Goal: Task Accomplishment & Management: Manage account settings

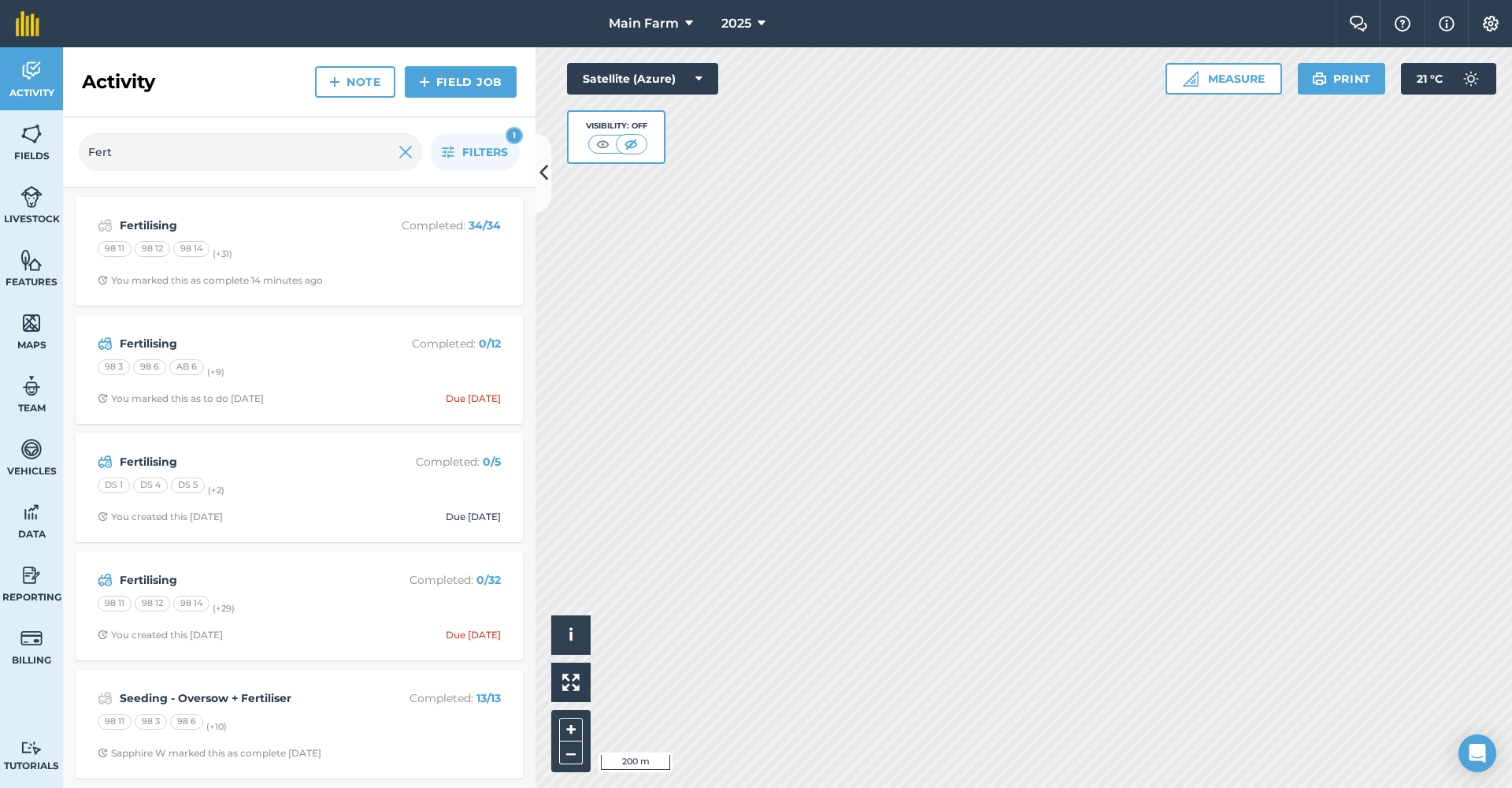
click at [146, 461] on strong "Fertilising" at bounding box center [244, 461] width 250 height 17
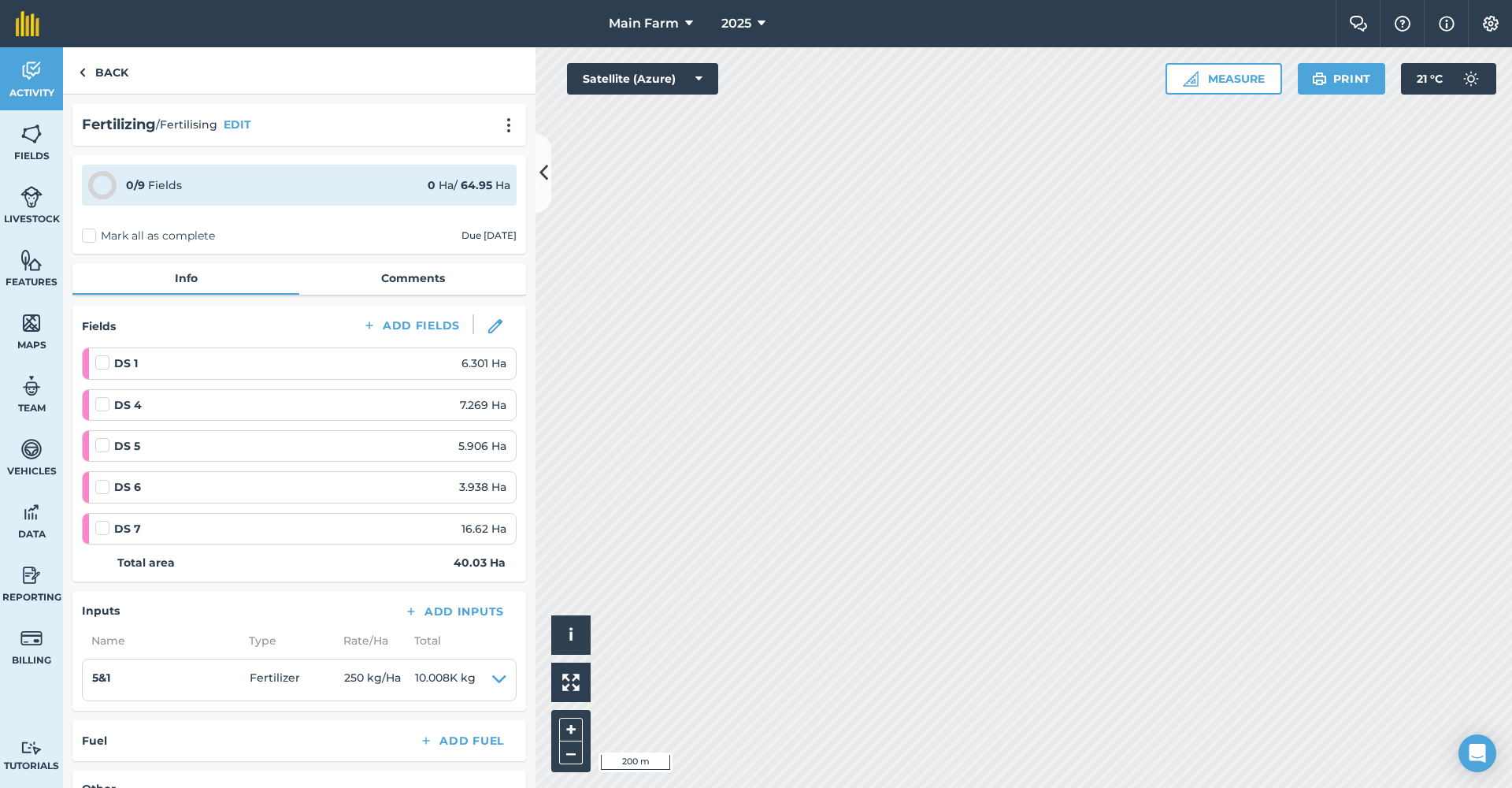
scroll to position [246, 0]
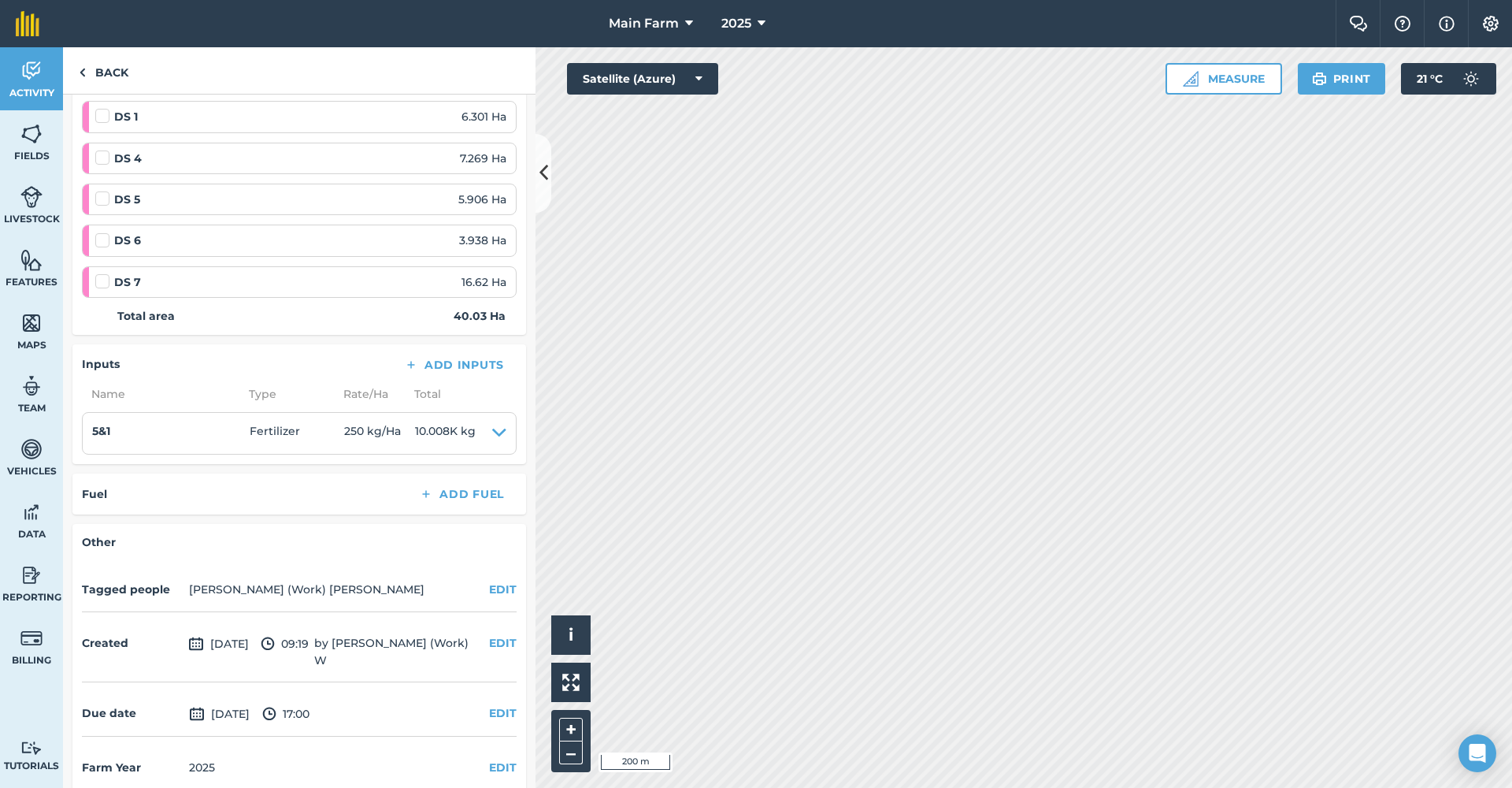
click at [497, 704] on button "EDIT" at bounding box center [502, 713] width 28 height 17
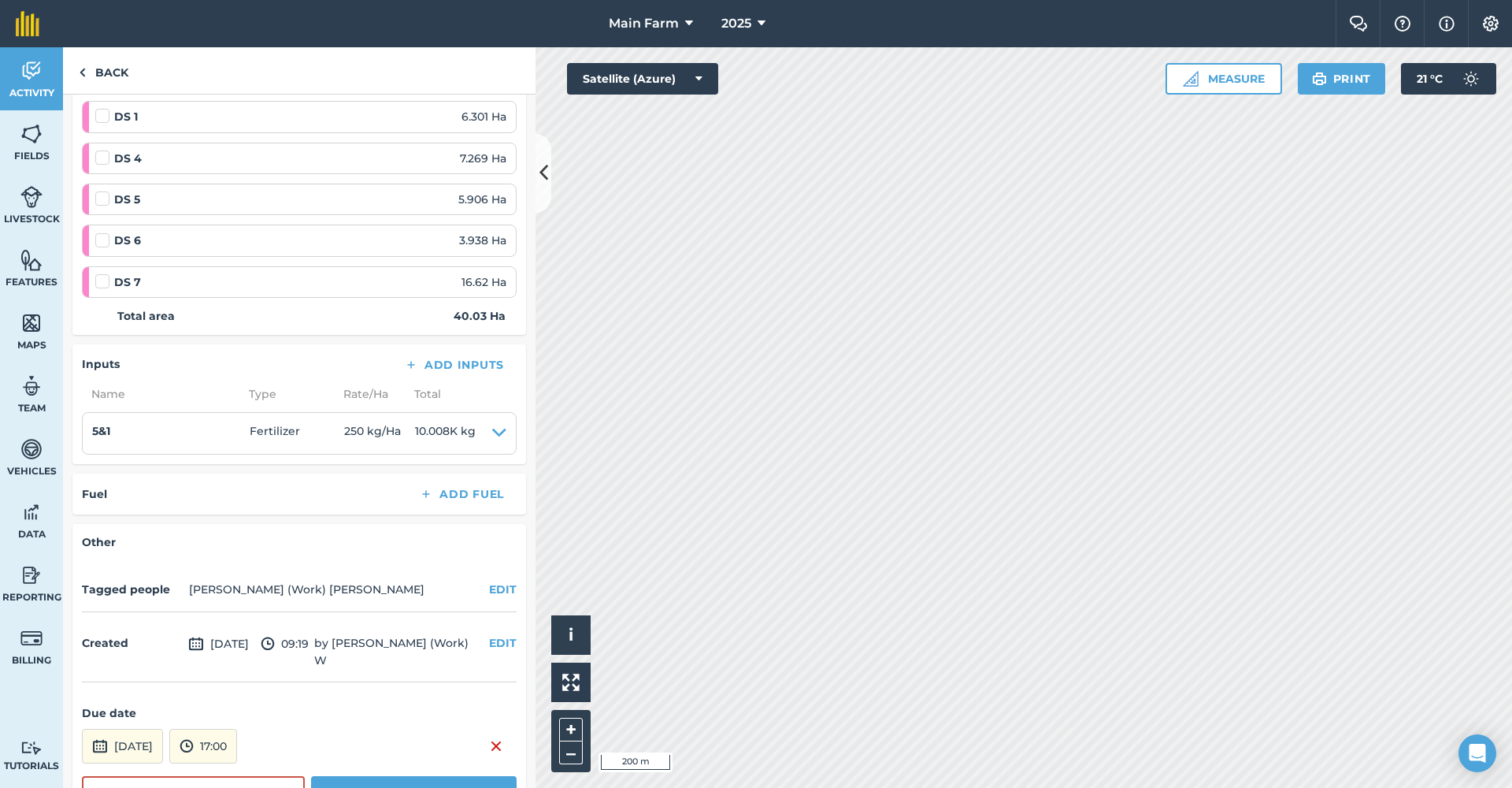
click at [155, 729] on button "[DATE]" at bounding box center [122, 746] width 81 height 35
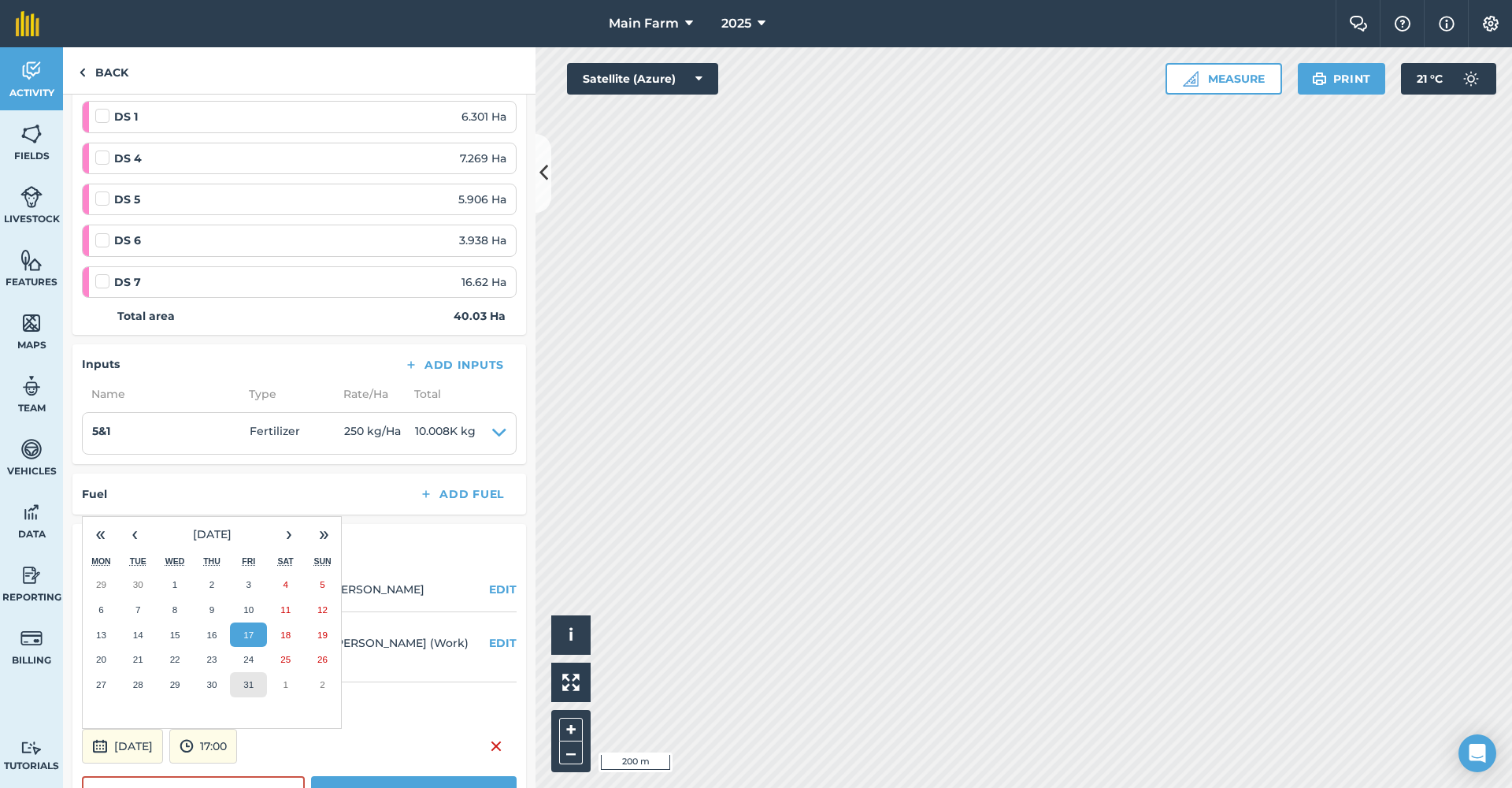
click at [250, 679] on abbr "31" at bounding box center [248, 684] width 10 height 10
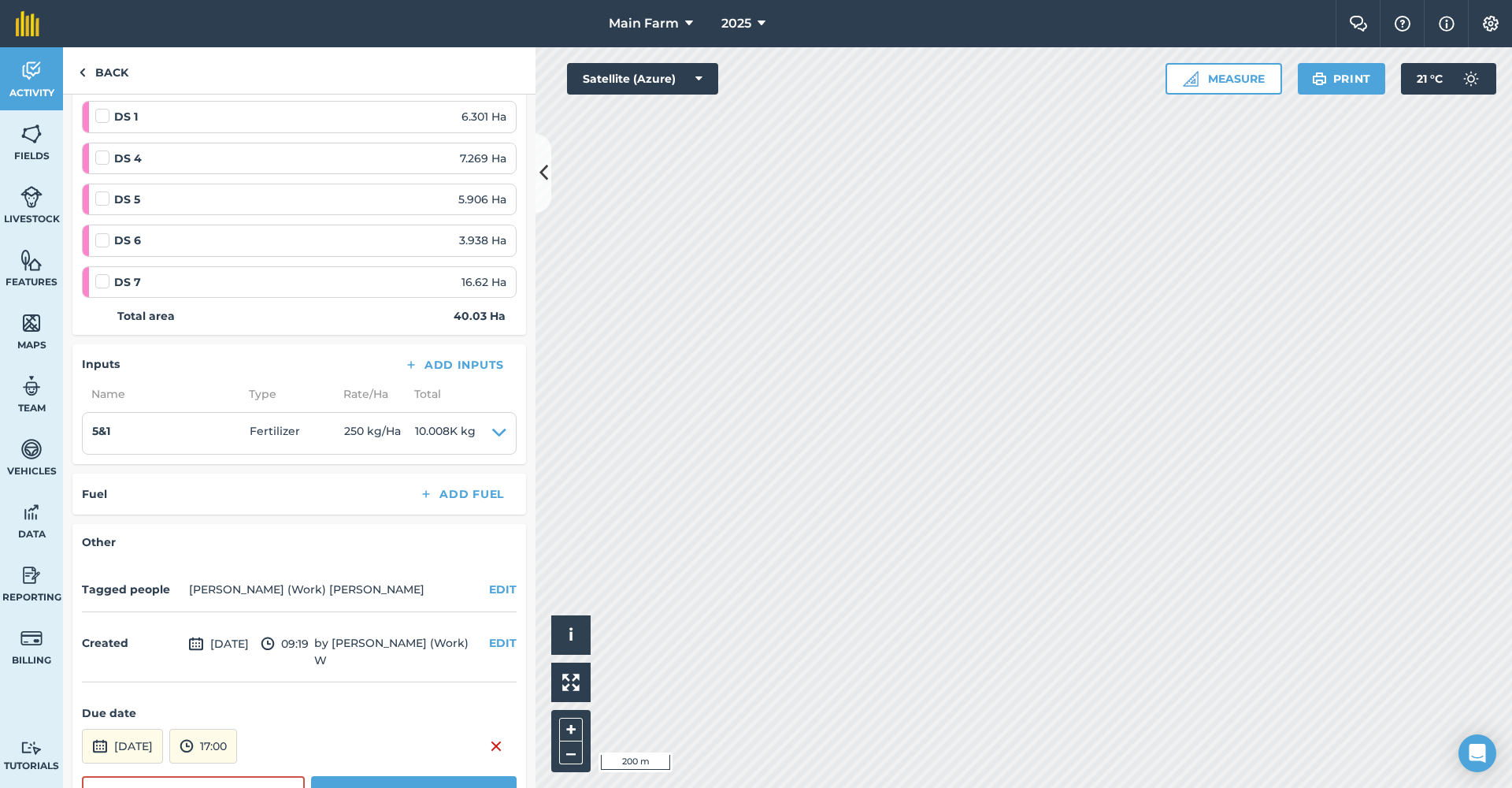
click at [365, 775] on button "Save" at bounding box center [413, 791] width 206 height 31
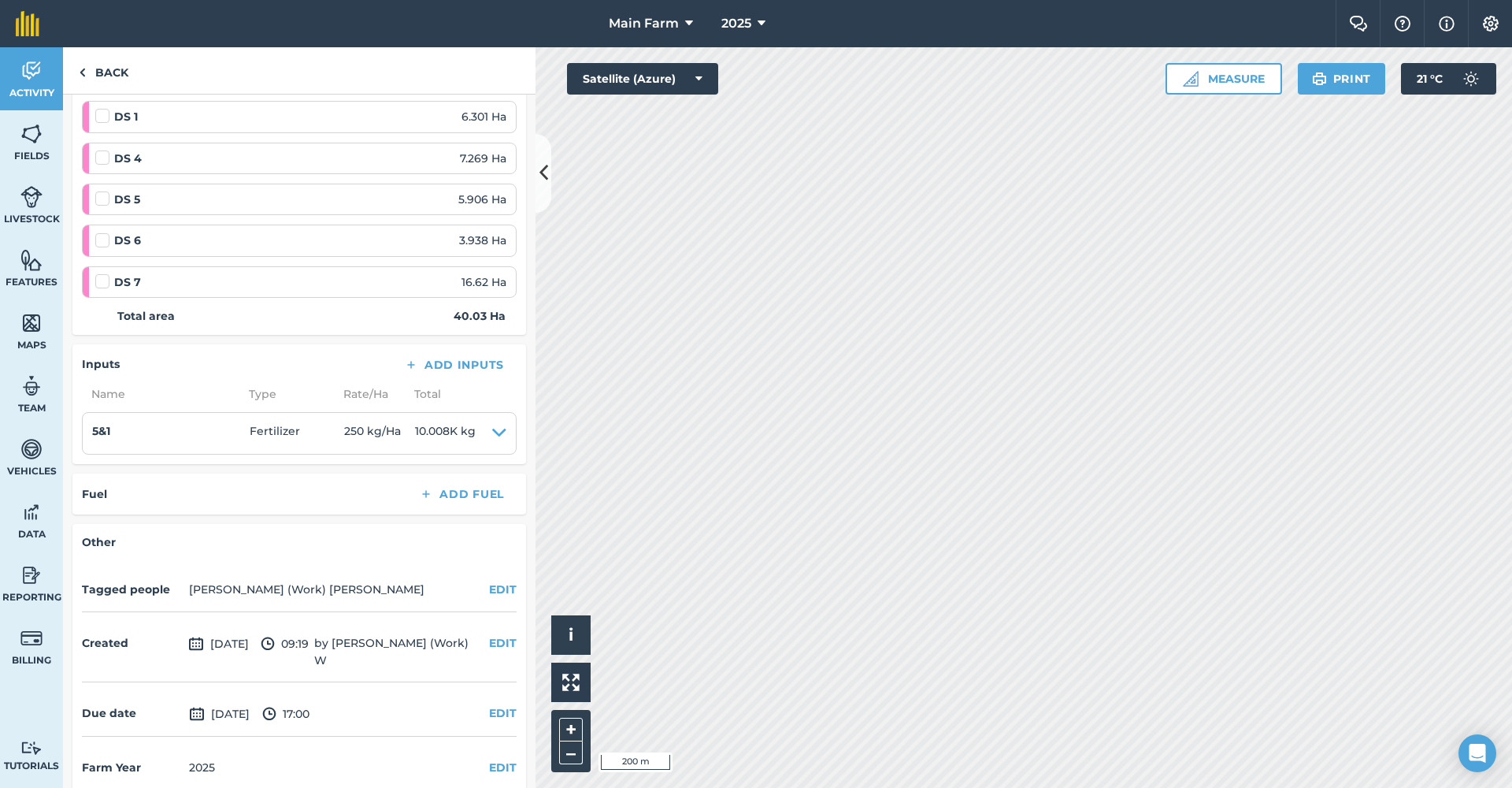
click at [22, 68] on img at bounding box center [31, 71] width 22 height 23
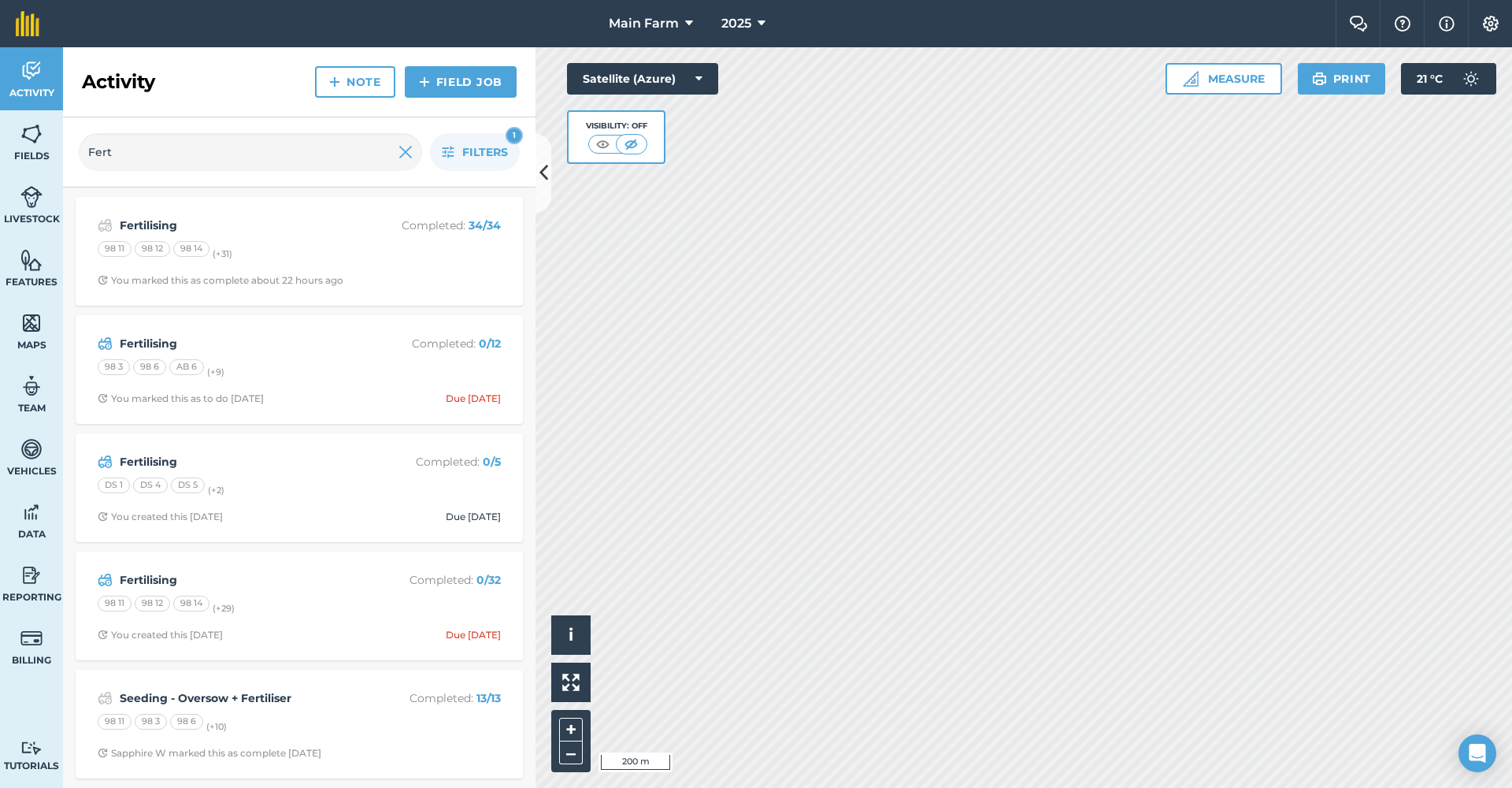
click at [131, 576] on strong "Fertilising" at bounding box center [244, 579] width 250 height 17
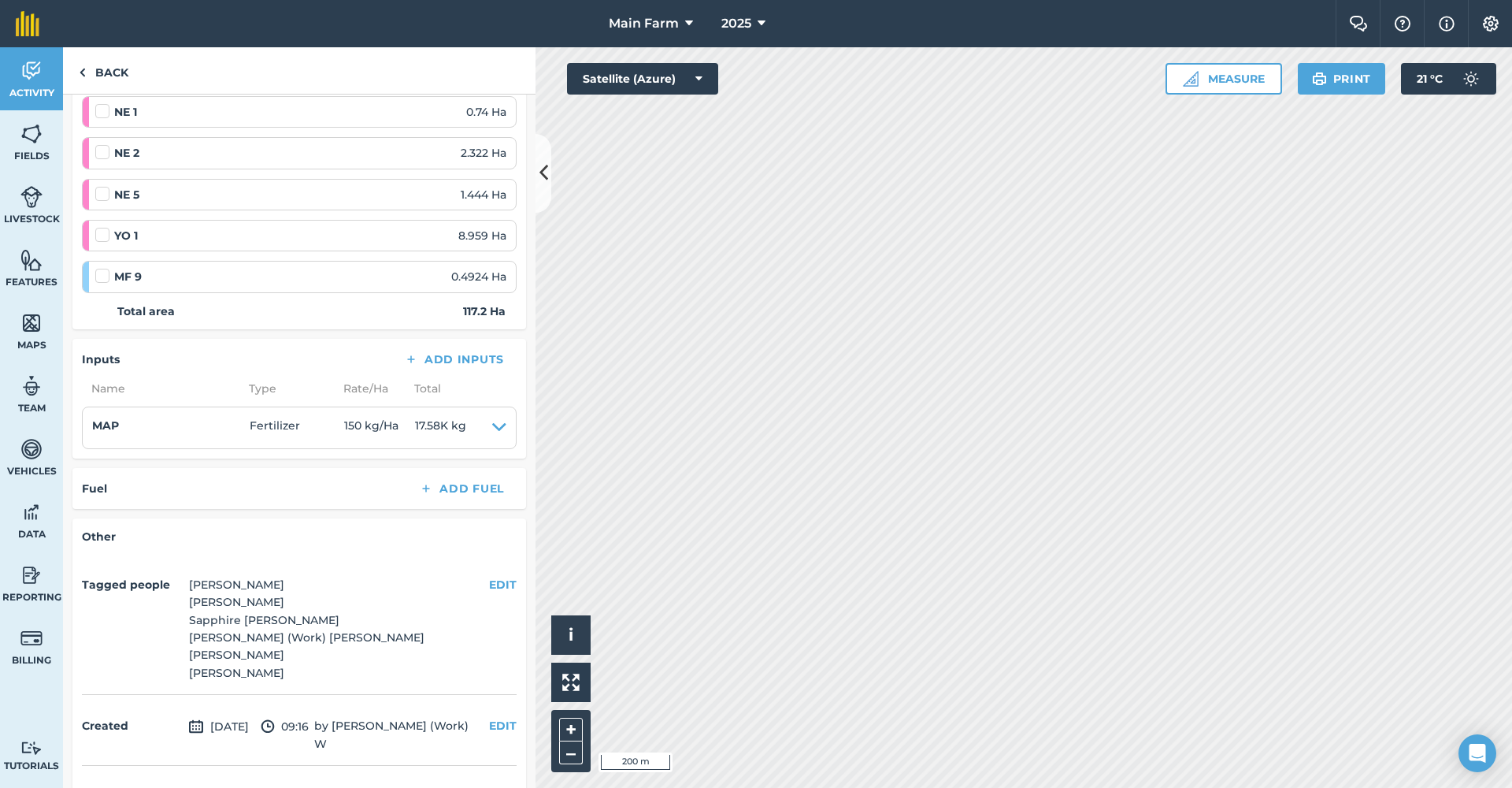
scroll to position [1439, 0]
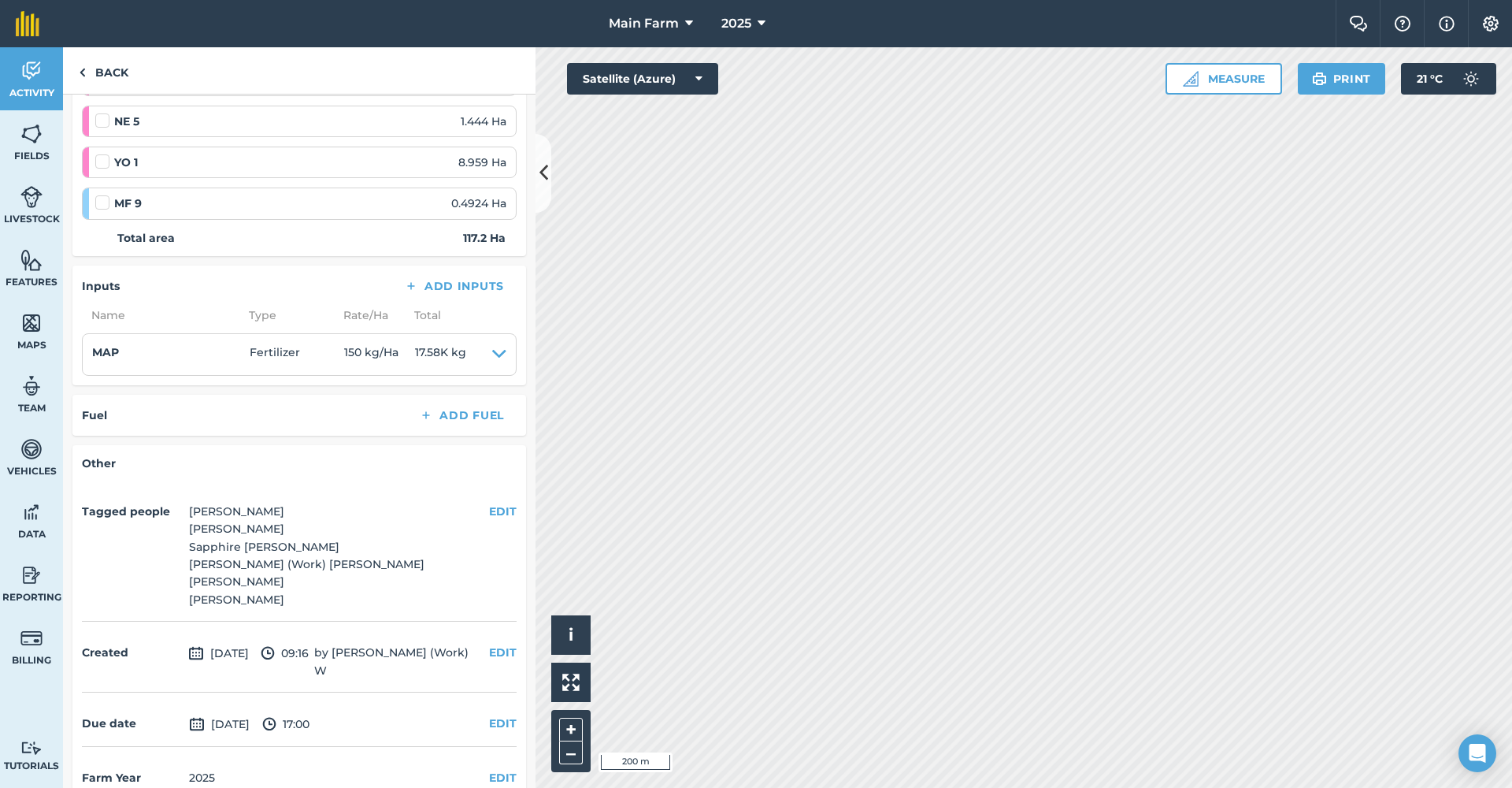
click at [493, 714] on button "EDIT" at bounding box center [502, 722] width 28 height 17
click at [153, 738] on button "[DATE]" at bounding box center [122, 755] width 81 height 35
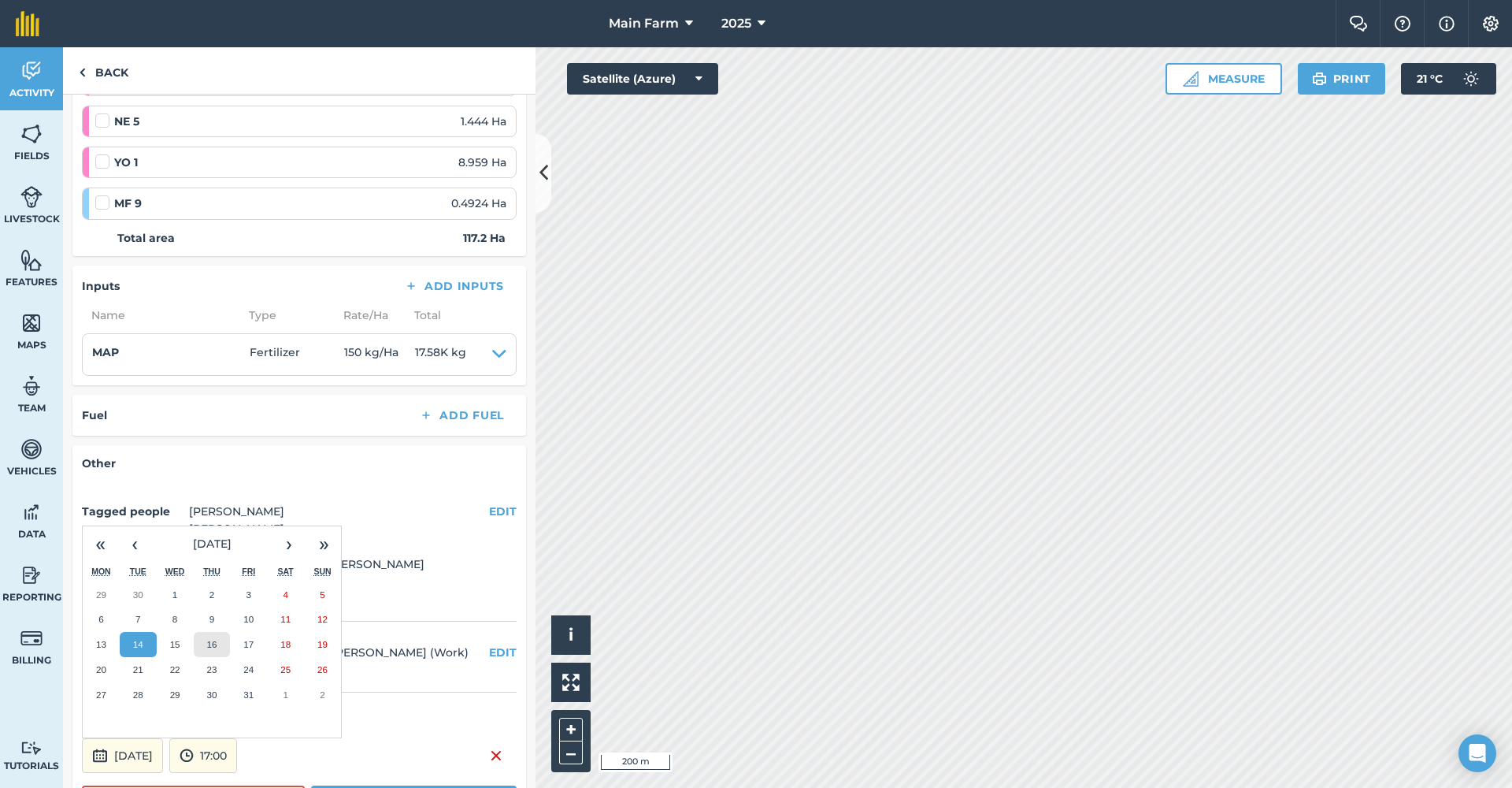
click at [213, 639] on abbr "16" at bounding box center [211, 643] width 10 height 10
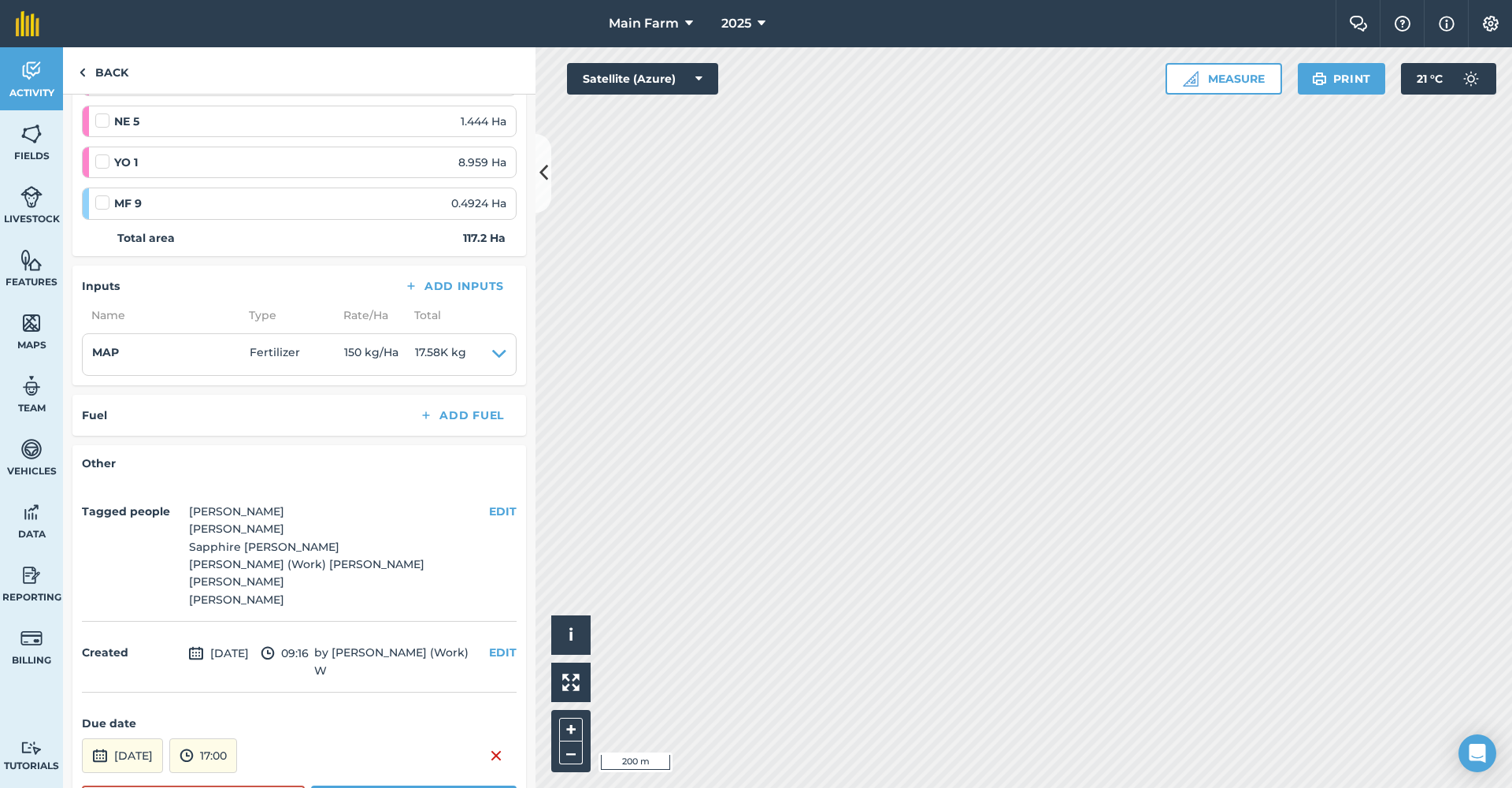
click at [341, 785] on button "Save" at bounding box center [413, 801] width 206 height 31
click at [30, 54] on link "Activity" at bounding box center [31, 79] width 63 height 63
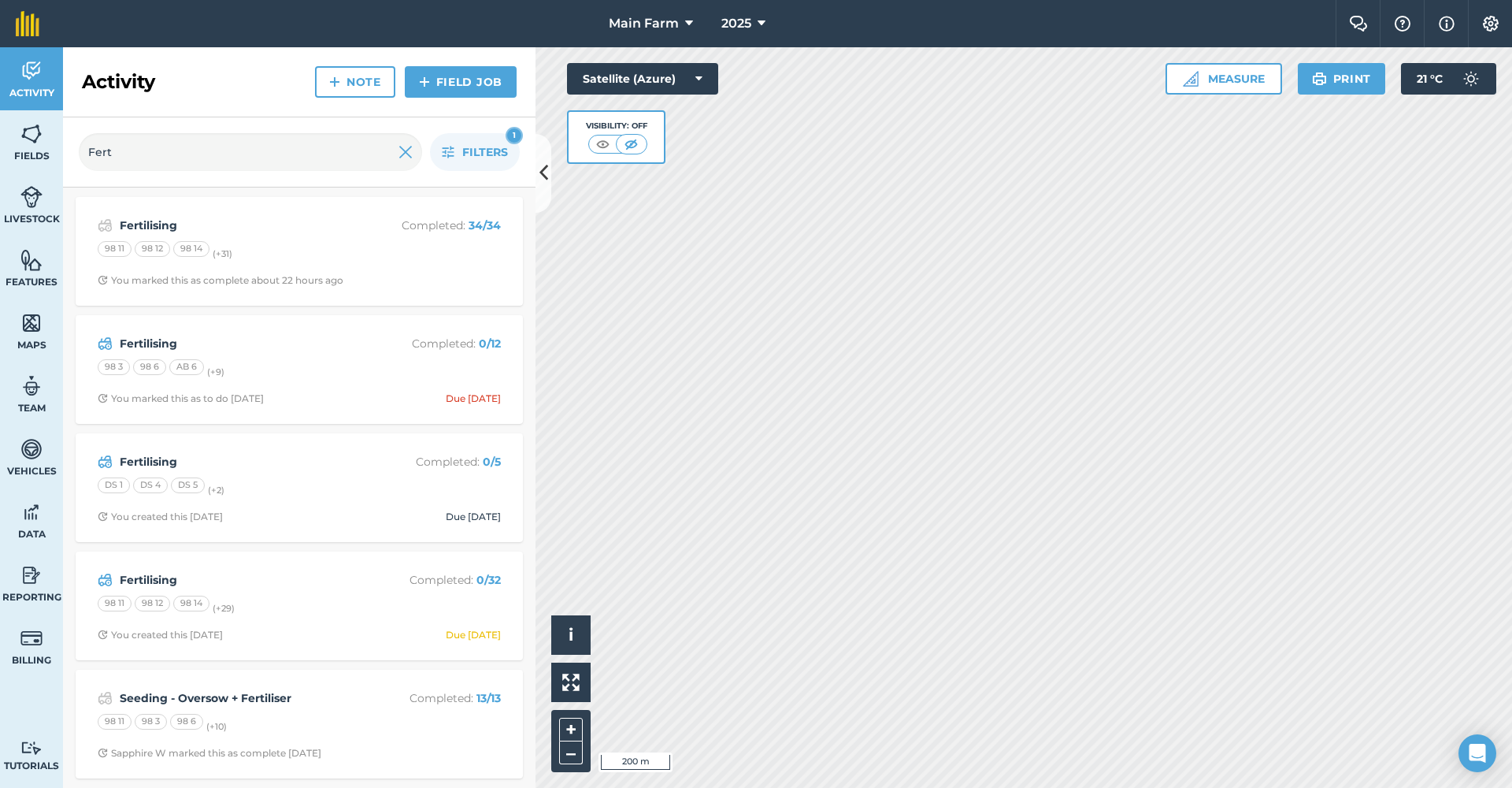
click at [144, 341] on strong "Fertilising" at bounding box center [244, 343] width 250 height 17
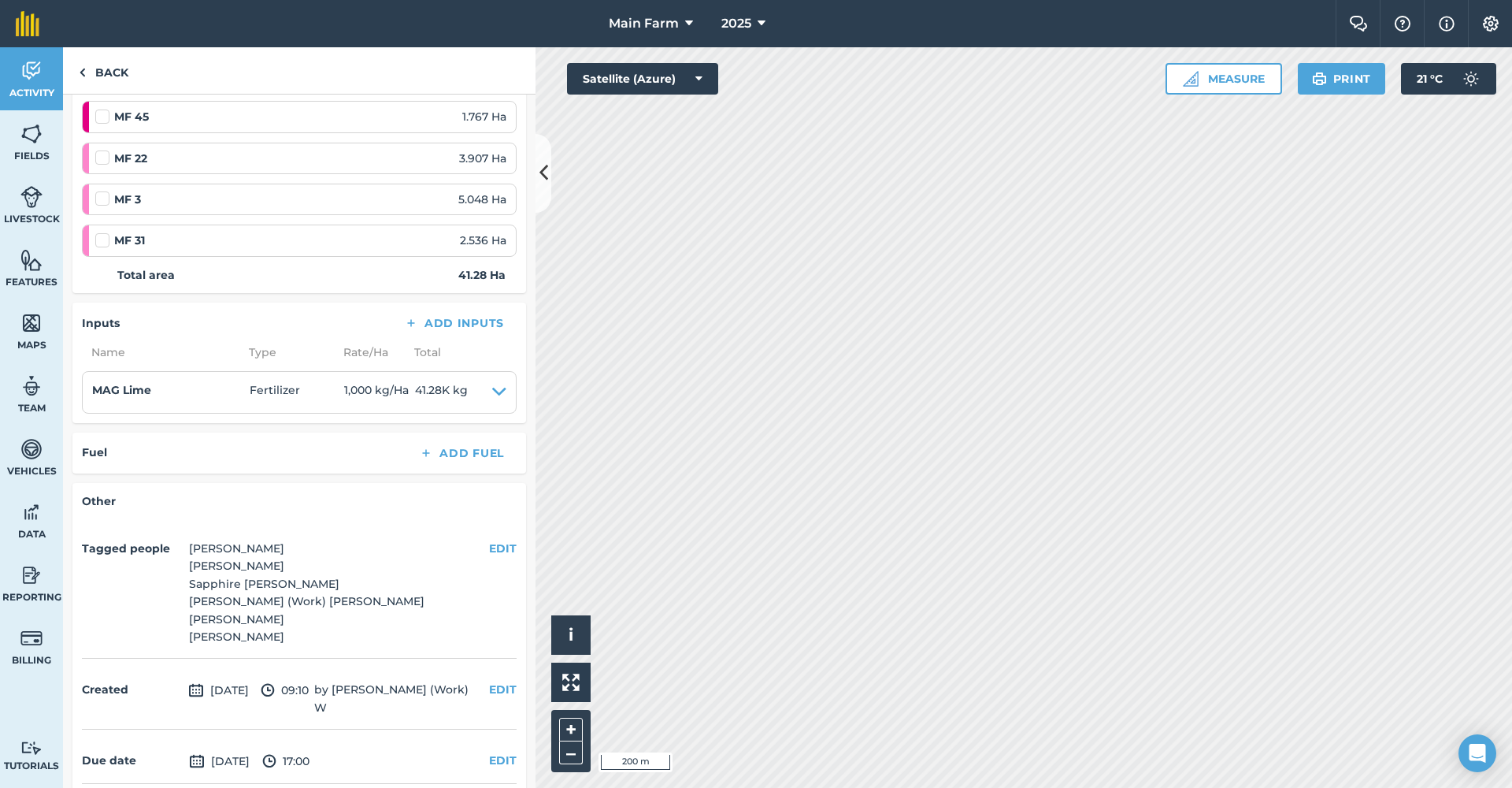
scroll to position [620, 0]
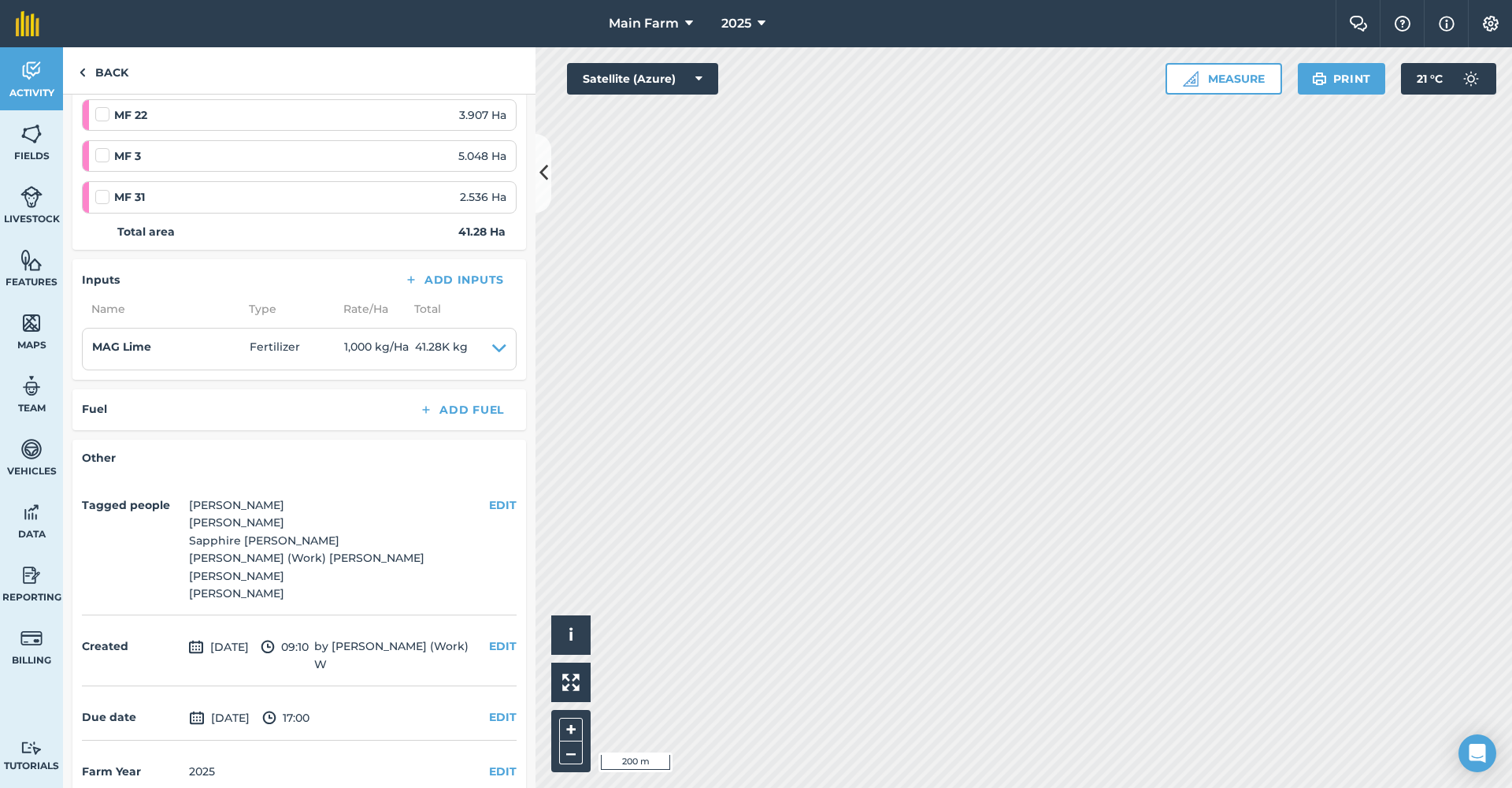
click at [489, 708] on button "EDIT" at bounding box center [502, 716] width 28 height 17
click at [163, 732] on button "[DATE]" at bounding box center [122, 749] width 81 height 35
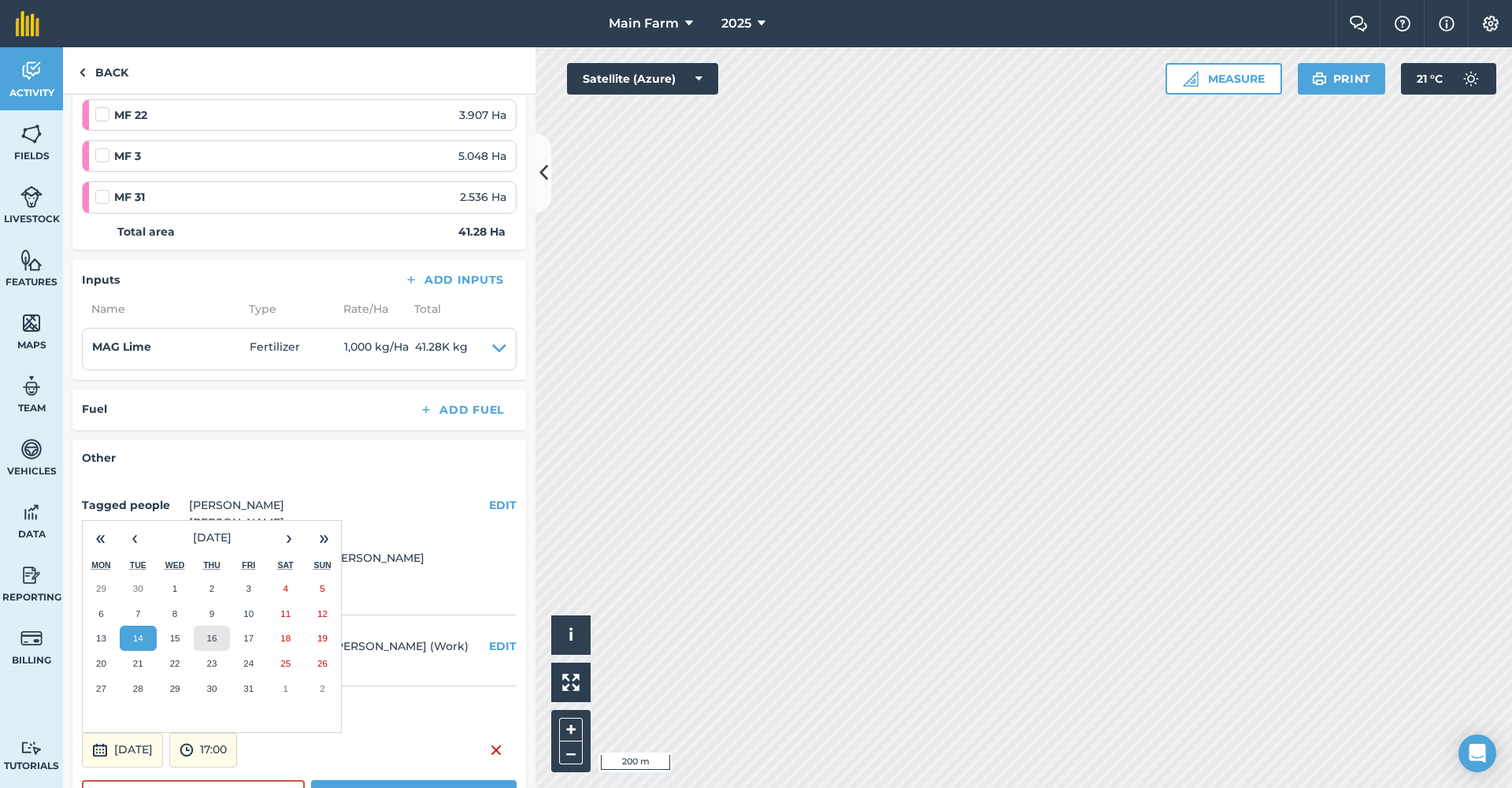
click at [212, 633] on abbr "16" at bounding box center [211, 637] width 10 height 10
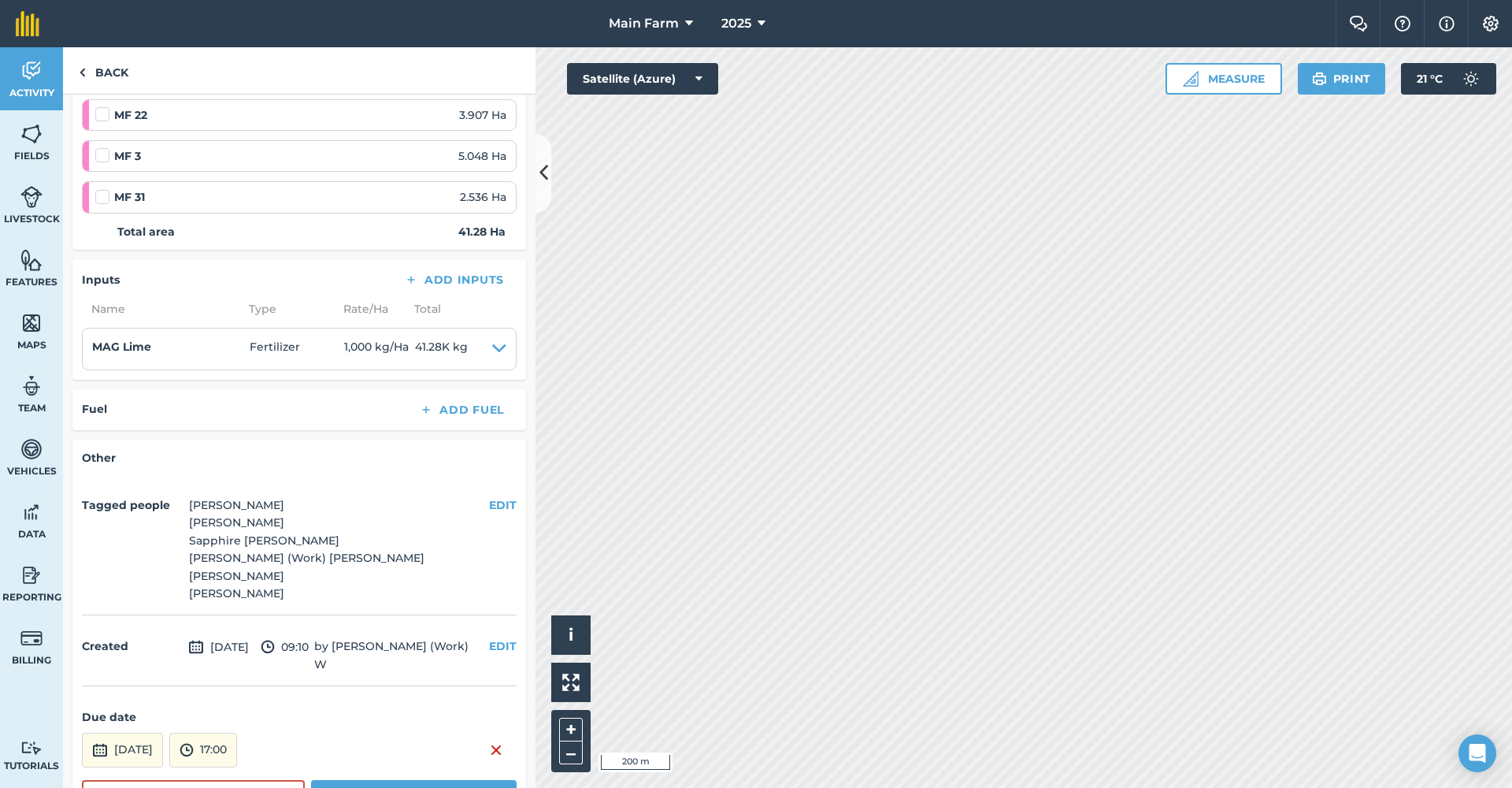
click at [375, 784] on button "Save" at bounding box center [413, 795] width 206 height 31
click at [31, 75] on img at bounding box center [31, 71] width 22 height 23
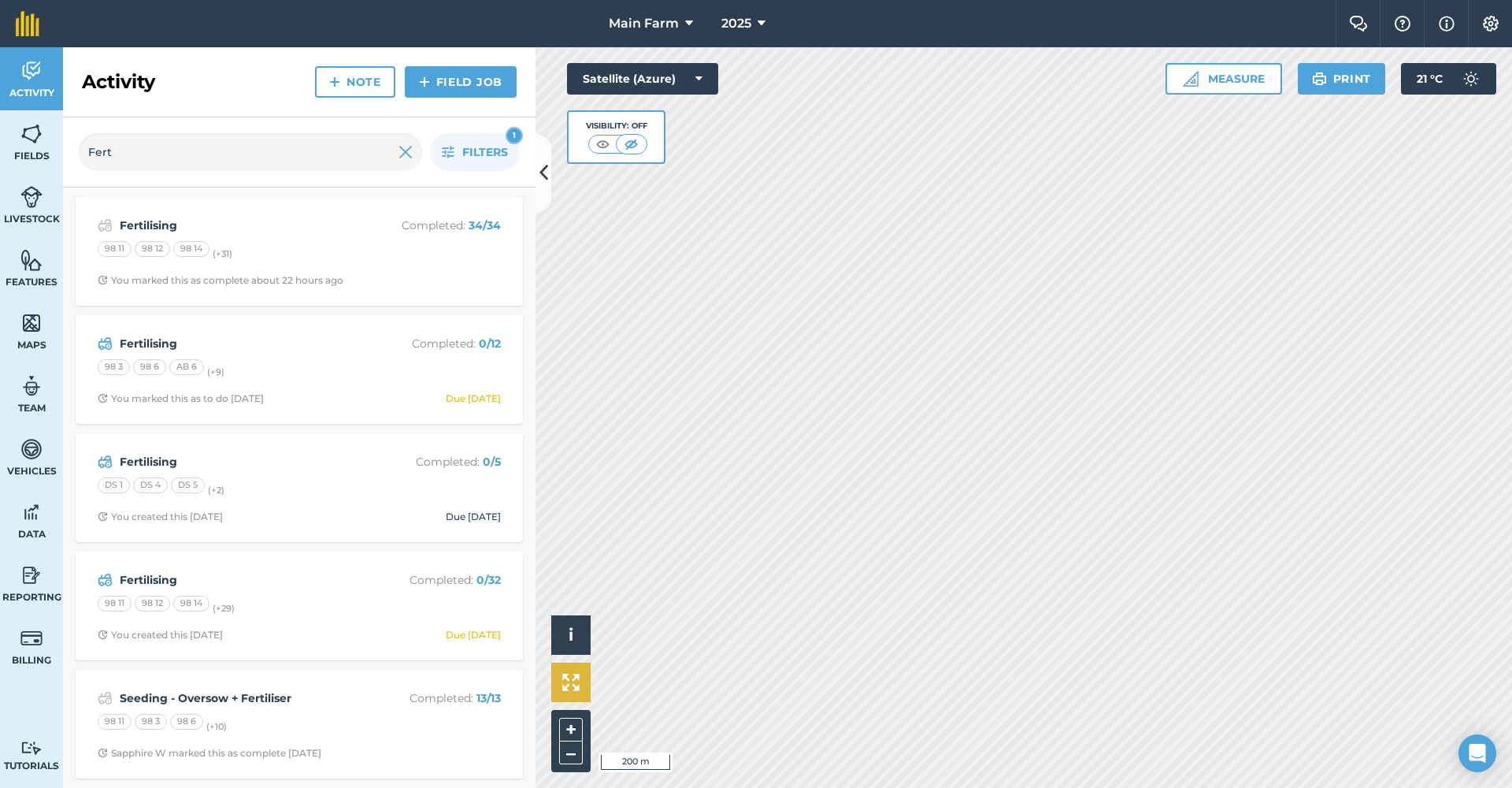
click at [572, 671] on button at bounding box center [571, 682] width 40 height 40
click at [568, 726] on button "+" at bounding box center [570, 730] width 23 height 23
click at [566, 727] on button "+" at bounding box center [570, 730] width 23 height 23
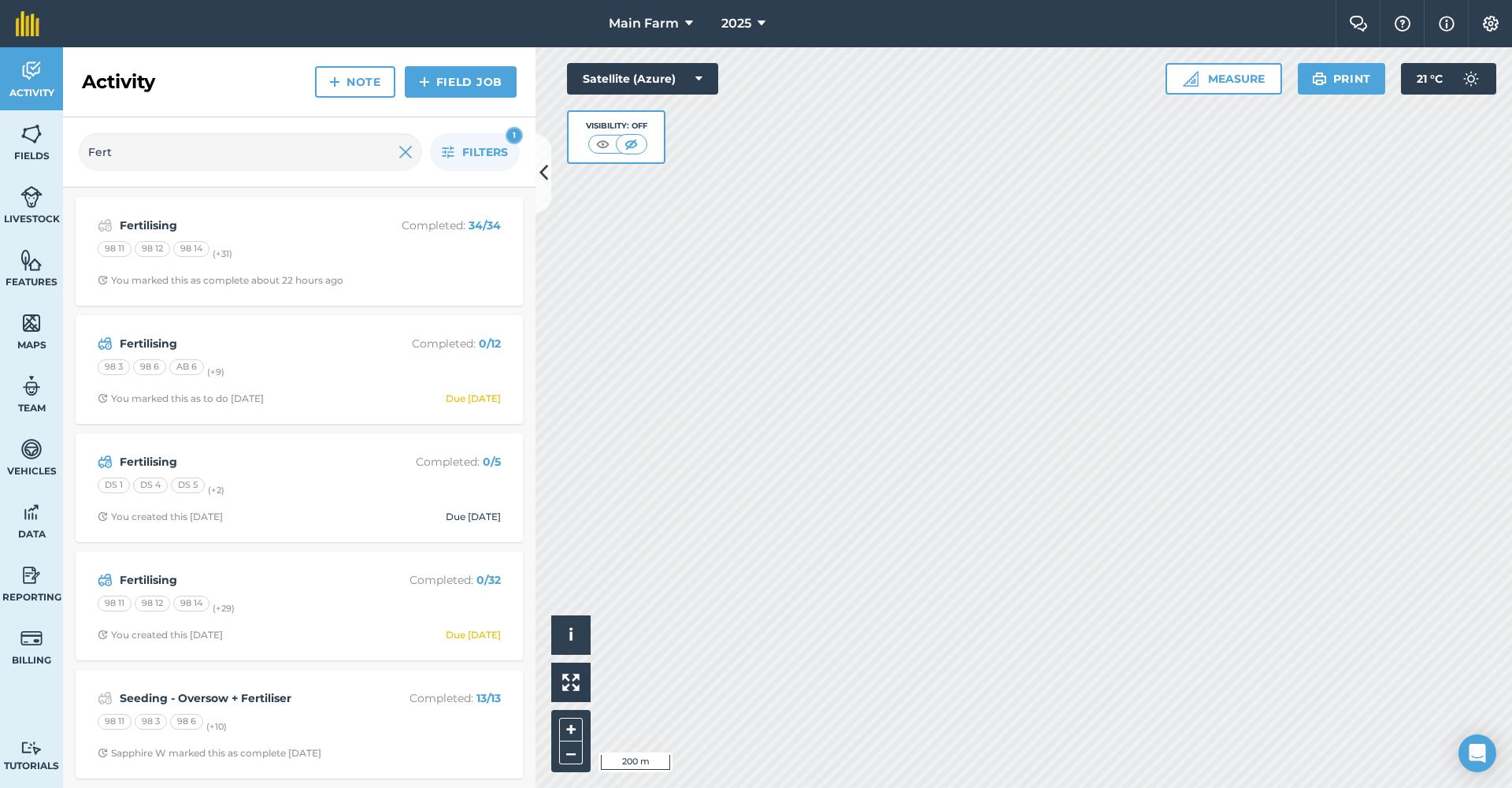
click at [29, 137] on img at bounding box center [31, 134] width 22 height 23
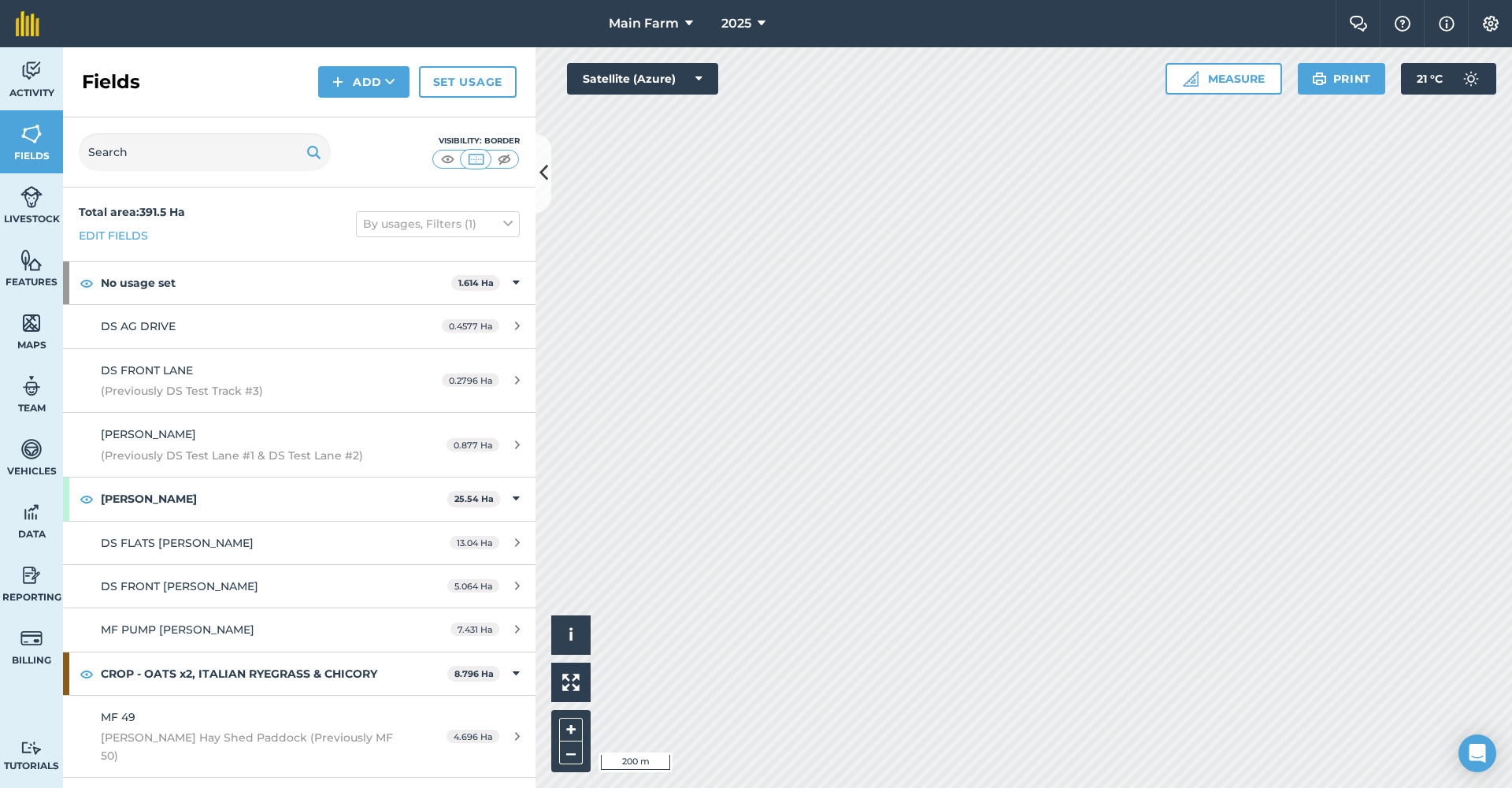
click at [27, 226] on link "Livestock" at bounding box center [31, 205] width 63 height 63
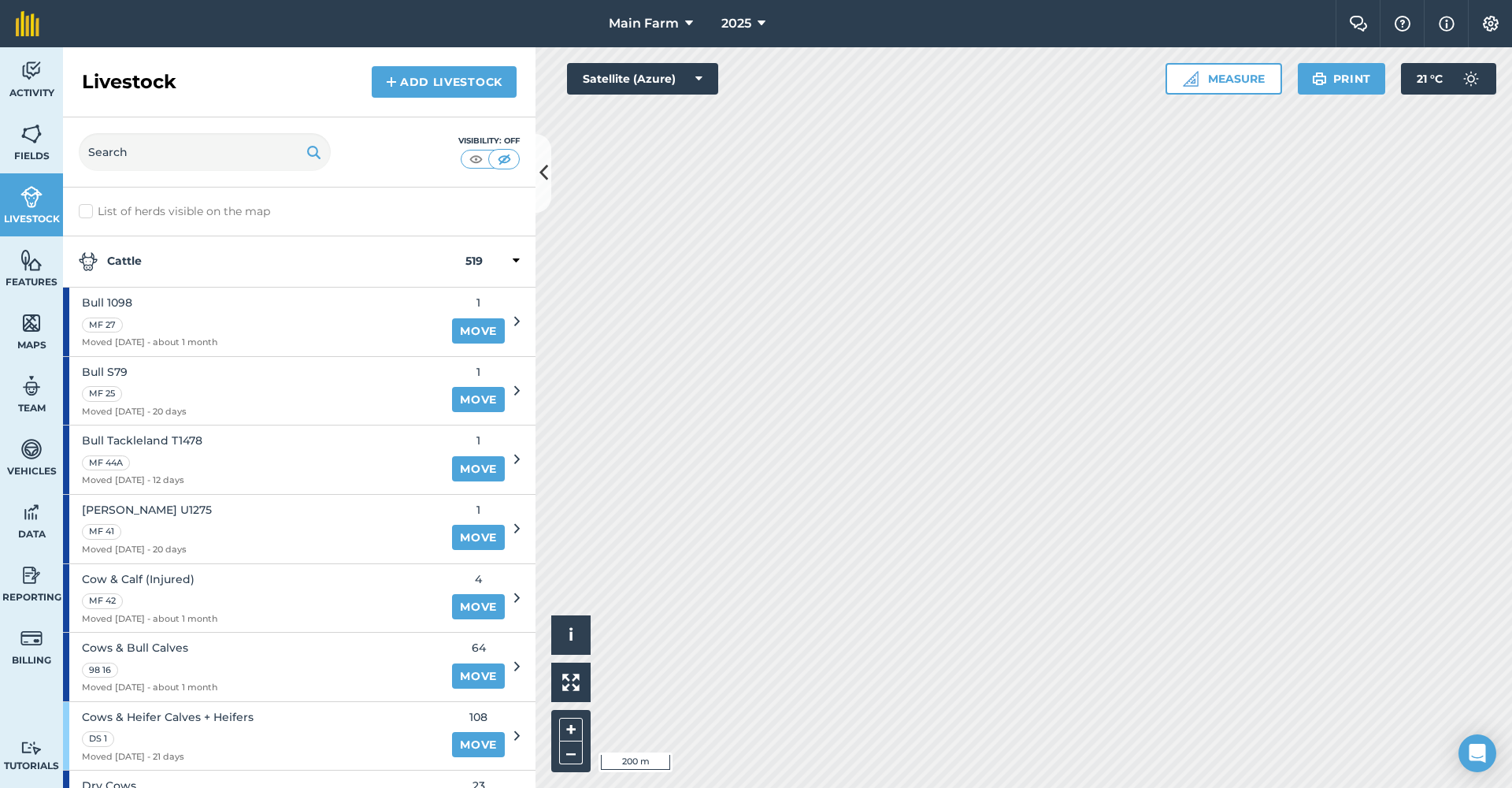
click at [479, 156] on img at bounding box center [476, 159] width 20 height 16
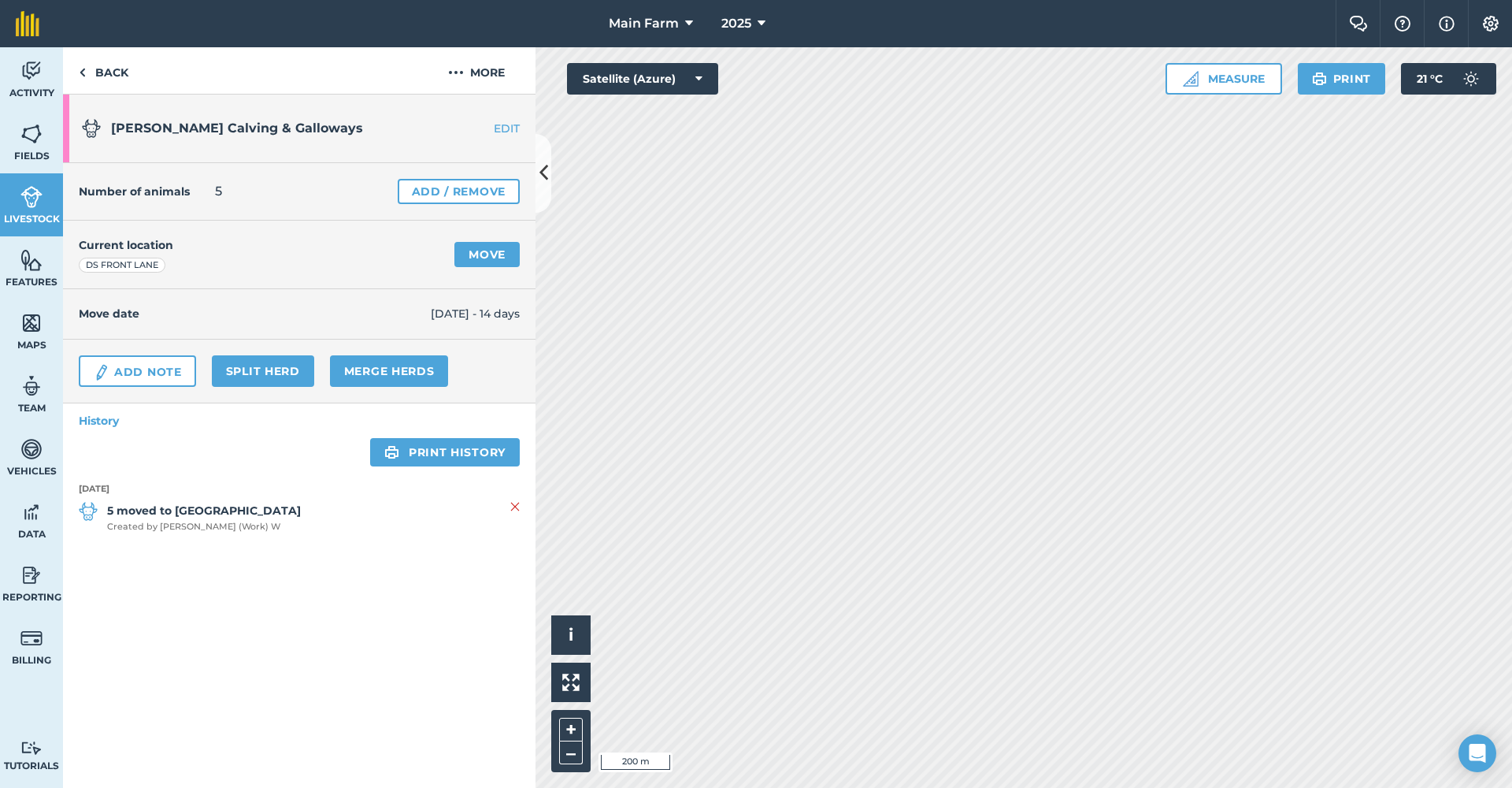
click at [491, 249] on link "Move" at bounding box center [487, 254] width 66 height 25
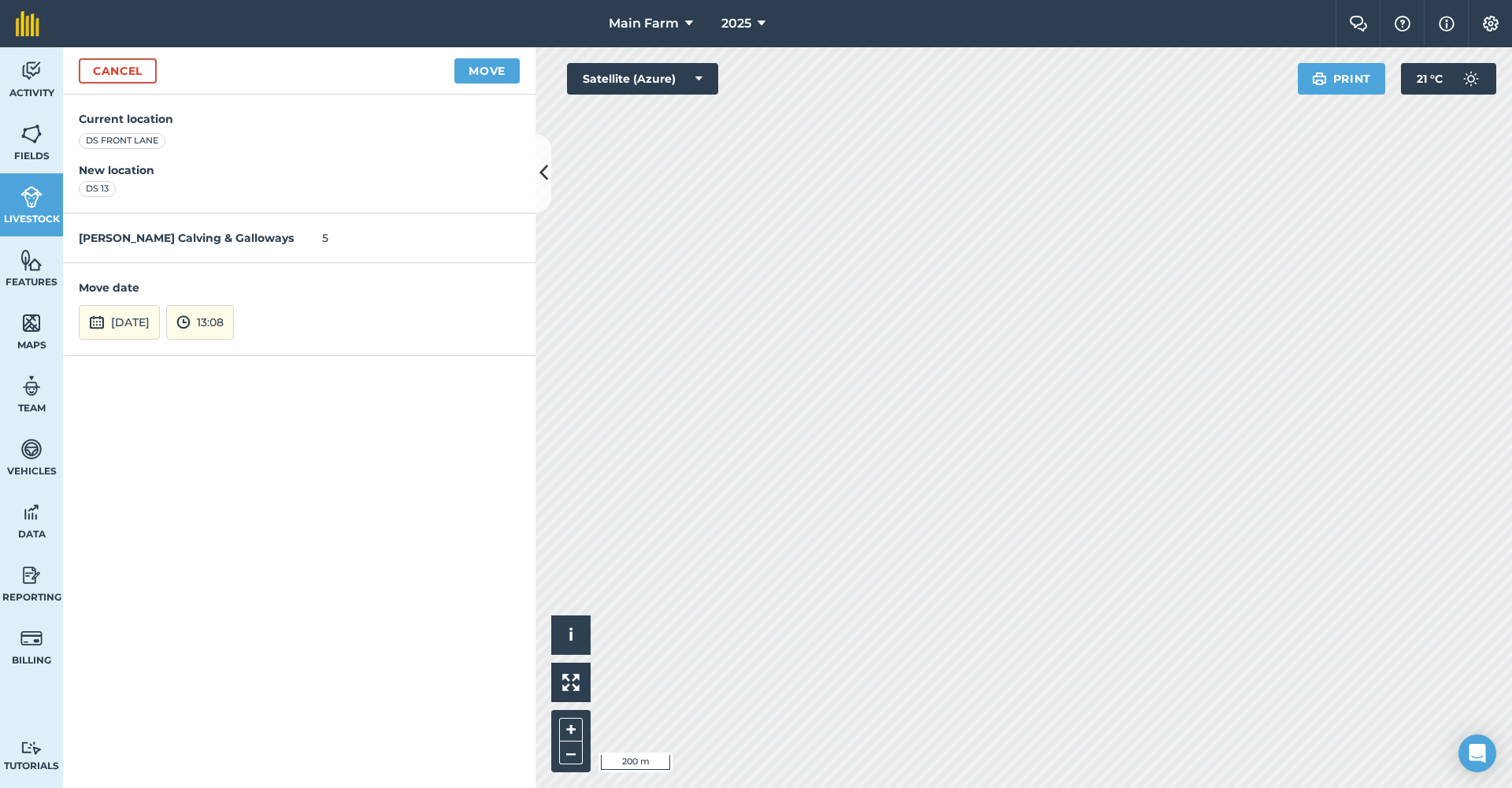
click at [133, 320] on button "[DATE]" at bounding box center [119, 322] width 81 height 35
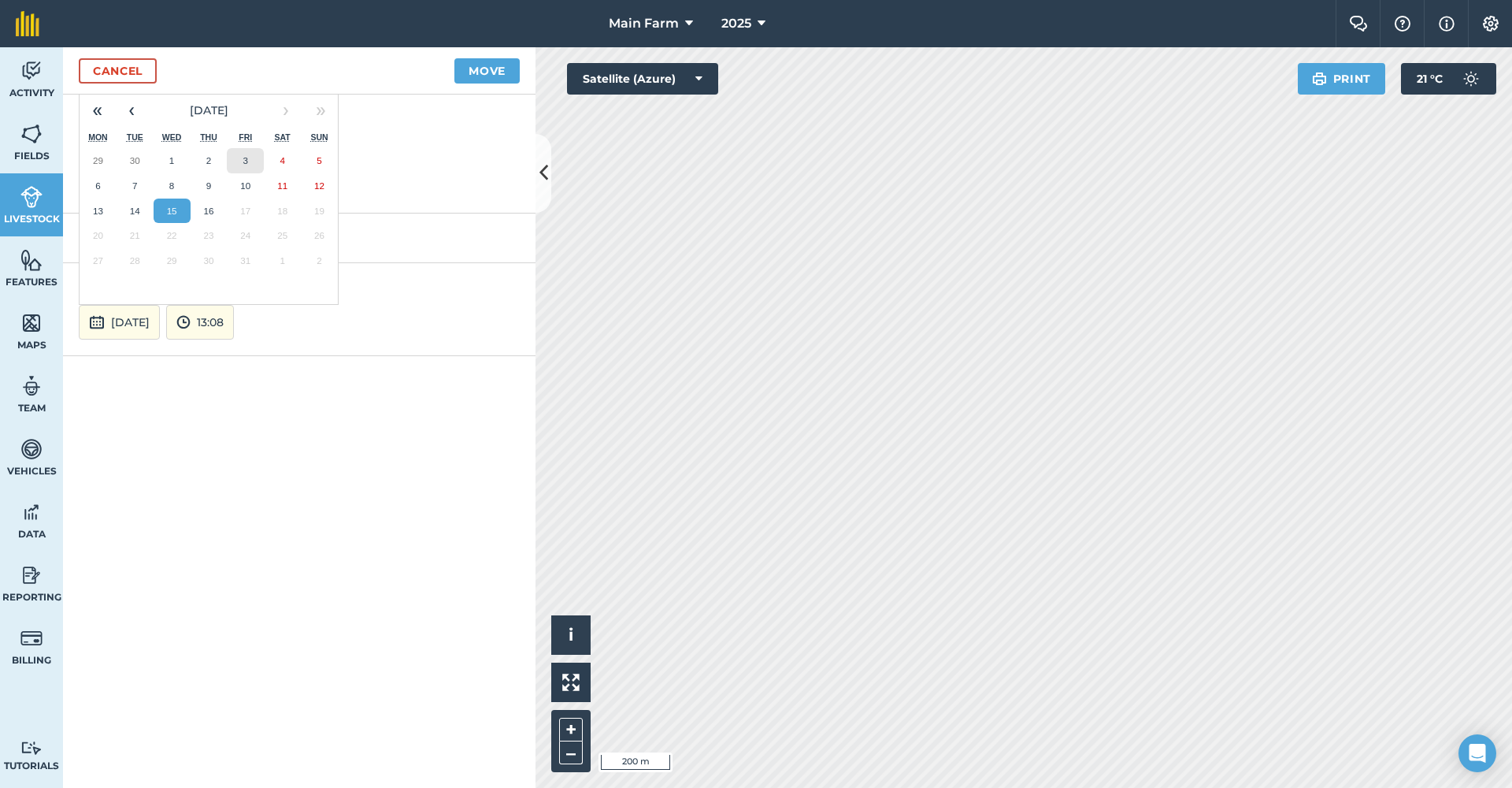
click at [249, 156] on button "3" at bounding box center [244, 161] width 37 height 25
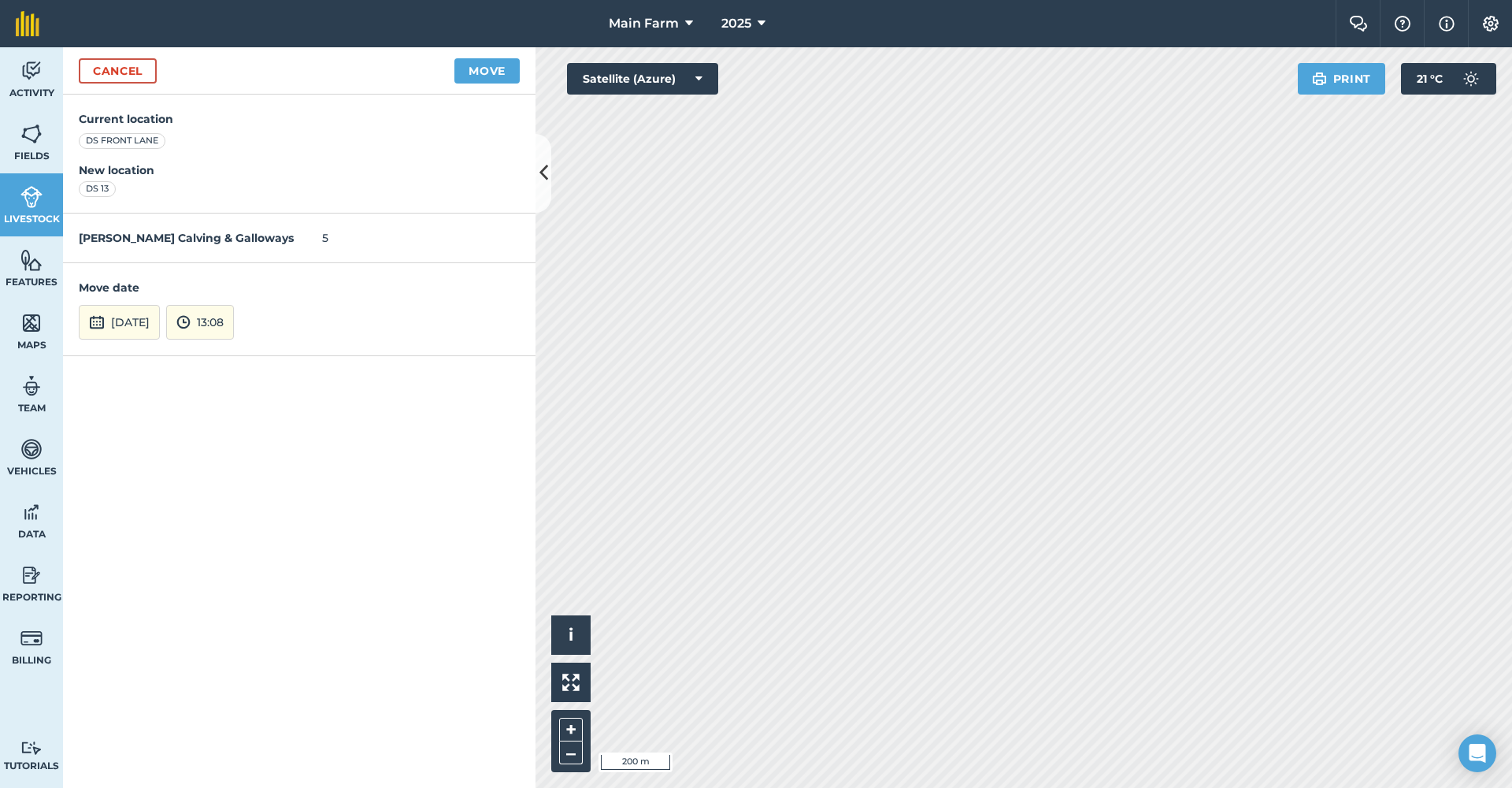
click at [130, 329] on button "[DATE]" at bounding box center [119, 322] width 81 height 35
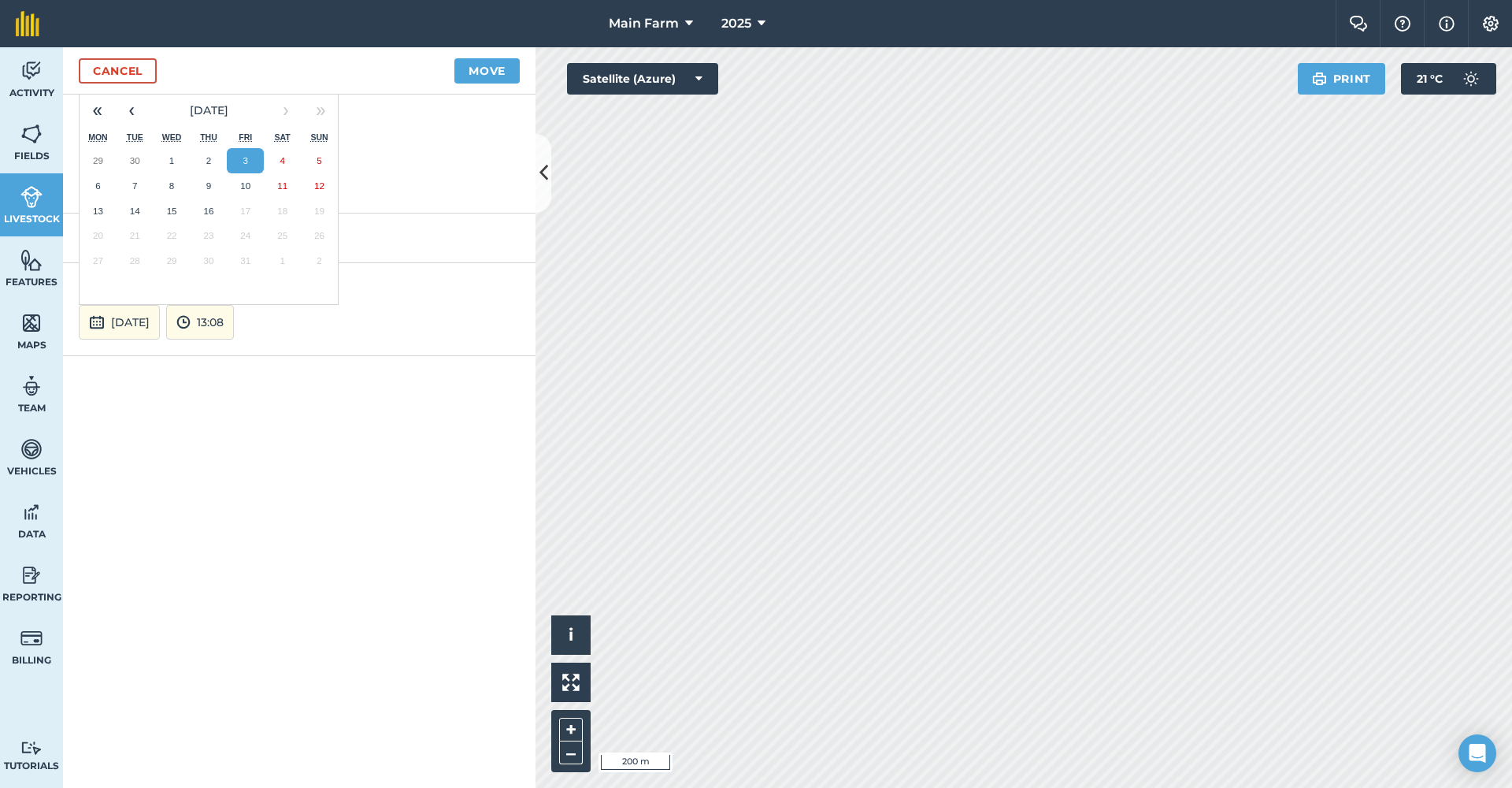
click at [232, 324] on button "13:08" at bounding box center [199, 322] width 67 height 35
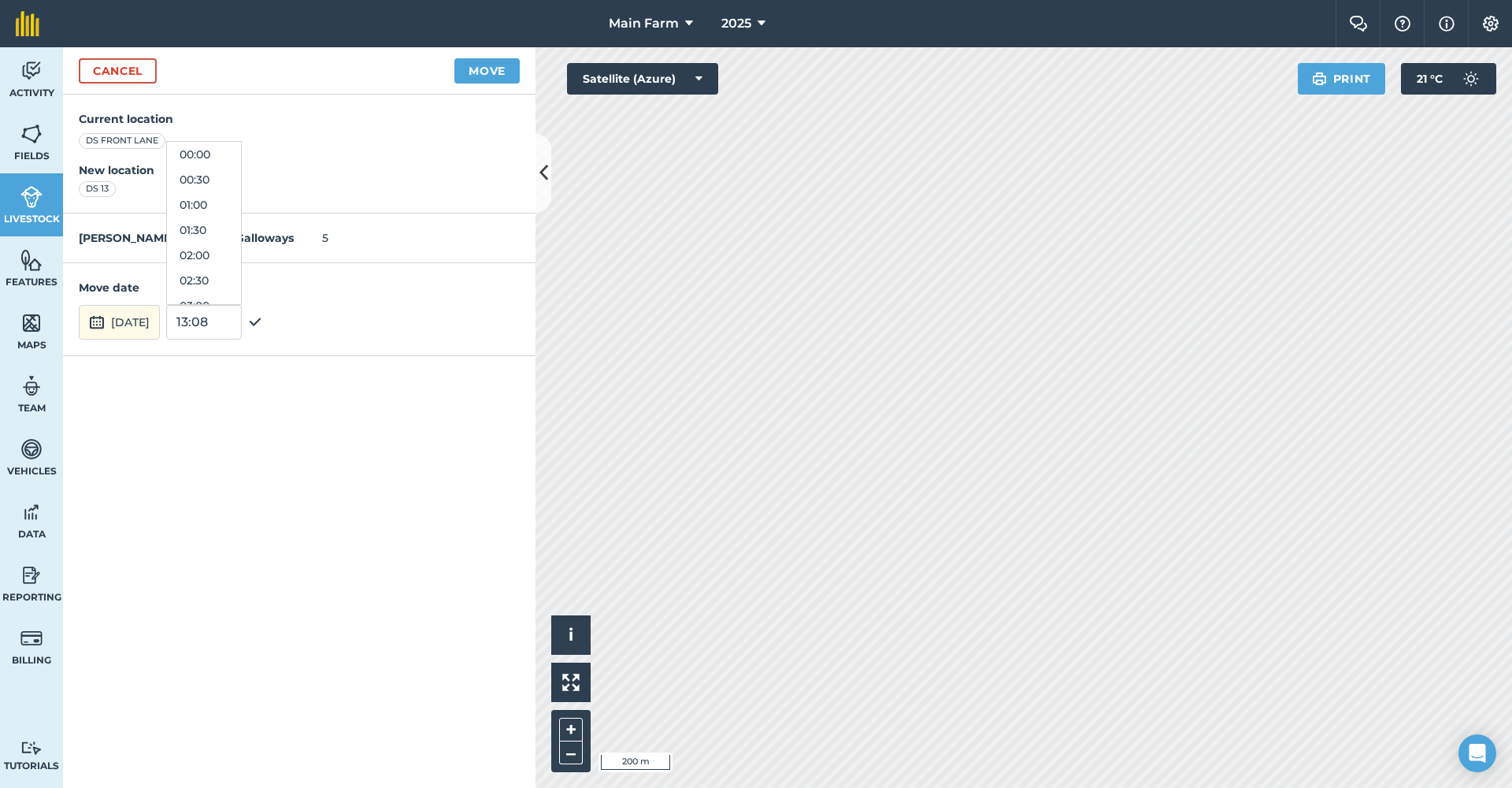
scroll to position [605, 0]
click at [237, 203] on button "13:00" at bounding box center [204, 205] width 74 height 25
click at [234, 329] on button "13:00" at bounding box center [199, 322] width 67 height 35
click at [235, 178] on button "12:00" at bounding box center [204, 180] width 74 height 25
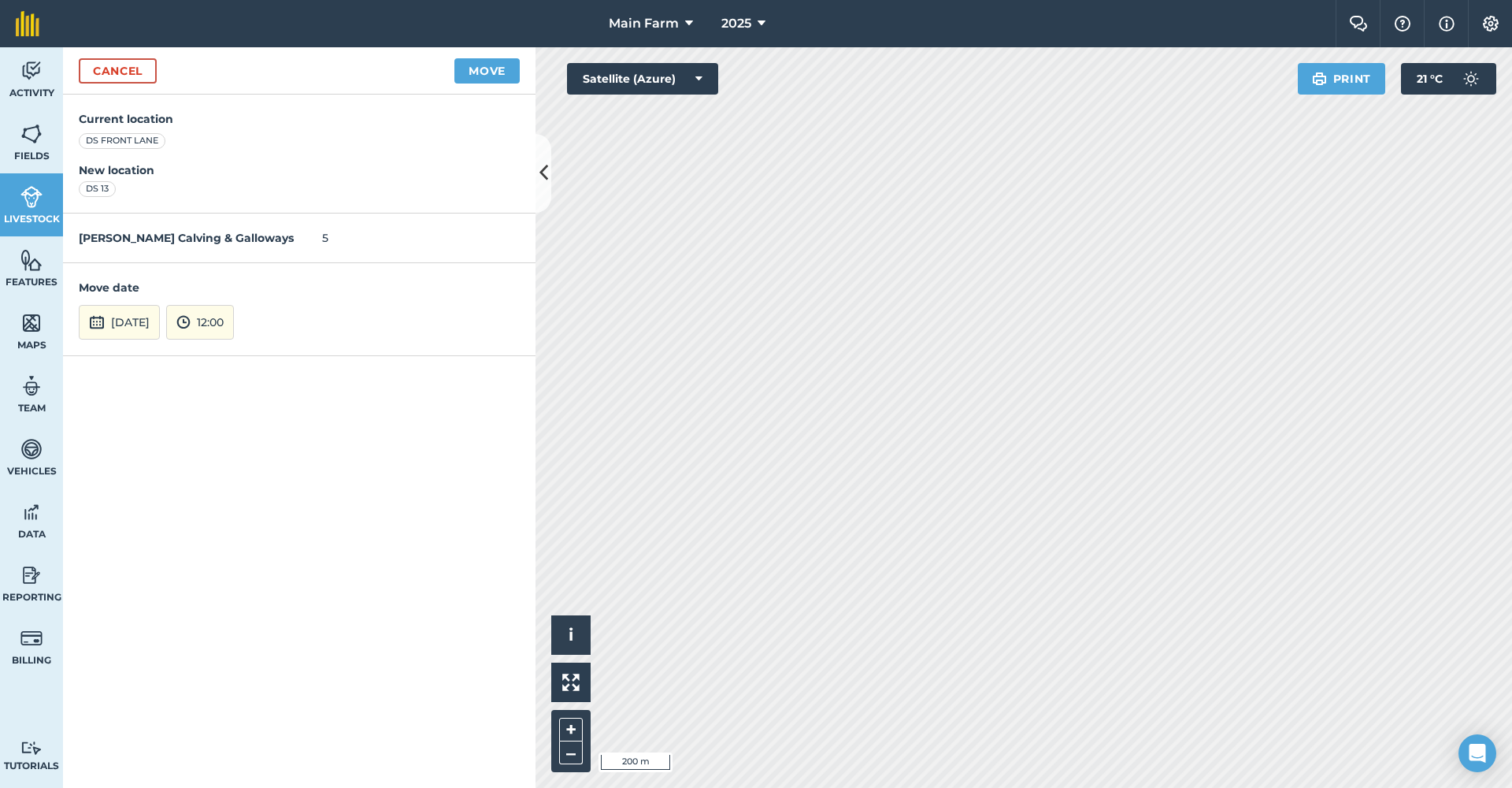
click at [479, 68] on button "Move" at bounding box center [487, 71] width 66 height 25
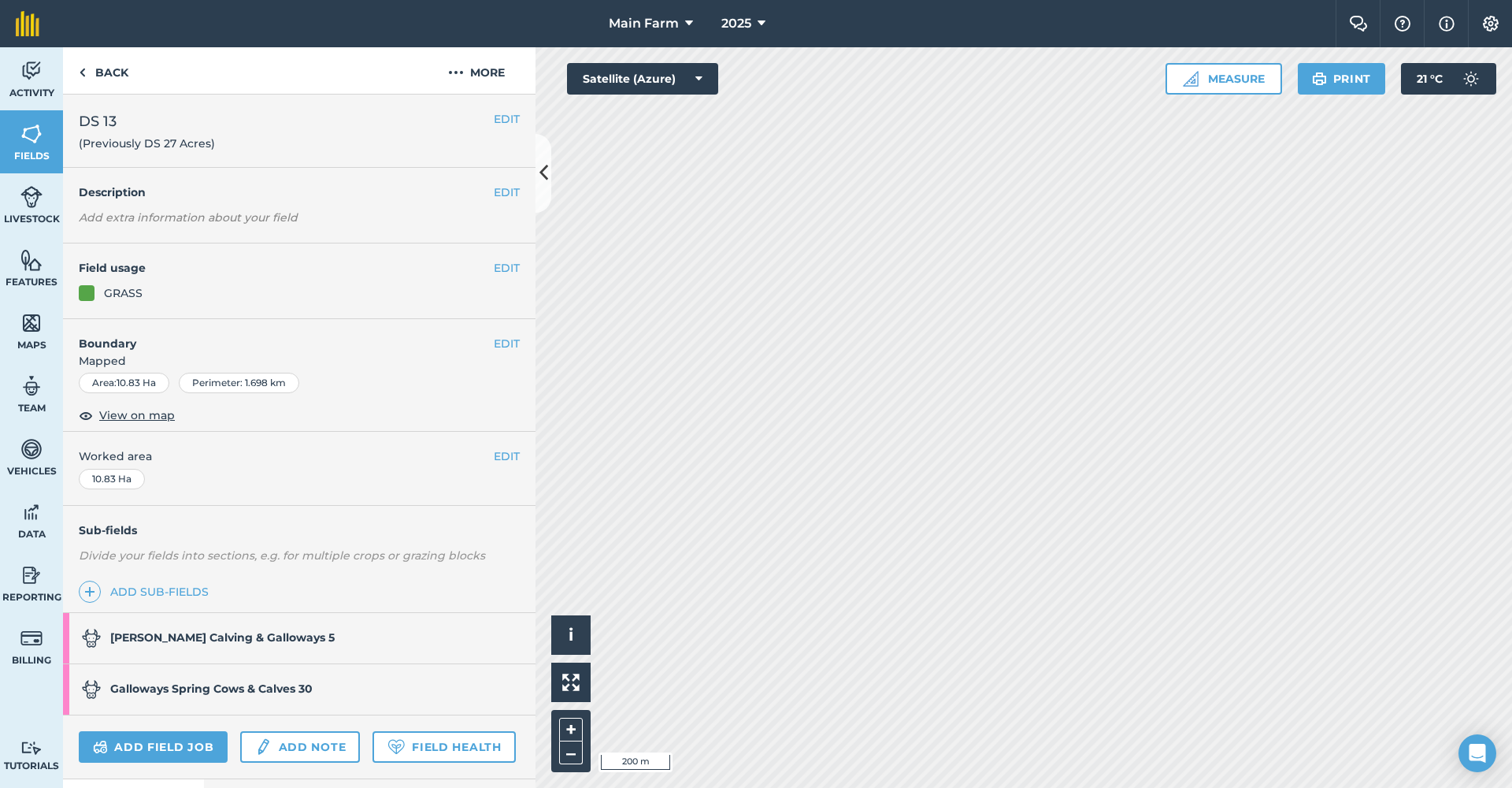
click at [236, 630] on strong "[PERSON_NAME] Calving & Galloways 5" at bounding box center [223, 637] width 225 height 14
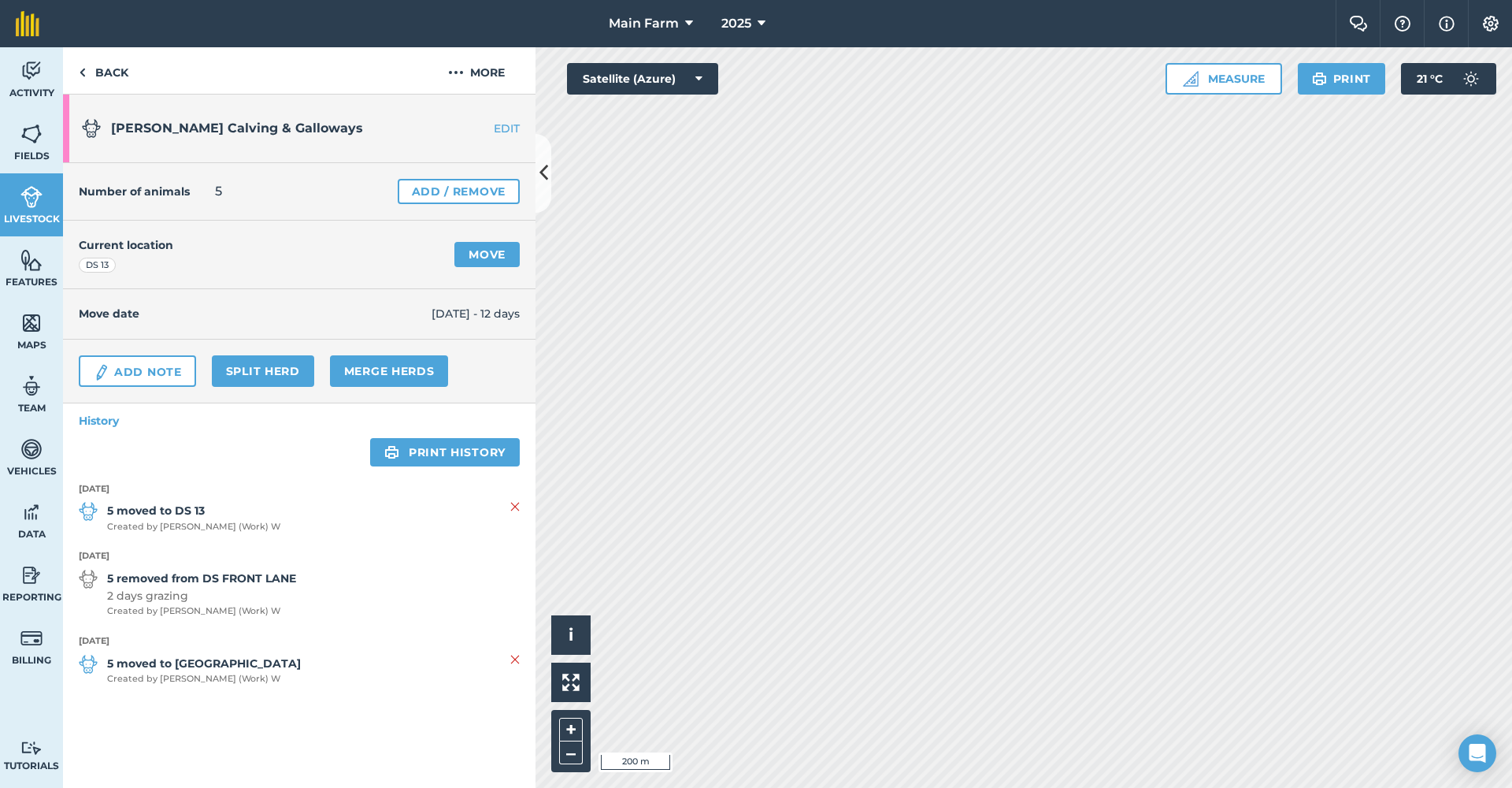
click at [482, 190] on link "Add / Remove" at bounding box center [459, 191] width 122 height 25
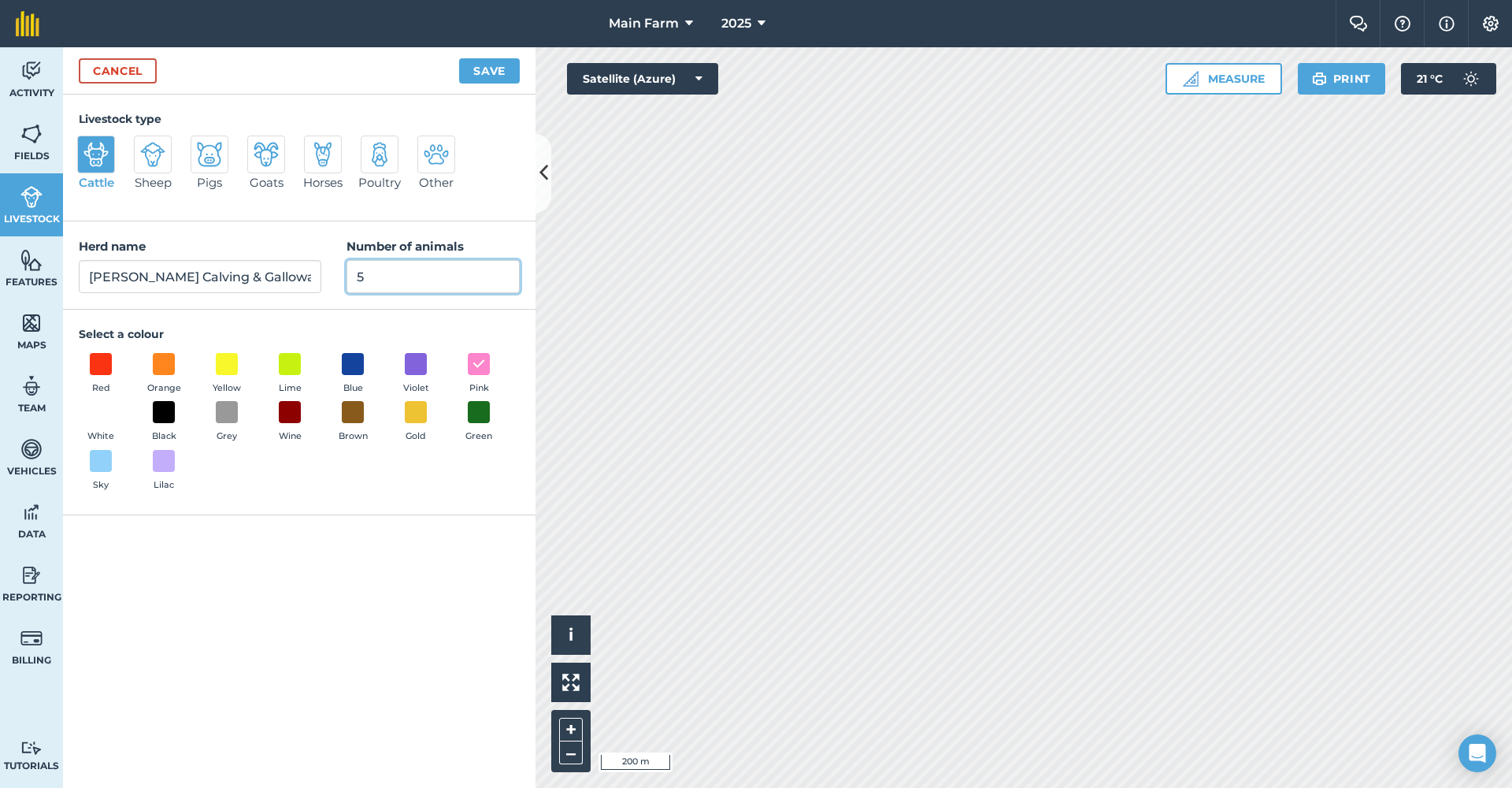
drag, startPoint x: 396, startPoint y: 282, endPoint x: 334, endPoint y: 281, distance: 62.0
click at [334, 281] on div "Herd name [PERSON_NAME] Calving & Galloways Number of animals 5" at bounding box center [299, 265] width 473 height 88
type input "4"
drag, startPoint x: 214, startPoint y: 279, endPoint x: 75, endPoint y: 279, distance: 139.0
click at [75, 279] on div "Herd name [PERSON_NAME] Calving & Galloways Number of animals 4" at bounding box center [299, 265] width 473 height 88
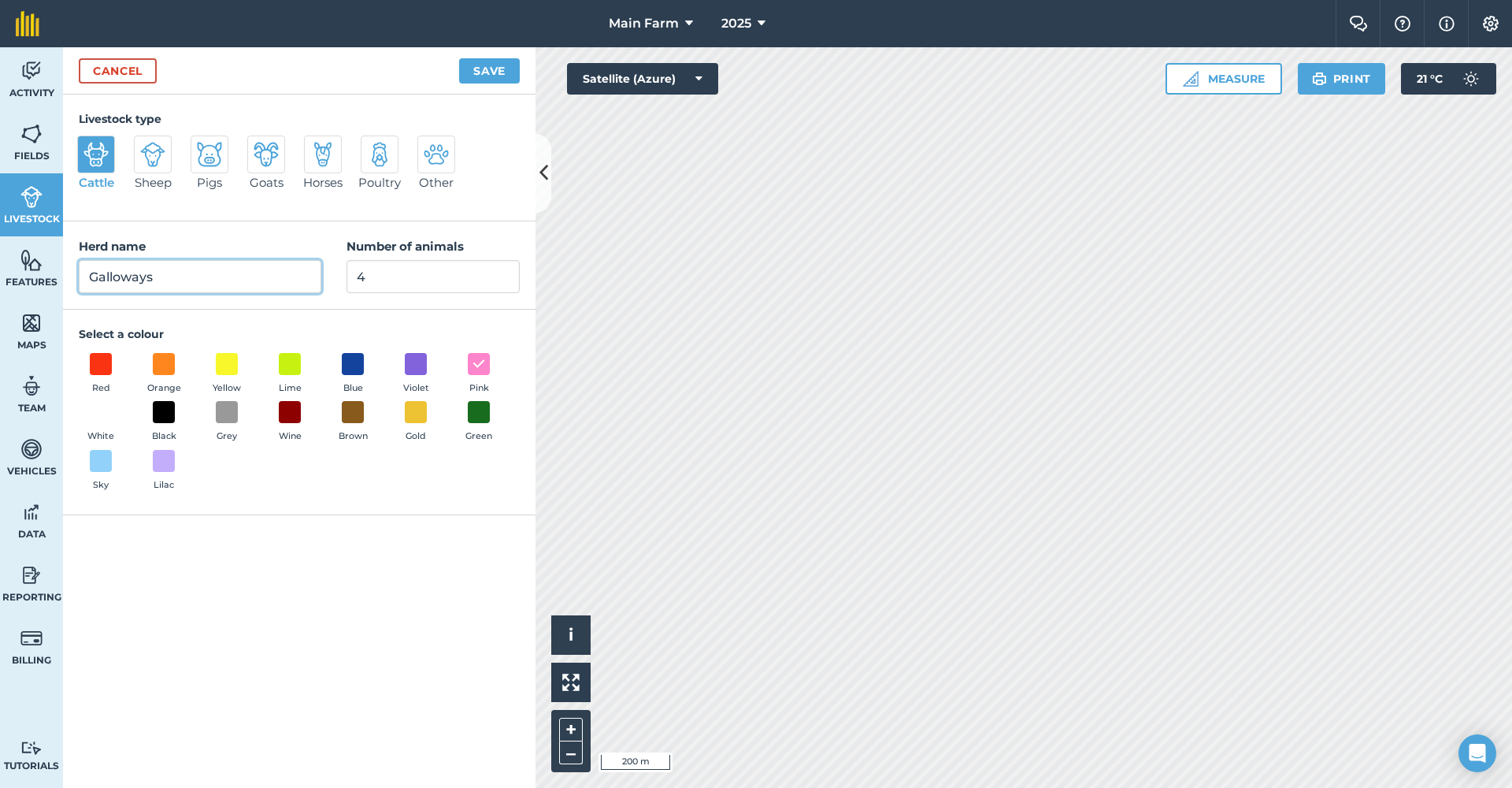
type input "Galloways"
click at [481, 77] on button "Save" at bounding box center [489, 71] width 60 height 25
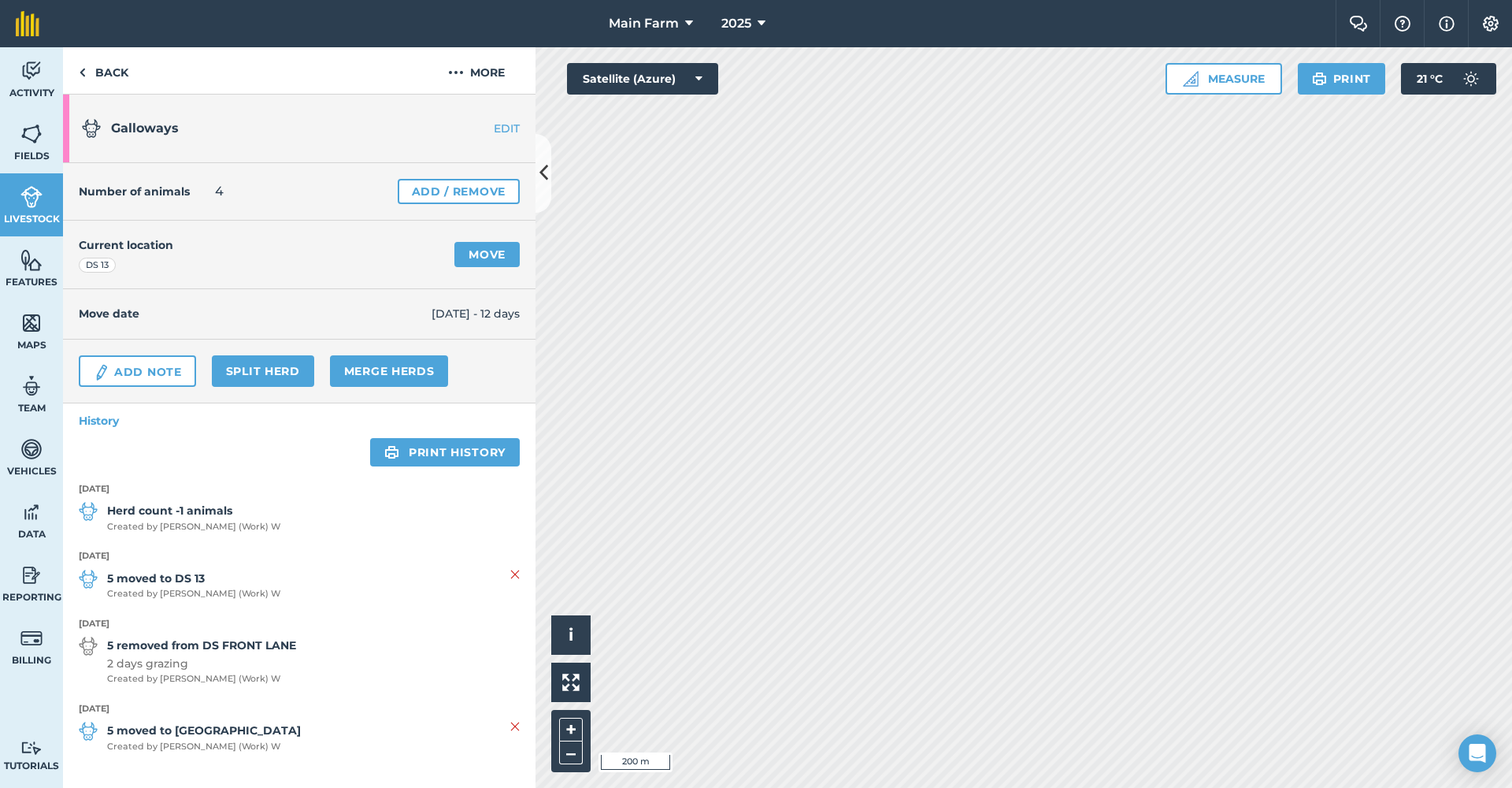
click at [373, 369] on link "Merge Herds" at bounding box center [389, 370] width 119 height 31
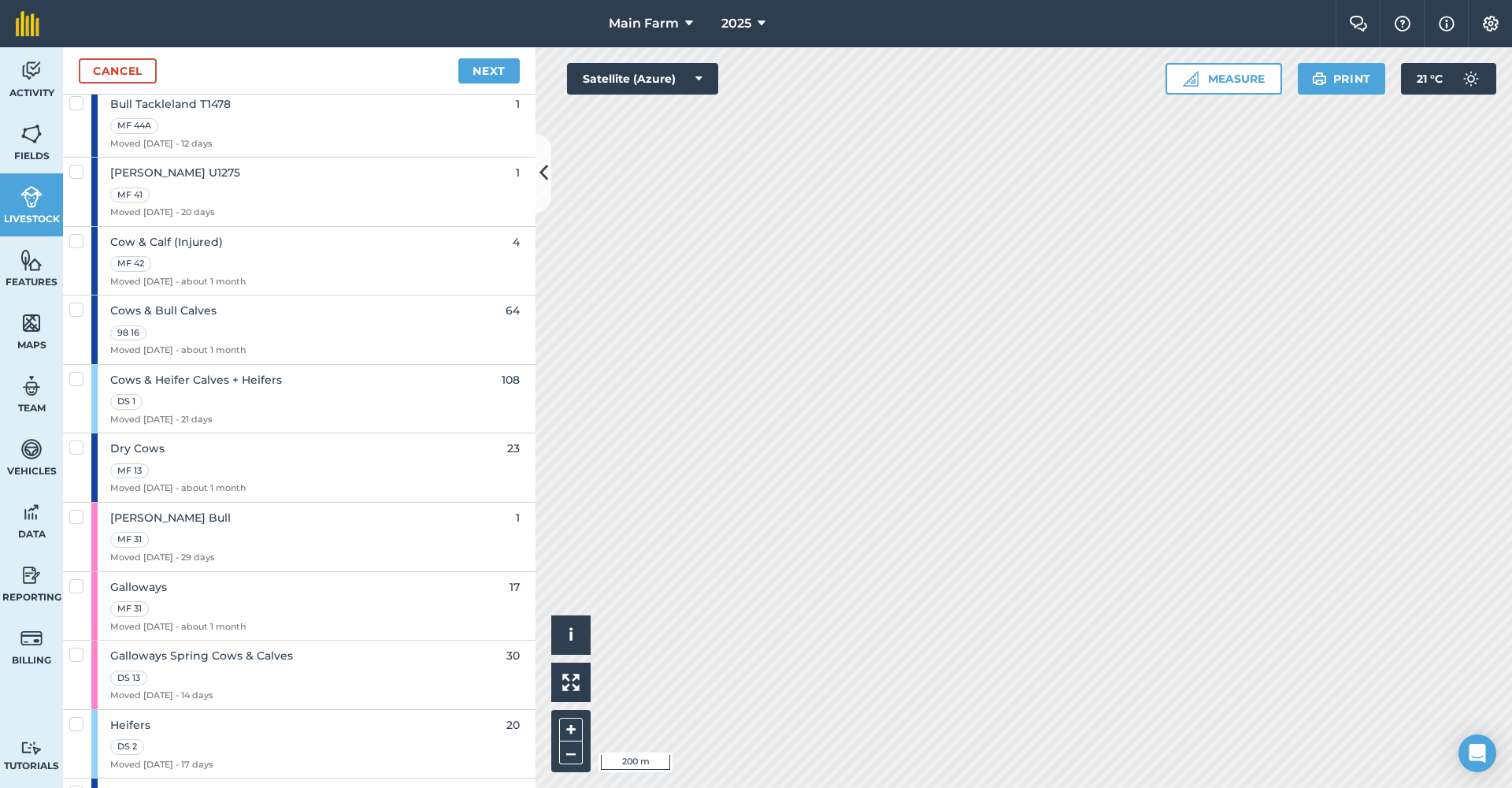
scroll to position [377, 0]
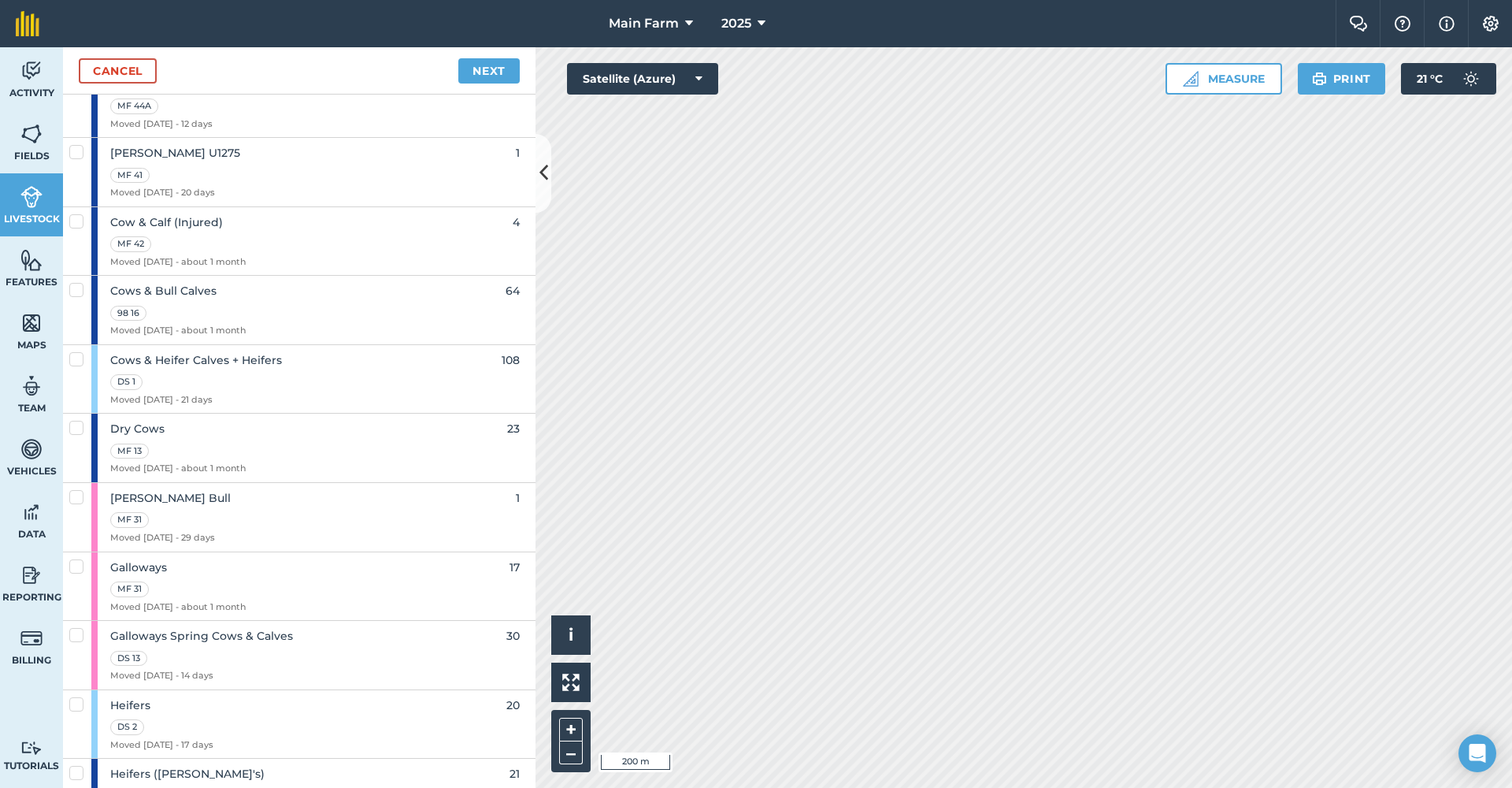
click at [222, 627] on span "Galloways Spring Cows & Calves" at bounding box center [201, 635] width 182 height 17
checkbox input "true"
click at [493, 74] on link "Next" at bounding box center [489, 71] width 61 height 25
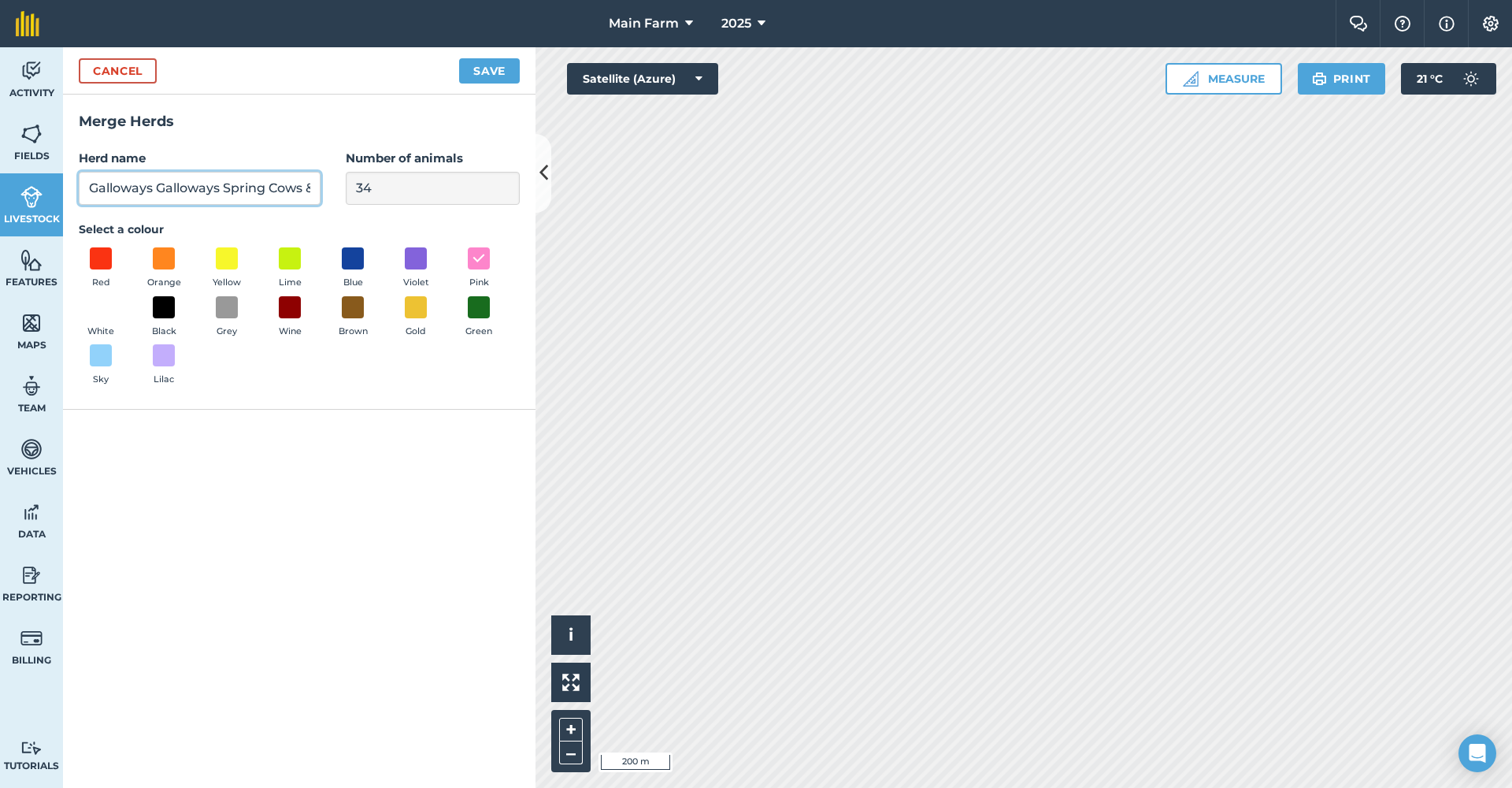
click at [156, 190] on input "Galloways Galloways Spring Cows & Calves" at bounding box center [199, 188] width 242 height 33
drag, startPoint x: 169, startPoint y: 186, endPoint x: 323, endPoint y: 188, distance: 154.0
click at [323, 188] on div "Herd name Galloways & Galloways Spring Cows & Calves Number of animals 34" at bounding box center [299, 177] width 441 height 56
drag, startPoint x: 126, startPoint y: 190, endPoint x: 60, endPoint y: 190, distance: 66.0
click at [60, 190] on div "Activity Fields Livestock Features Maps Team Vehicles Data Reporting Billing Tu…" at bounding box center [756, 418] width 1512 height 740
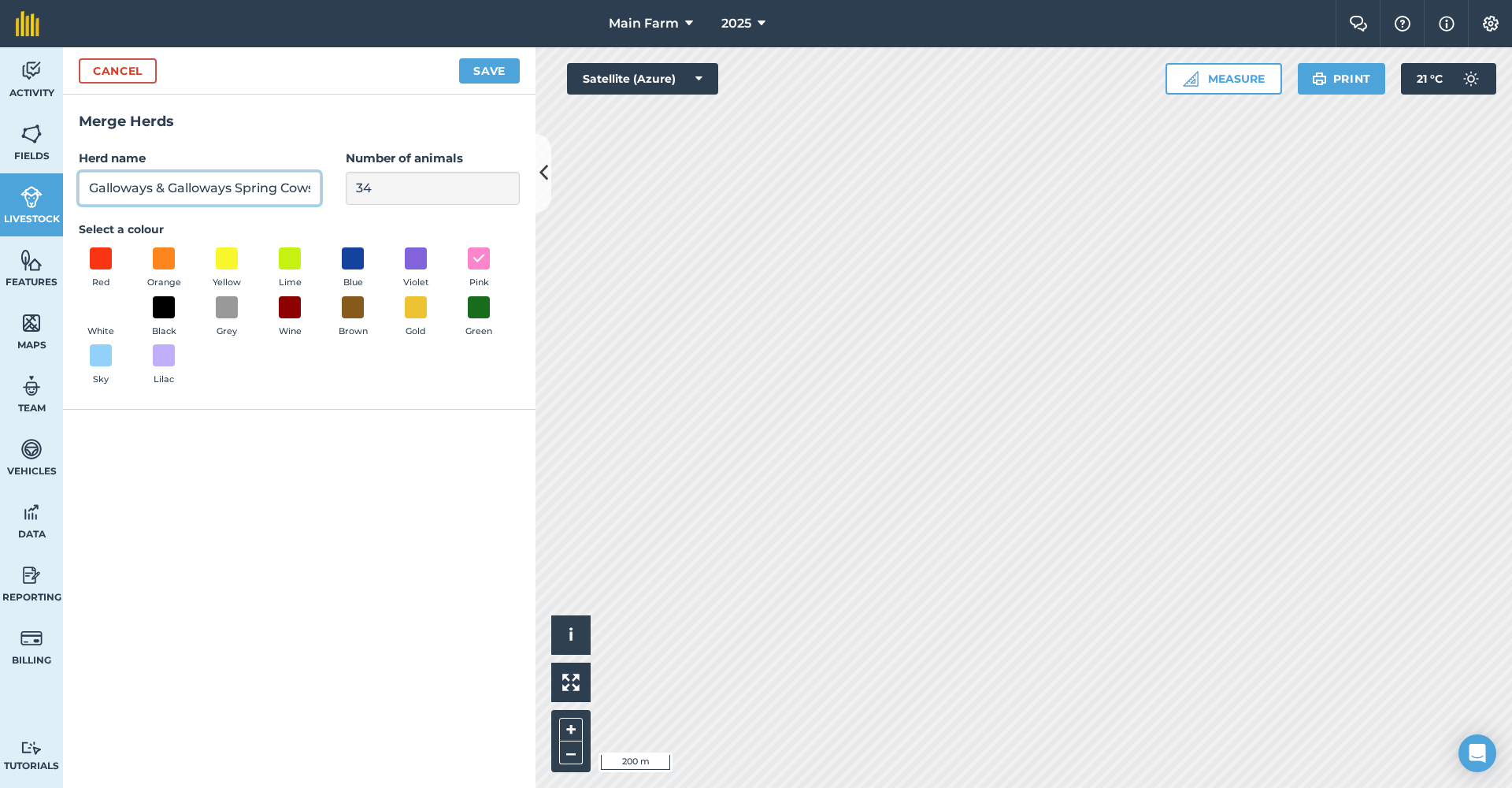
click at [163, 191] on input "Galloways & Galloways Spring Cows & Calves" at bounding box center [199, 188] width 242 height 33
type input "Galloways + Galloways Spring Cows & Calves"
click at [476, 69] on button "Save" at bounding box center [489, 71] width 60 height 25
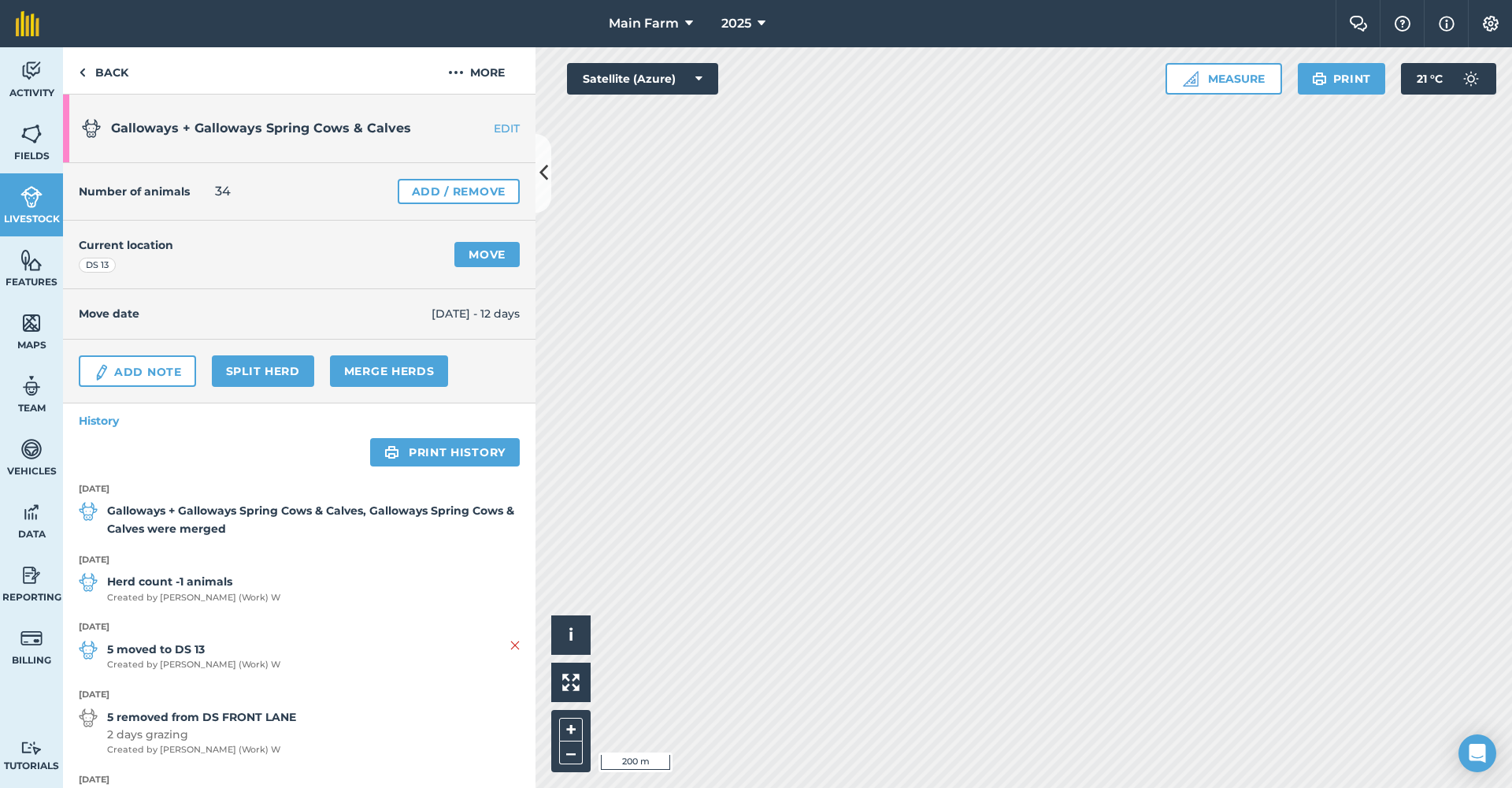
click at [31, 188] on img at bounding box center [31, 197] width 22 height 23
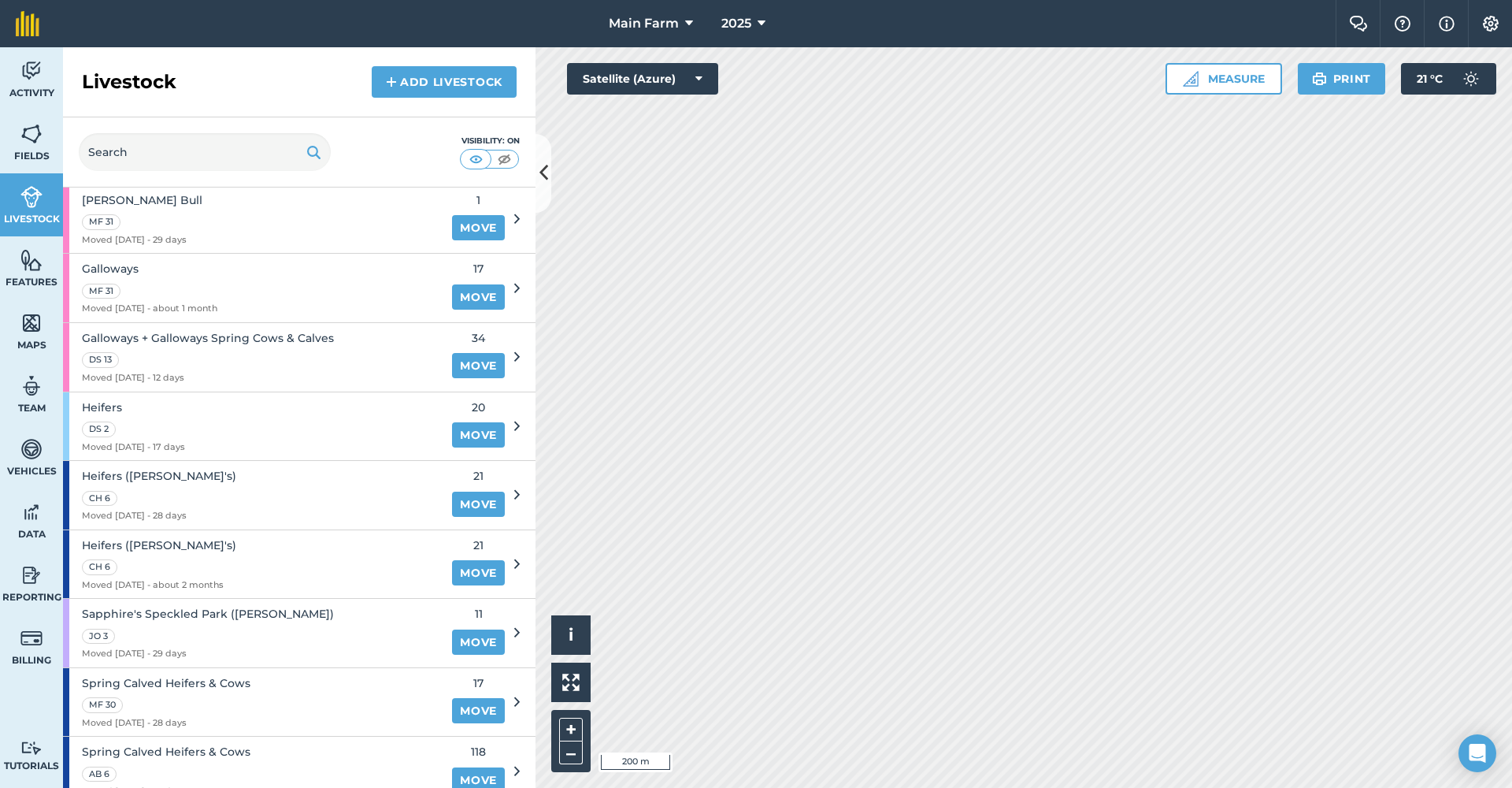
scroll to position [625, 0]
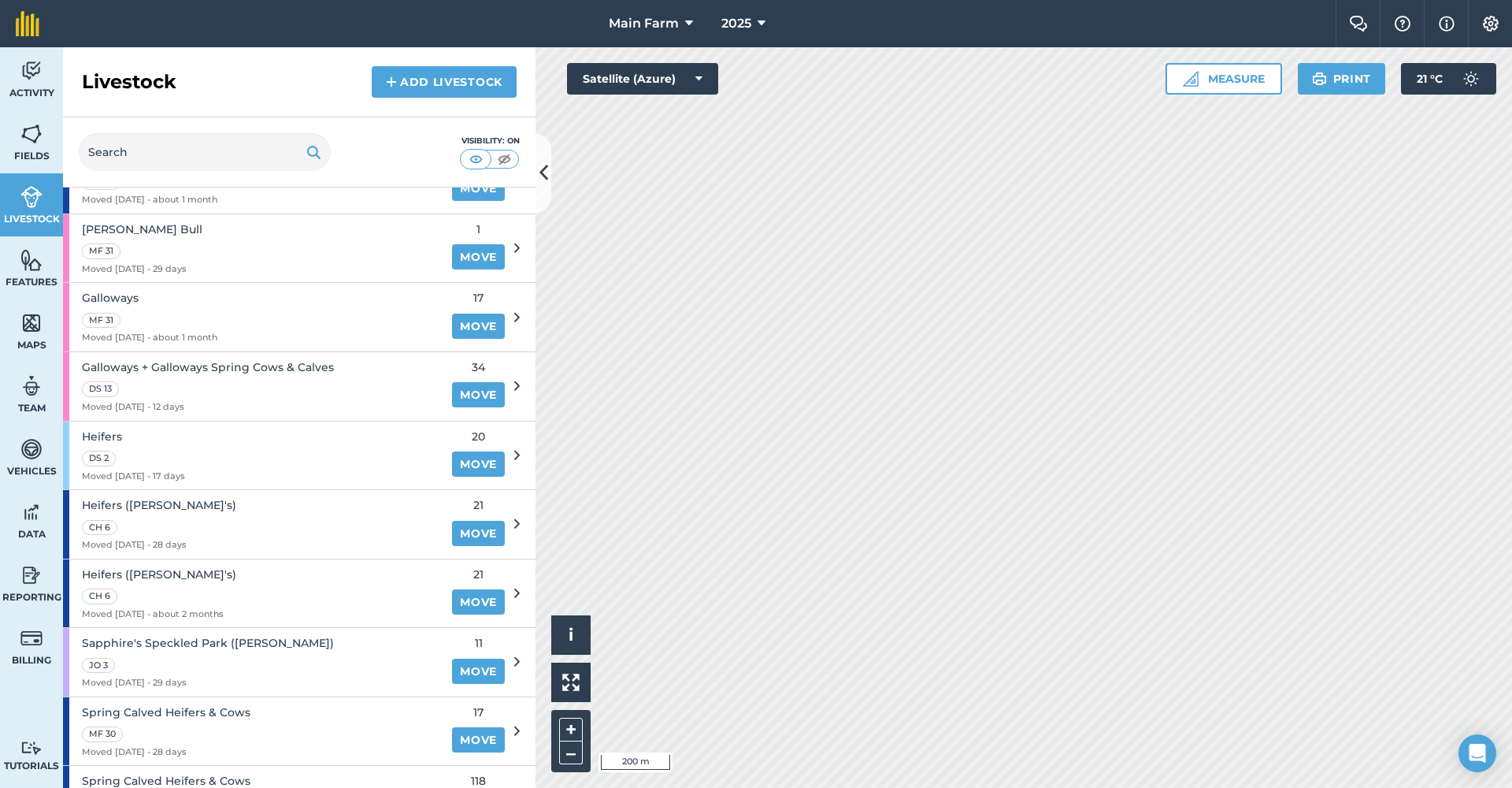
click at [128, 289] on span "Galloways" at bounding box center [149, 297] width 136 height 17
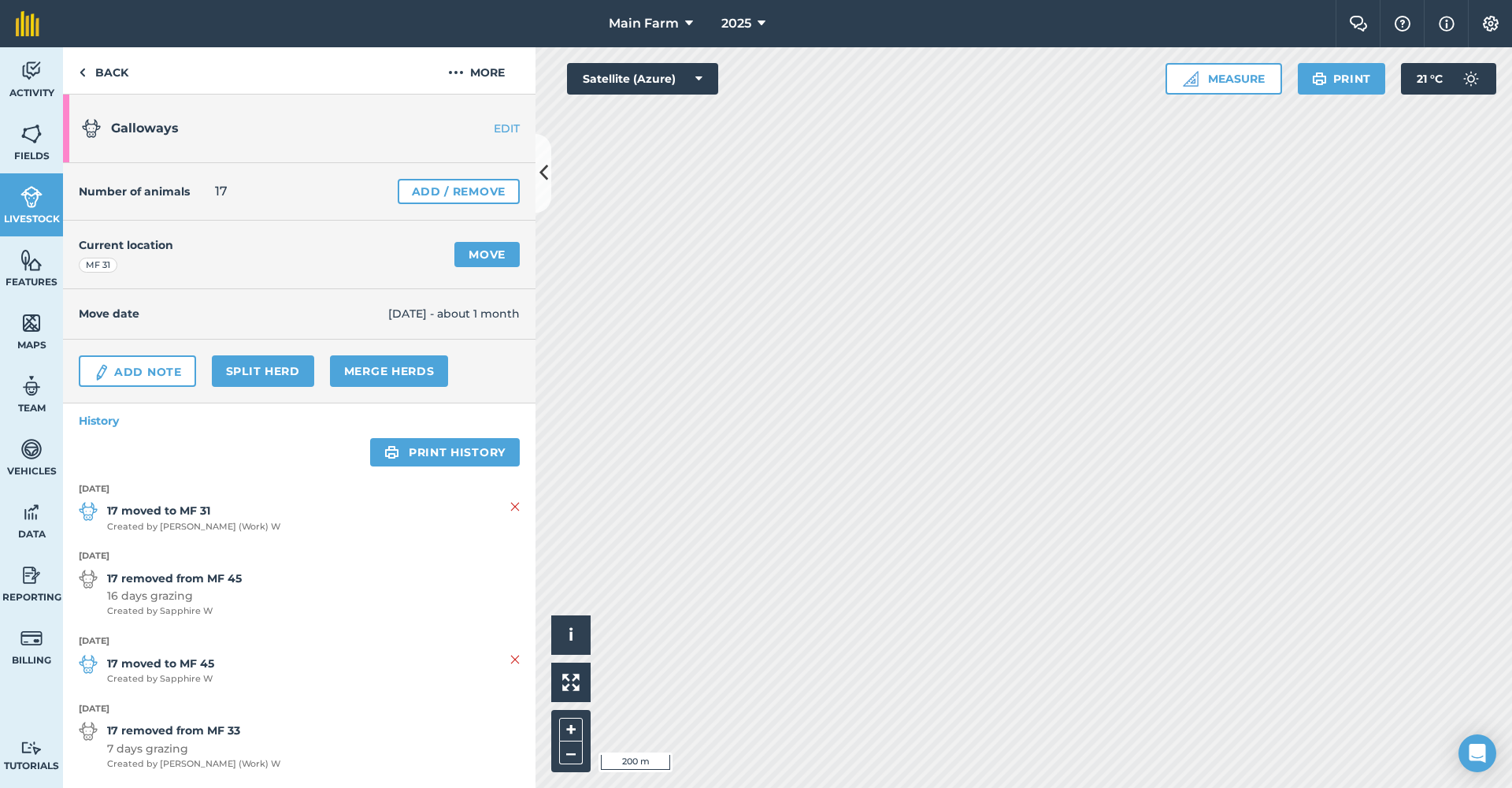
click at [402, 190] on link "Add / Remove" at bounding box center [459, 191] width 122 height 25
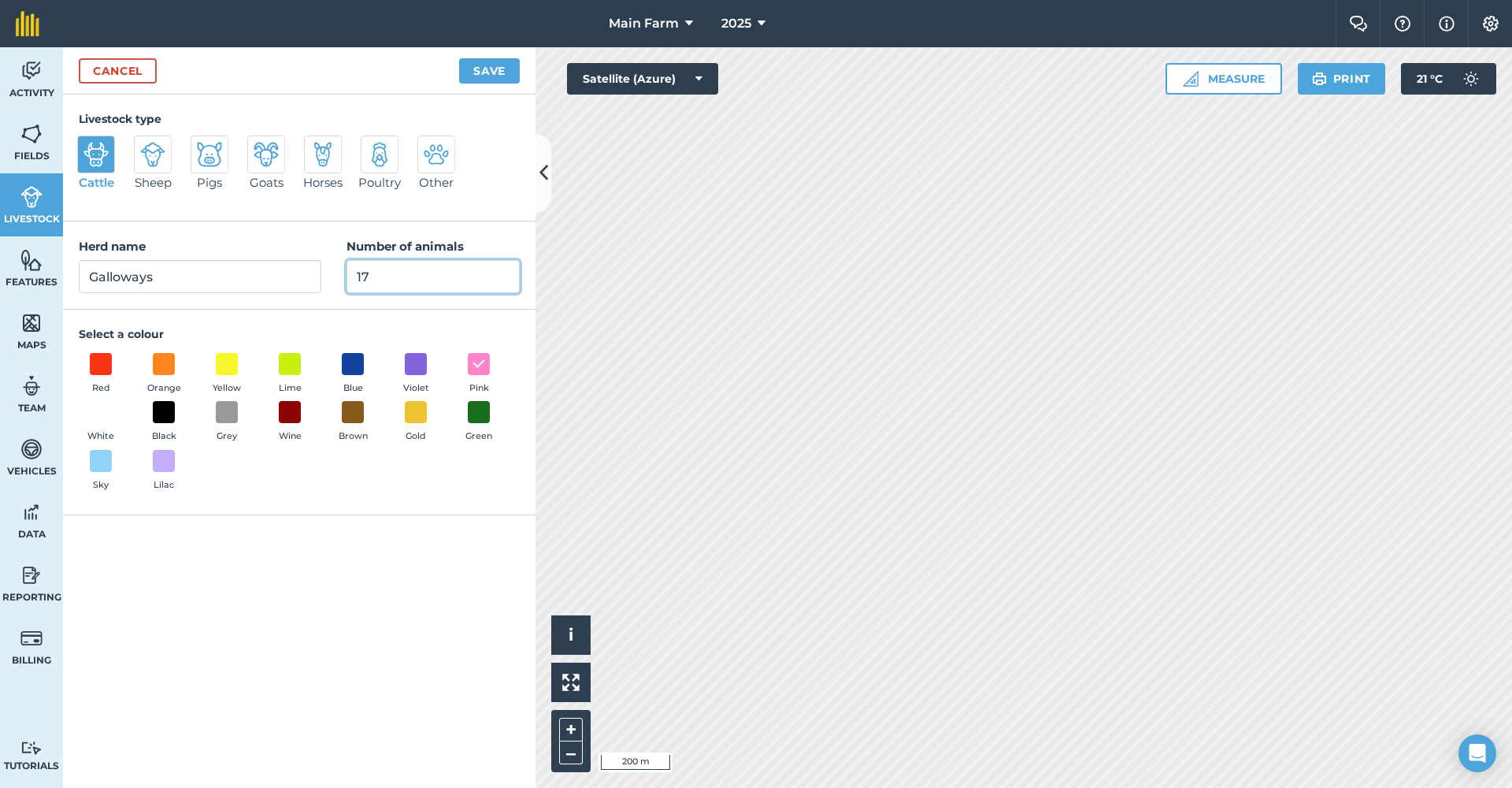
click at [398, 273] on input "17" at bounding box center [433, 276] width 173 height 33
type input "18"
click at [489, 75] on button "Save" at bounding box center [489, 71] width 60 height 25
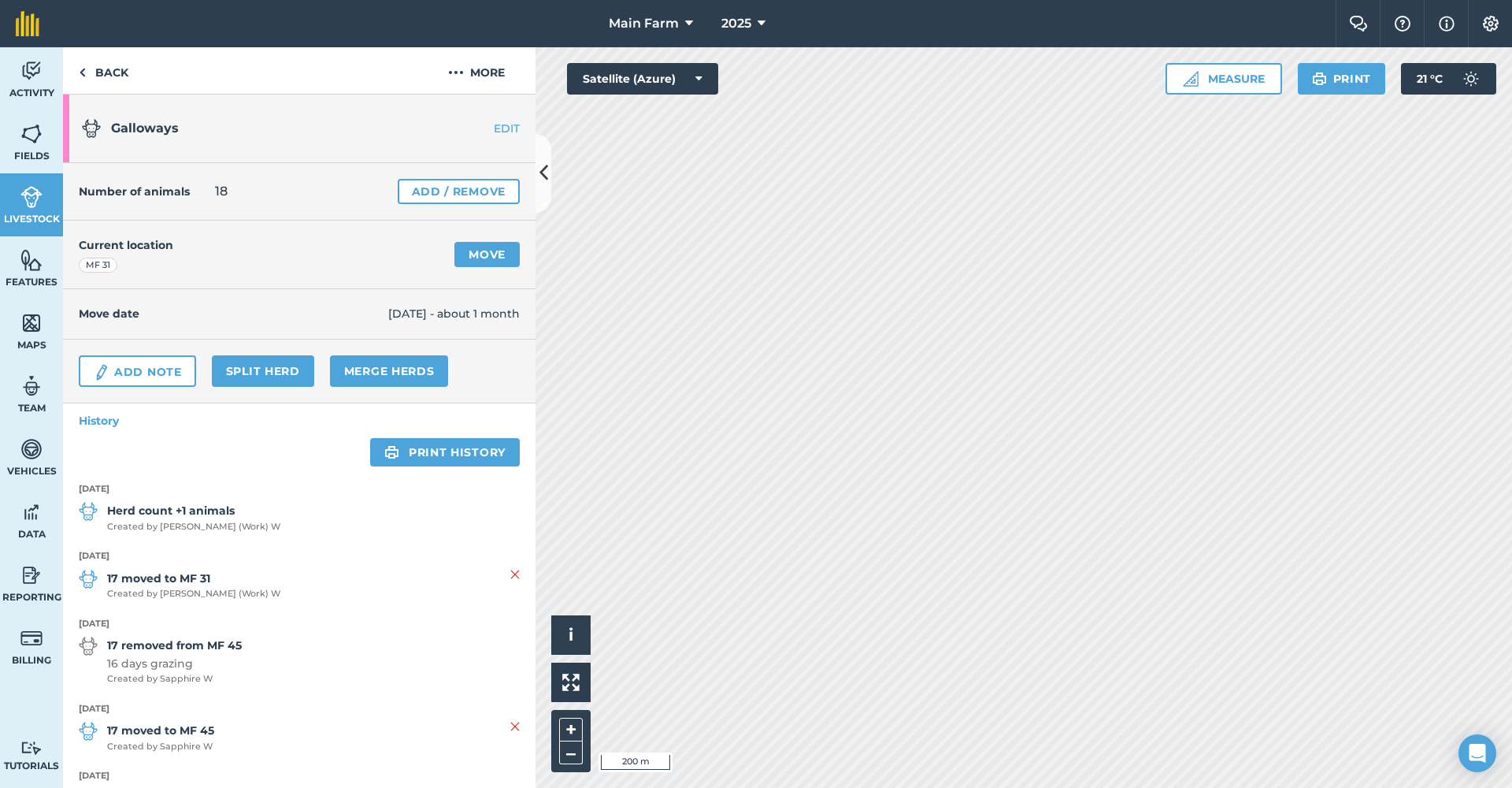
click at [29, 210] on link "Livestock" at bounding box center [31, 205] width 63 height 63
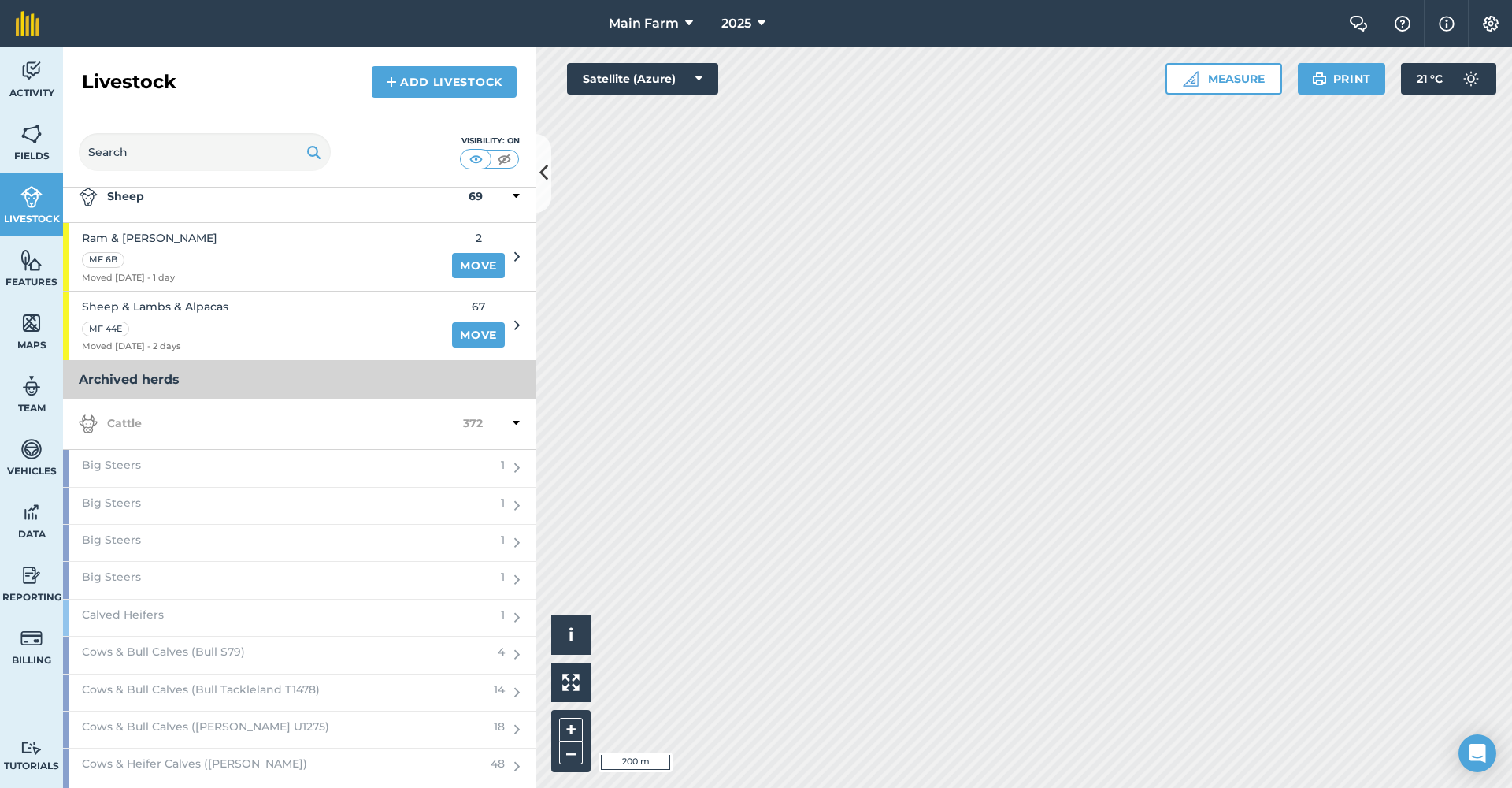
scroll to position [1693, 0]
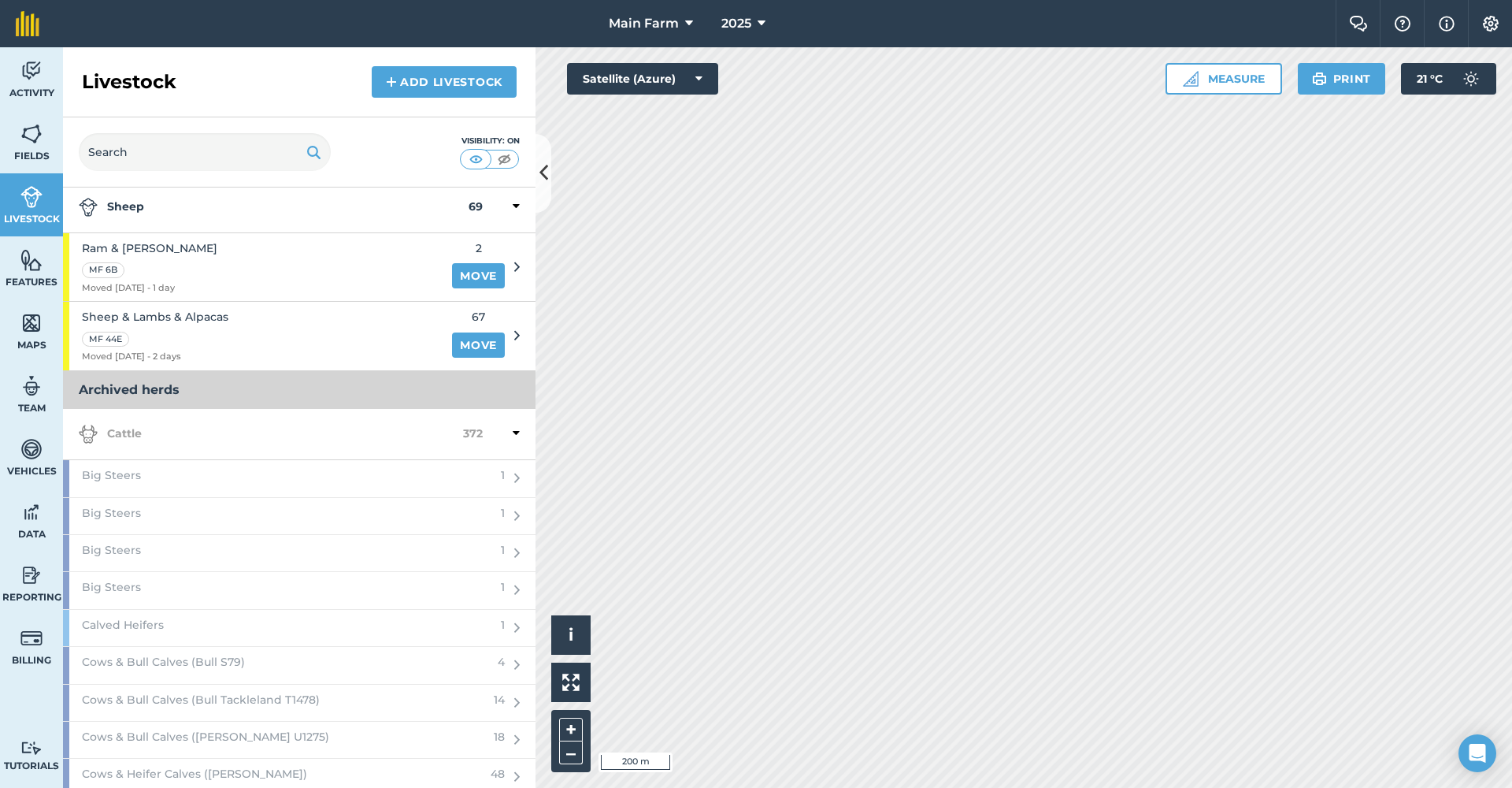
click at [513, 426] on icon at bounding box center [517, 433] width 7 height 14
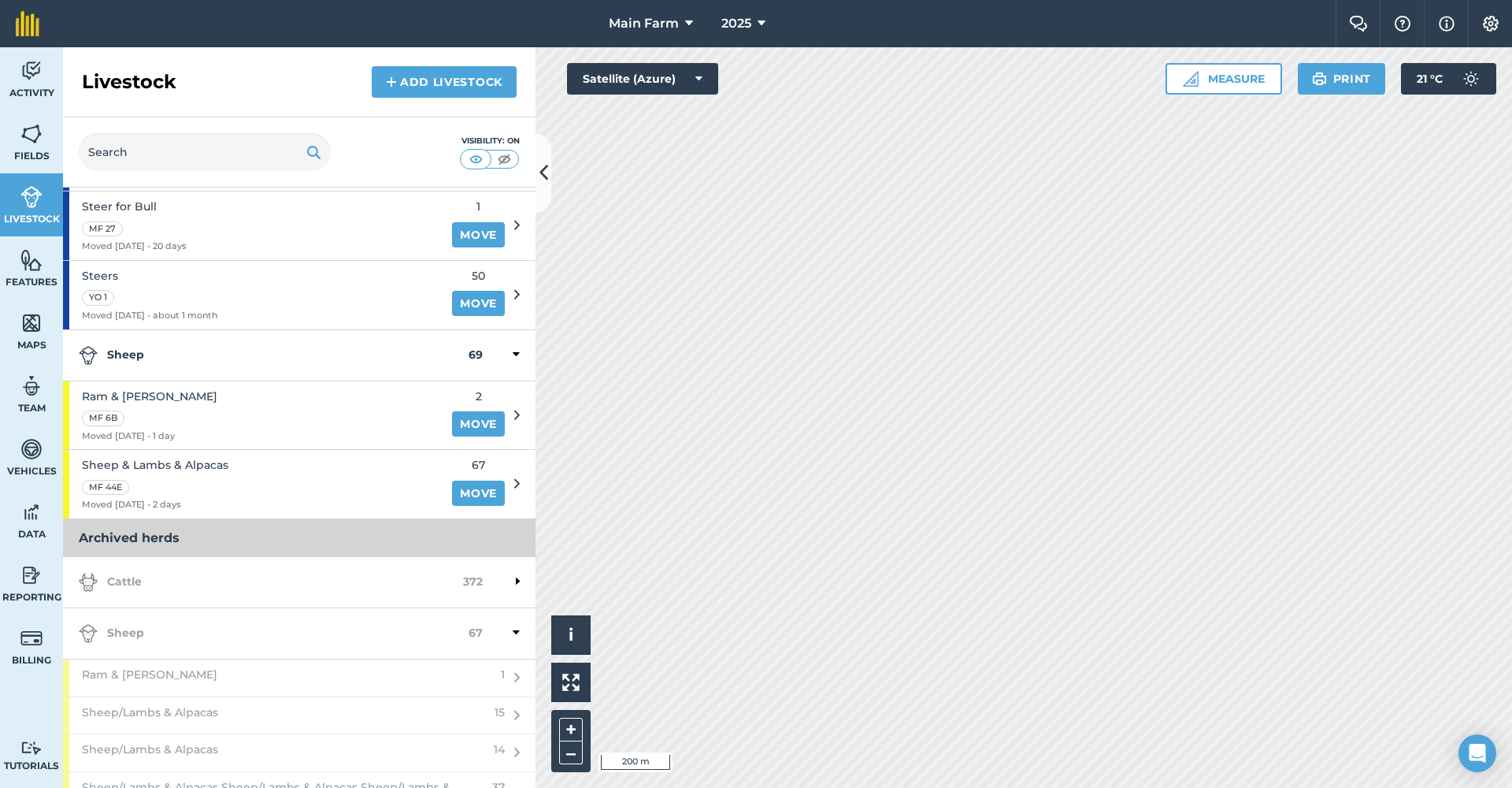
click at [513, 625] on icon at bounding box center [517, 633] width 7 height 14
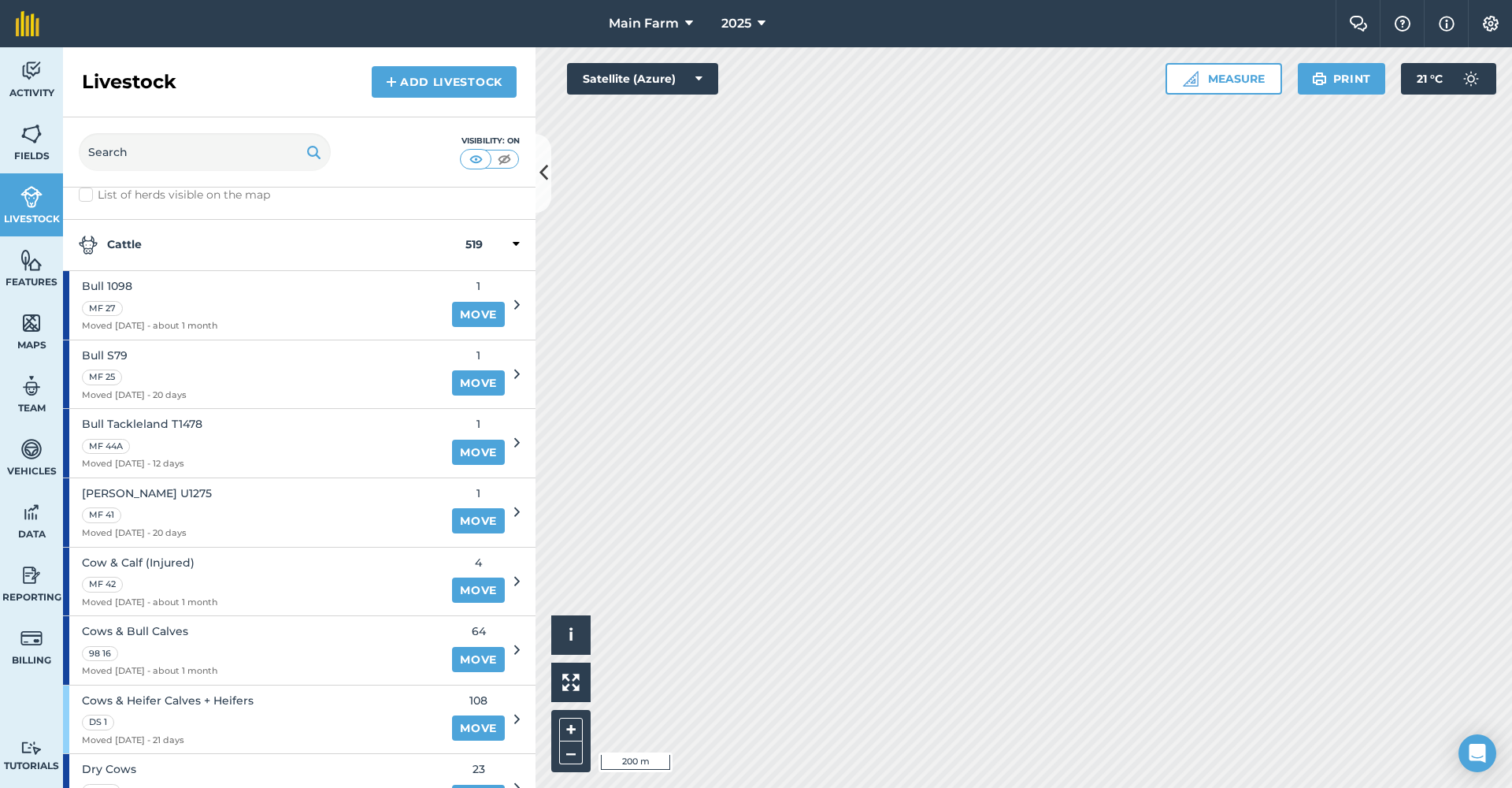
scroll to position [0, 0]
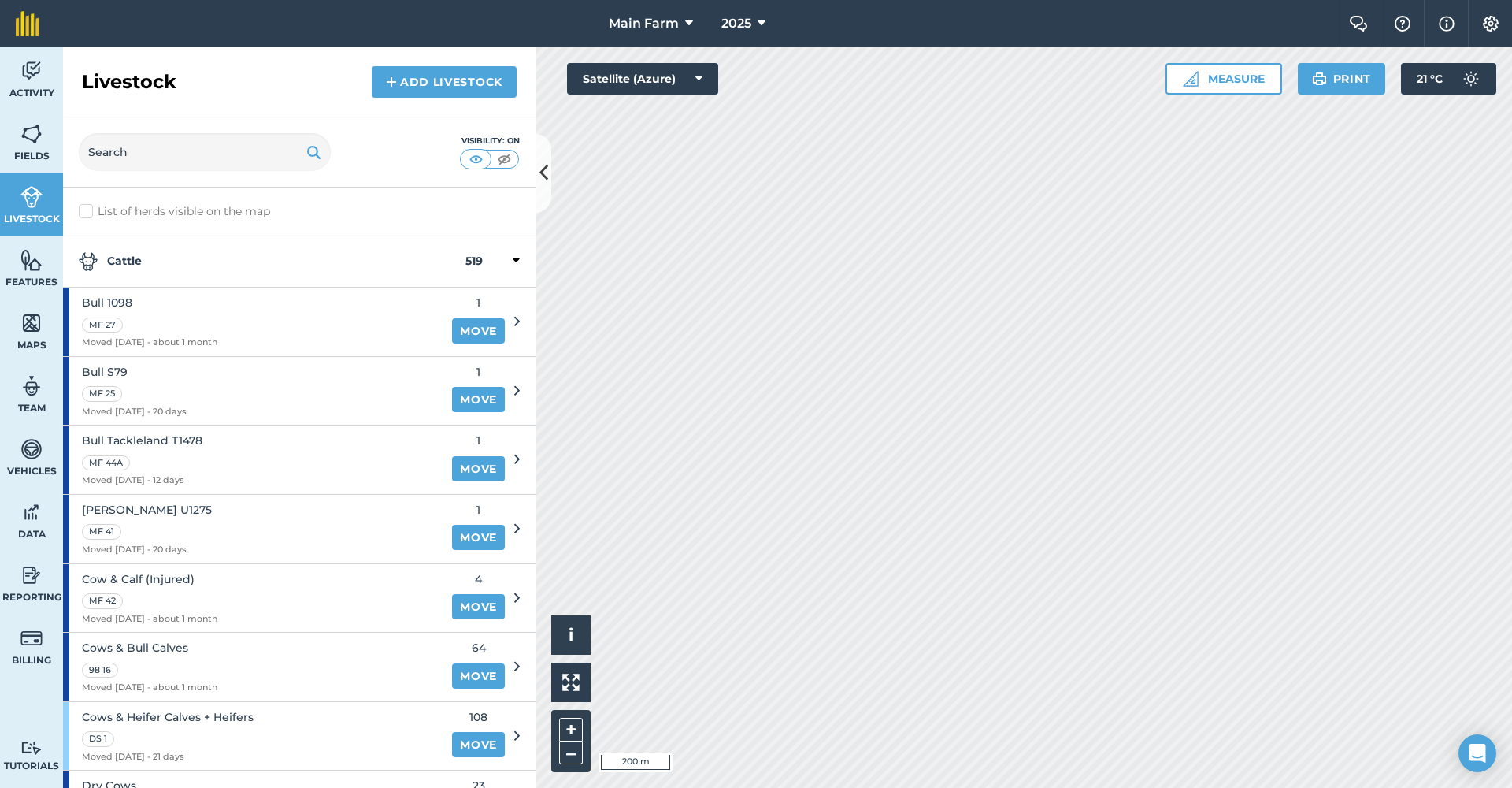
click at [87, 211] on label "List of herds visible on the map" at bounding box center [299, 211] width 441 height 16
click at [87, 211] on input "List of herds visible on the map" at bounding box center [84, 208] width 10 height 10
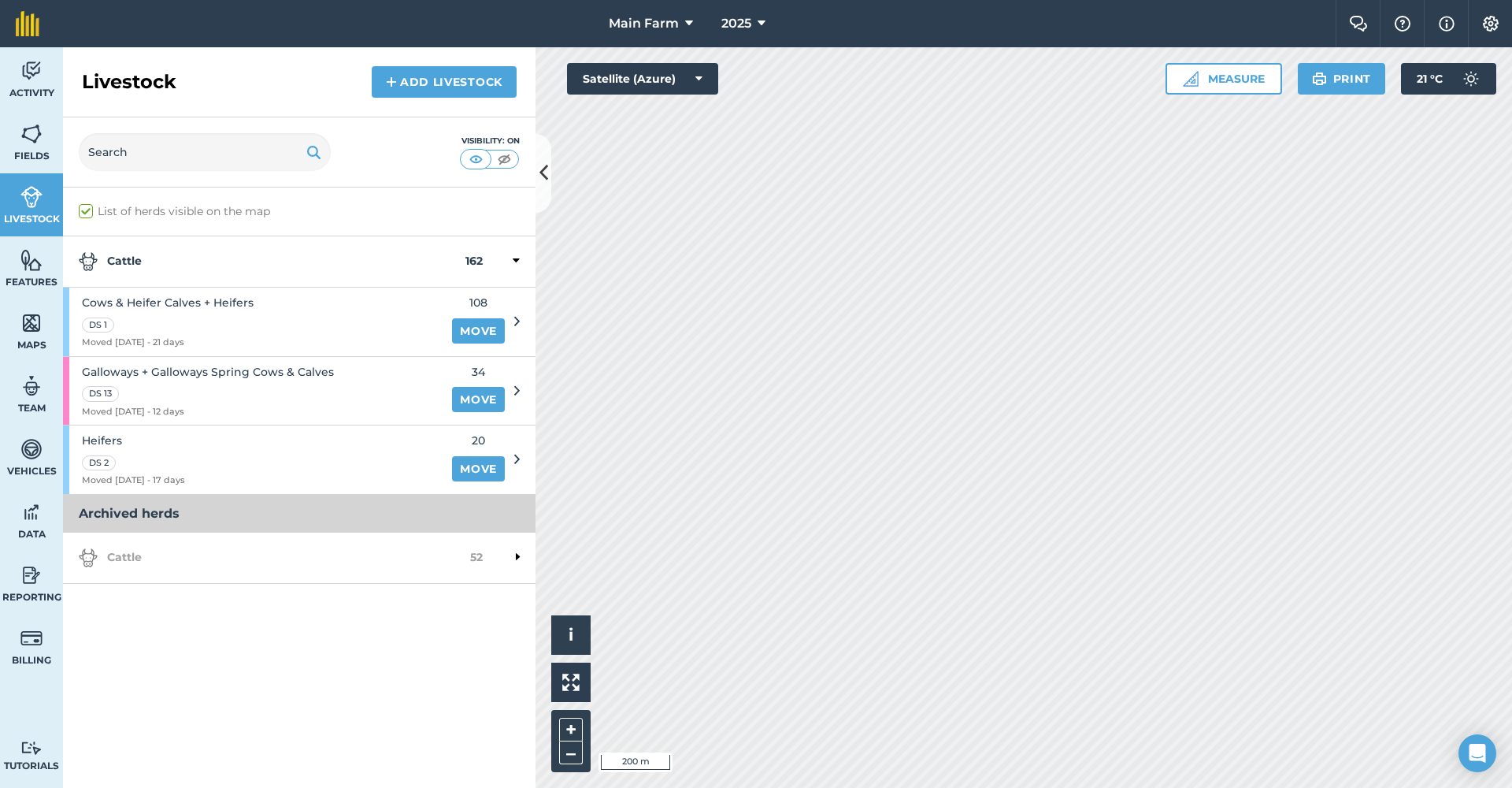
click at [87, 211] on label "List of herds visible on the map" at bounding box center [299, 211] width 441 height 16
click at [87, 211] on input "List of herds visible on the map" at bounding box center [84, 208] width 10 height 10
checkbox input "false"
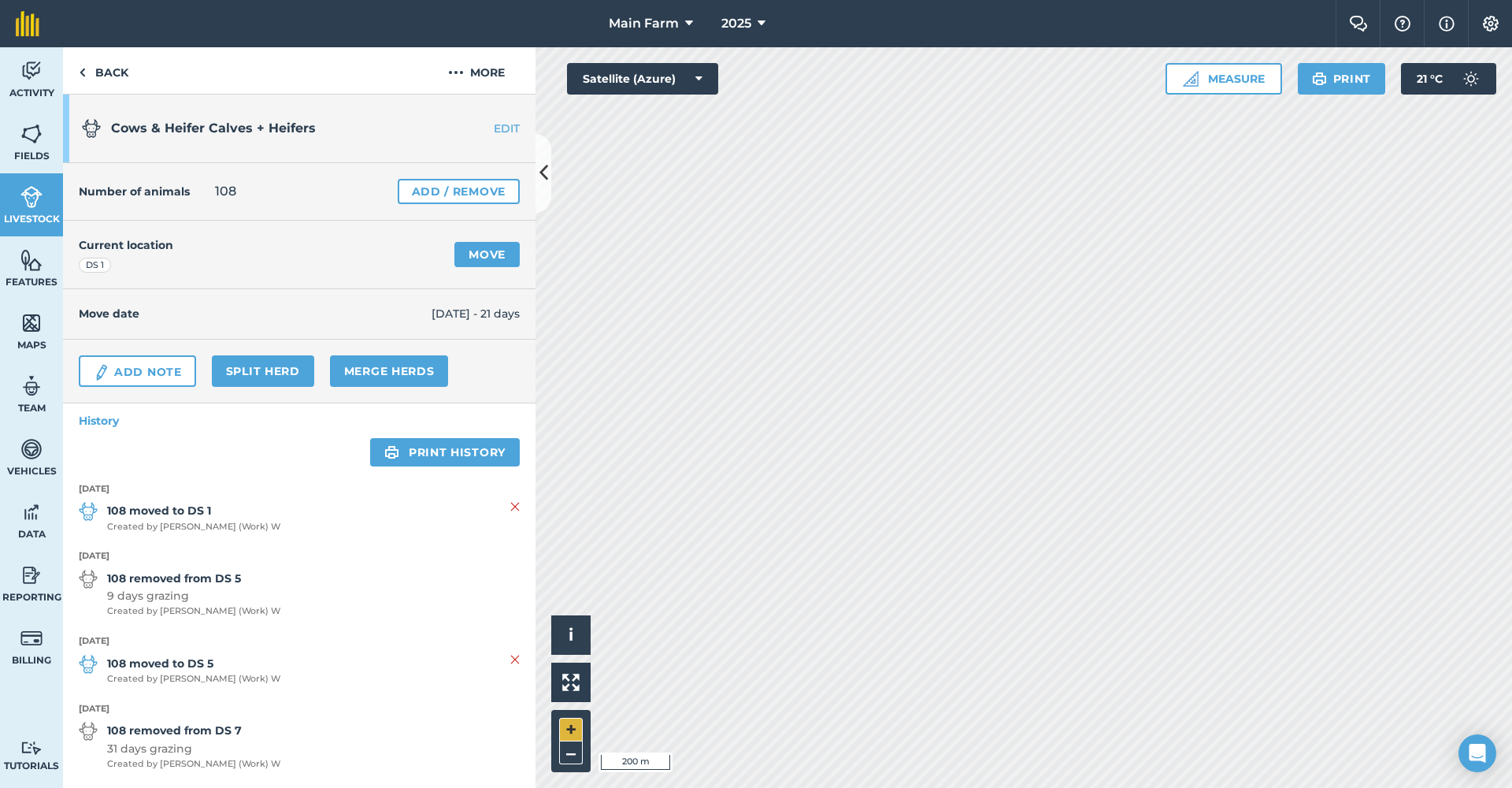
click at [567, 729] on button "+" at bounding box center [570, 730] width 23 height 23
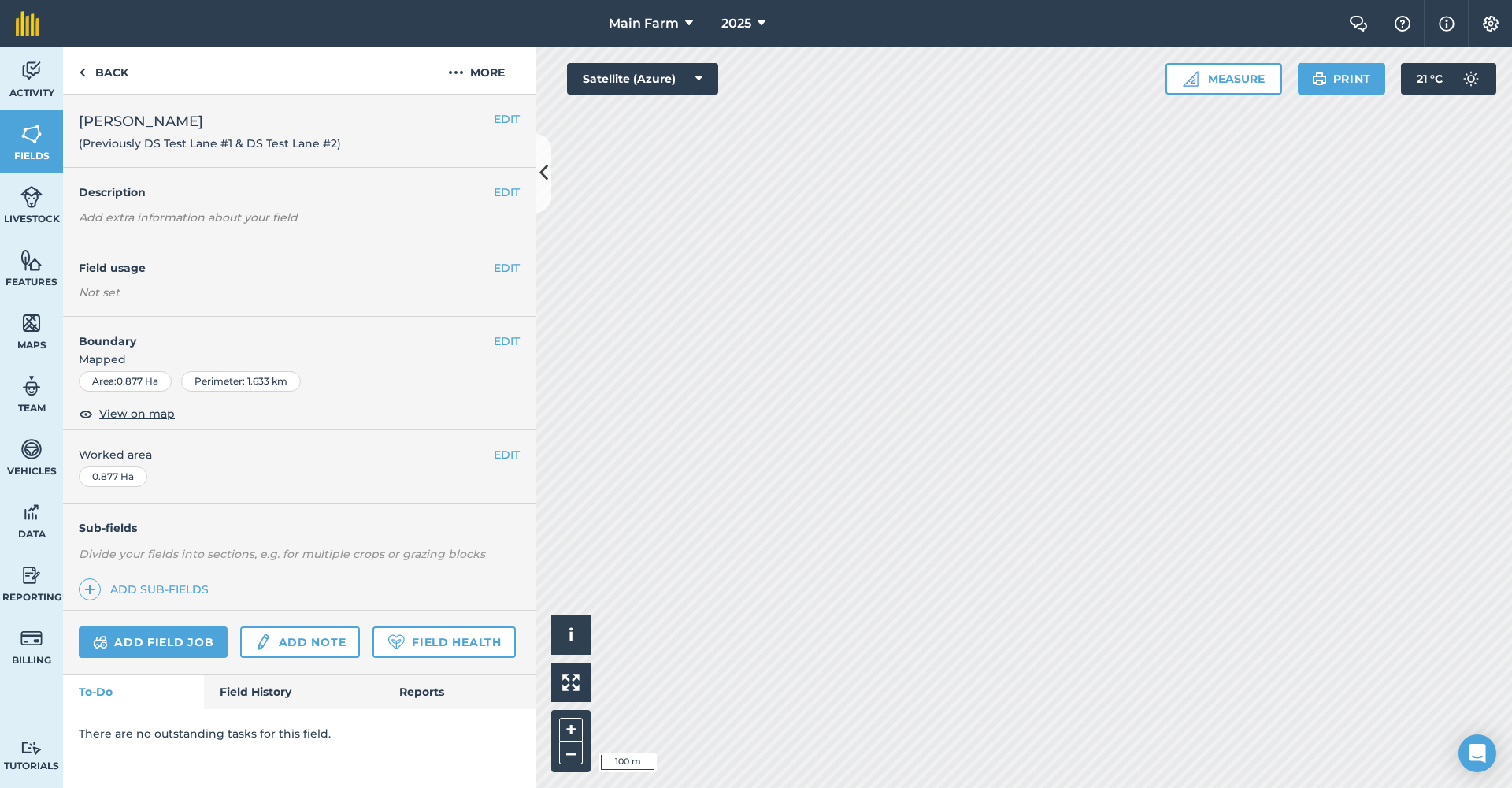
click at [507, 338] on button "EDIT" at bounding box center [507, 341] width 26 height 17
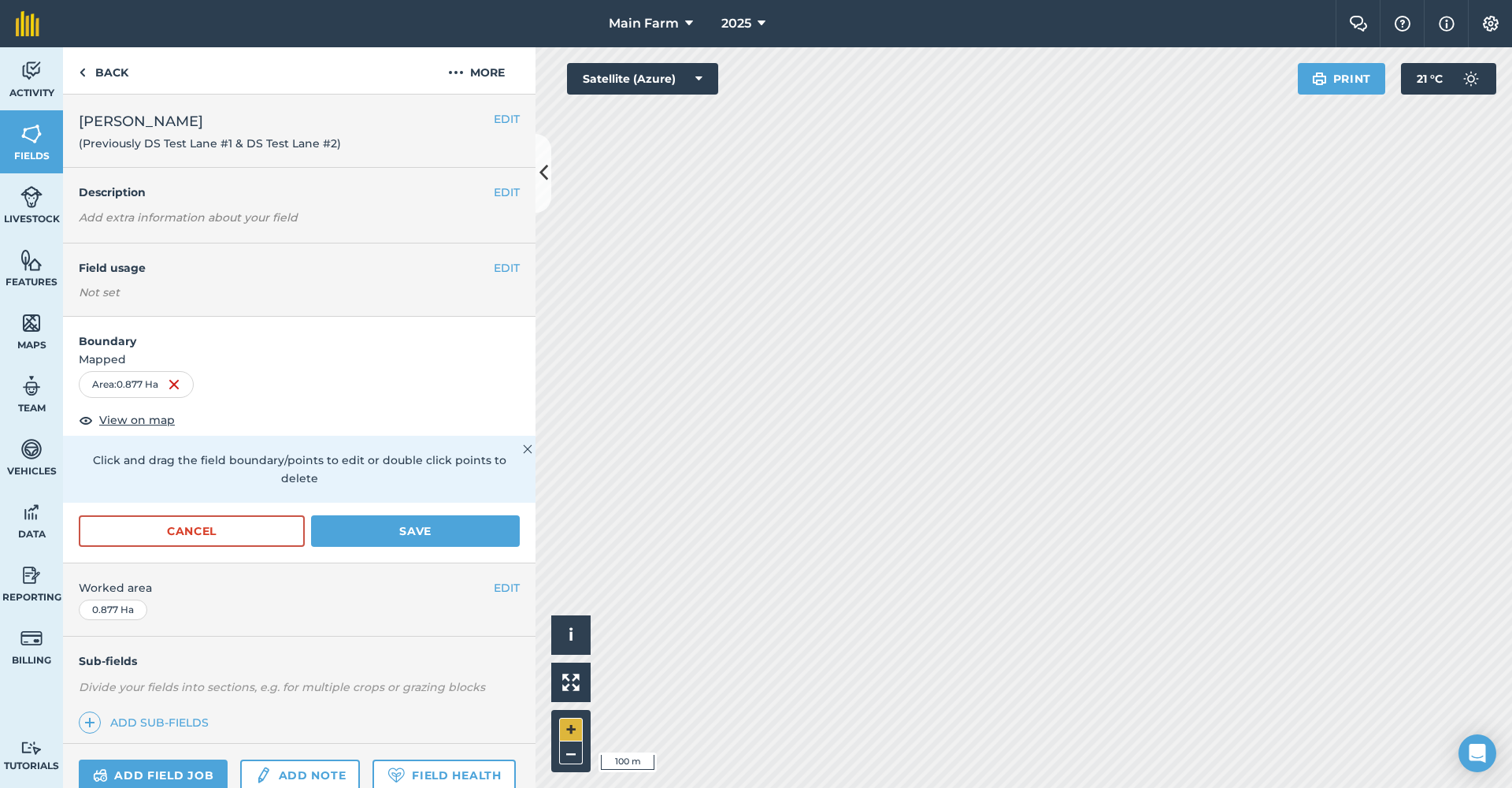
click at [572, 722] on button "+" at bounding box center [570, 730] width 23 height 23
click at [407, 533] on button "Save" at bounding box center [415, 530] width 208 height 31
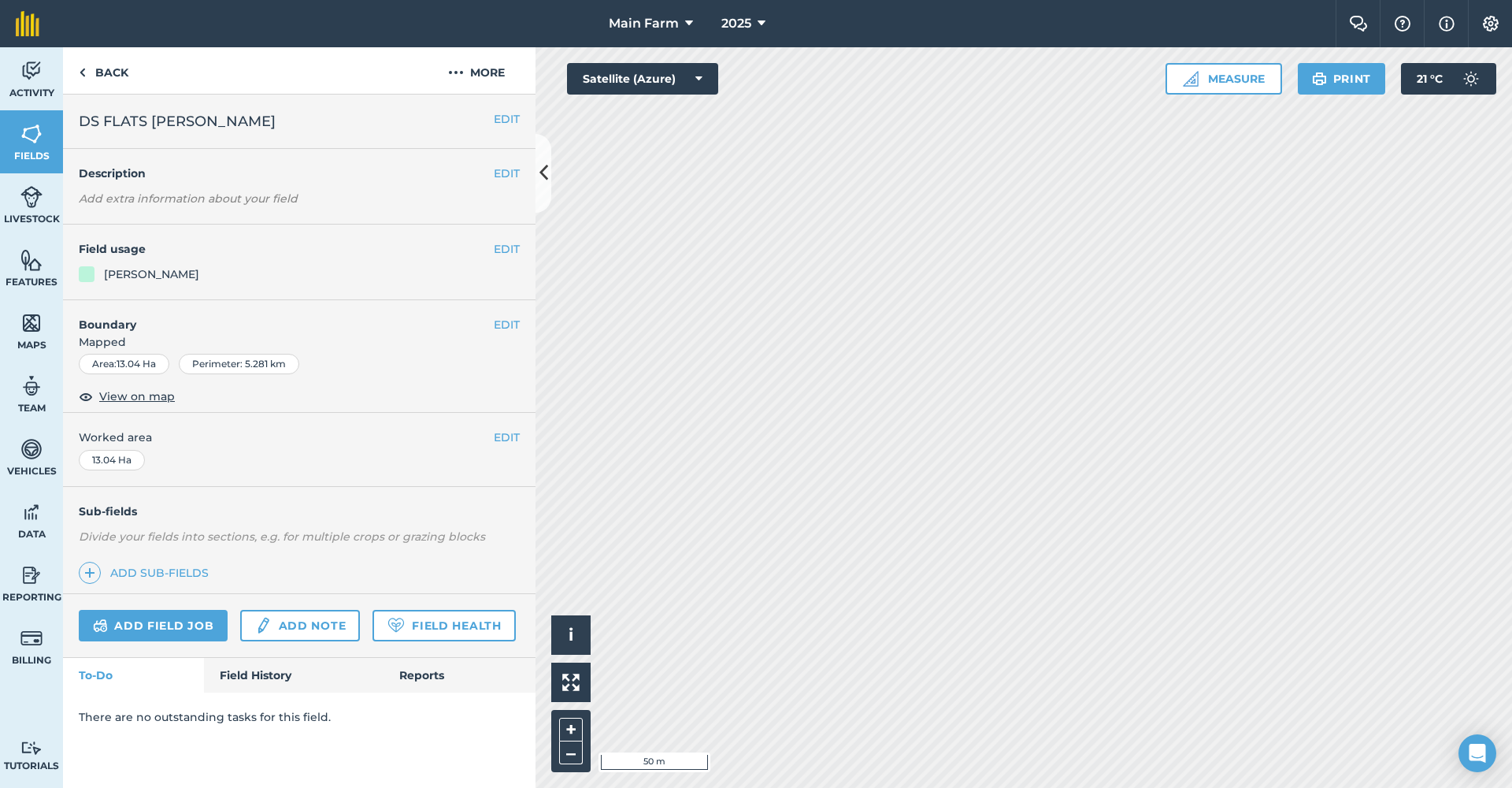
click at [500, 319] on button "EDIT" at bounding box center [507, 323] width 26 height 17
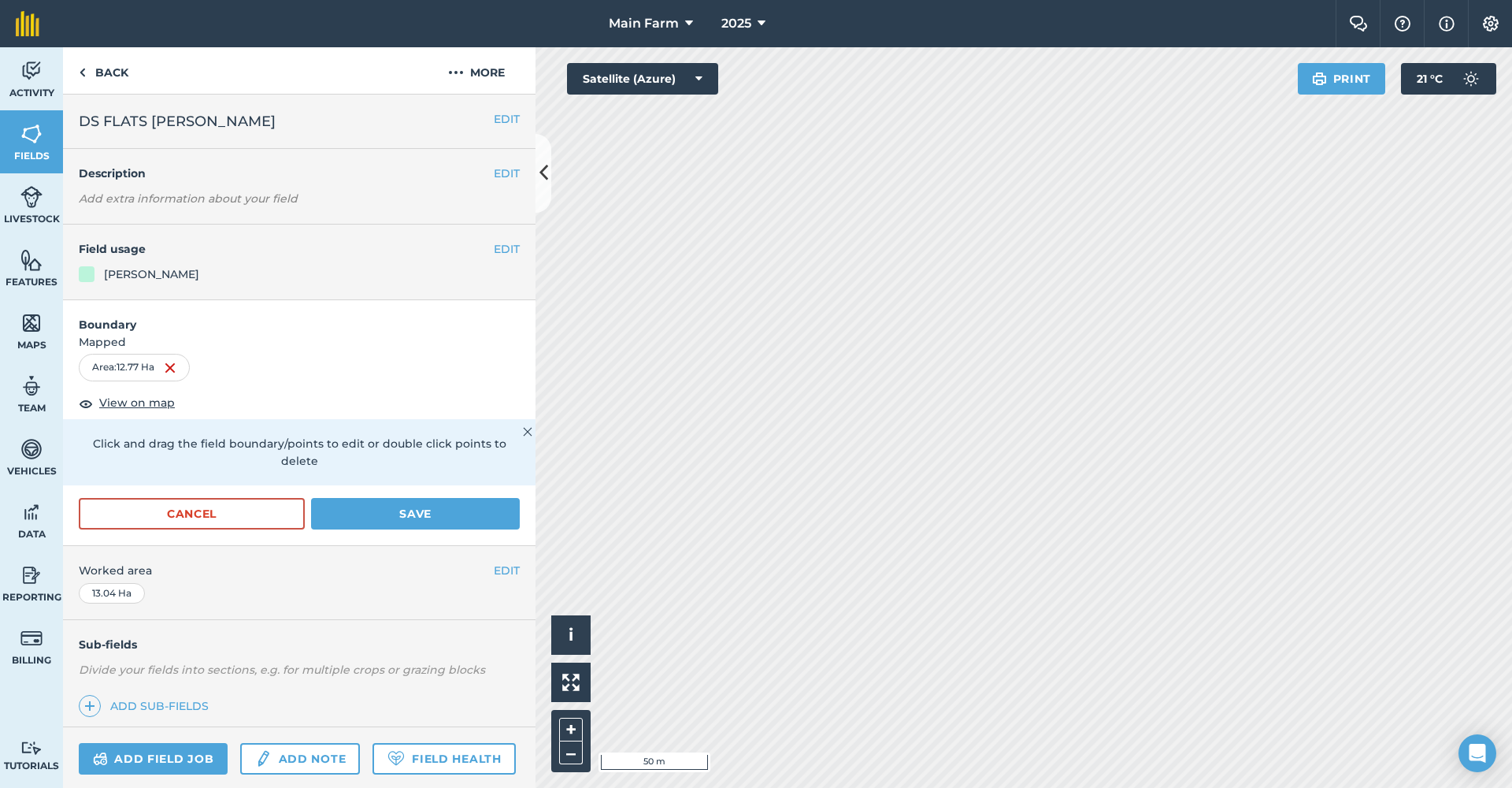
click at [333, 522] on button "Save" at bounding box center [415, 513] width 208 height 31
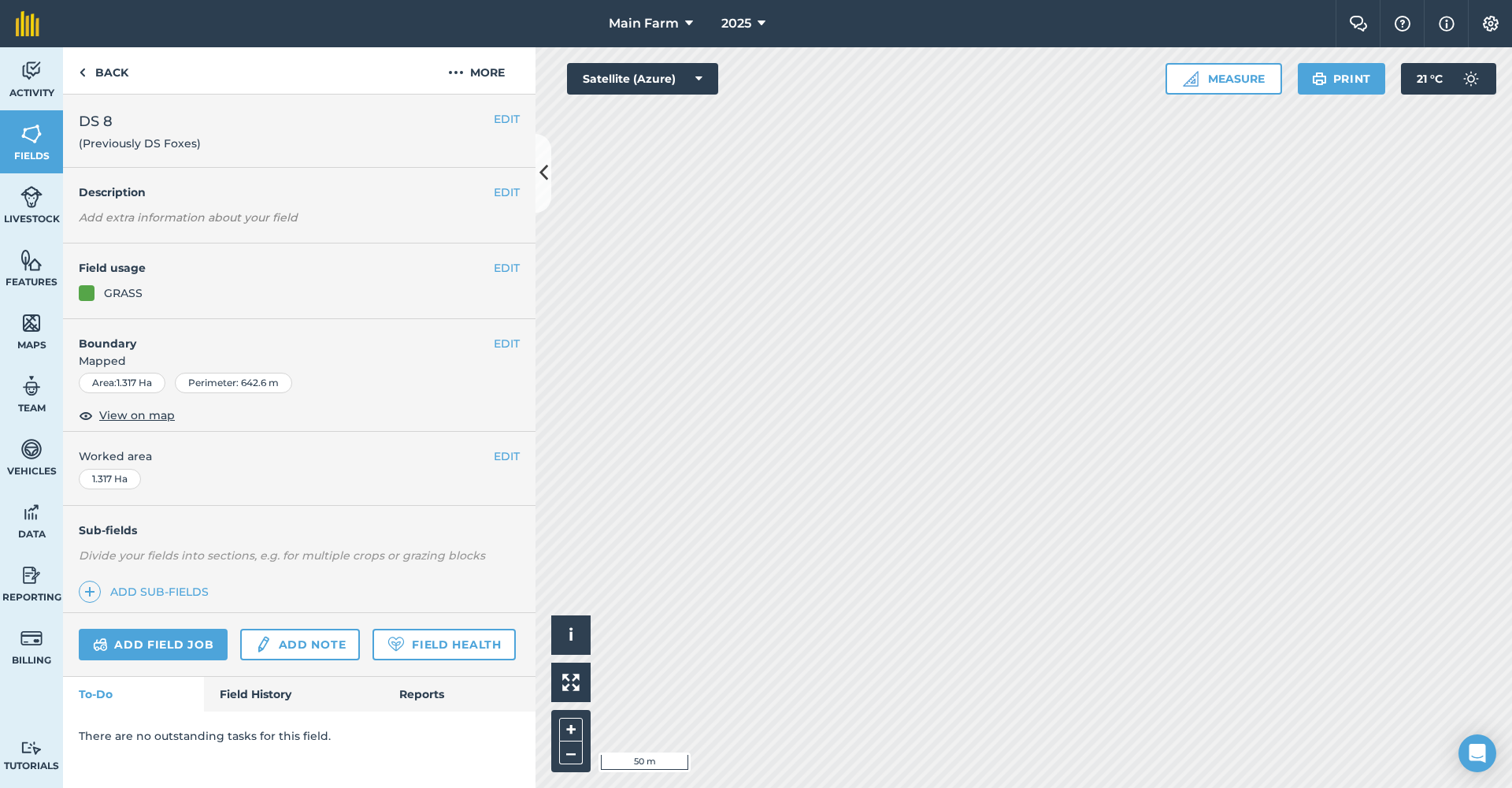
click at [505, 341] on button "EDIT" at bounding box center [507, 343] width 26 height 17
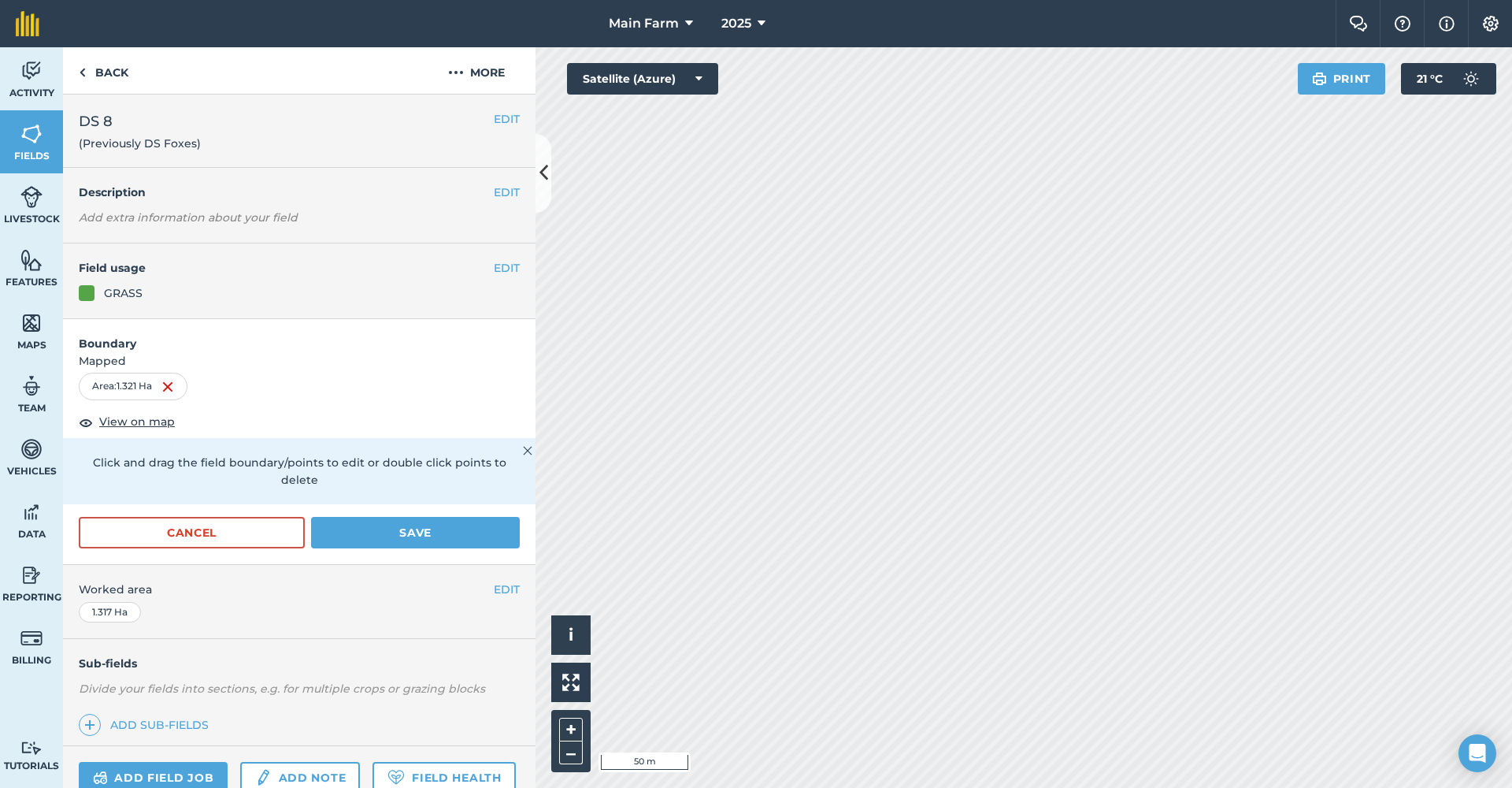
click at [446, 524] on button "Save" at bounding box center [415, 532] width 208 height 31
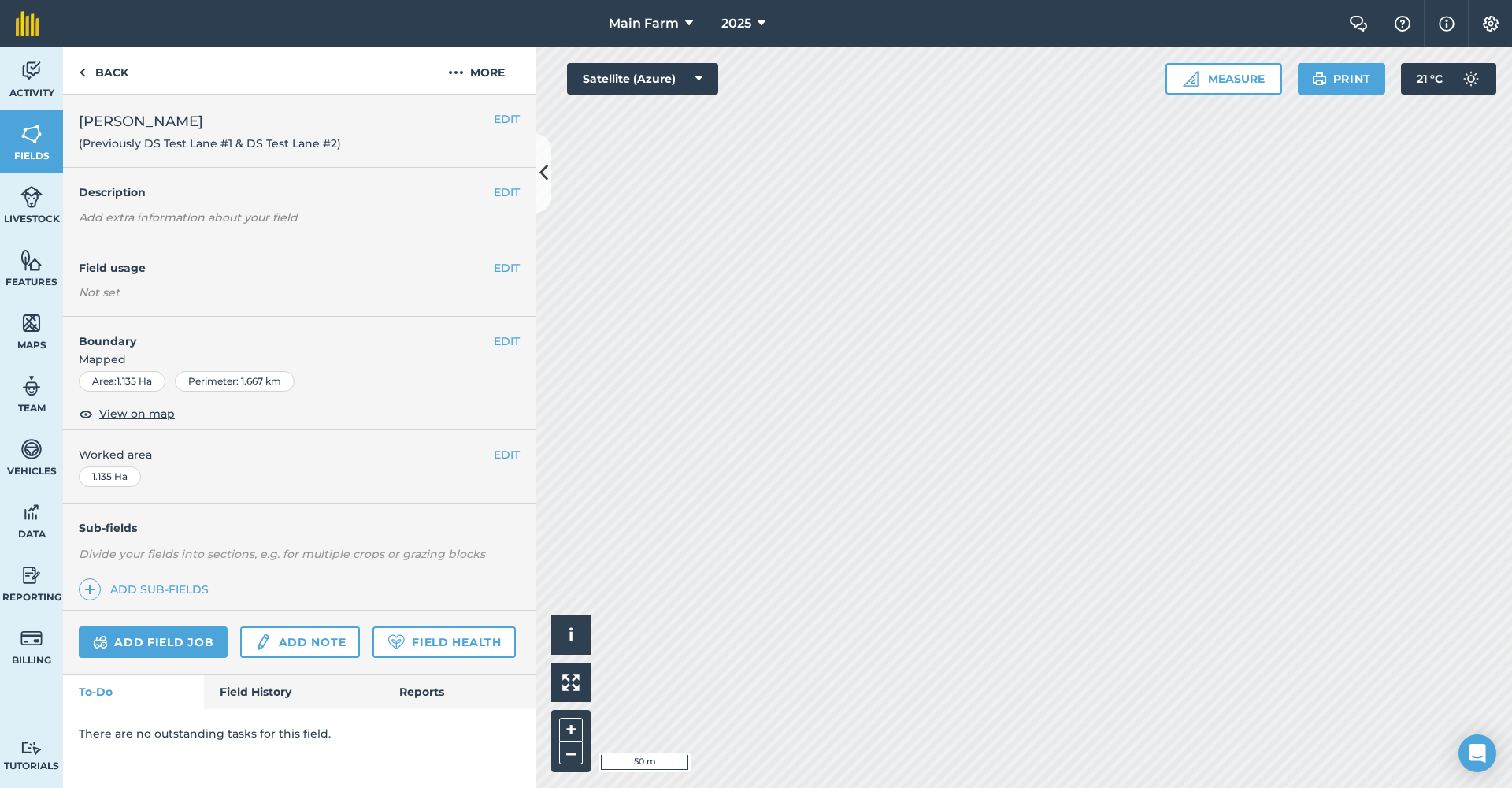
click at [496, 335] on button "EDIT" at bounding box center [507, 341] width 26 height 17
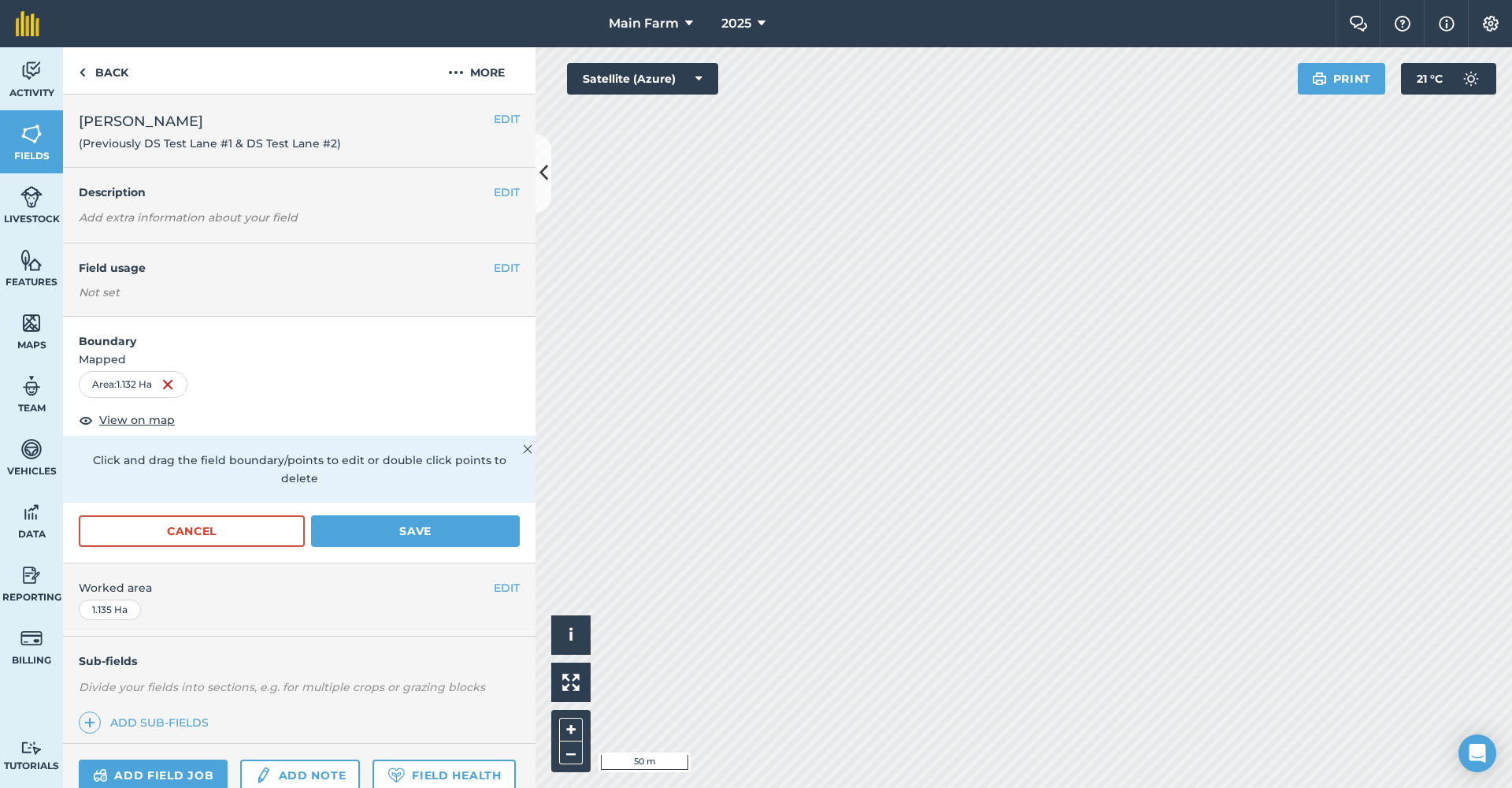
click at [379, 545] on button "Save" at bounding box center [415, 530] width 208 height 31
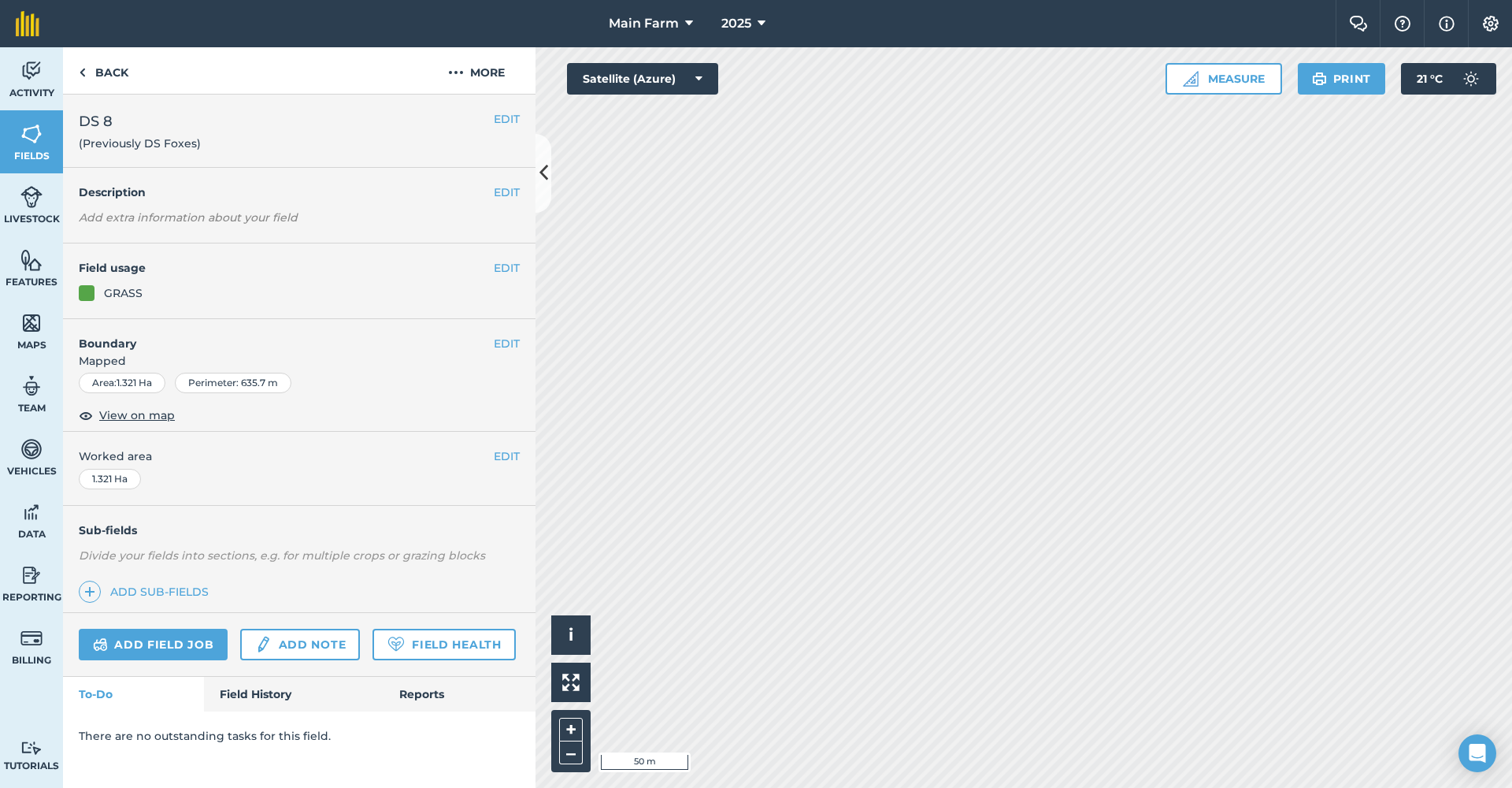
click at [494, 335] on button "EDIT" at bounding box center [507, 343] width 26 height 17
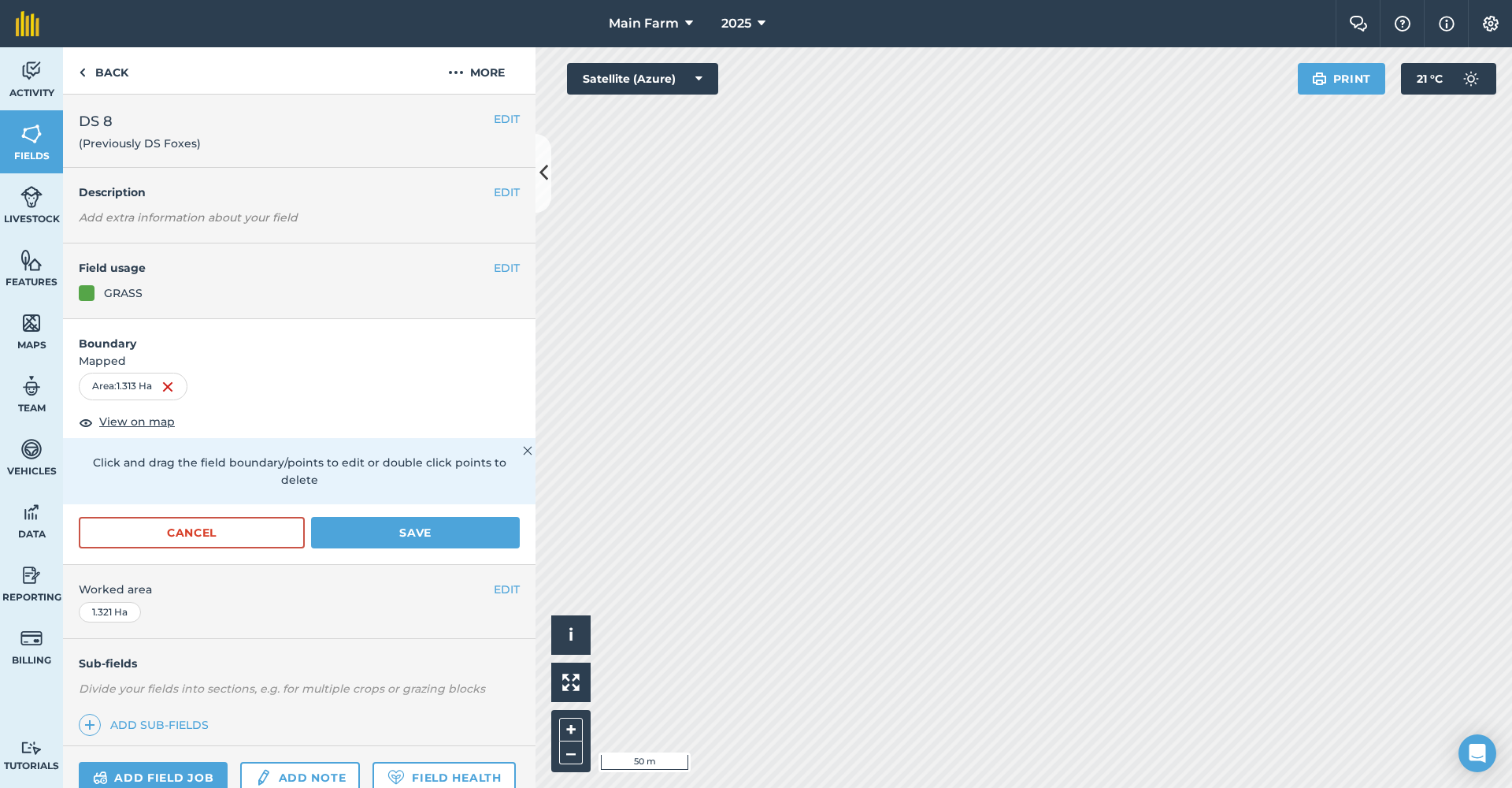
click at [406, 518] on button "Save" at bounding box center [415, 532] width 208 height 31
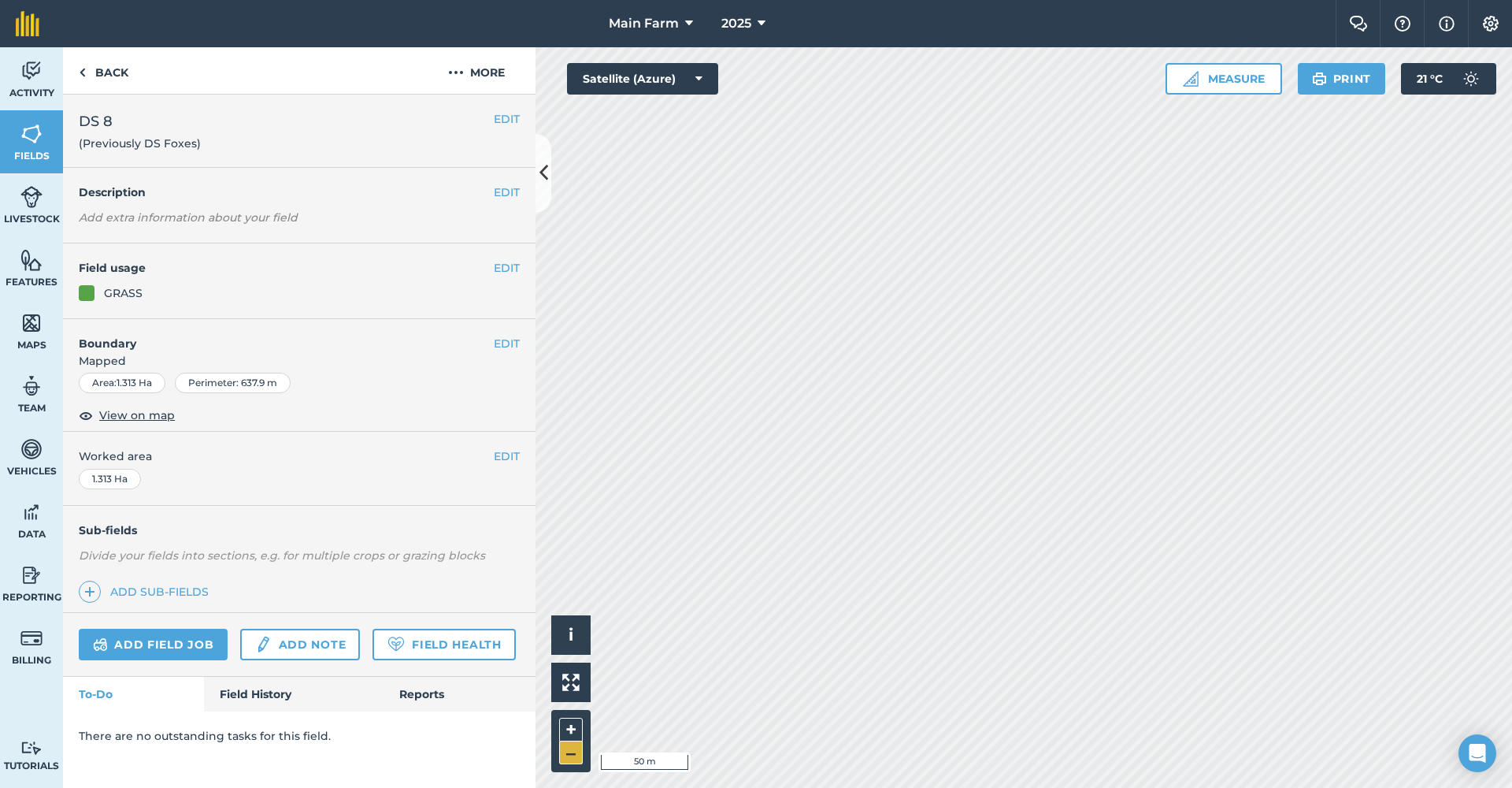
click at [569, 754] on button "–" at bounding box center [570, 752] width 23 height 22
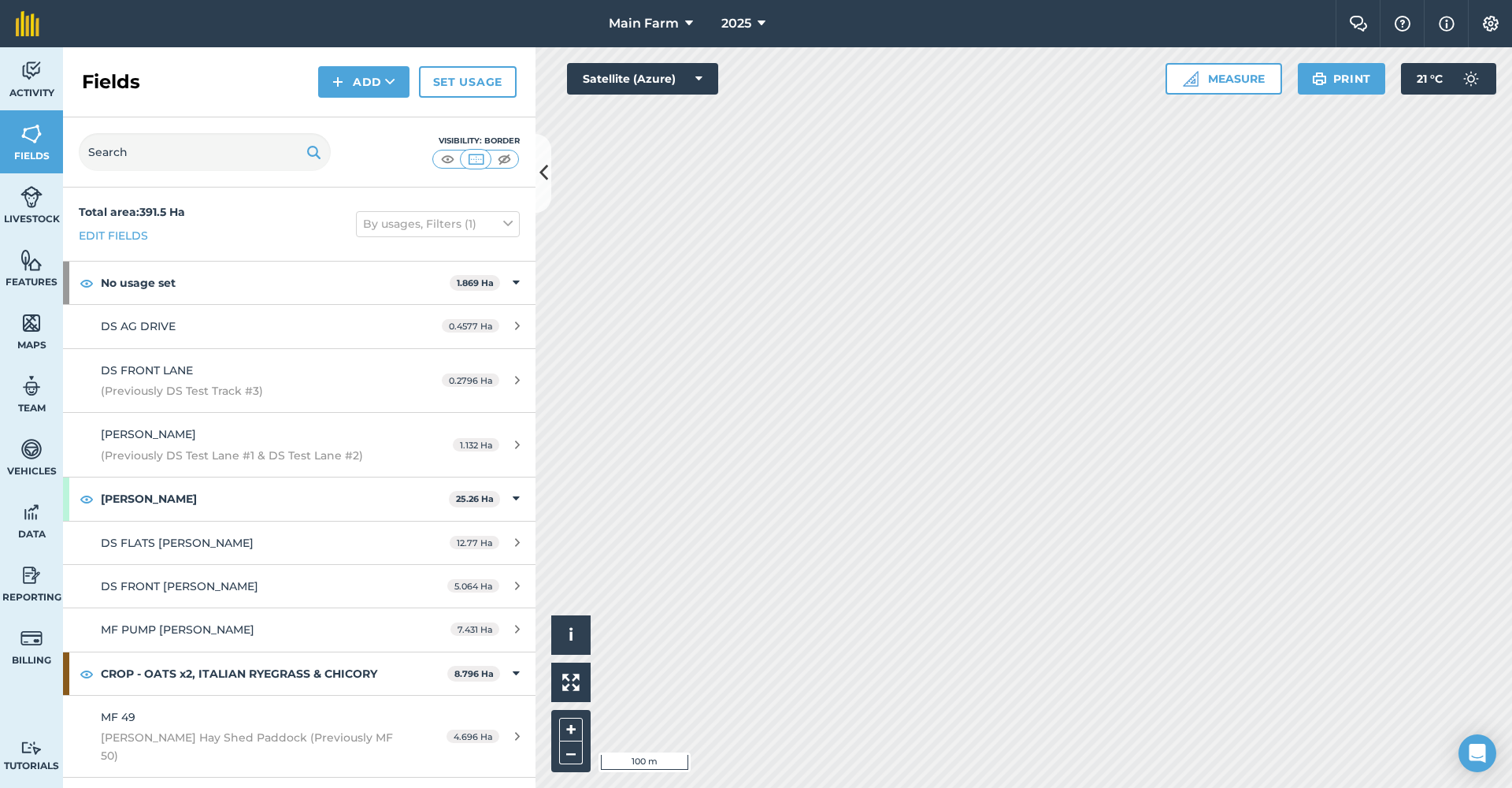
click at [444, 156] on img at bounding box center [447, 159] width 20 height 16
click at [564, 756] on button "–" at bounding box center [570, 752] width 23 height 22
click at [571, 724] on button "+" at bounding box center [570, 730] width 23 height 23
click at [349, 92] on button "Add" at bounding box center [364, 82] width 92 height 31
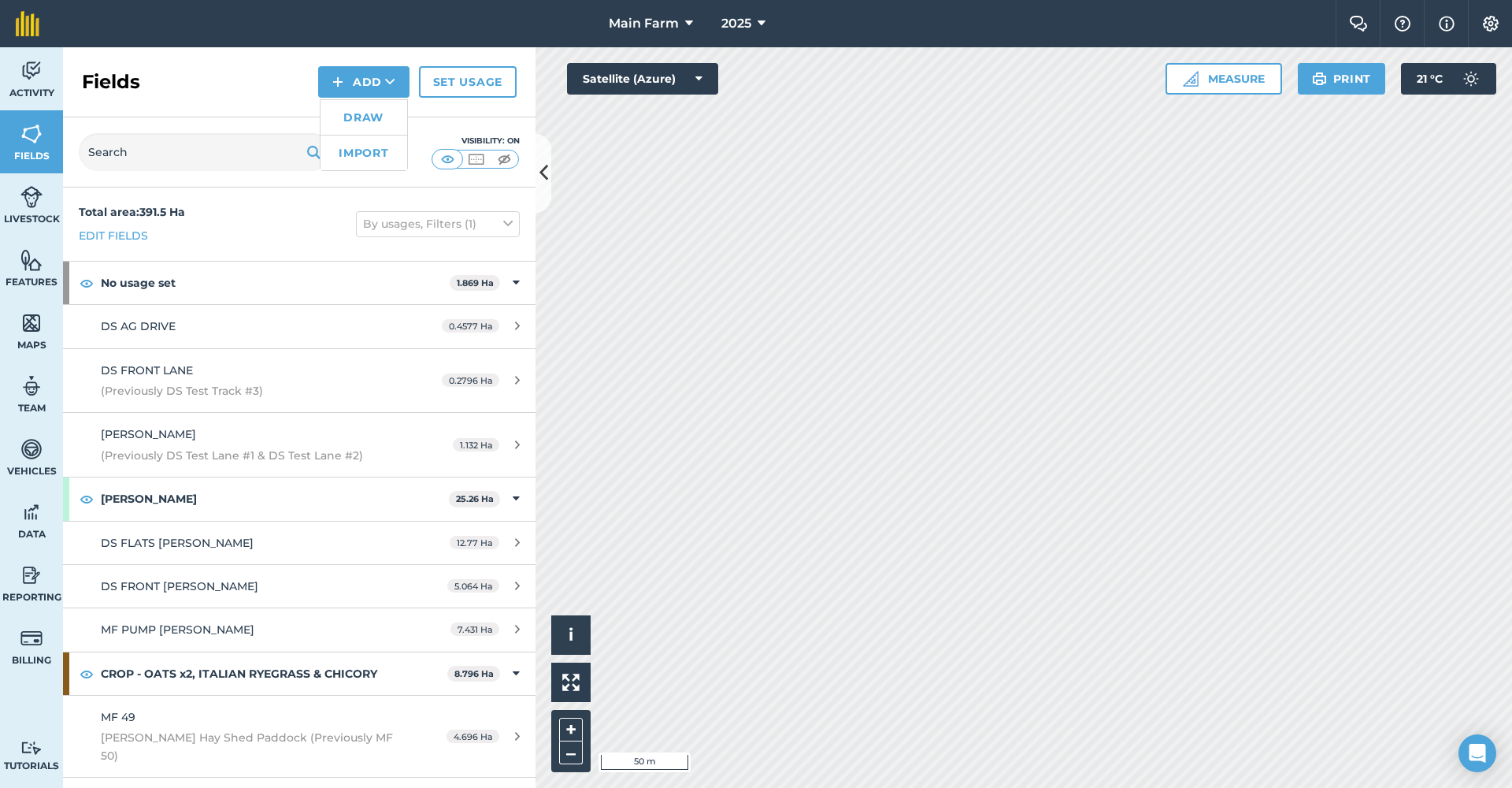
click at [351, 113] on link "Draw" at bounding box center [364, 117] width 86 height 35
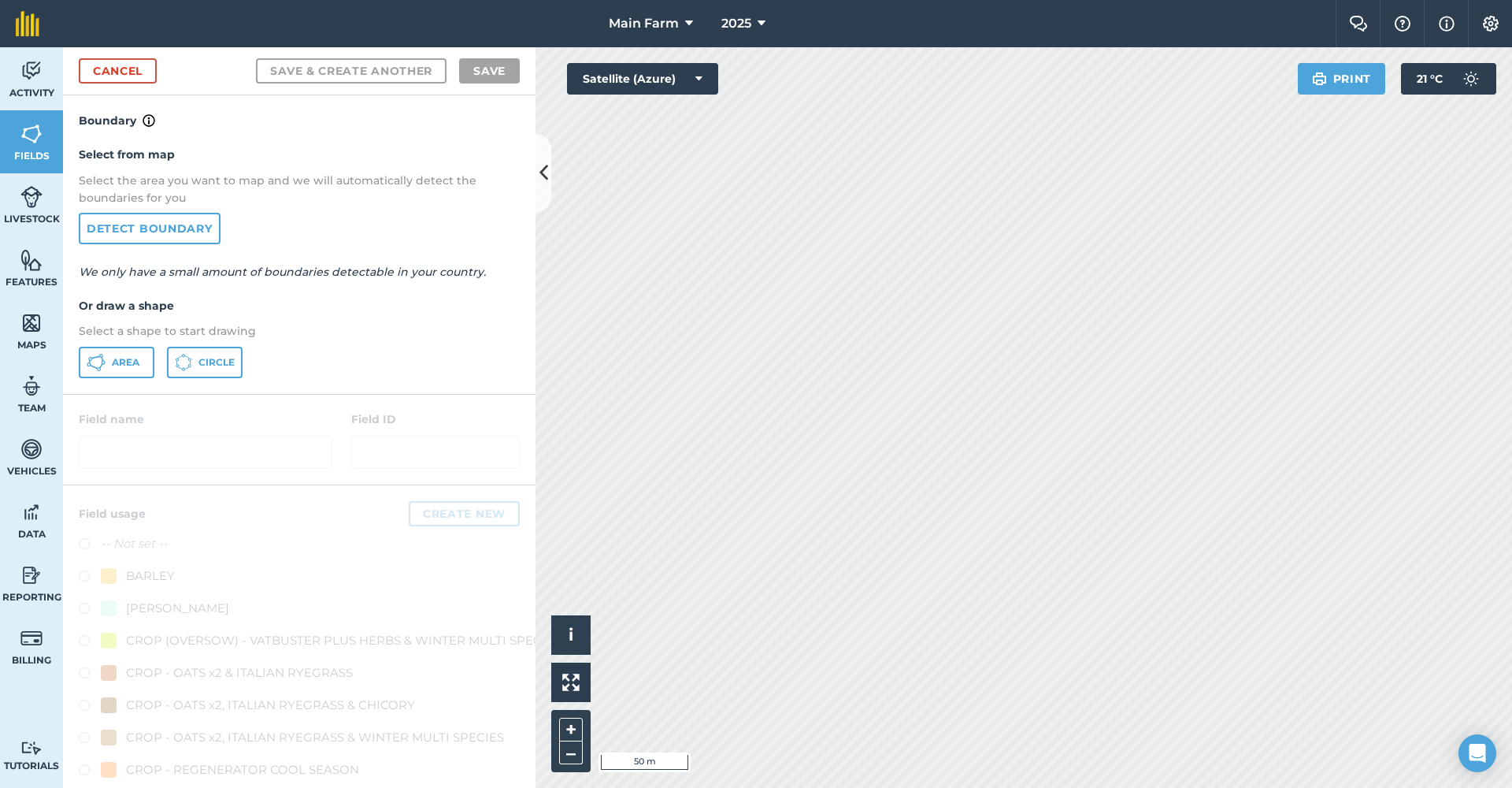
click at [120, 350] on button "Area" at bounding box center [117, 362] width 75 height 31
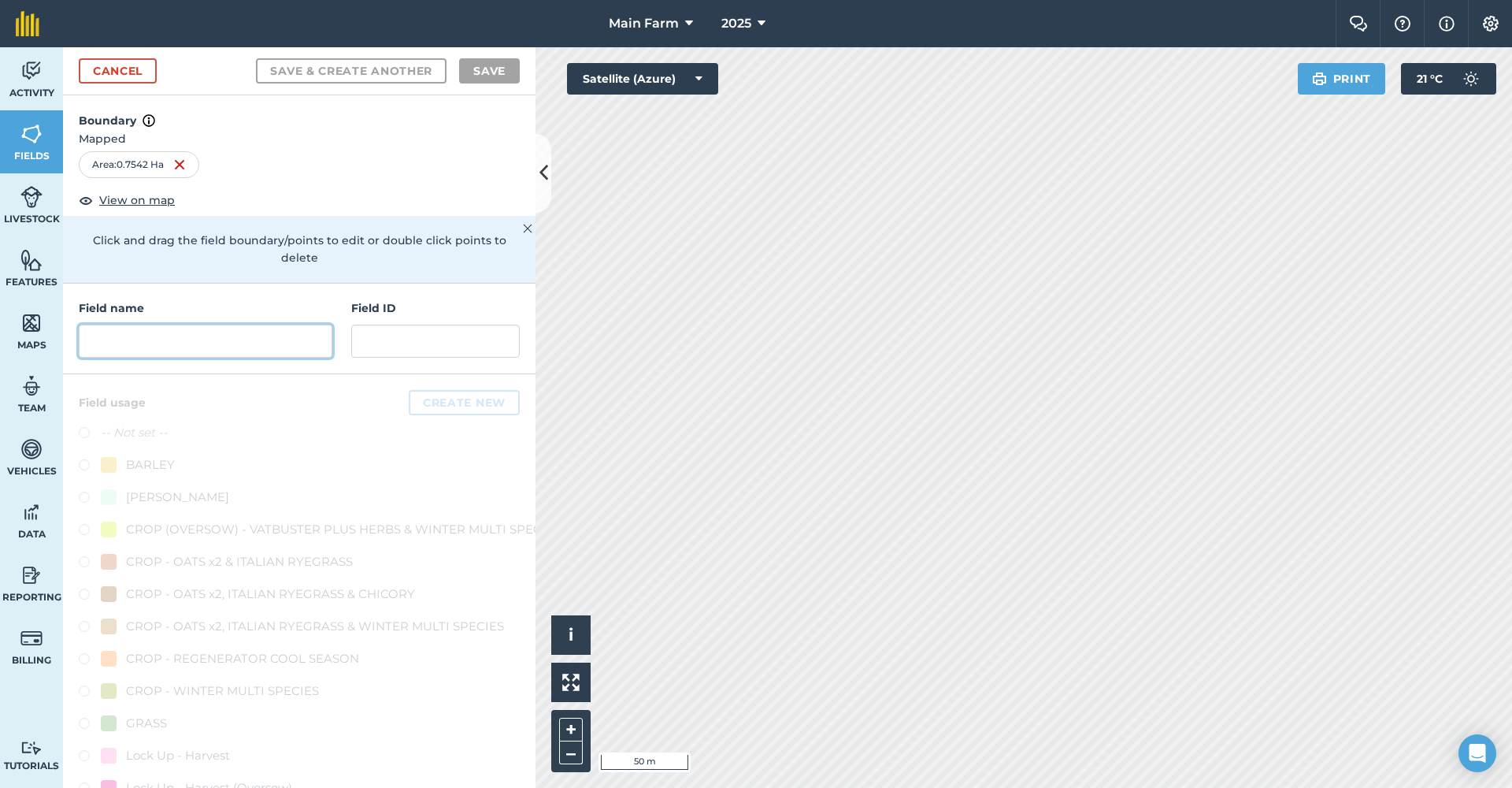
click at [190, 332] on input "text" at bounding box center [206, 341] width 253 height 33
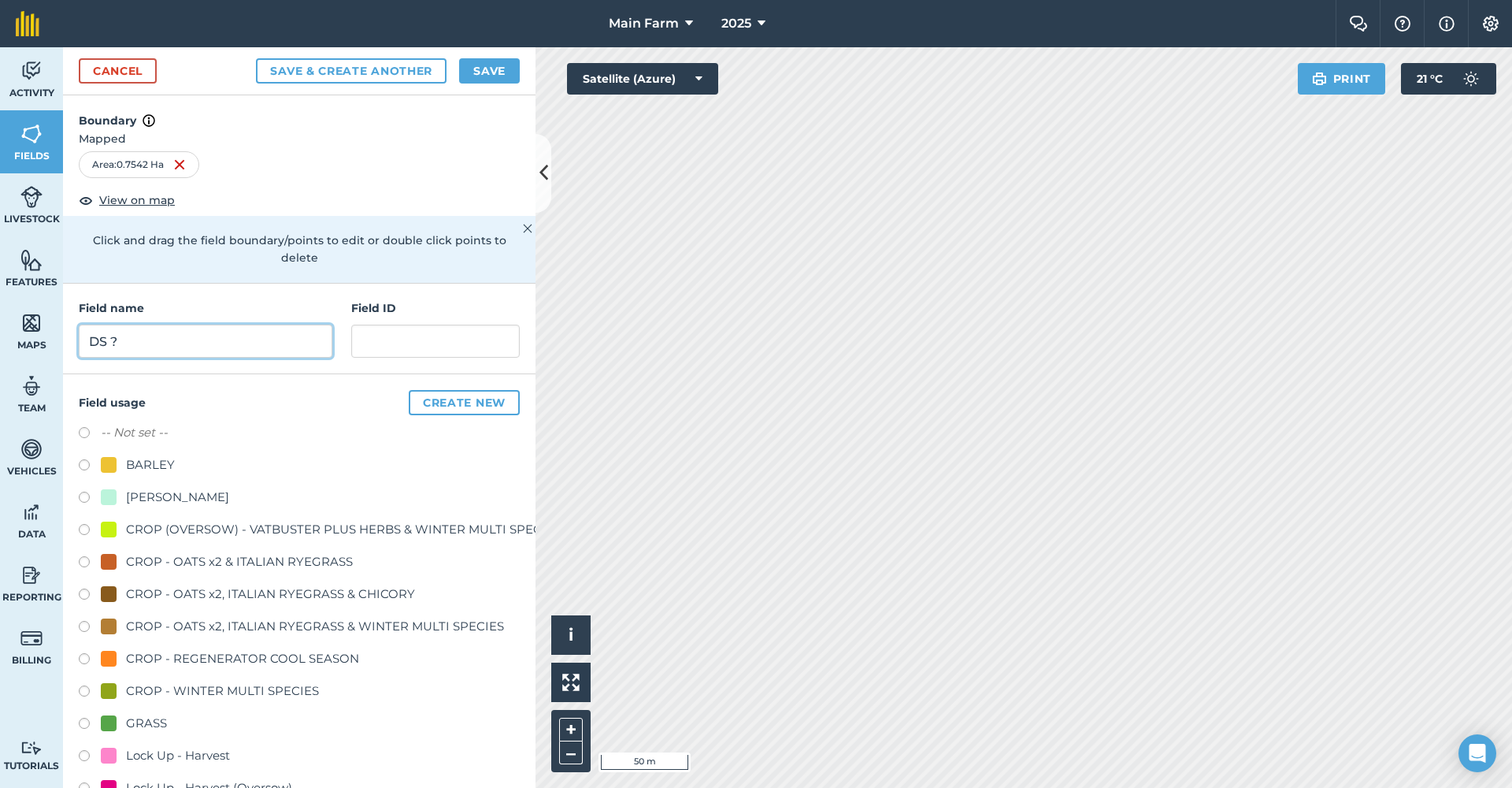
type input "DS ??"
click at [139, 722] on div "GRASS" at bounding box center [146, 722] width 41 height 19
radio input "true"
type input "DS ??"
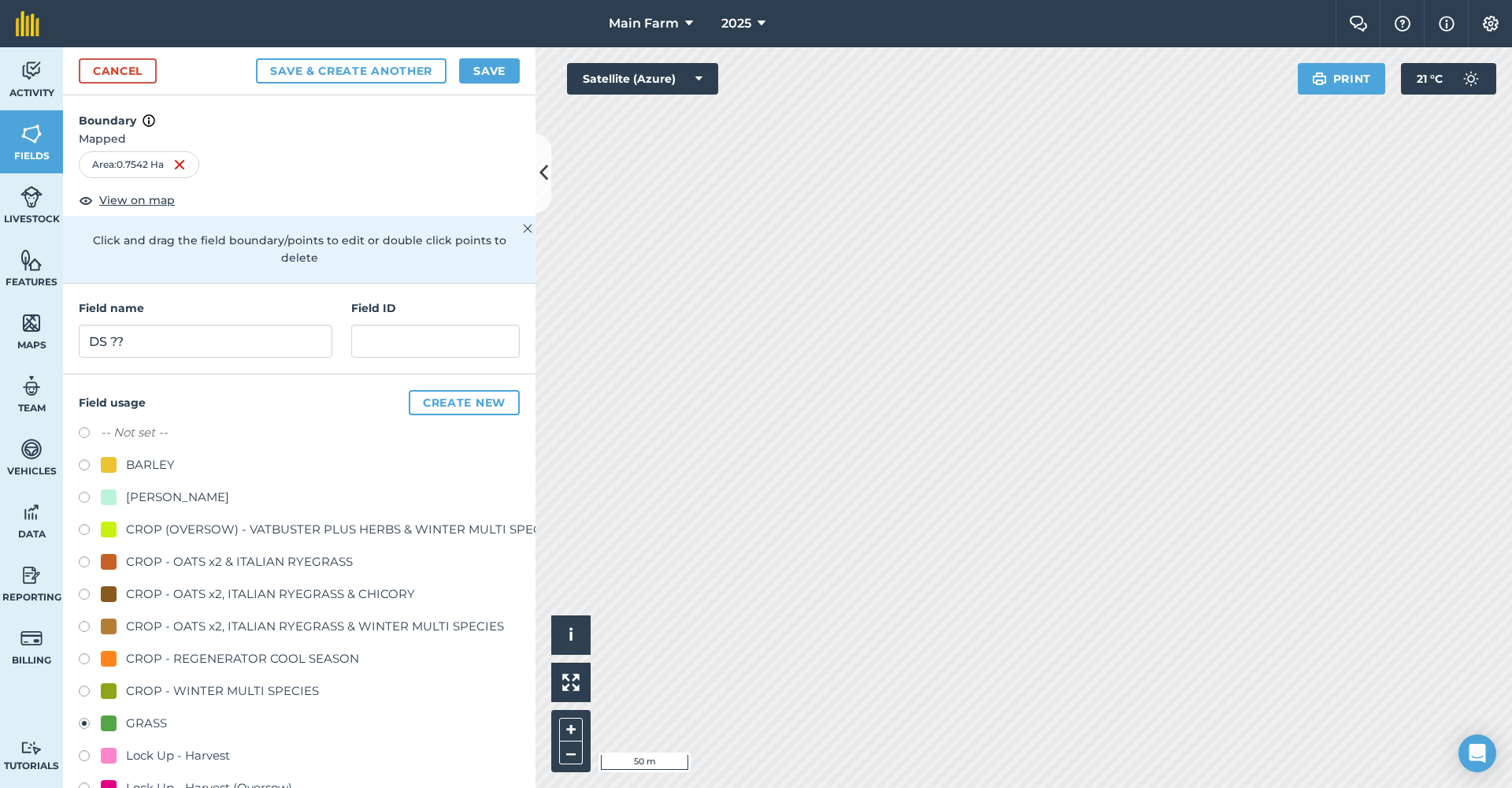
click at [493, 86] on div "Cancel Save & Create Another Save" at bounding box center [299, 71] width 473 height 48
click at [493, 80] on button "Save" at bounding box center [489, 71] width 60 height 25
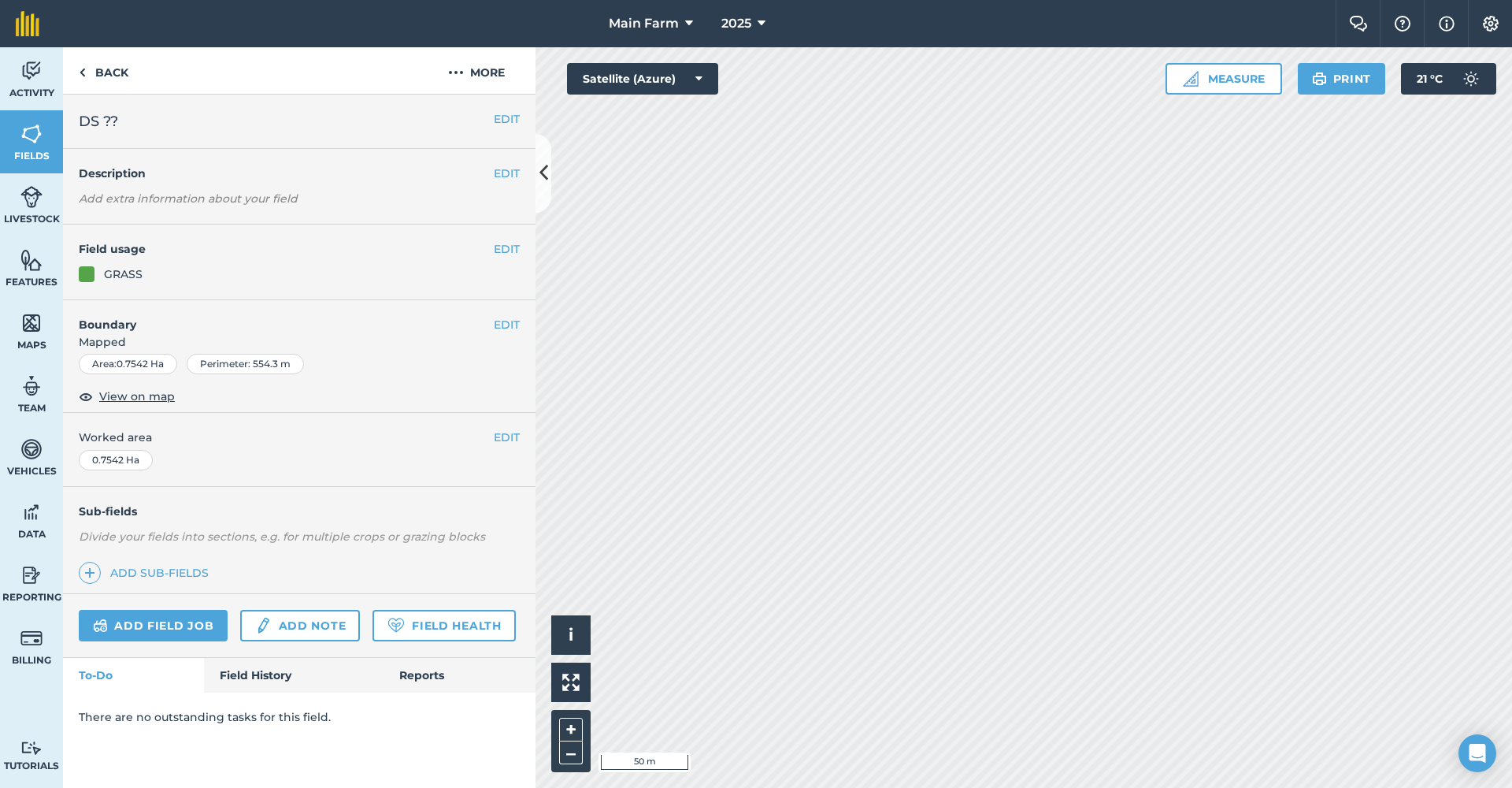
click at [500, 322] on button "EDIT" at bounding box center [507, 323] width 26 height 17
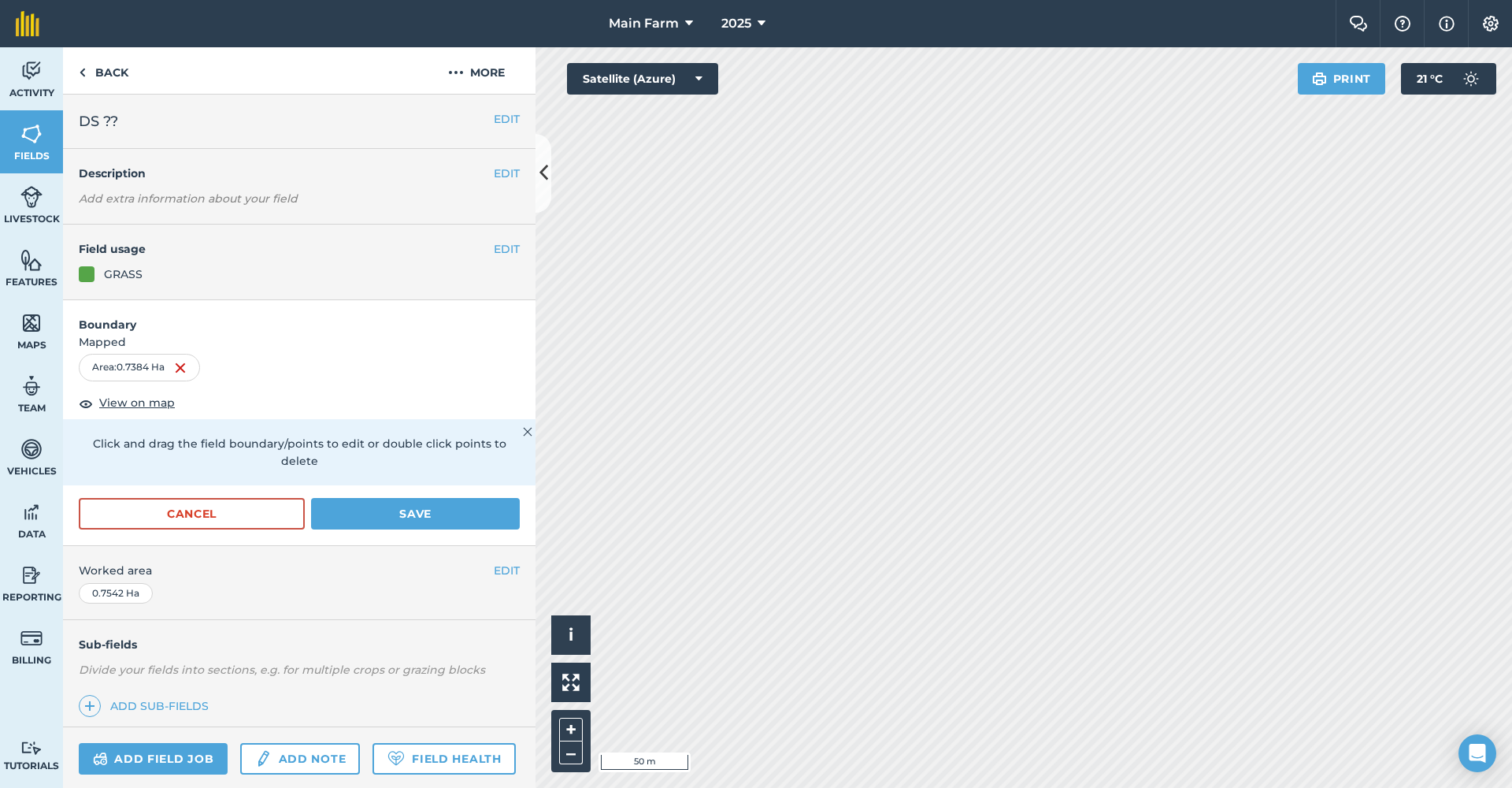
click at [354, 521] on button "Save" at bounding box center [415, 513] width 208 height 31
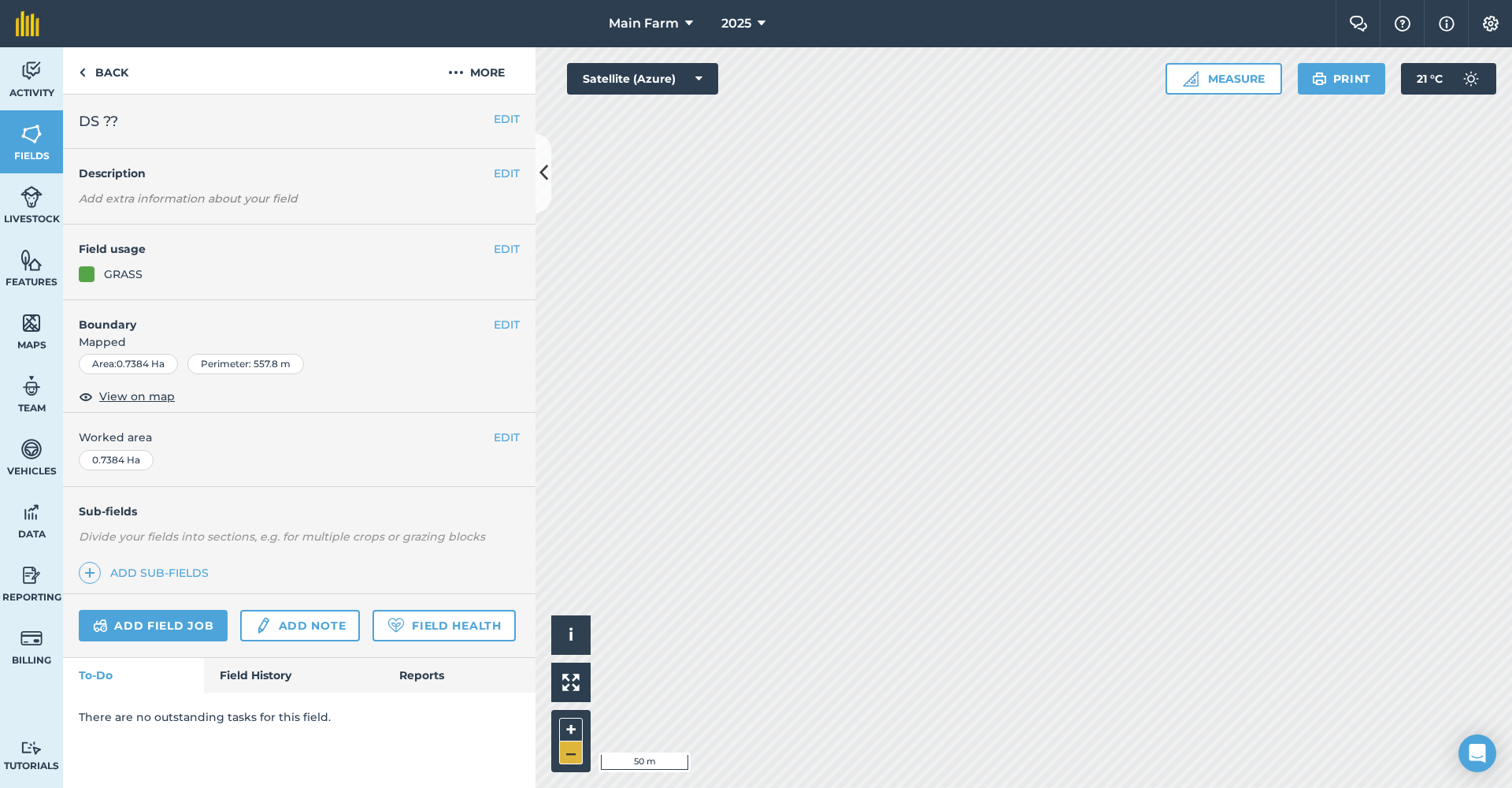
click at [574, 749] on button "–" at bounding box center [570, 752] width 23 height 22
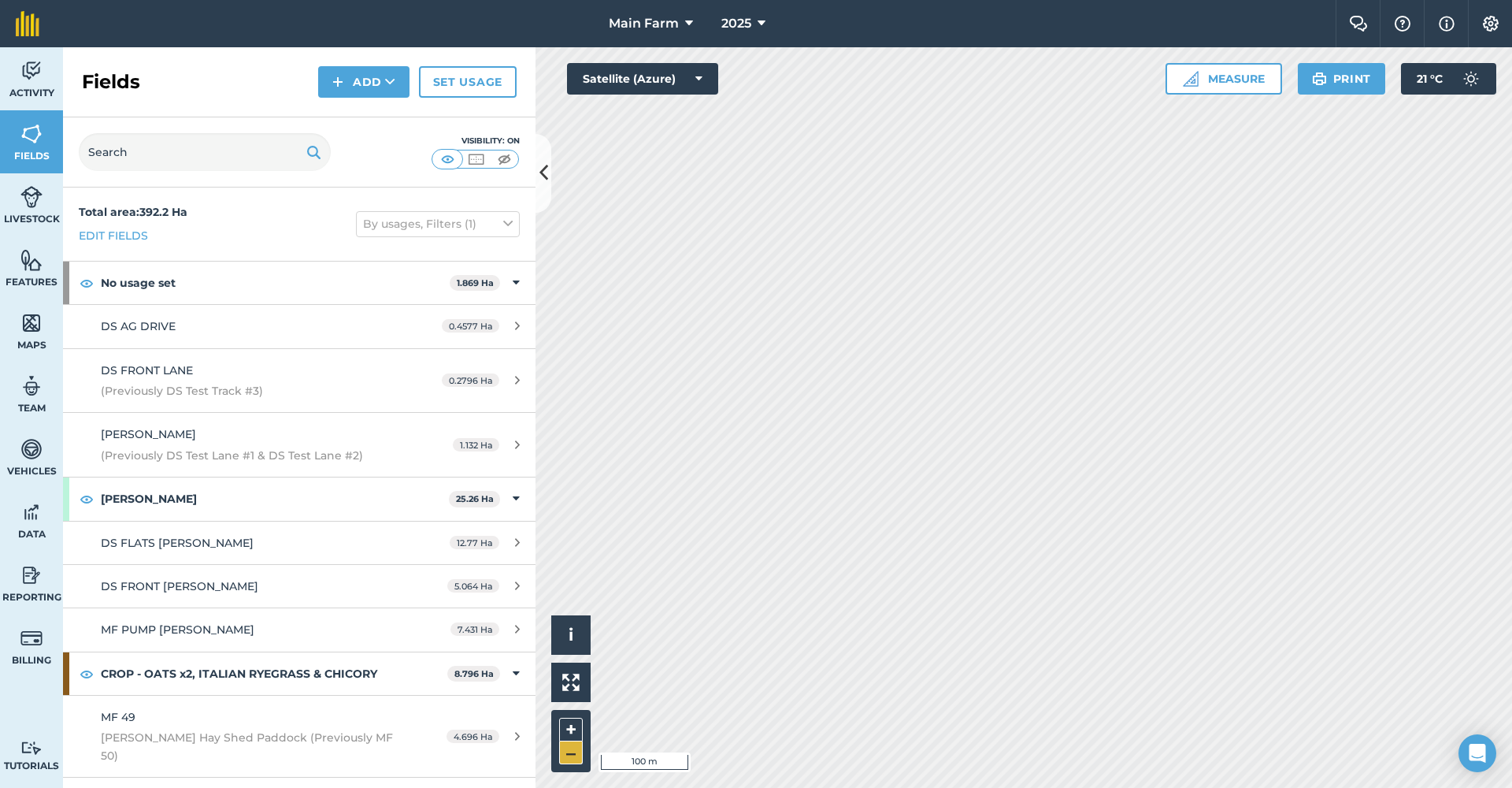
click at [570, 751] on button "–" at bounding box center [570, 752] width 23 height 22
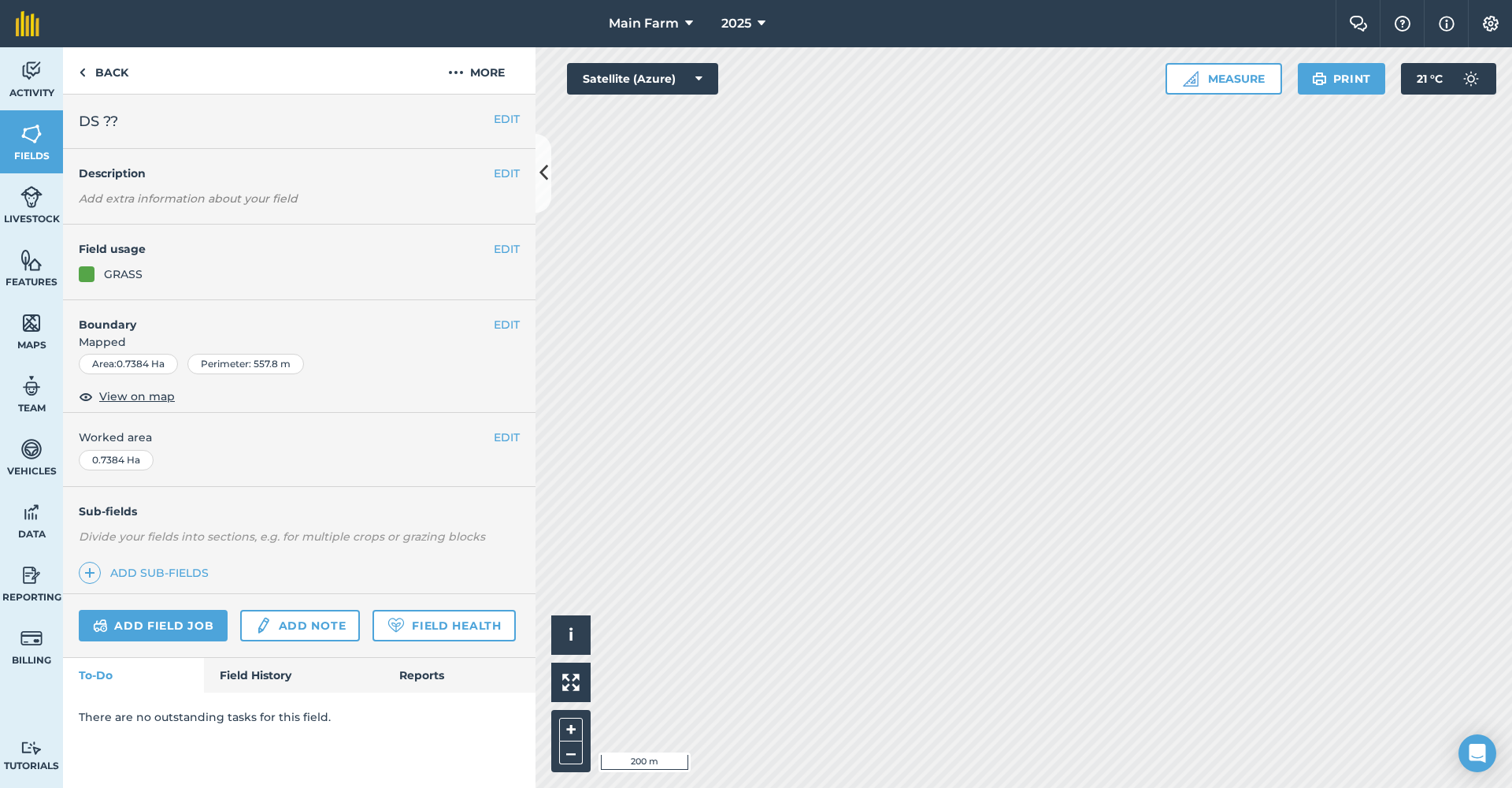
click at [504, 120] on button "EDIT" at bounding box center [507, 119] width 26 height 17
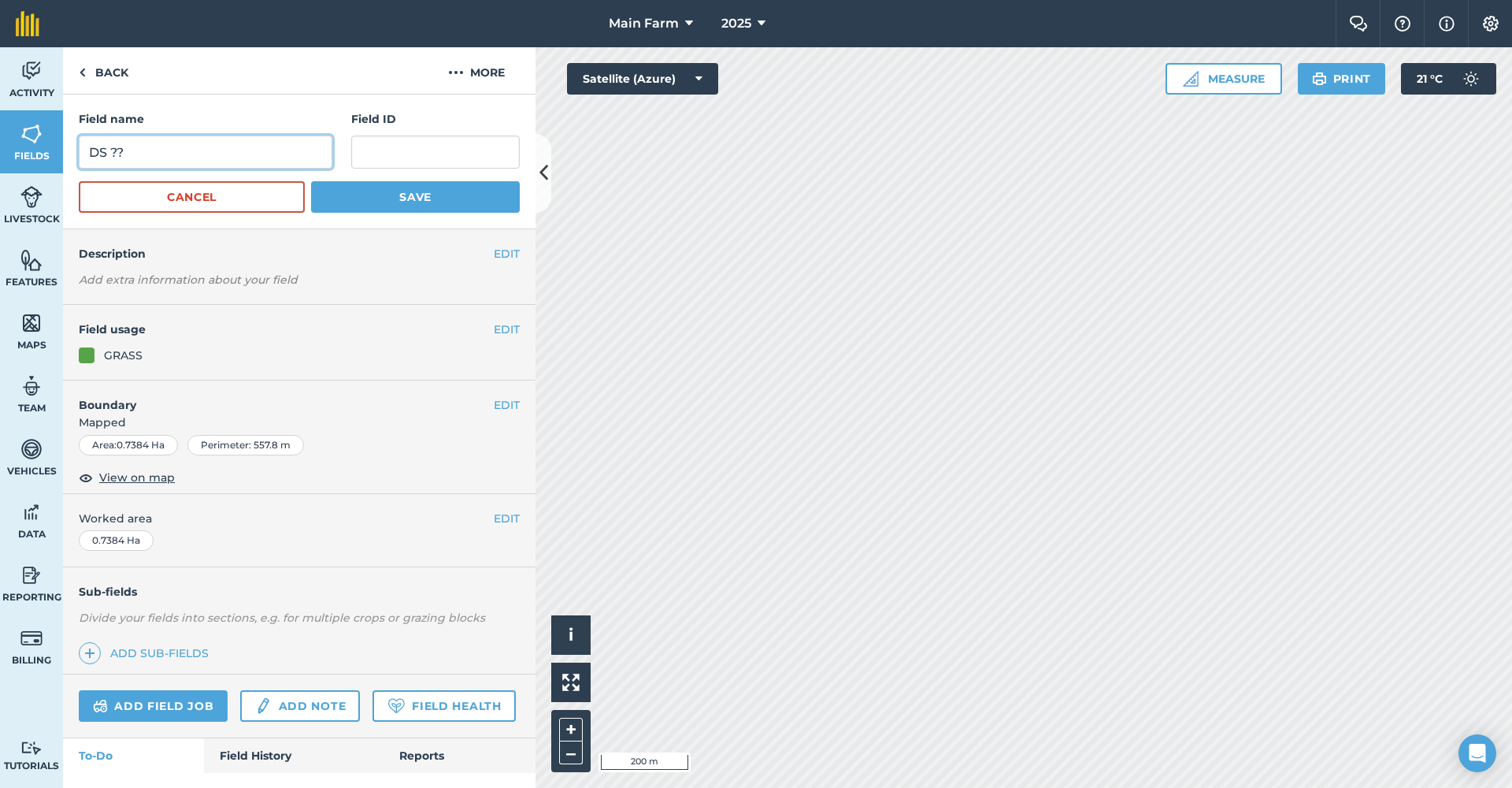
click at [135, 146] on input "DS ??" at bounding box center [206, 152] width 253 height 33
type input "DS 6"
click at [362, 200] on button "Save" at bounding box center [415, 197] width 208 height 31
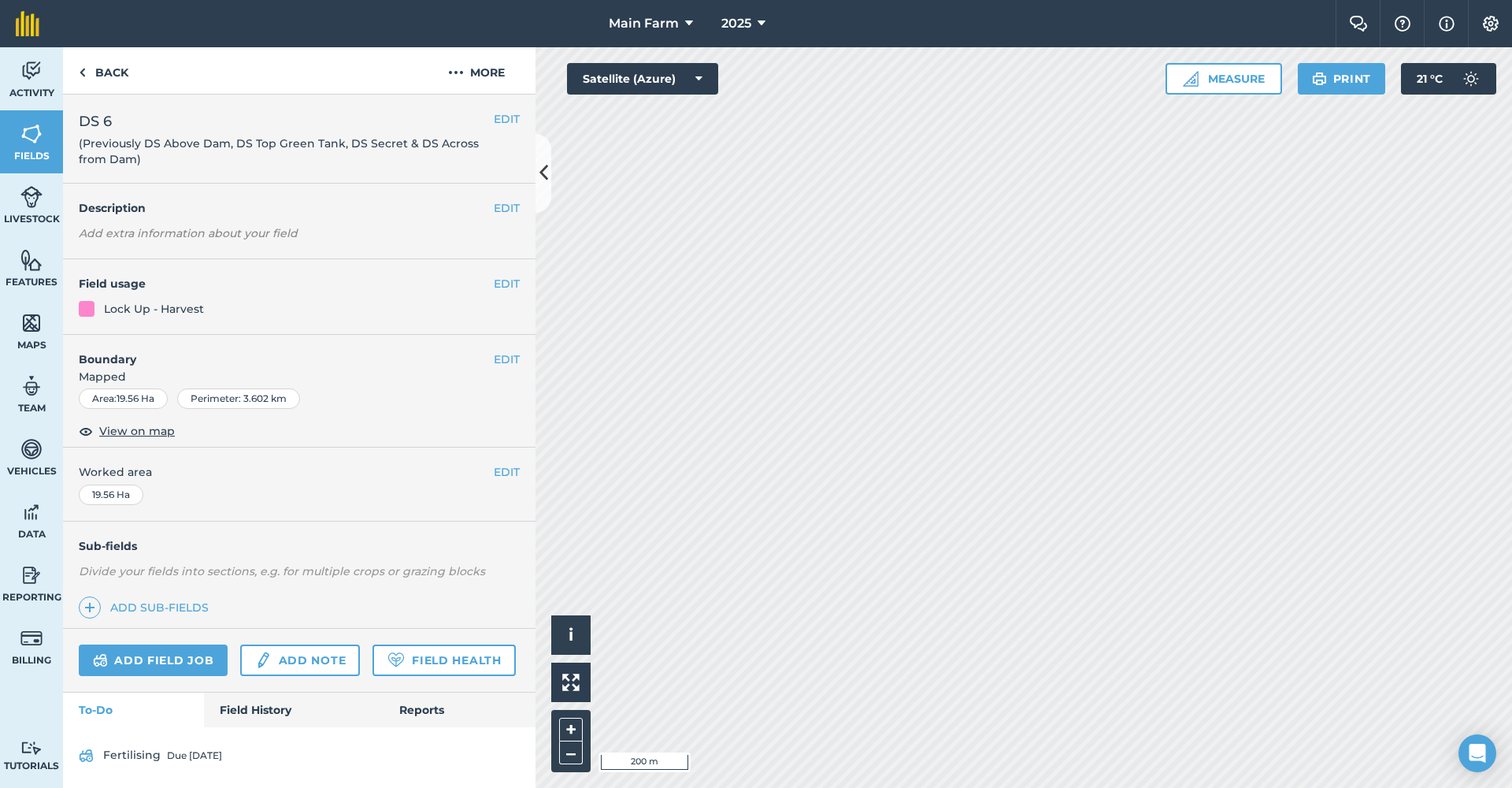
click at [500, 111] on button "EDIT" at bounding box center [507, 119] width 26 height 17
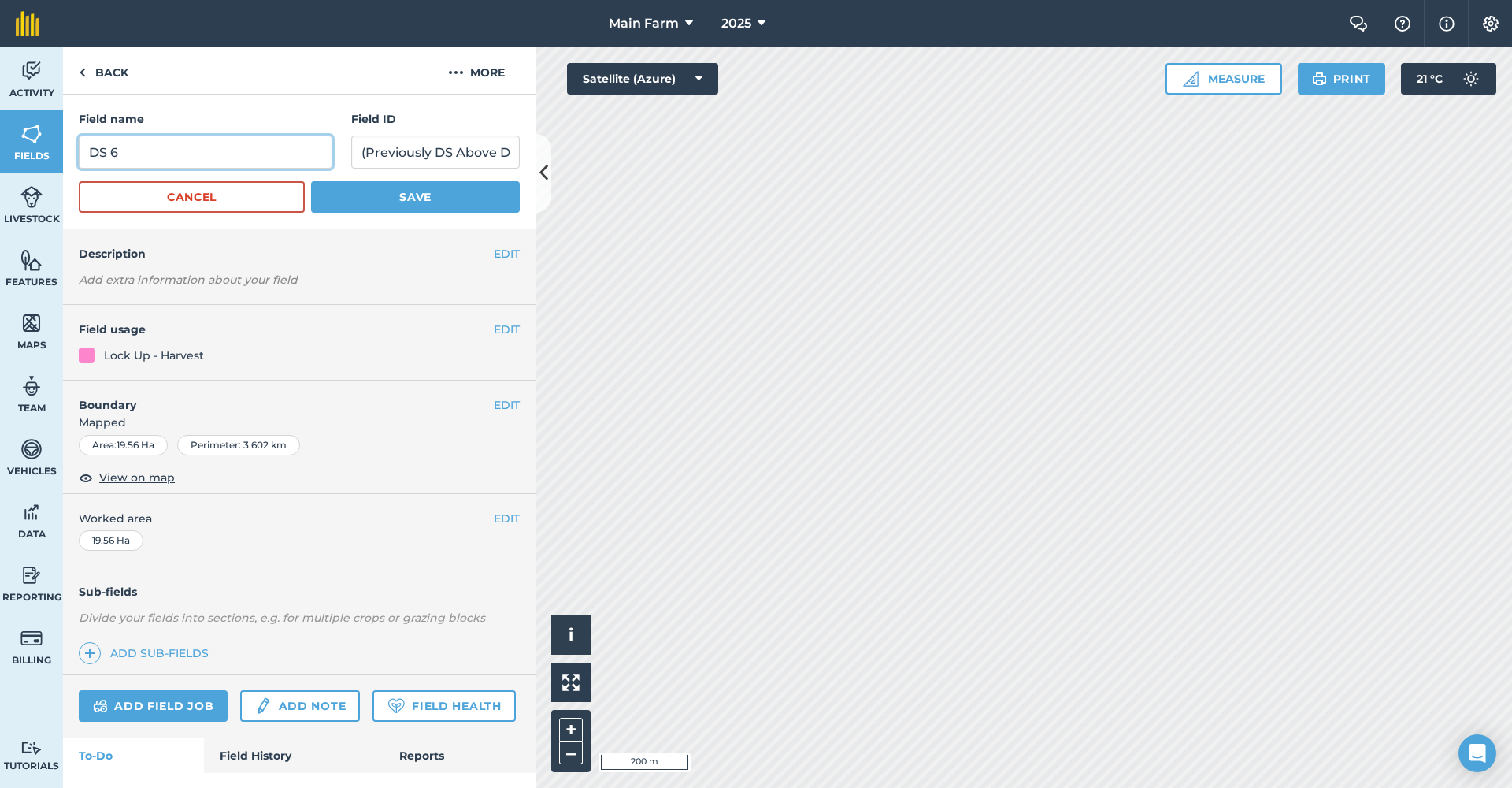
click at [160, 150] on input "DS 6" at bounding box center [206, 152] width 253 height 33
type input "DS 7"
drag, startPoint x: 418, startPoint y: 151, endPoint x: 543, endPoint y: 144, distance: 125.2
click at [535, 144] on div "Back More Field name DS 7 Field ID (Previously DS Above Dam, DS Top Green Tank,…" at bounding box center [299, 418] width 473 height 740
click at [377, 196] on button "Save" at bounding box center [415, 197] width 208 height 31
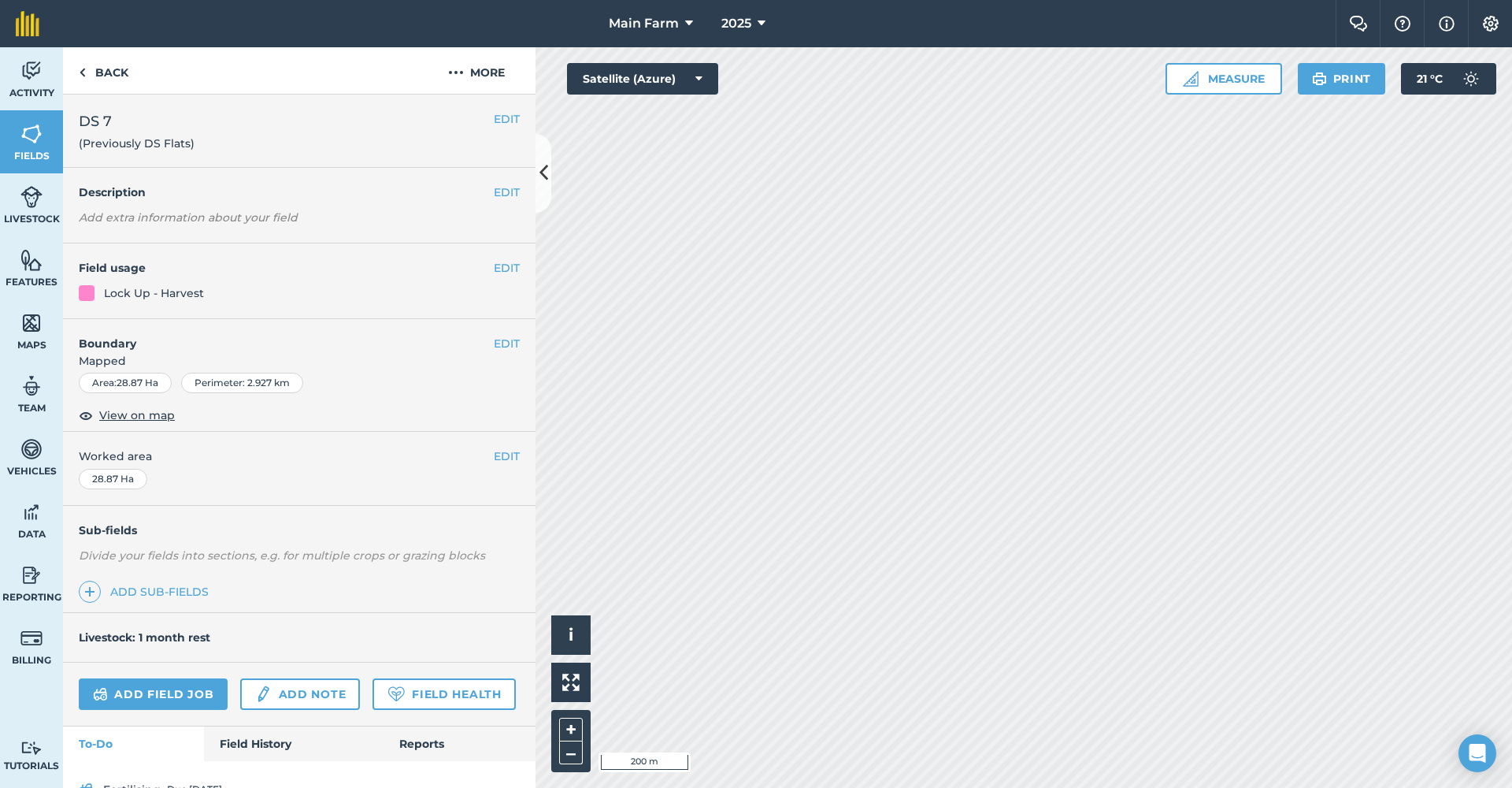
click at [494, 118] on button "EDIT" at bounding box center [507, 119] width 26 height 17
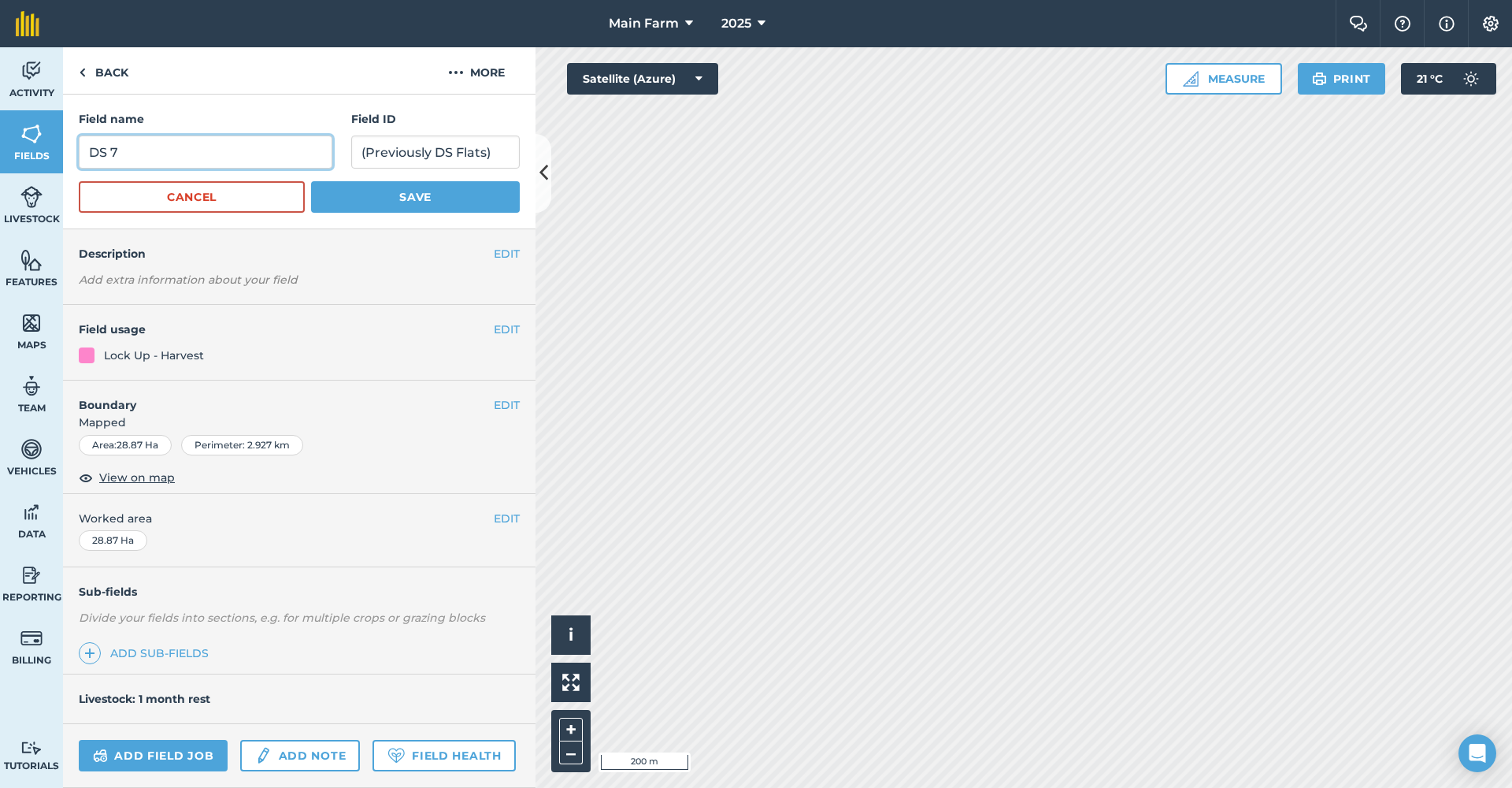
click at [131, 156] on input "DS 7" at bounding box center [206, 152] width 253 height 33
type input "DS 8"
click at [349, 191] on button "Save" at bounding box center [415, 197] width 208 height 31
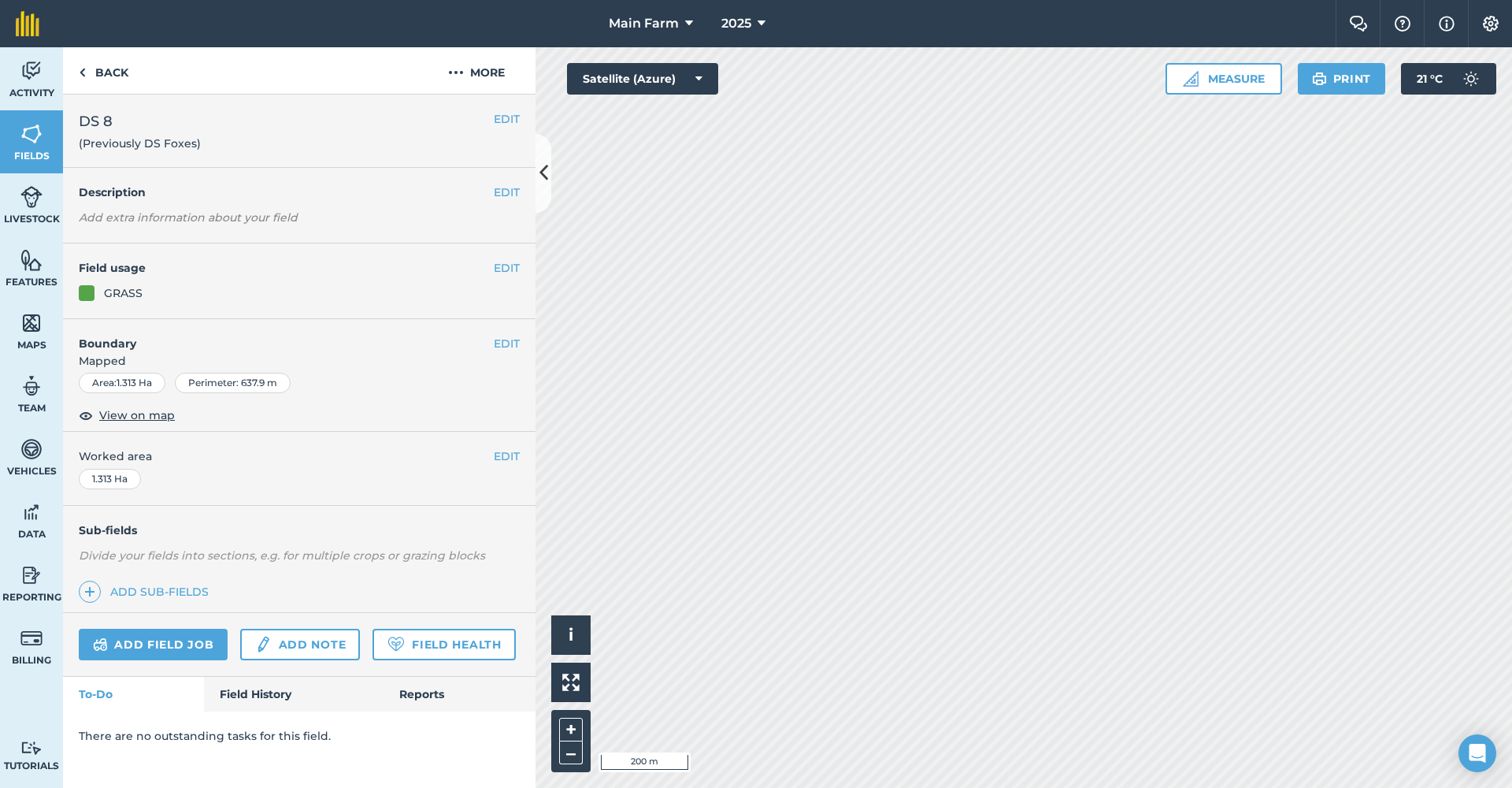
click at [491, 117] on h2 "DS 8 (Previously DS Foxes)" at bounding box center [287, 131] width 415 height 41
click at [502, 117] on button "EDIT" at bounding box center [507, 119] width 26 height 17
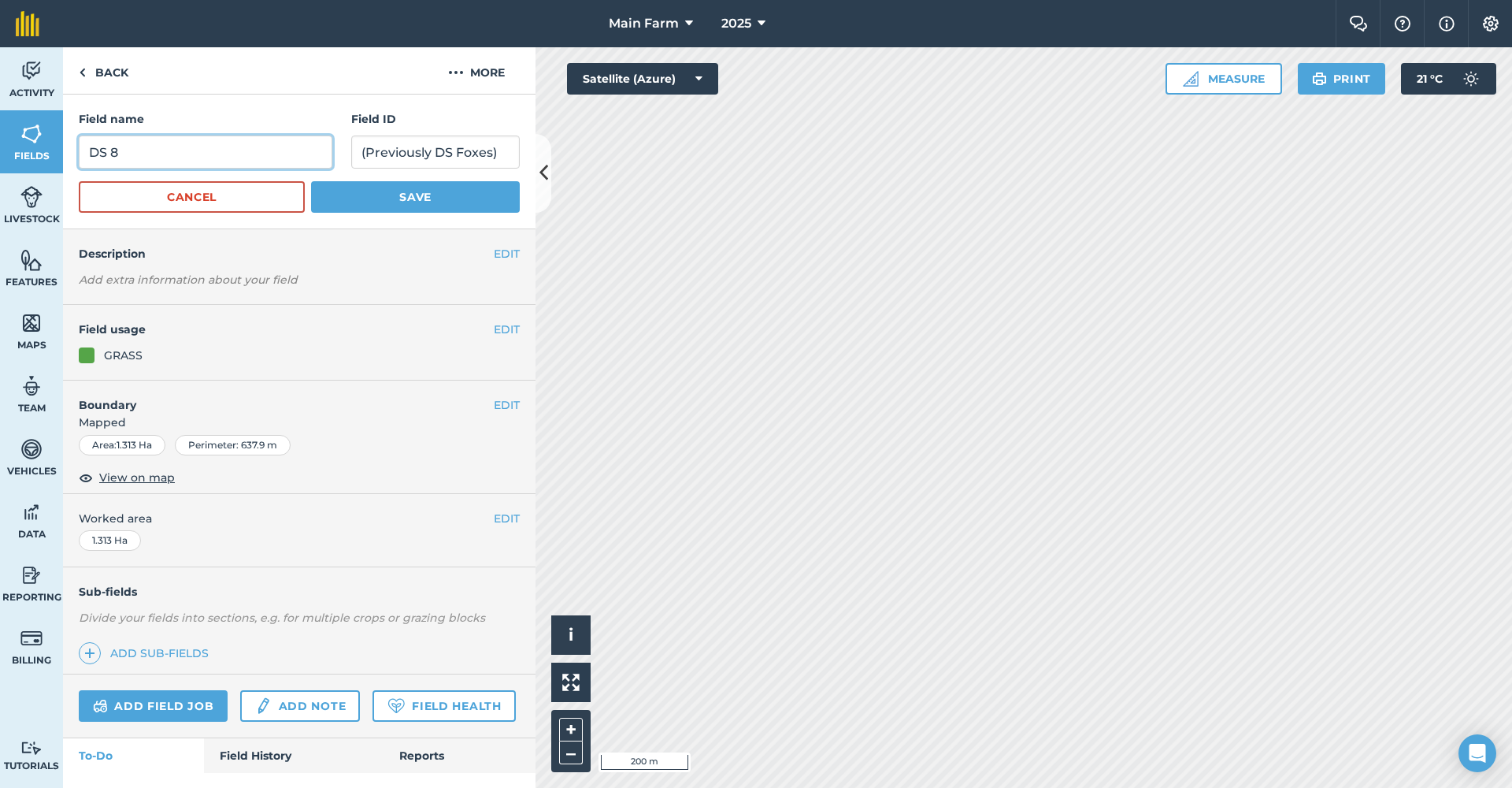
click at [181, 154] on input "DS 8" at bounding box center [206, 152] width 253 height 33
type input "DS 9"
click at [413, 206] on button "Save" at bounding box center [415, 197] width 208 height 31
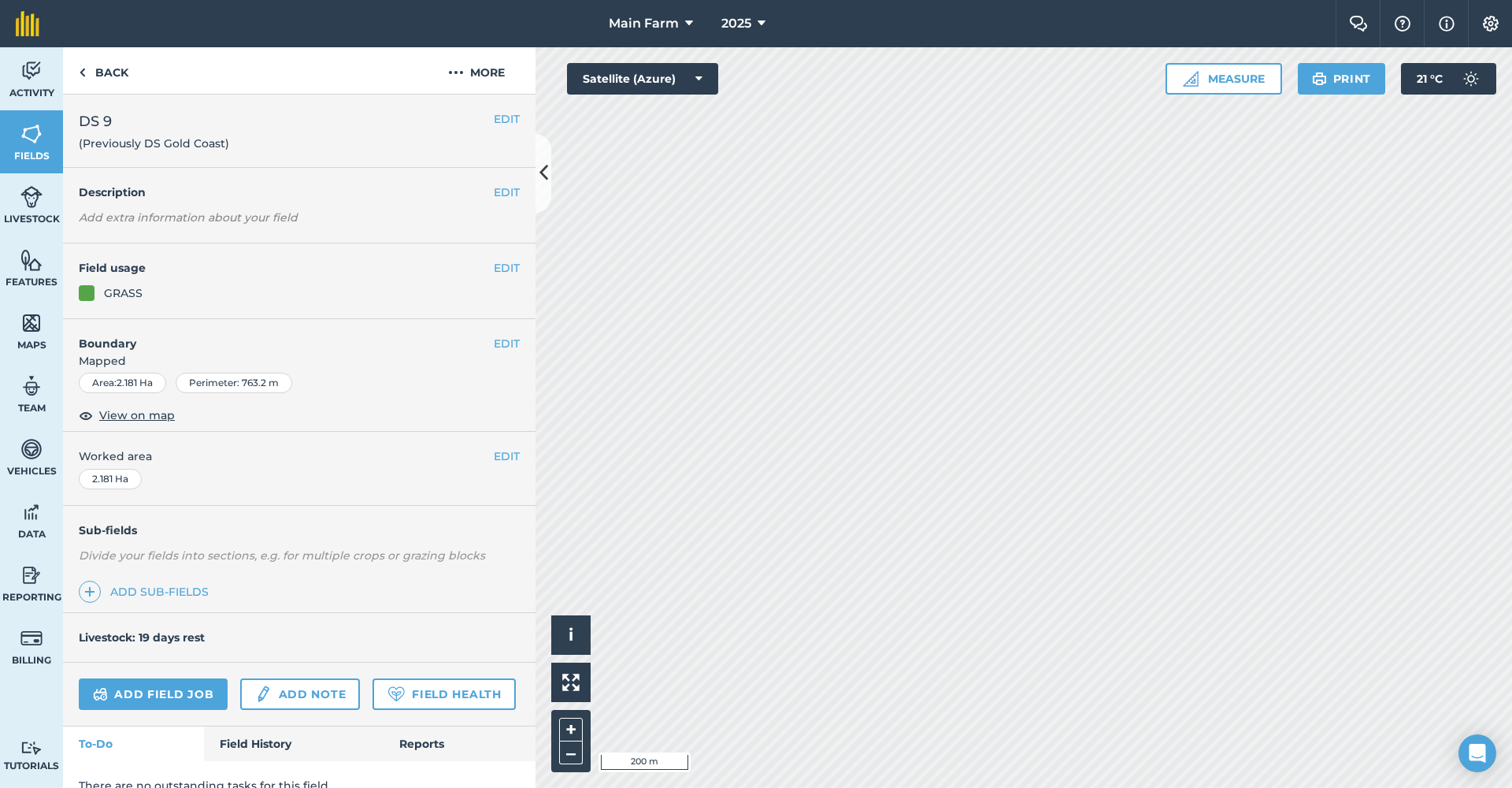
click at [500, 118] on button "EDIT" at bounding box center [507, 119] width 26 height 17
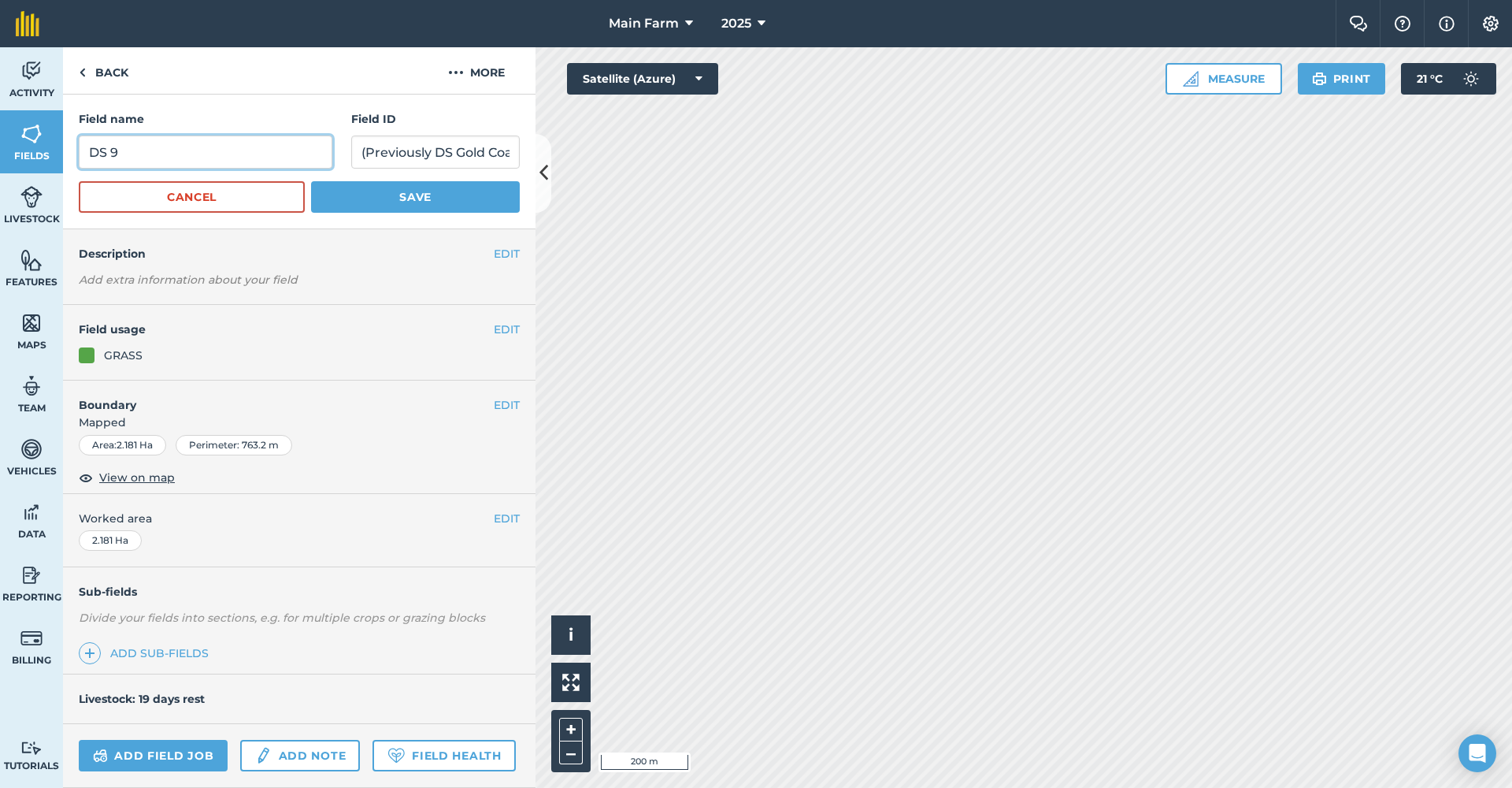
click at [181, 148] on input "DS 9" at bounding box center [206, 152] width 253 height 33
type input "DS 10"
click at [388, 199] on button "Save" at bounding box center [415, 197] width 208 height 31
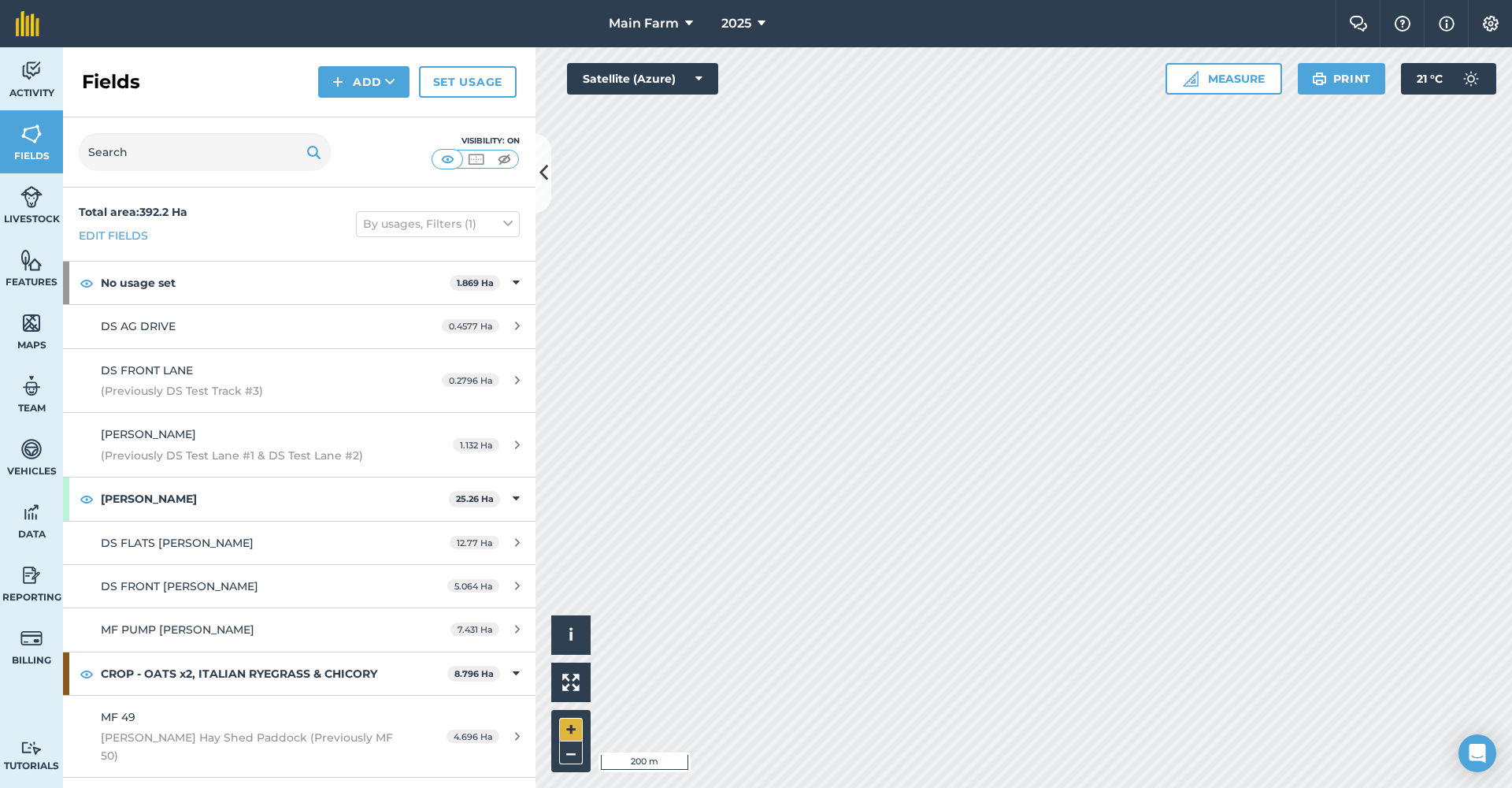
click at [581, 722] on button "+" at bounding box center [570, 730] width 23 height 23
click at [443, 394] on div "Activity Fields Livestock Features Maps Team Vehicles Data Reporting Billing Tu…" at bounding box center [756, 418] width 1512 height 740
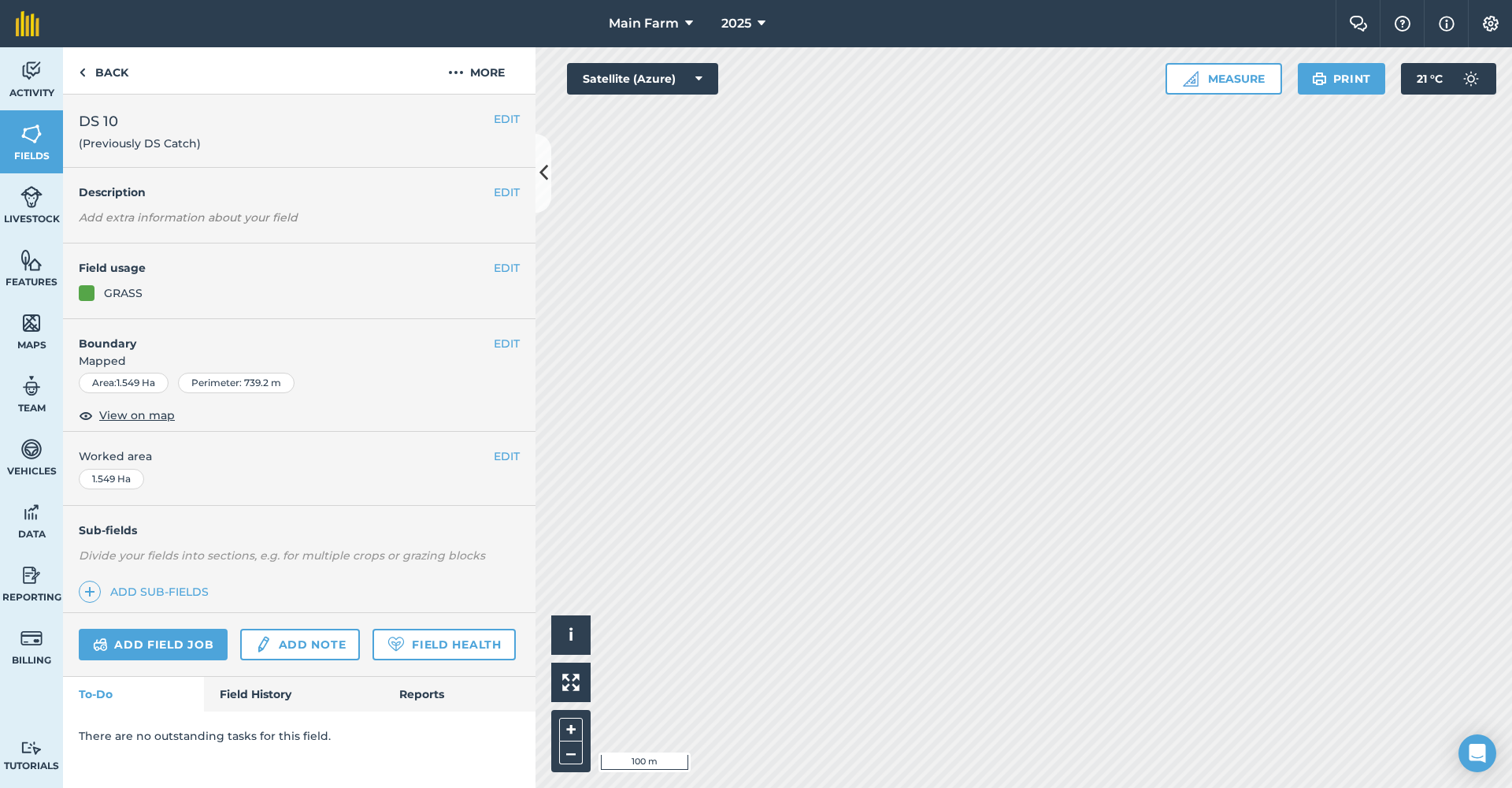
click at [500, 120] on button "EDIT" at bounding box center [507, 119] width 26 height 17
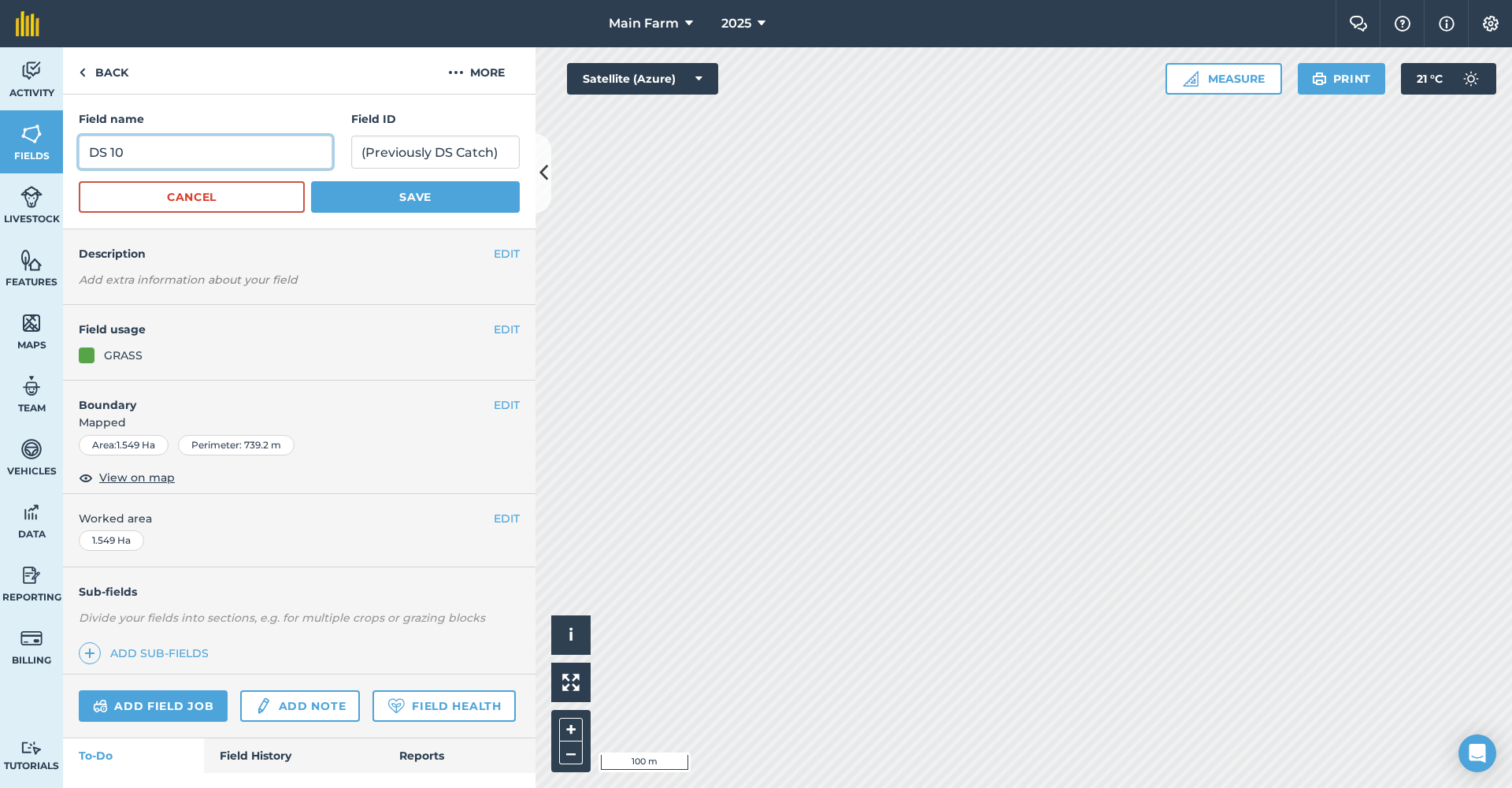
click at [222, 156] on input "DS 10" at bounding box center [206, 152] width 253 height 33
type input "DS 11"
click at [416, 201] on button "Save" at bounding box center [415, 197] width 208 height 31
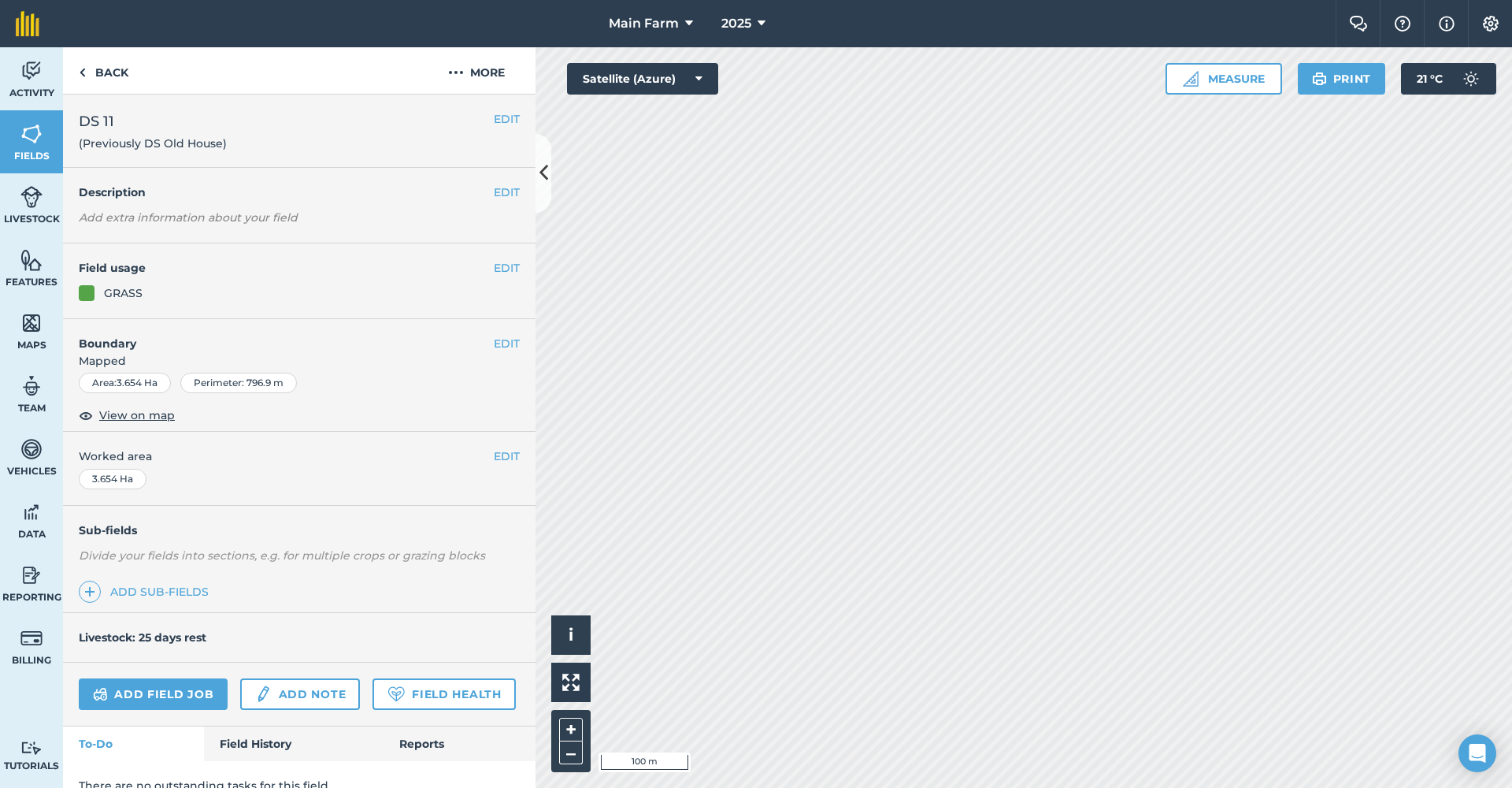
click at [497, 122] on button "EDIT" at bounding box center [507, 119] width 26 height 17
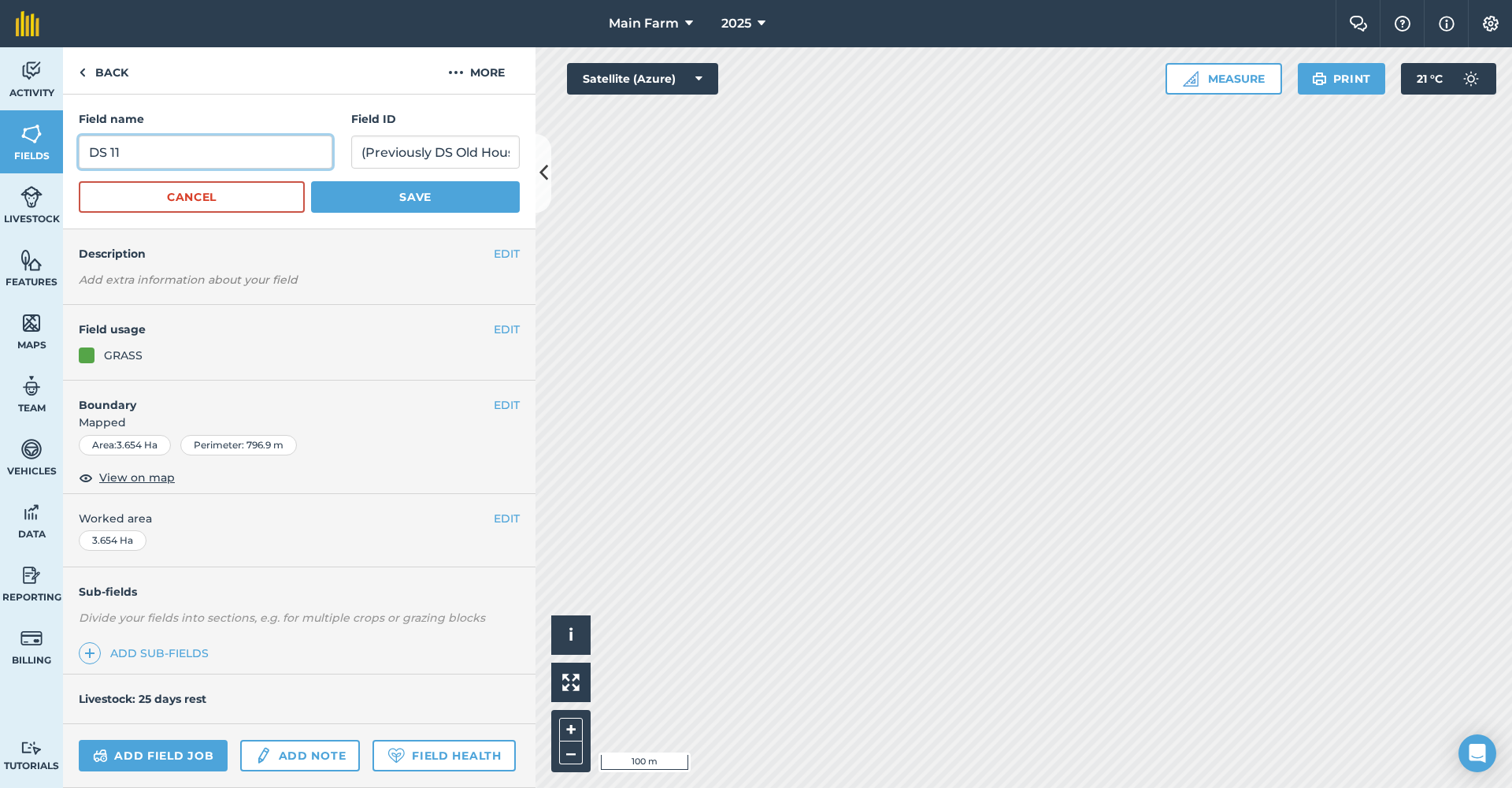
click at [143, 151] on input "DS 11" at bounding box center [206, 152] width 253 height 33
type input "DS 12"
click at [330, 208] on button "Save" at bounding box center [415, 197] width 208 height 31
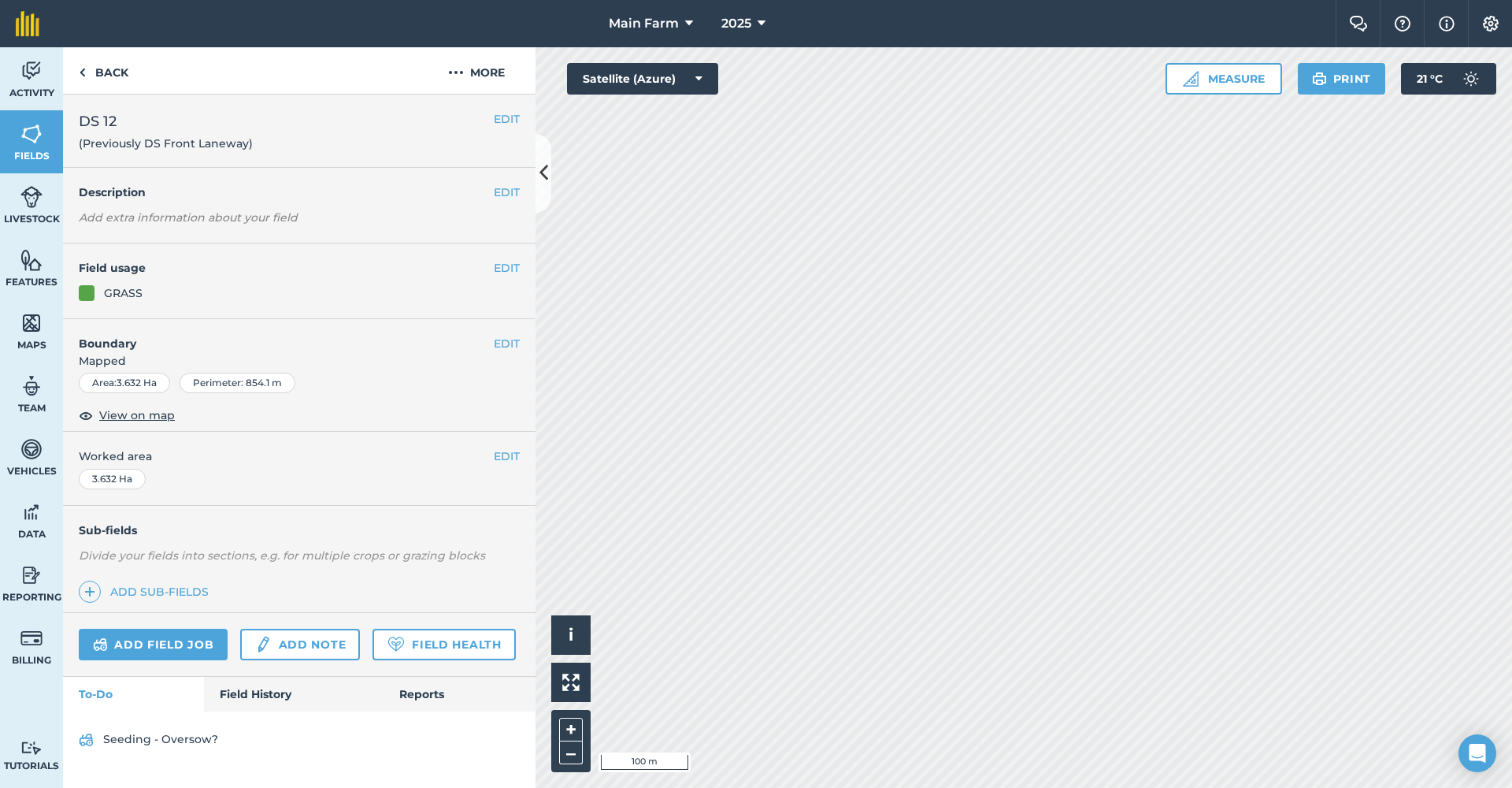
click at [494, 117] on button "EDIT" at bounding box center [507, 119] width 26 height 17
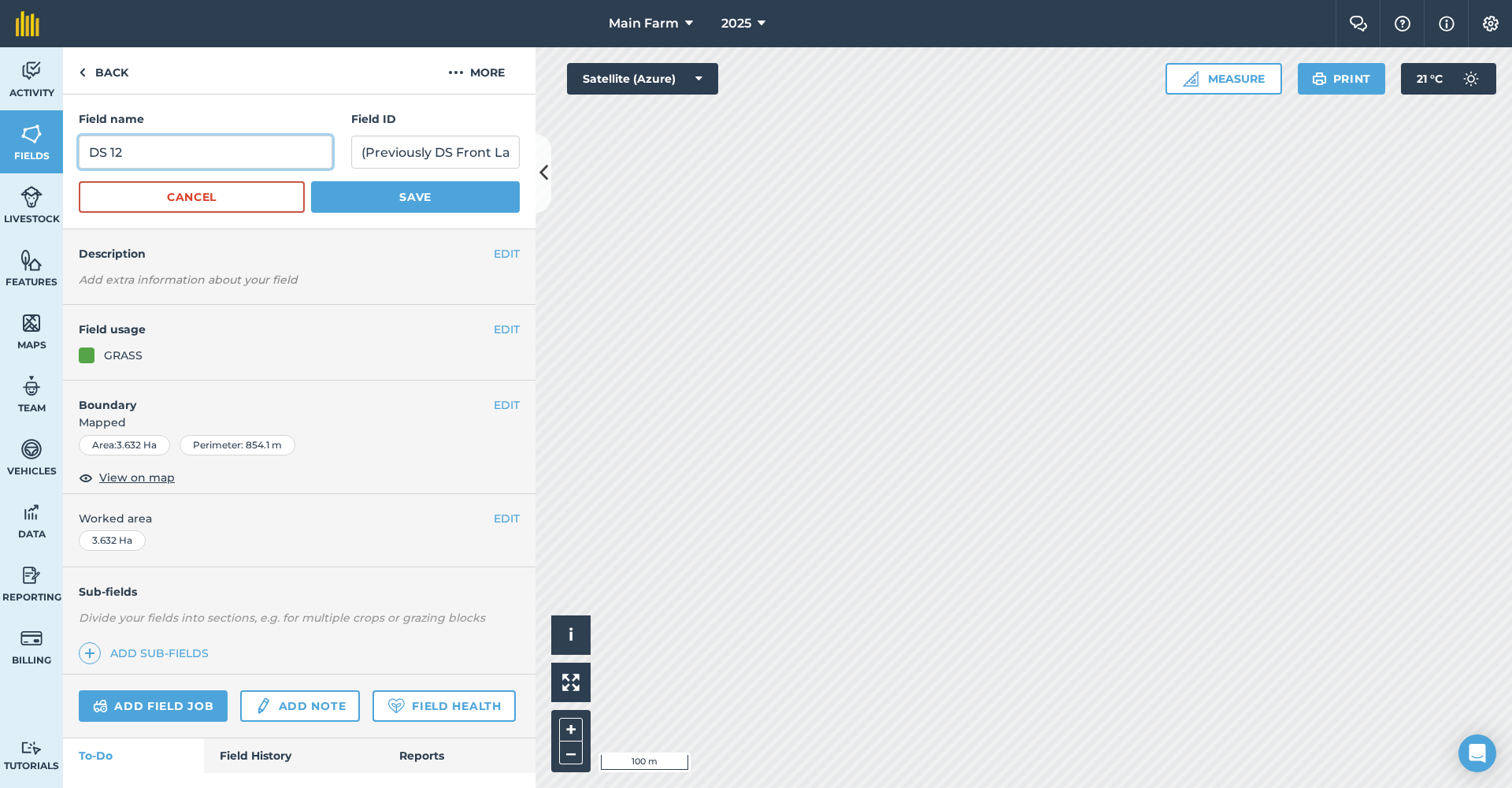
click at [177, 148] on input "DS 12" at bounding box center [206, 152] width 253 height 33
type input "DS 13"
click at [351, 190] on button "Save" at bounding box center [415, 197] width 208 height 31
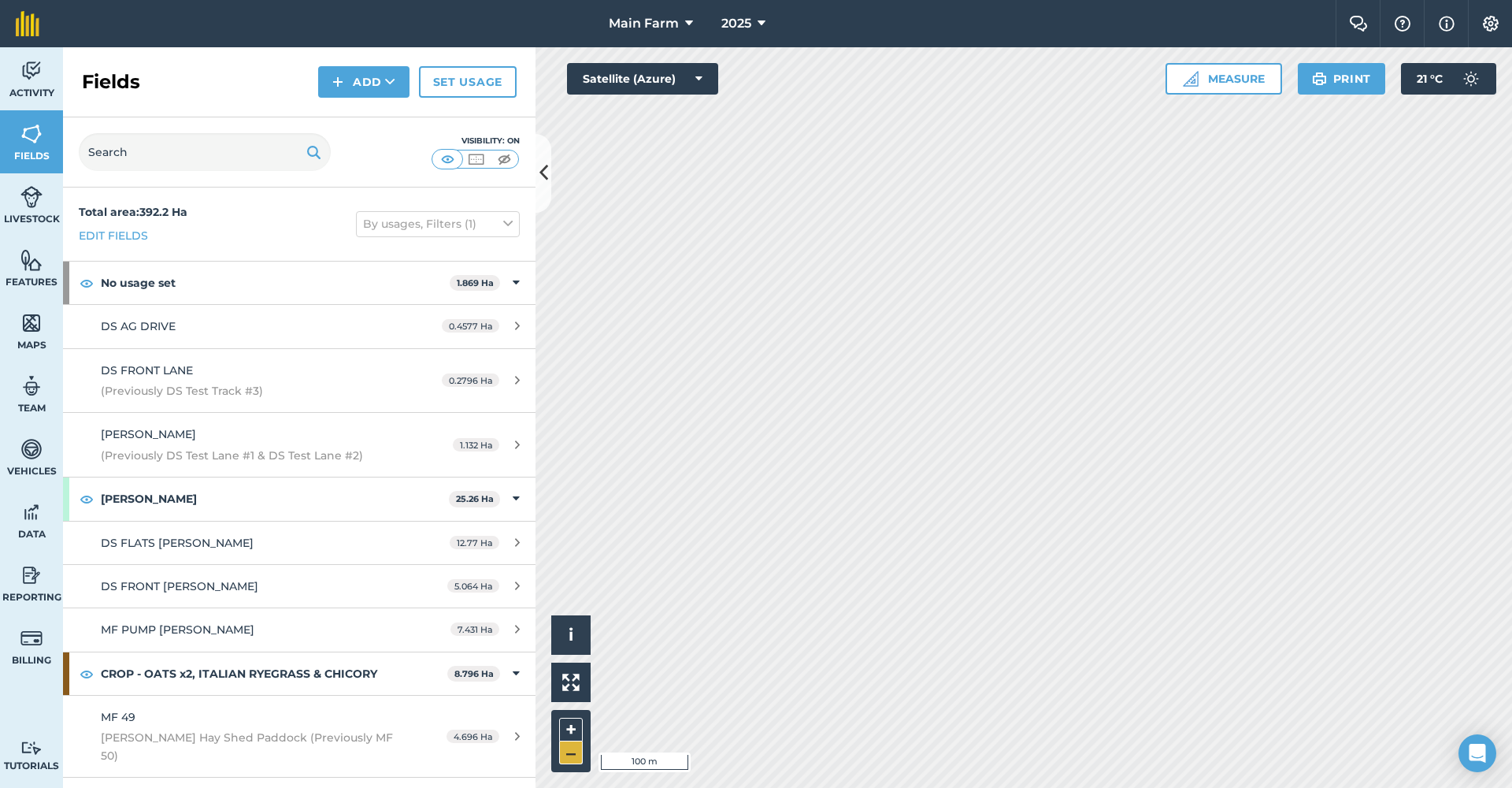
click at [566, 756] on button "–" at bounding box center [570, 752] width 23 height 22
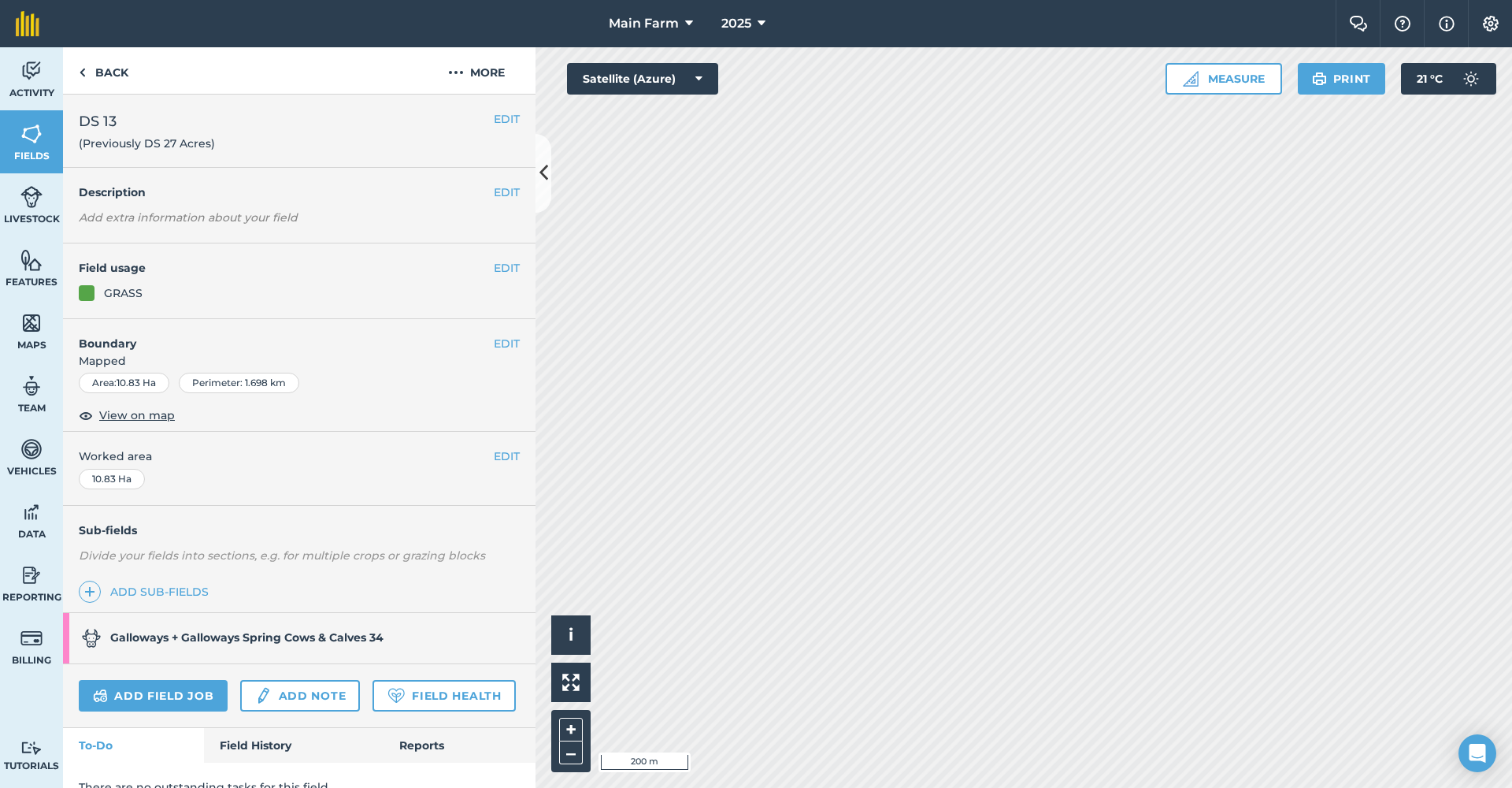
click at [494, 113] on button "EDIT" at bounding box center [507, 119] width 26 height 17
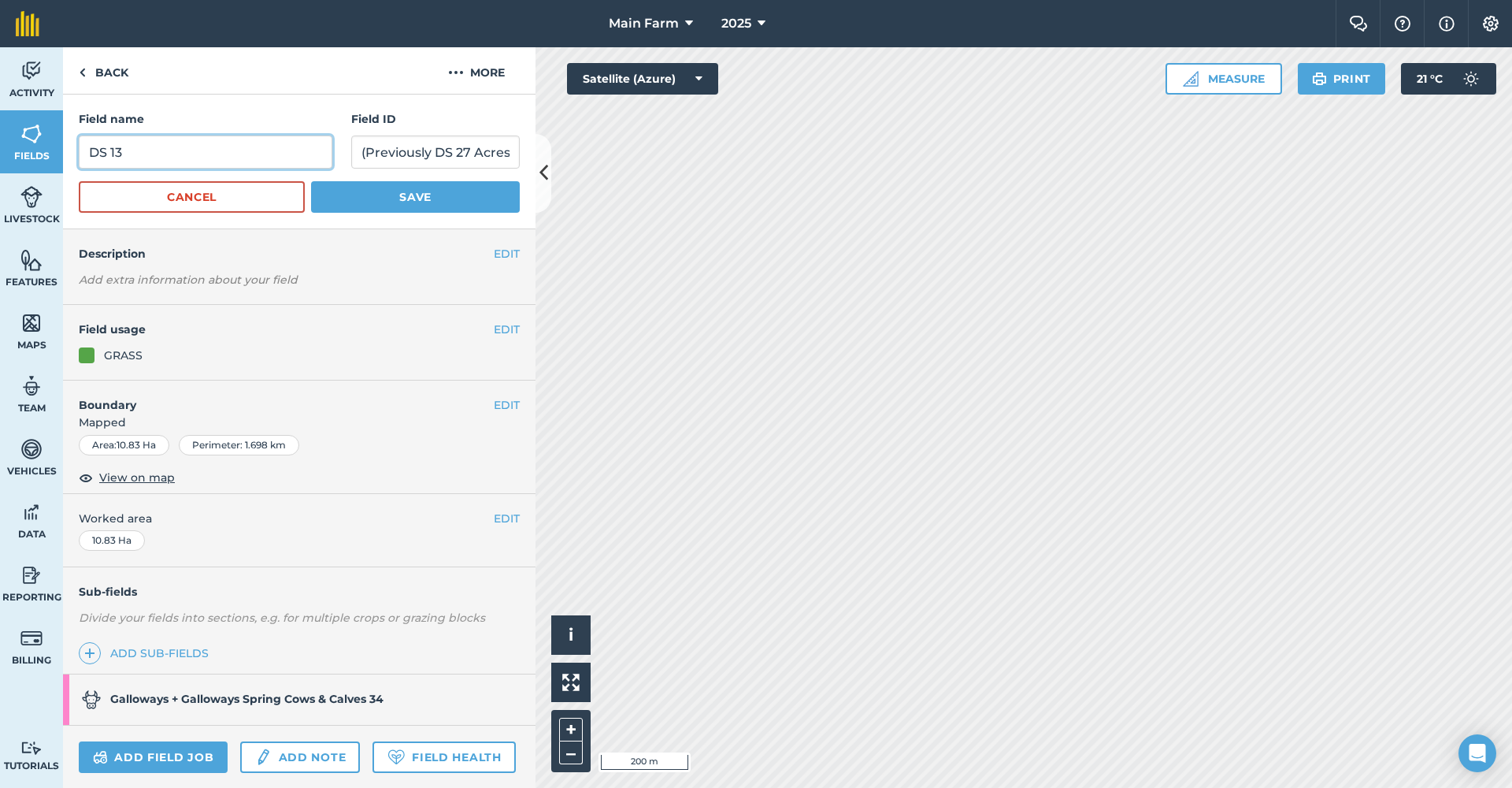
click at [208, 150] on input "DS 13" at bounding box center [206, 152] width 253 height 33
type input "DS 14"
click at [383, 190] on button "Save" at bounding box center [415, 197] width 208 height 31
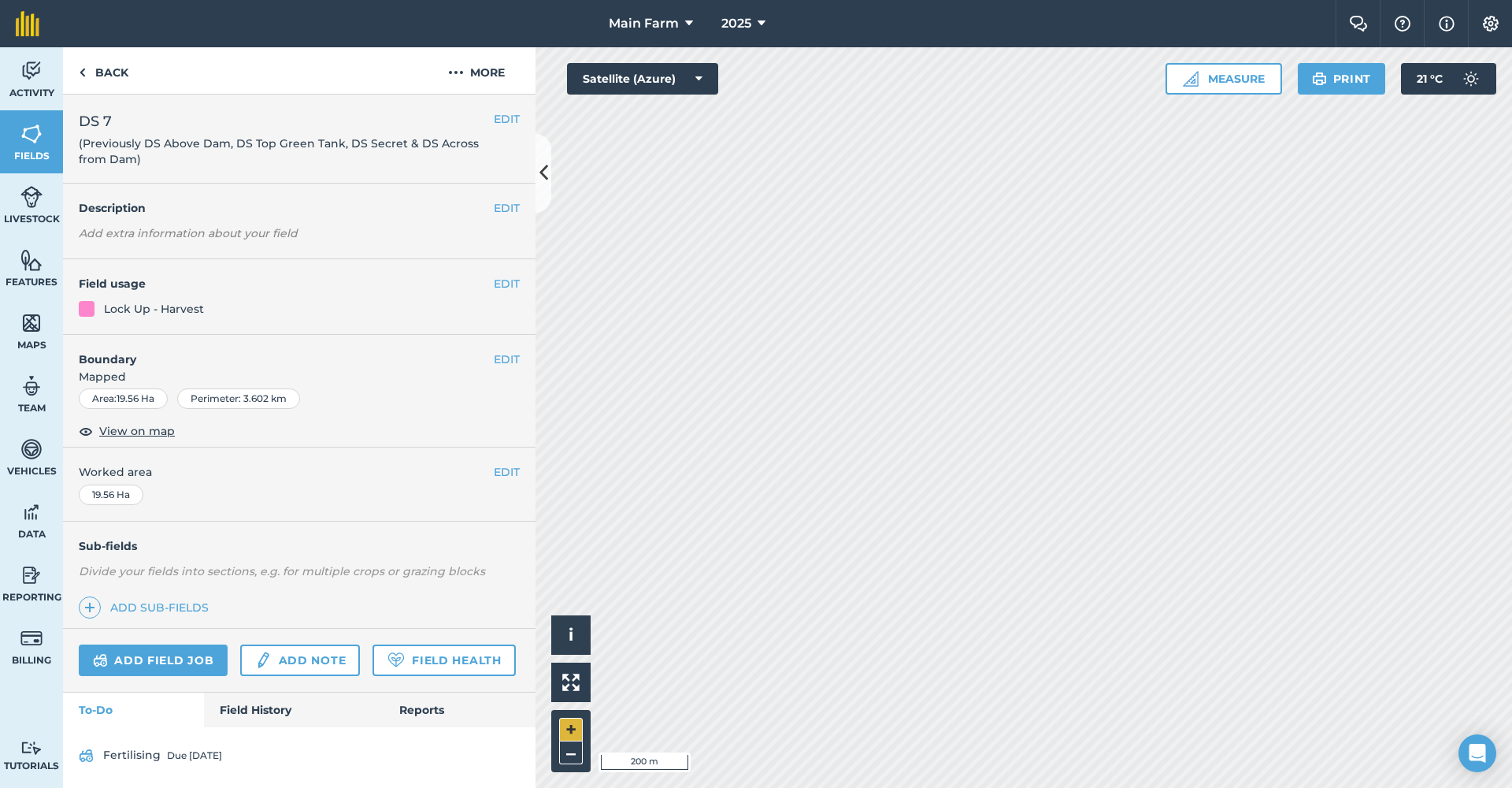
click at [568, 730] on button "+" at bounding box center [570, 730] width 23 height 23
click at [575, 726] on button "+" at bounding box center [570, 730] width 23 height 23
click at [500, 351] on button "EDIT" at bounding box center [507, 359] width 26 height 17
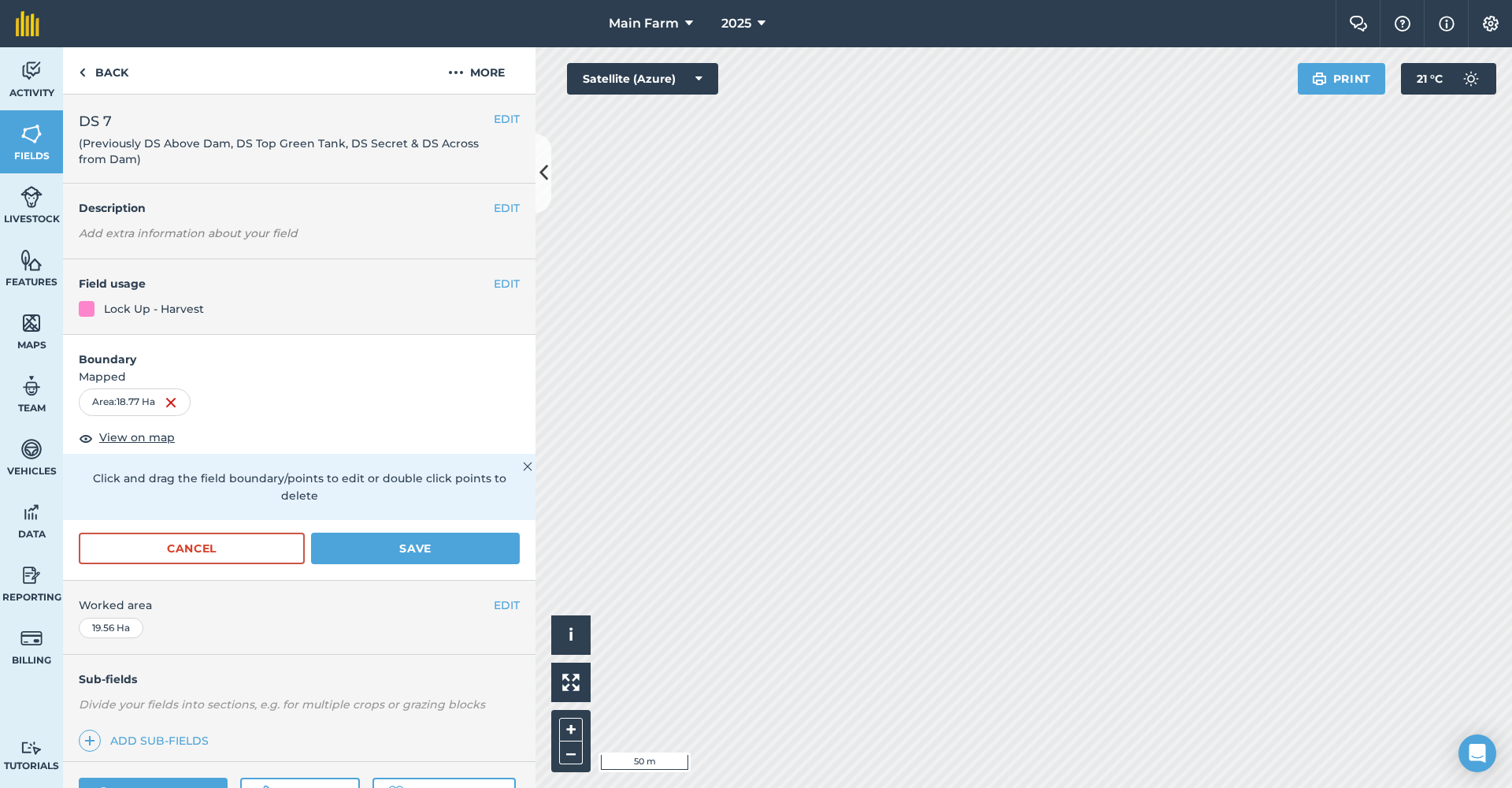
click at [394, 549] on button "Save" at bounding box center [415, 548] width 208 height 31
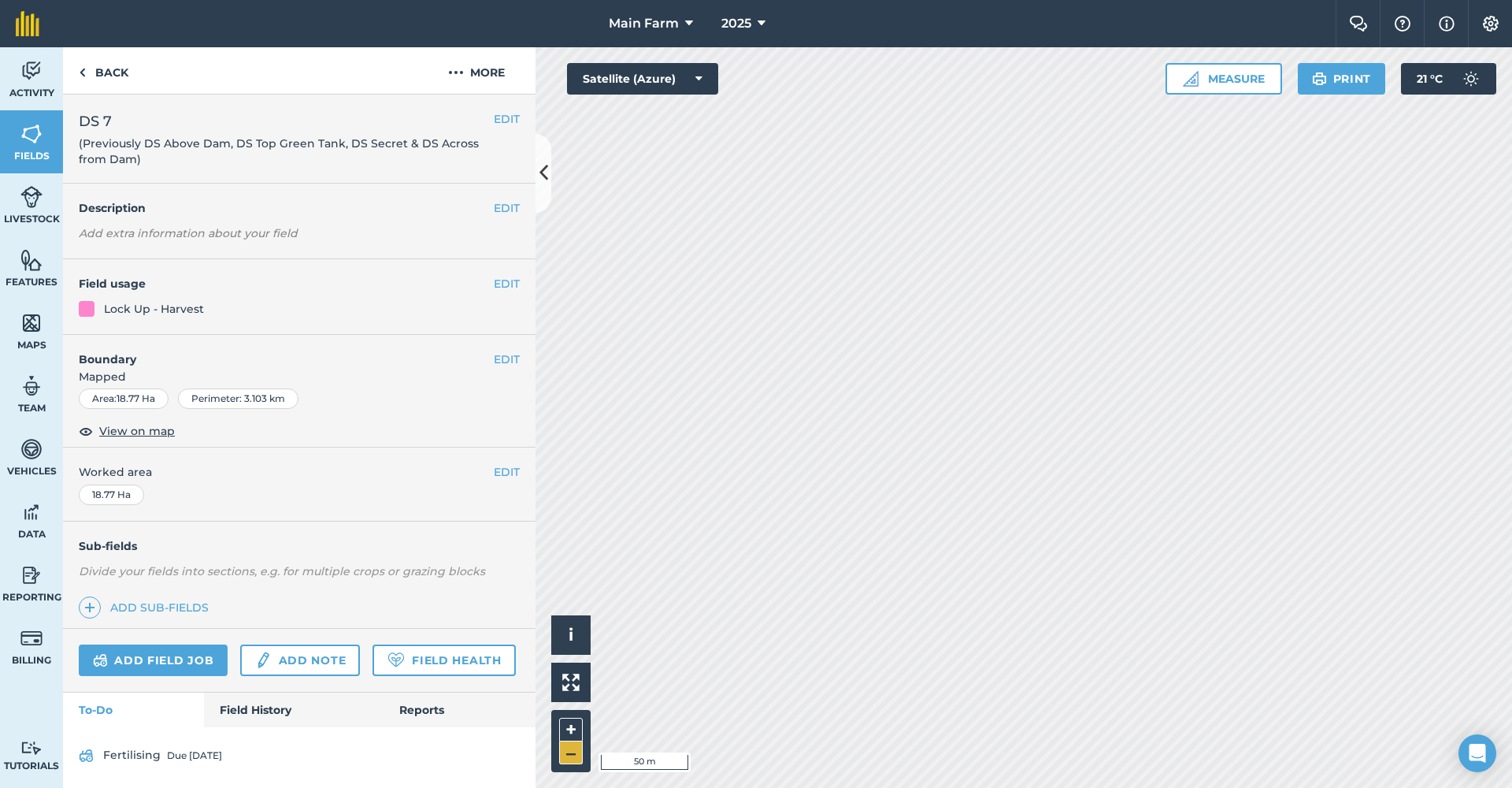
click at [567, 751] on button "–" at bounding box center [570, 752] width 23 height 22
click at [567, 750] on button "–" at bounding box center [570, 752] width 23 height 22
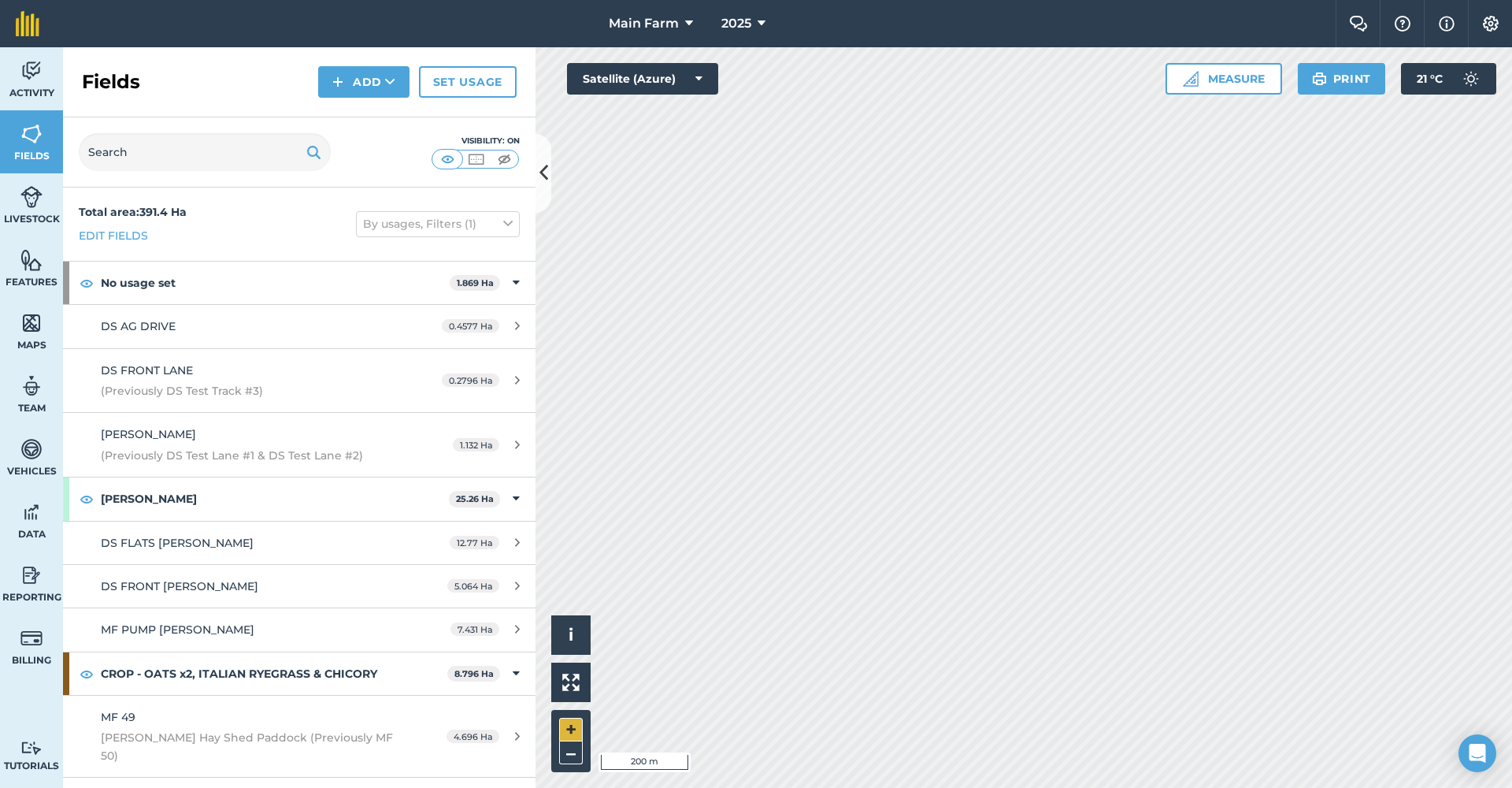
click at [574, 727] on button "+" at bounding box center [570, 730] width 23 height 23
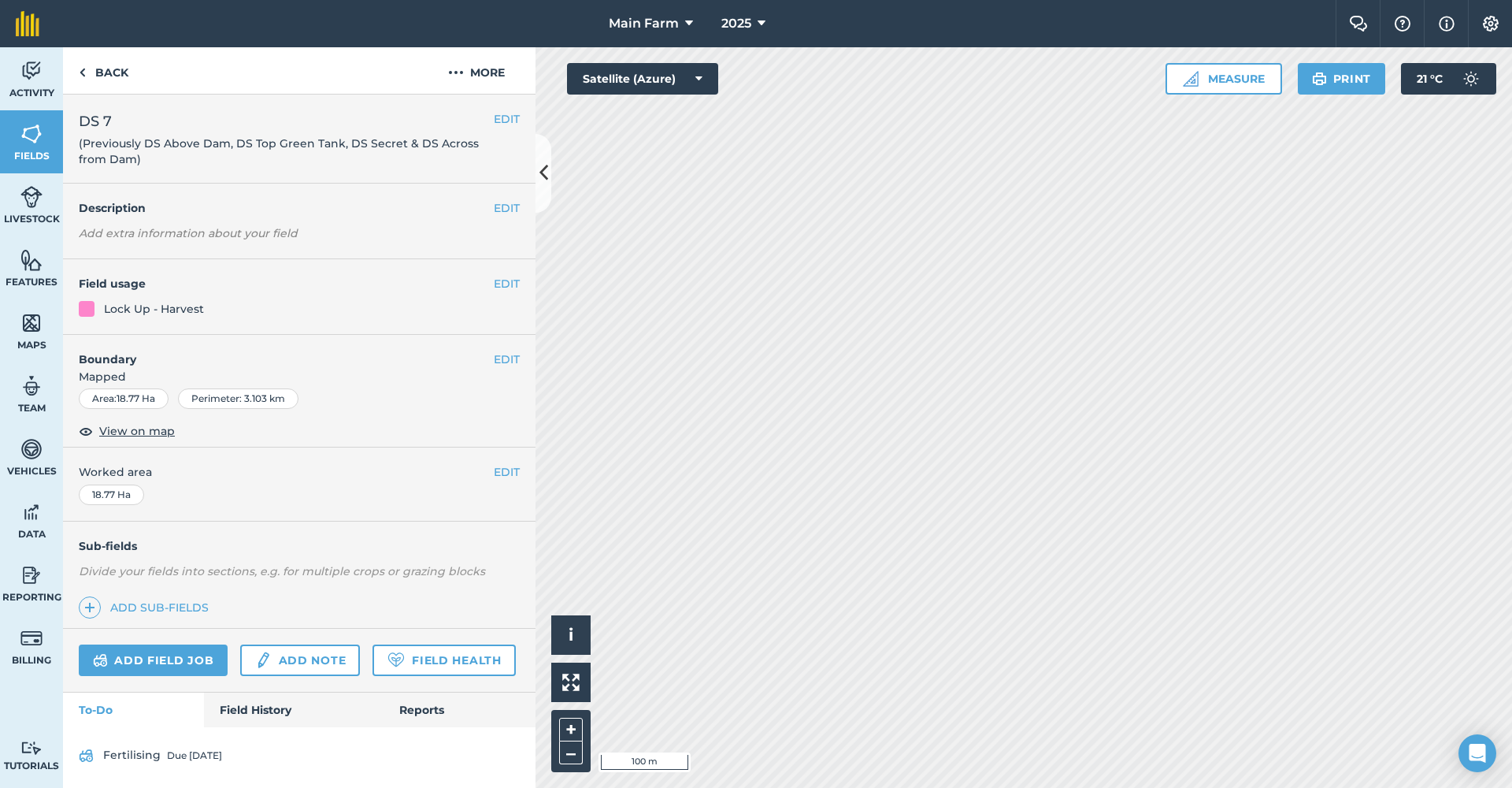
click at [508, 358] on button "EDIT" at bounding box center [507, 359] width 26 height 17
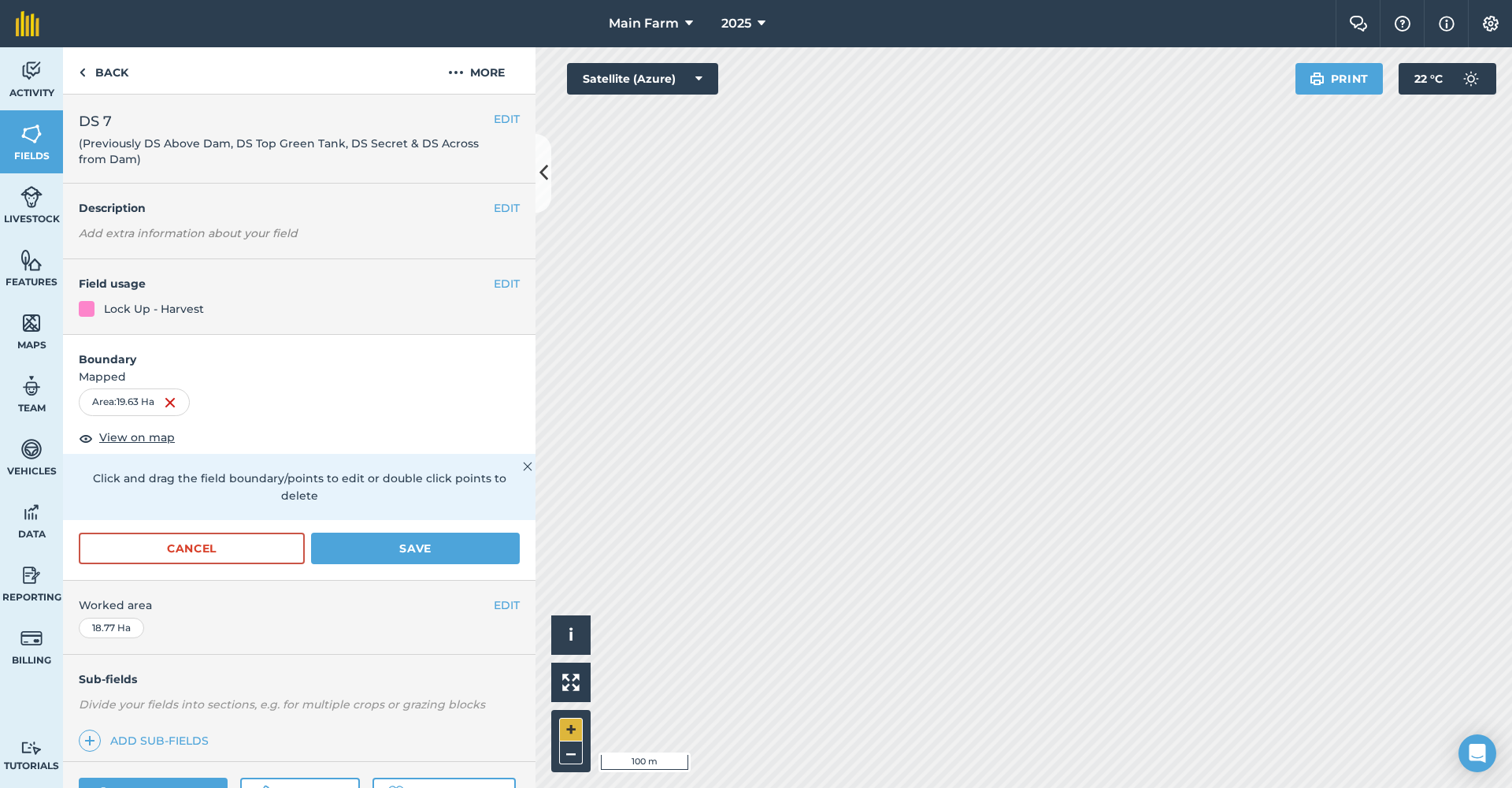
click at [571, 727] on button "+" at bounding box center [570, 730] width 23 height 23
click at [366, 551] on button "Save" at bounding box center [415, 548] width 208 height 31
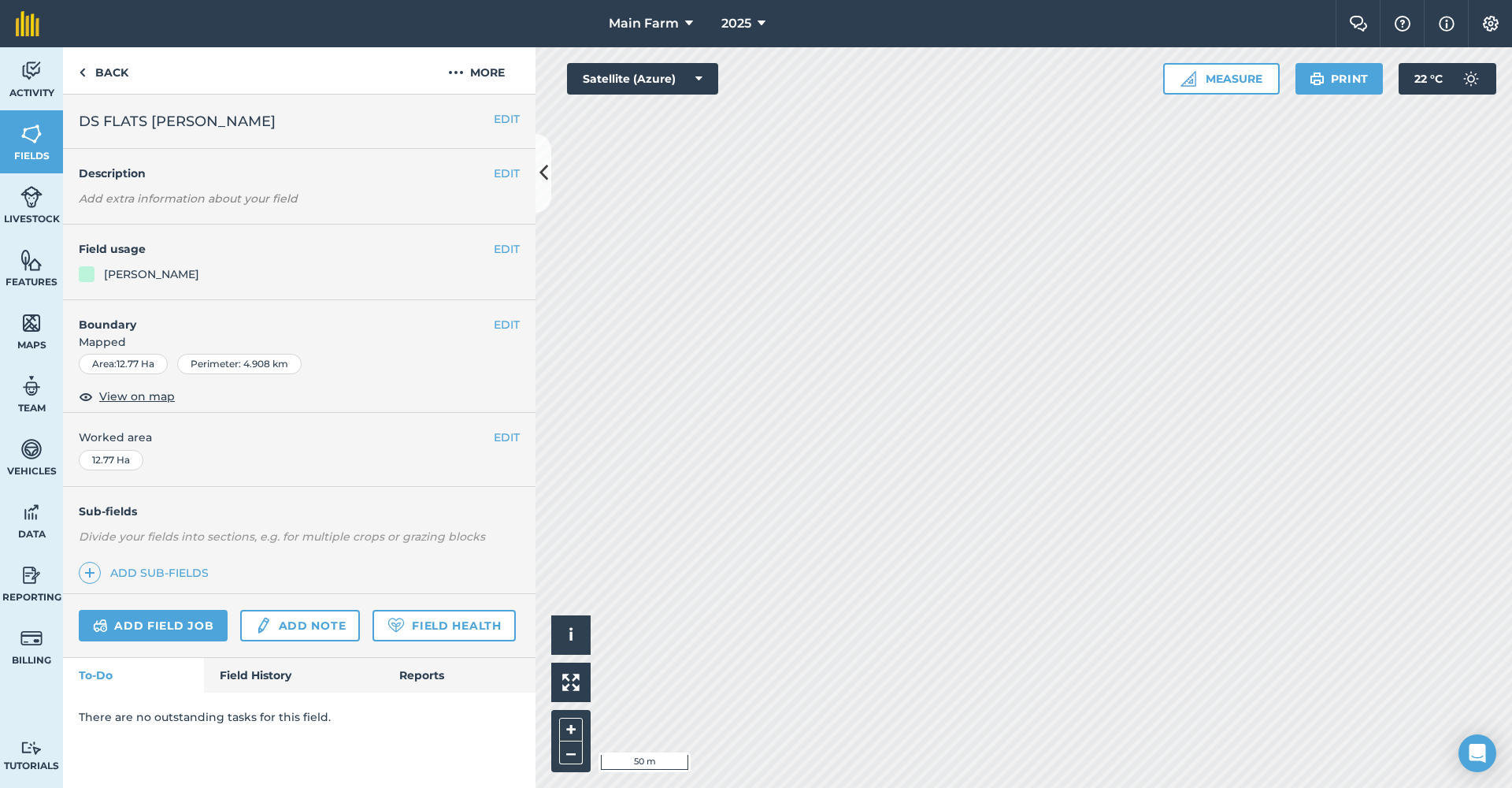
click at [508, 320] on button "EDIT" at bounding box center [507, 323] width 26 height 17
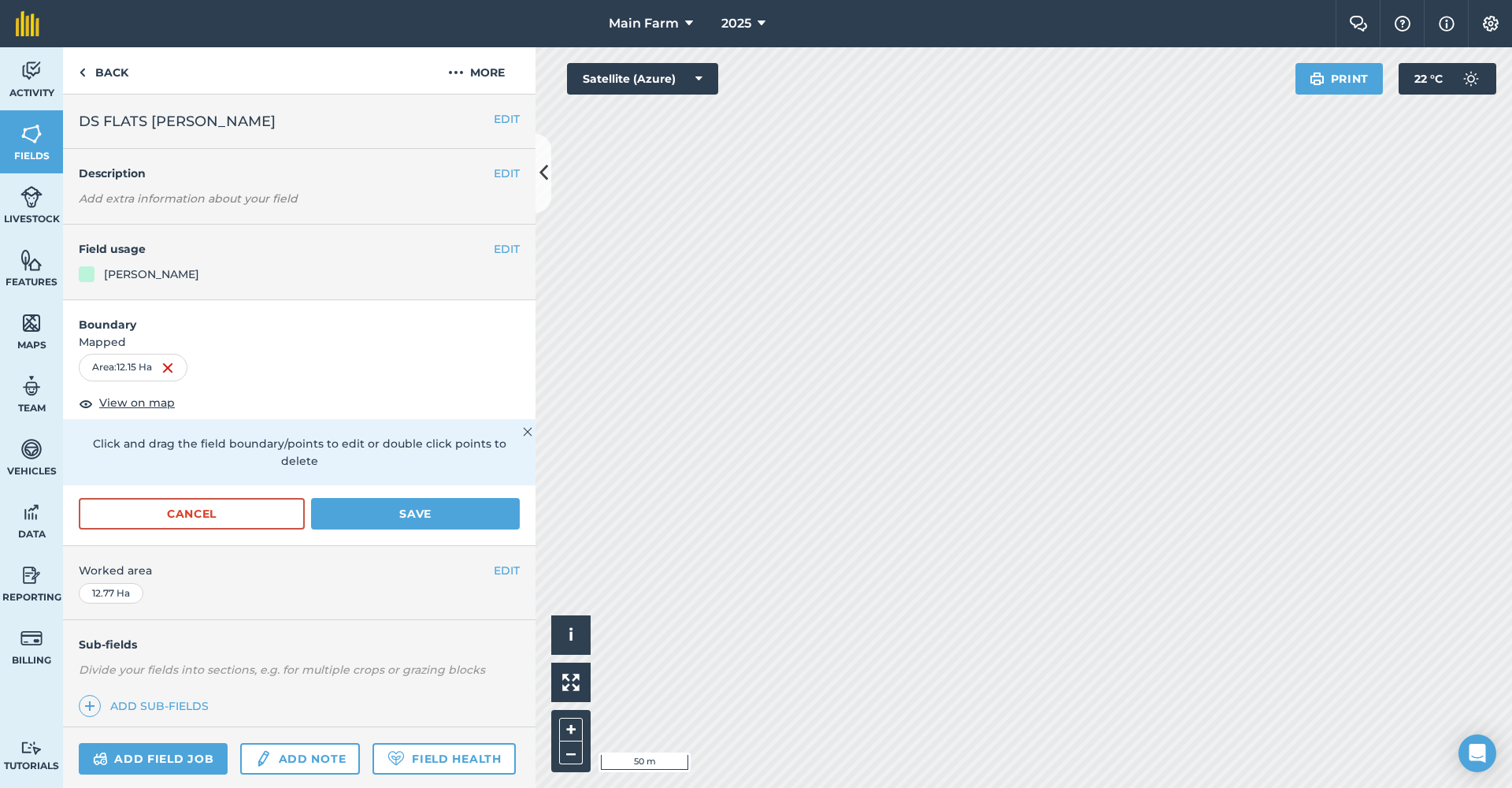
click at [435, 514] on button "Save" at bounding box center [415, 513] width 208 height 31
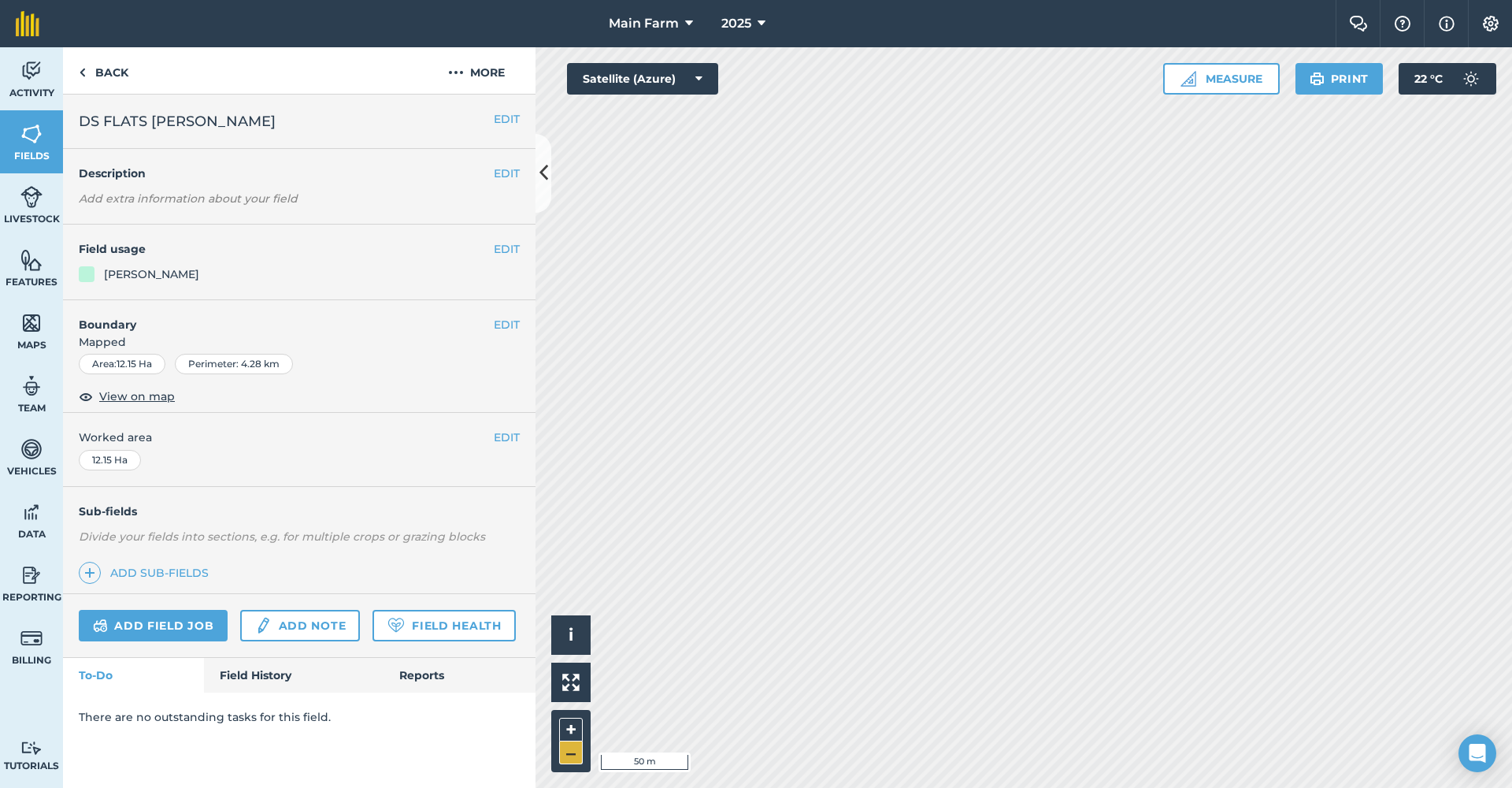
click at [578, 757] on button "–" at bounding box center [570, 752] width 23 height 22
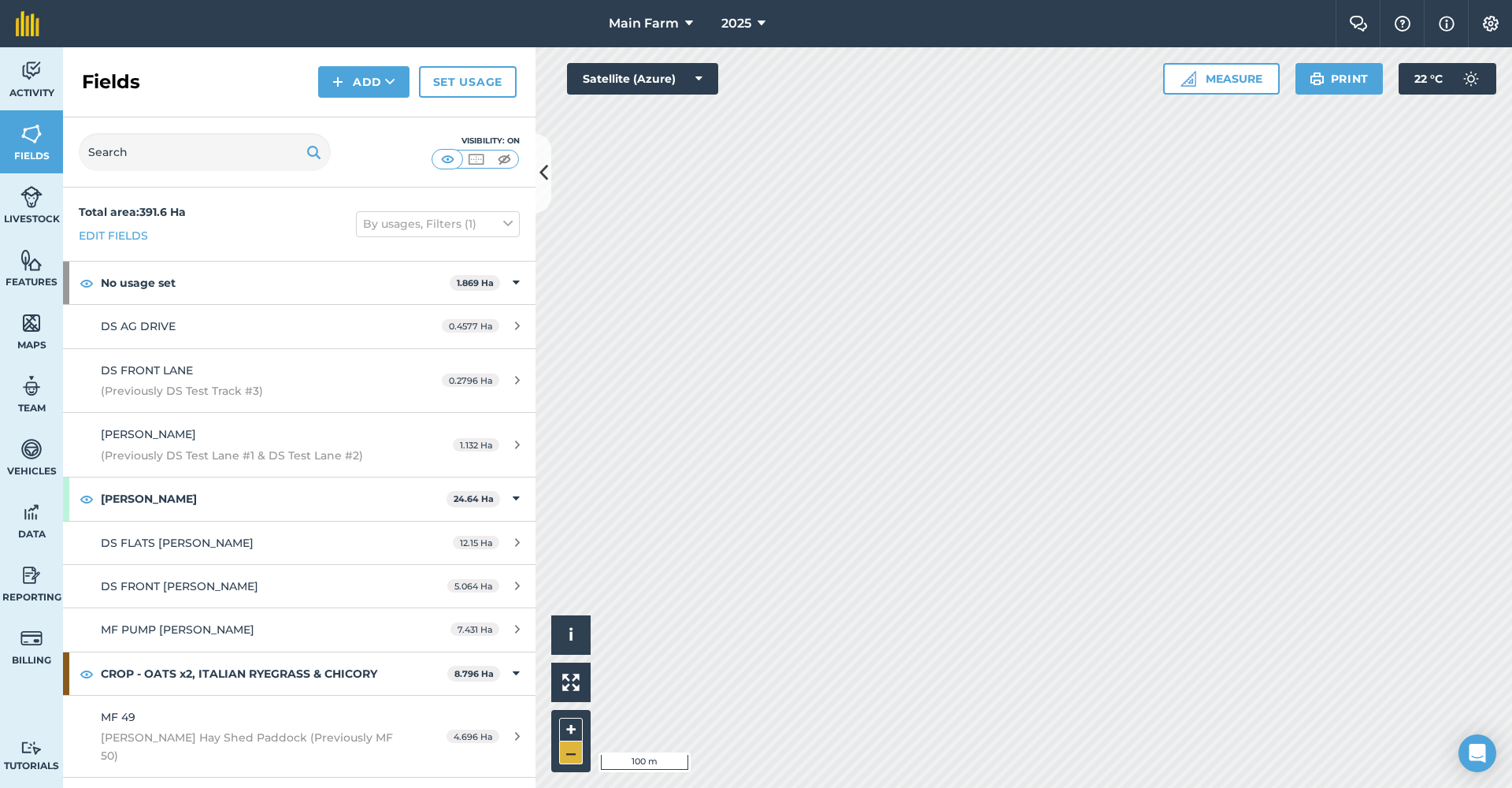
click at [564, 761] on button "–" at bounding box center [570, 752] width 23 height 22
click at [561, 624] on div "Click to start drawing i © 2025 TomTom, Microsoft 200 m + –" at bounding box center [1023, 418] width 977 height 740
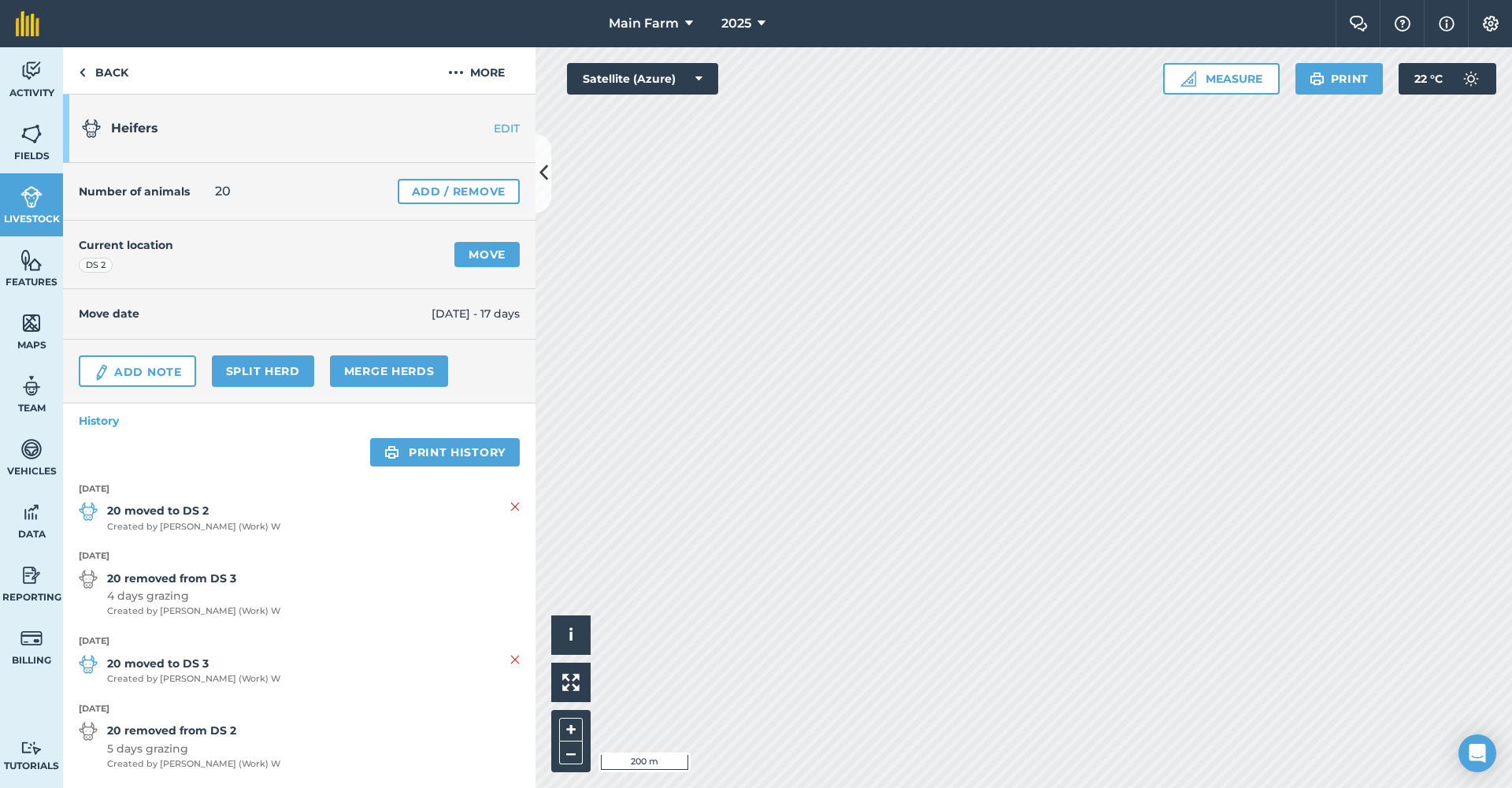
click at [486, 254] on link "Move" at bounding box center [487, 254] width 66 height 25
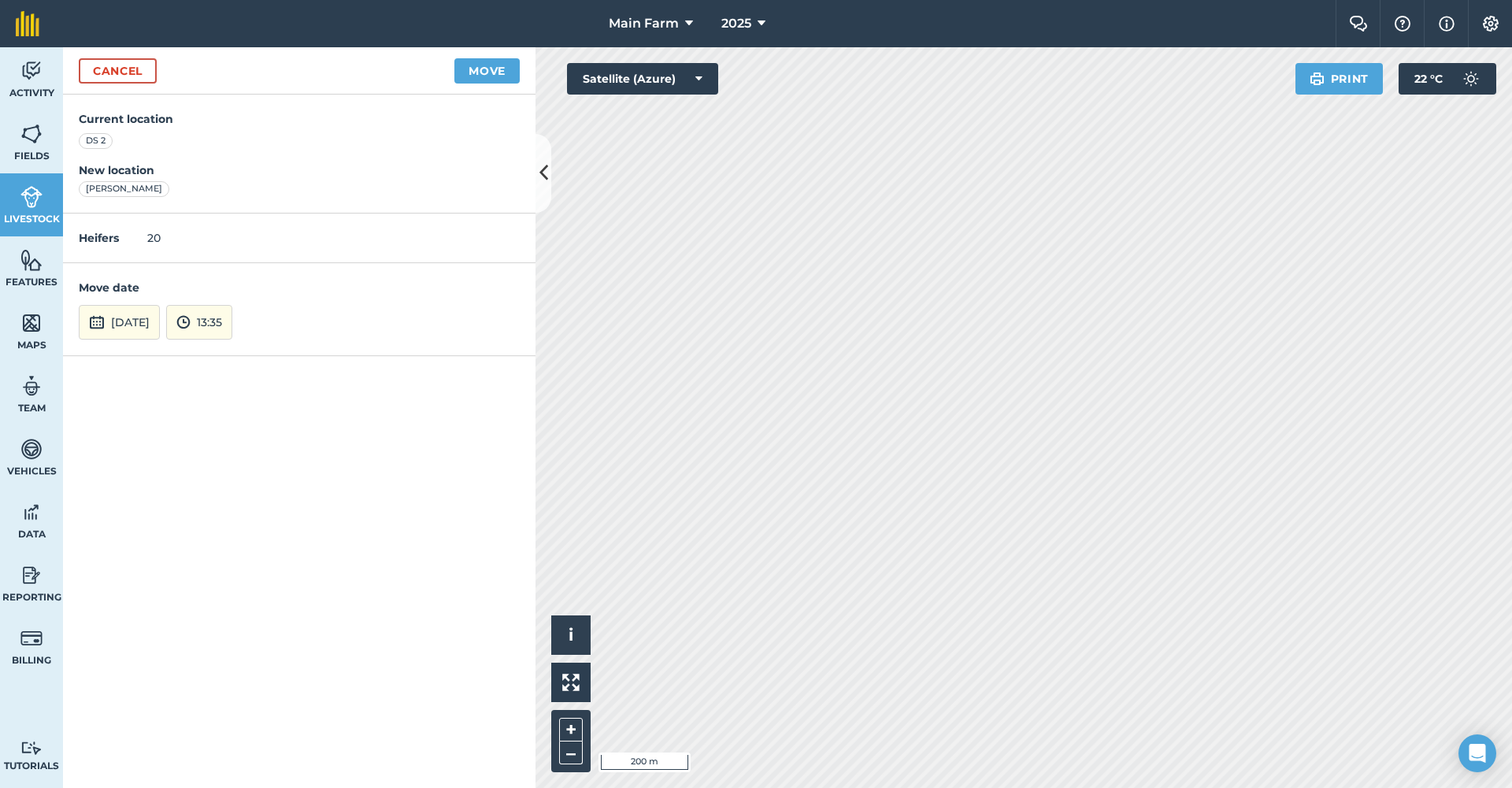
click at [159, 323] on button "[DATE]" at bounding box center [119, 322] width 81 height 35
click at [190, 321] on img at bounding box center [183, 322] width 14 height 19
click at [241, 153] on button "08:00" at bounding box center [204, 156] width 74 height 25
click at [492, 67] on button "Move" at bounding box center [487, 71] width 66 height 25
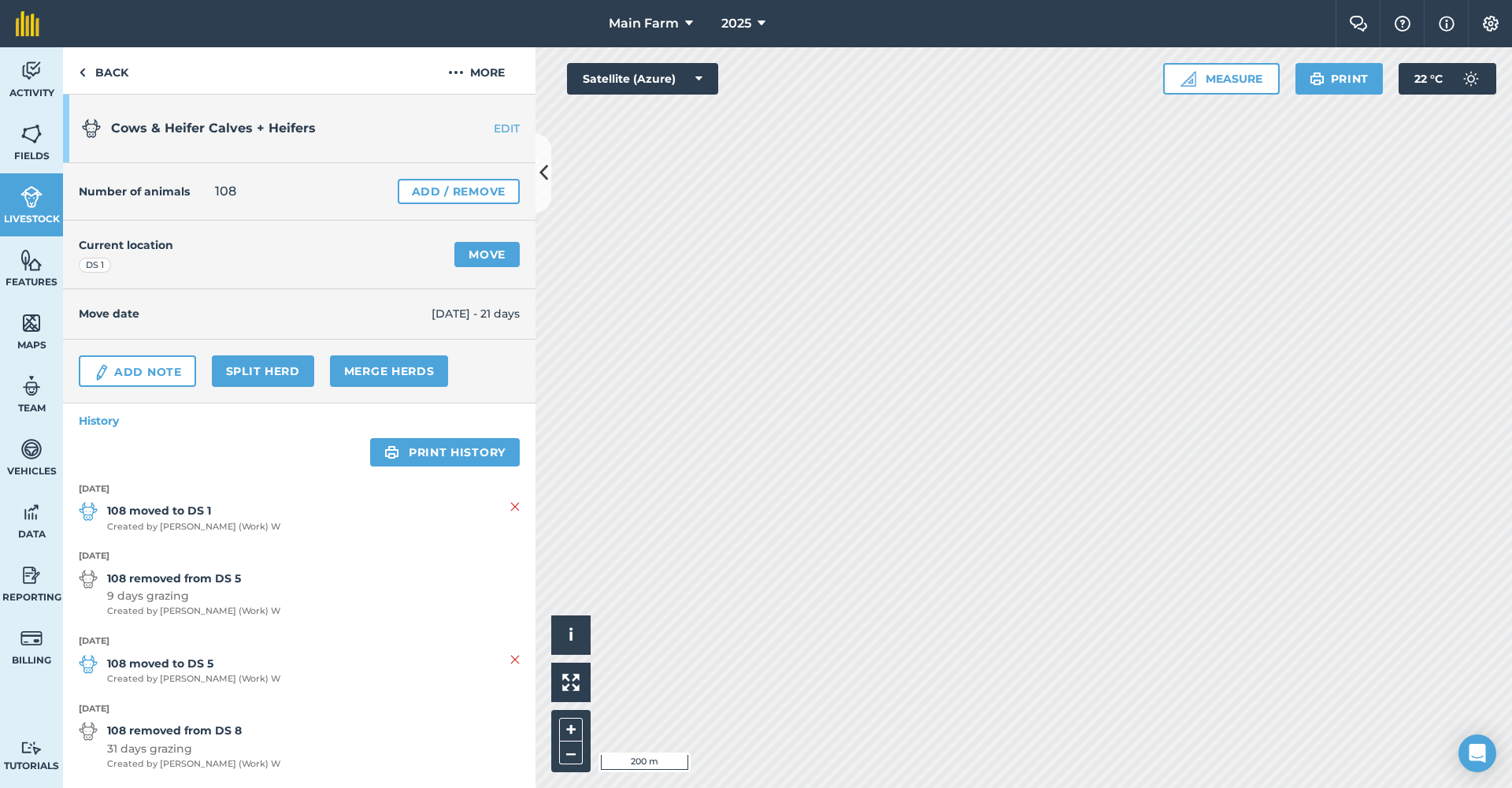
click at [462, 259] on link "Move" at bounding box center [487, 254] width 66 height 25
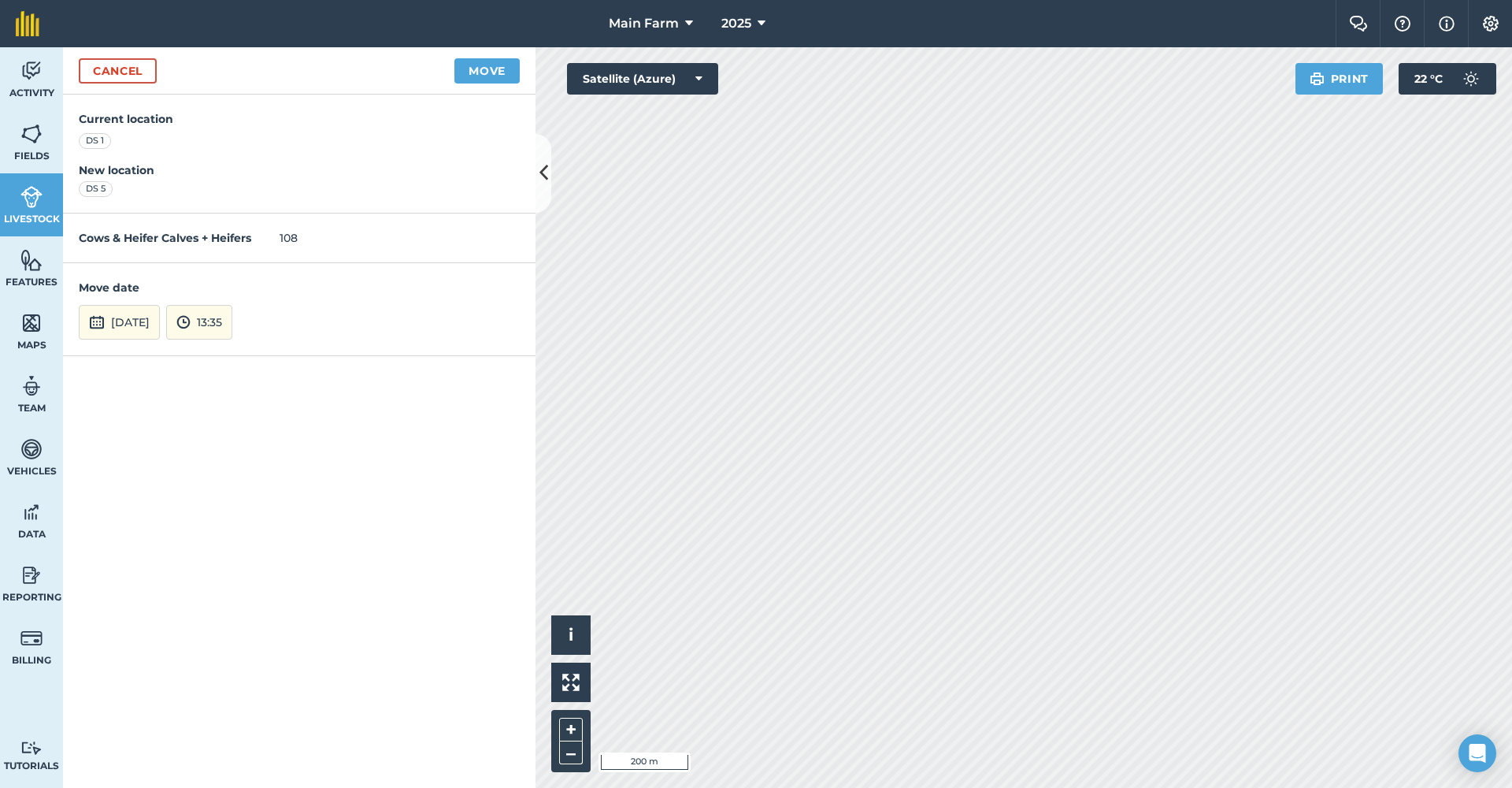
click at [233, 315] on button "13:35" at bounding box center [199, 322] width 66 height 35
click at [228, 266] on button "08:00" at bounding box center [204, 269] width 74 height 25
click at [478, 71] on button "Move" at bounding box center [487, 71] width 66 height 25
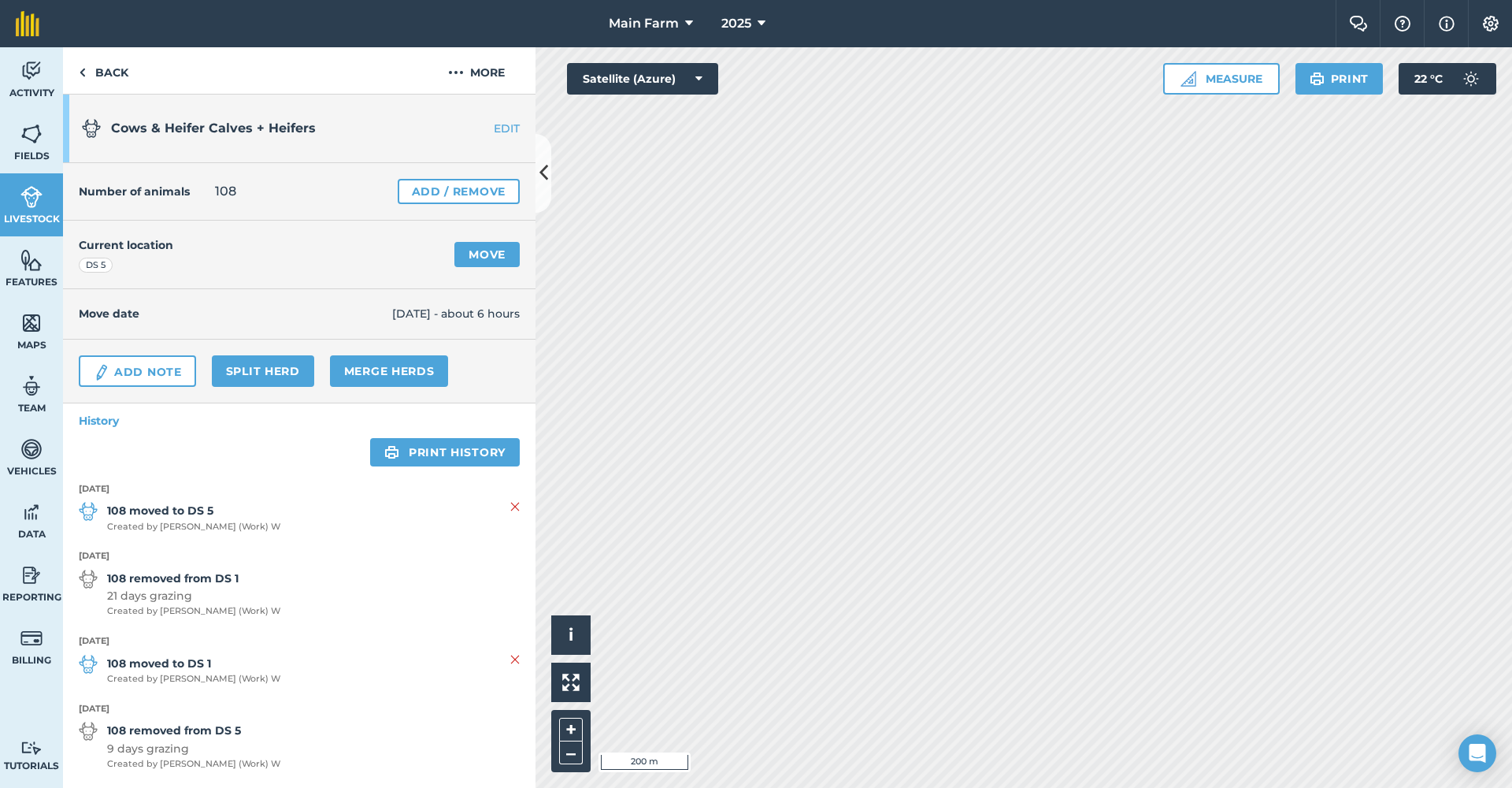
click at [29, 146] on link "Fields" at bounding box center [31, 142] width 63 height 63
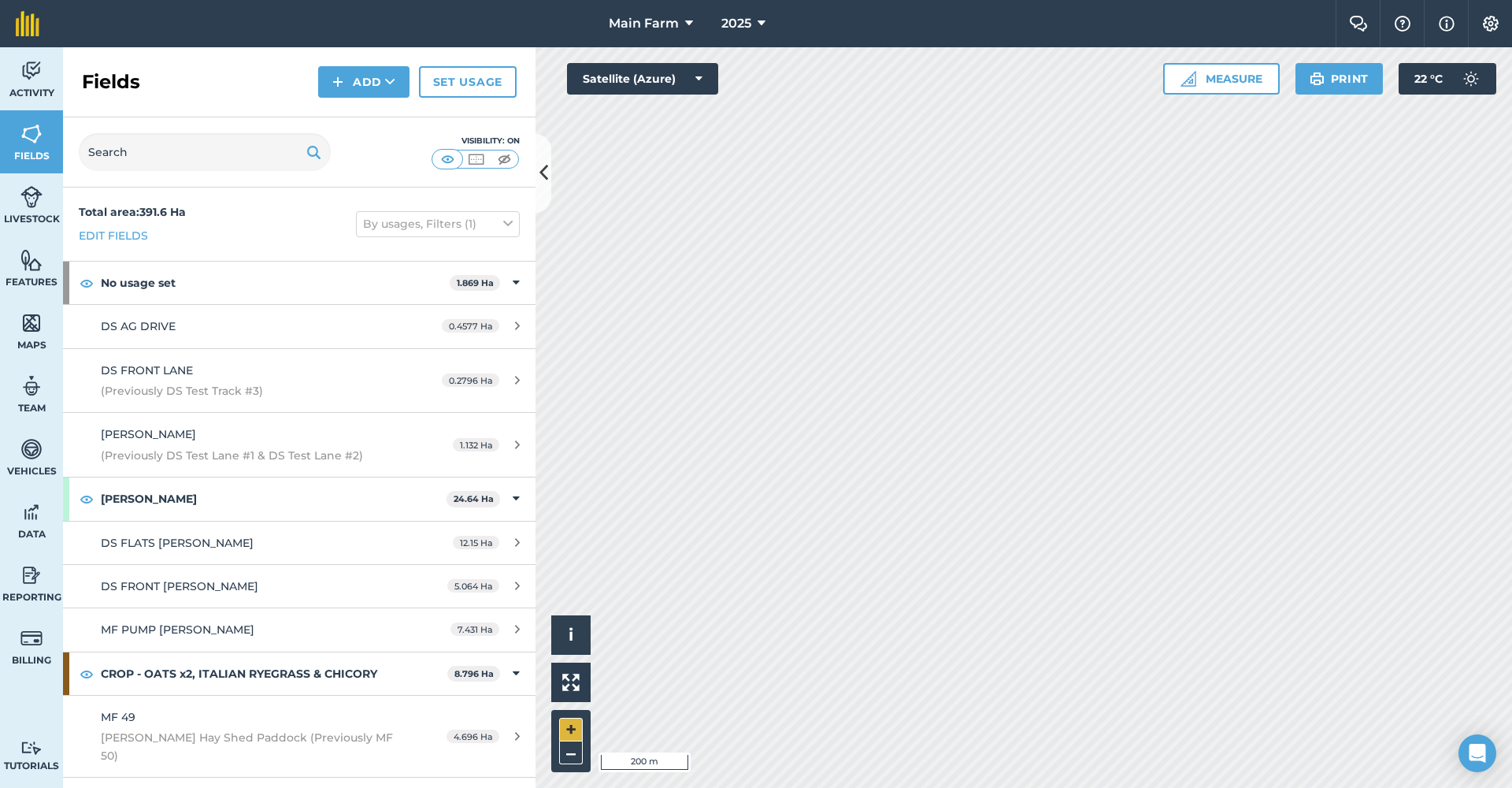
click at [575, 726] on button "+" at bounding box center [570, 730] width 23 height 23
click at [570, 730] on button "+" at bounding box center [570, 730] width 23 height 23
click at [39, 267] on img at bounding box center [31, 260] width 22 height 23
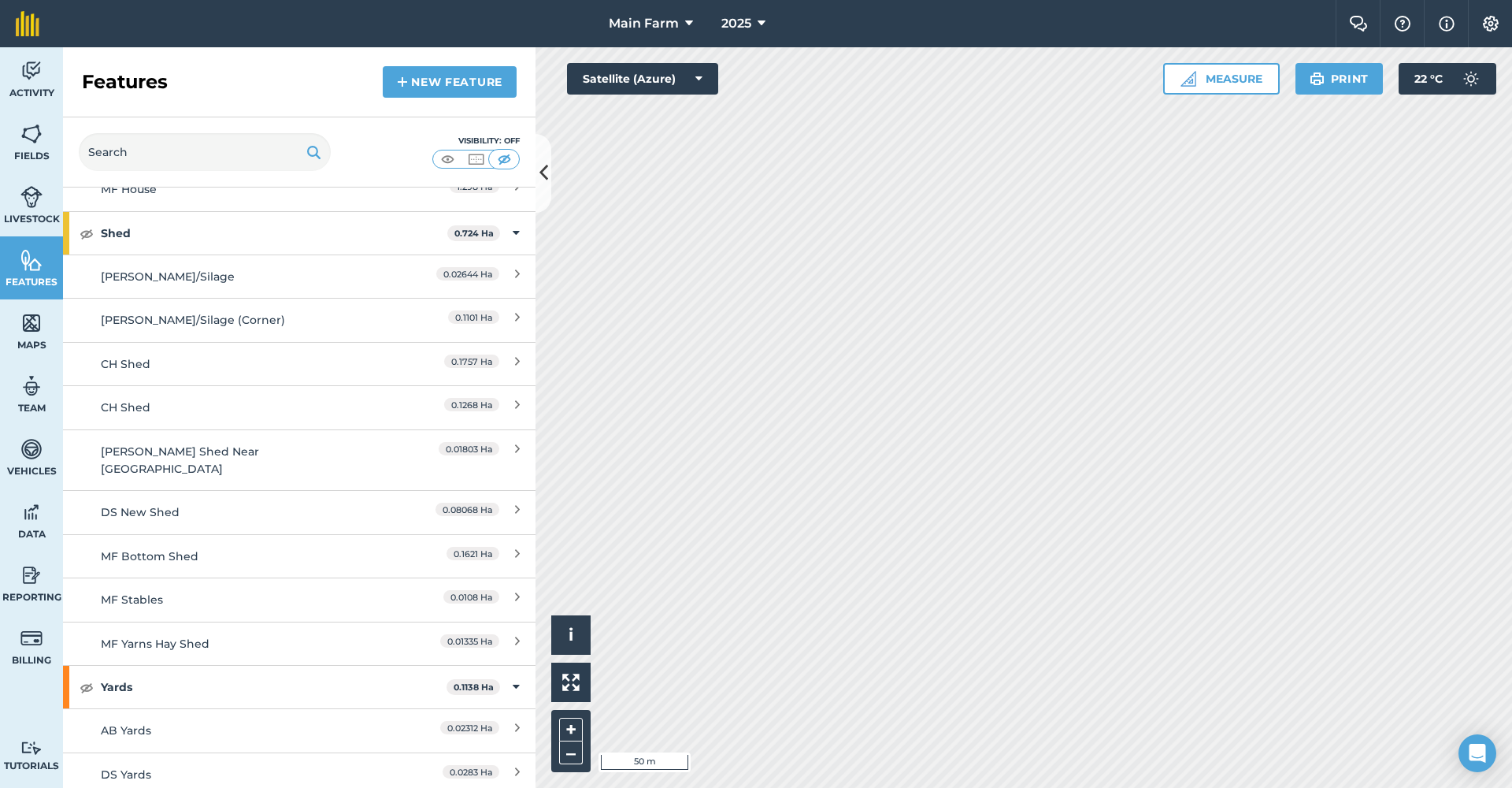
scroll to position [1011, 0]
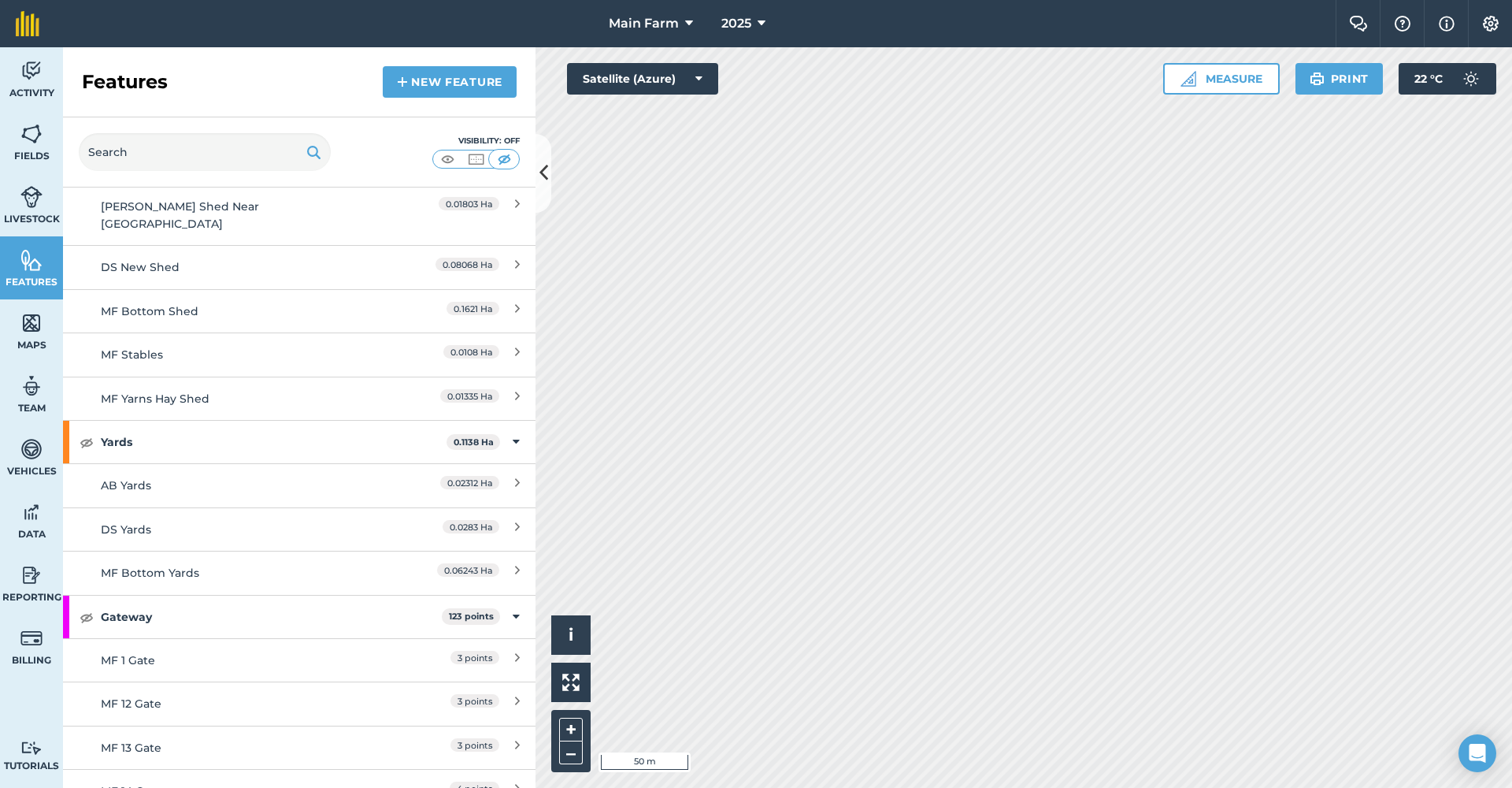
click at [115, 520] on div "DS Yards" at bounding box center [240, 528] width 279 height 17
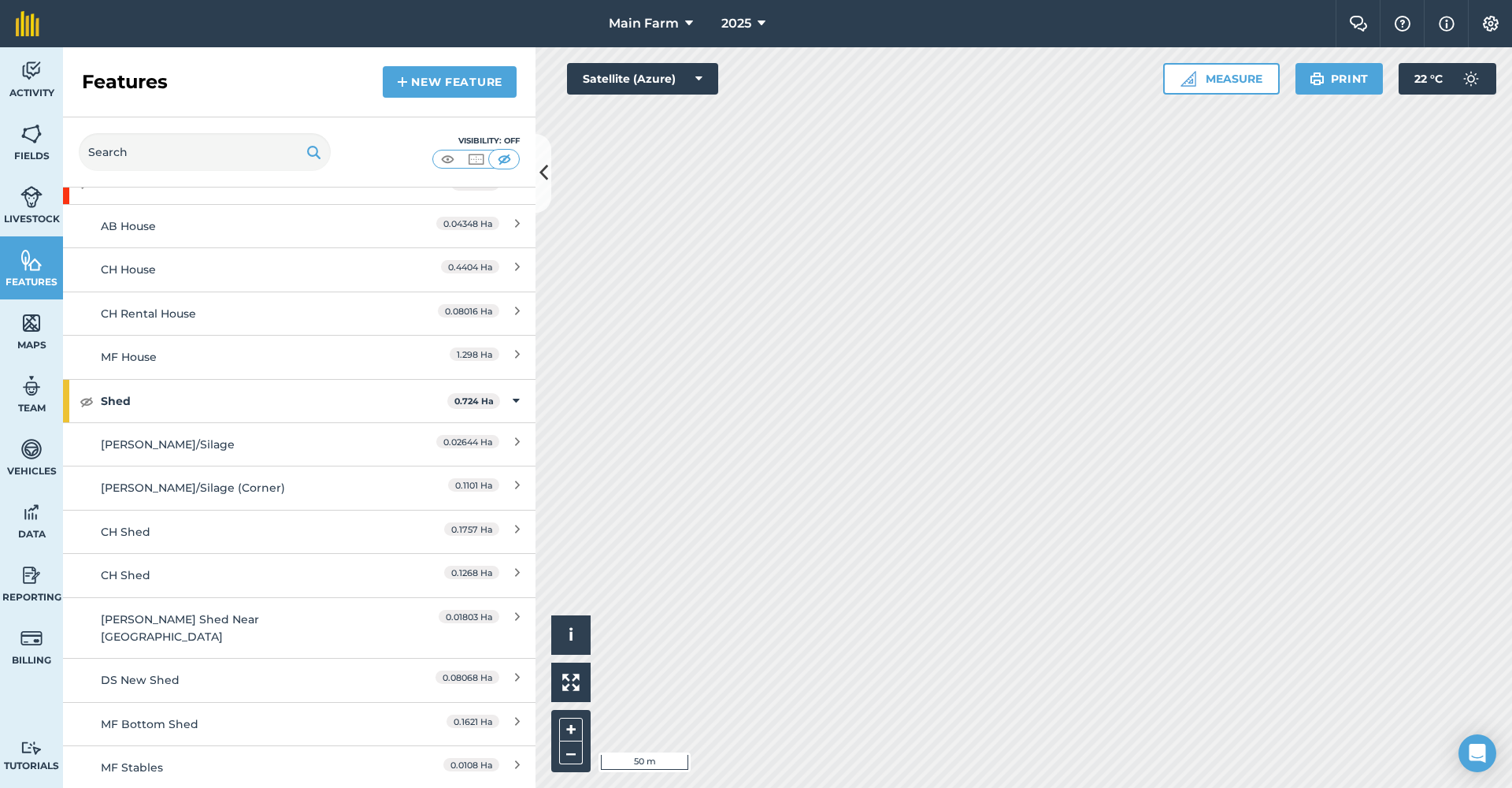
scroll to position [761, 0]
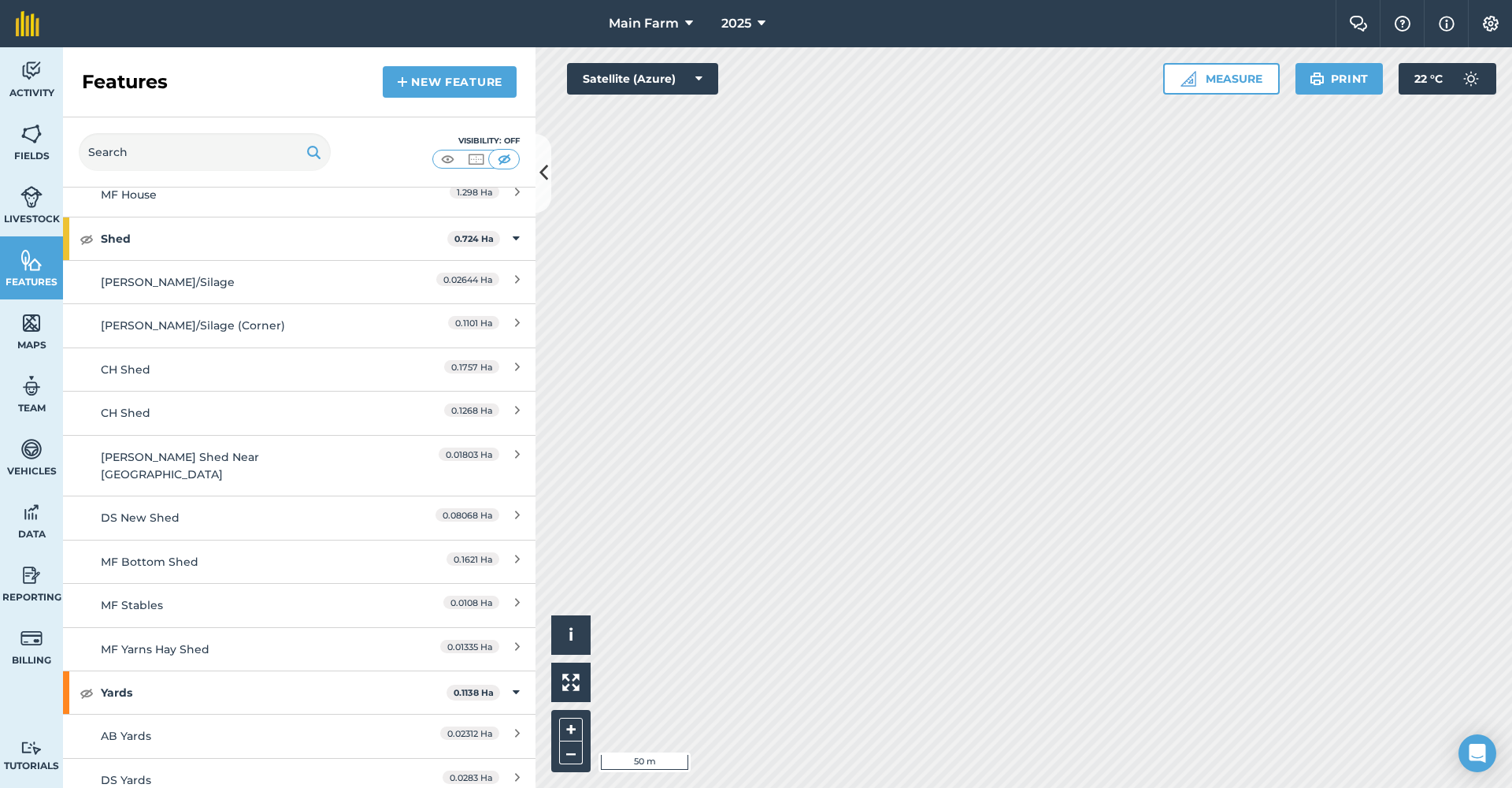
click at [151, 509] on div "DS New Shed" at bounding box center [240, 517] width 279 height 17
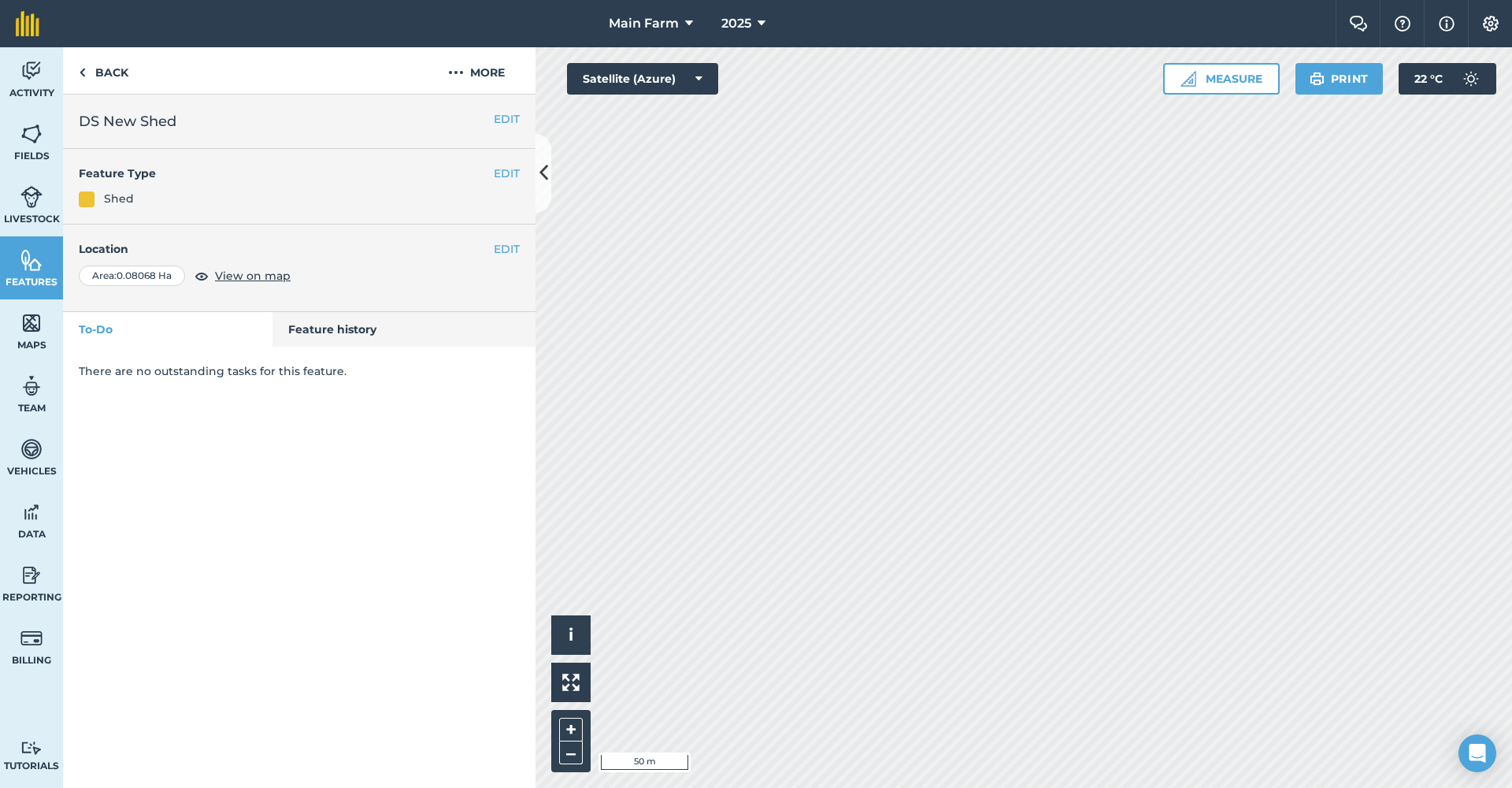
click at [238, 271] on span "View on map" at bounding box center [252, 275] width 75 height 17
click at [458, 74] on img at bounding box center [456, 72] width 16 height 19
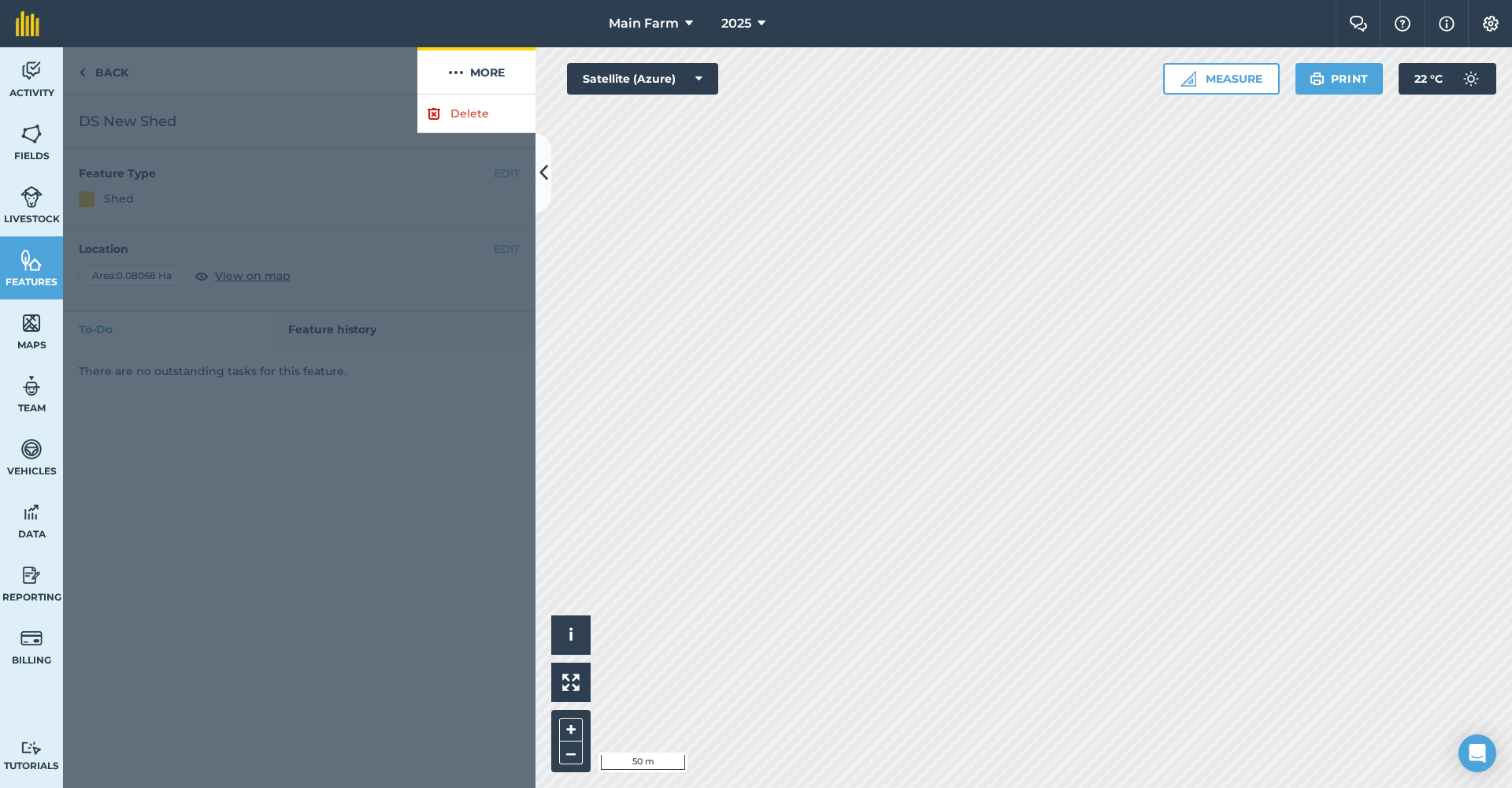
click at [460, 72] on img at bounding box center [456, 72] width 16 height 19
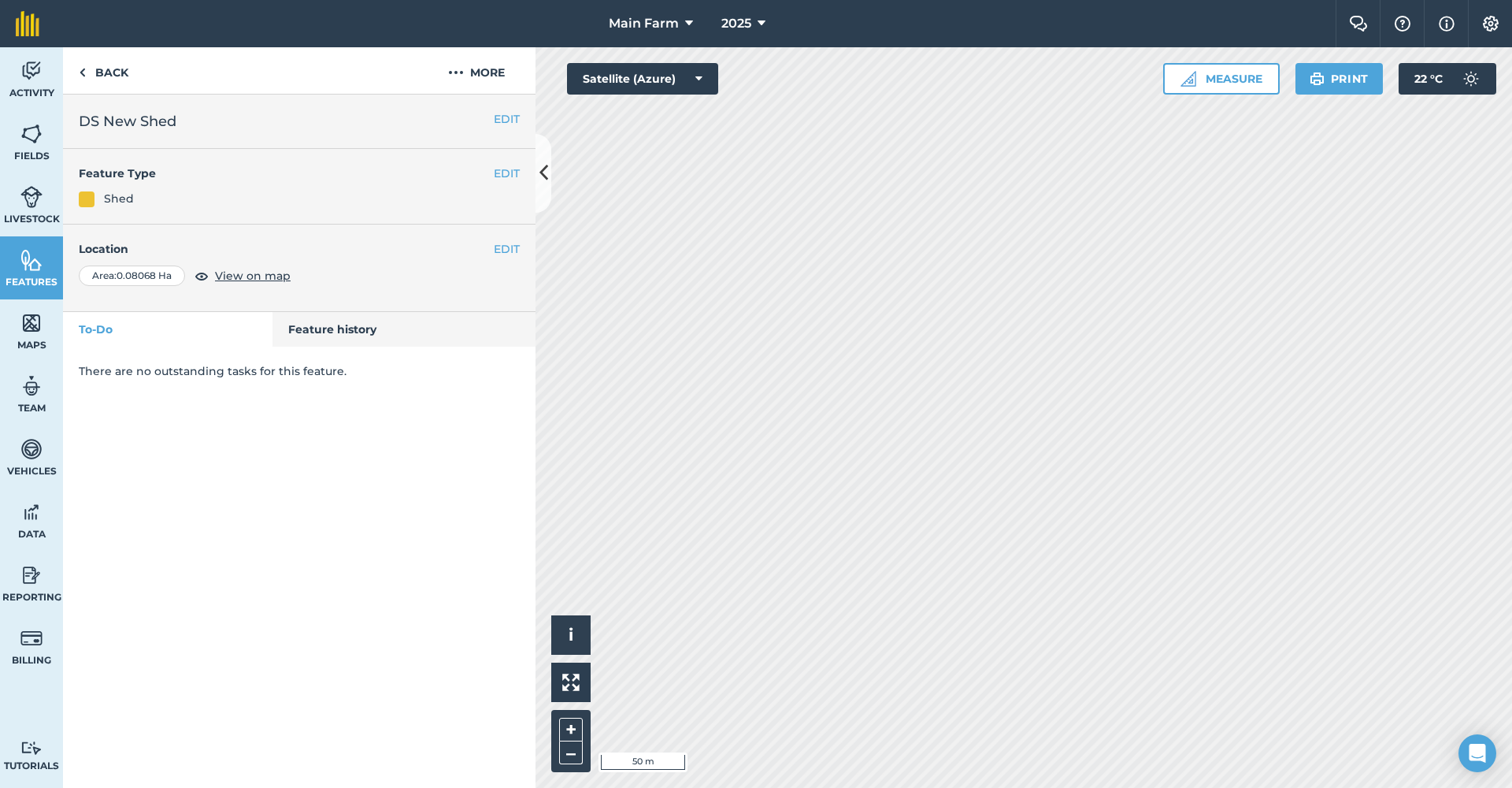
click at [1490, 28] on img at bounding box center [1490, 24] width 19 height 16
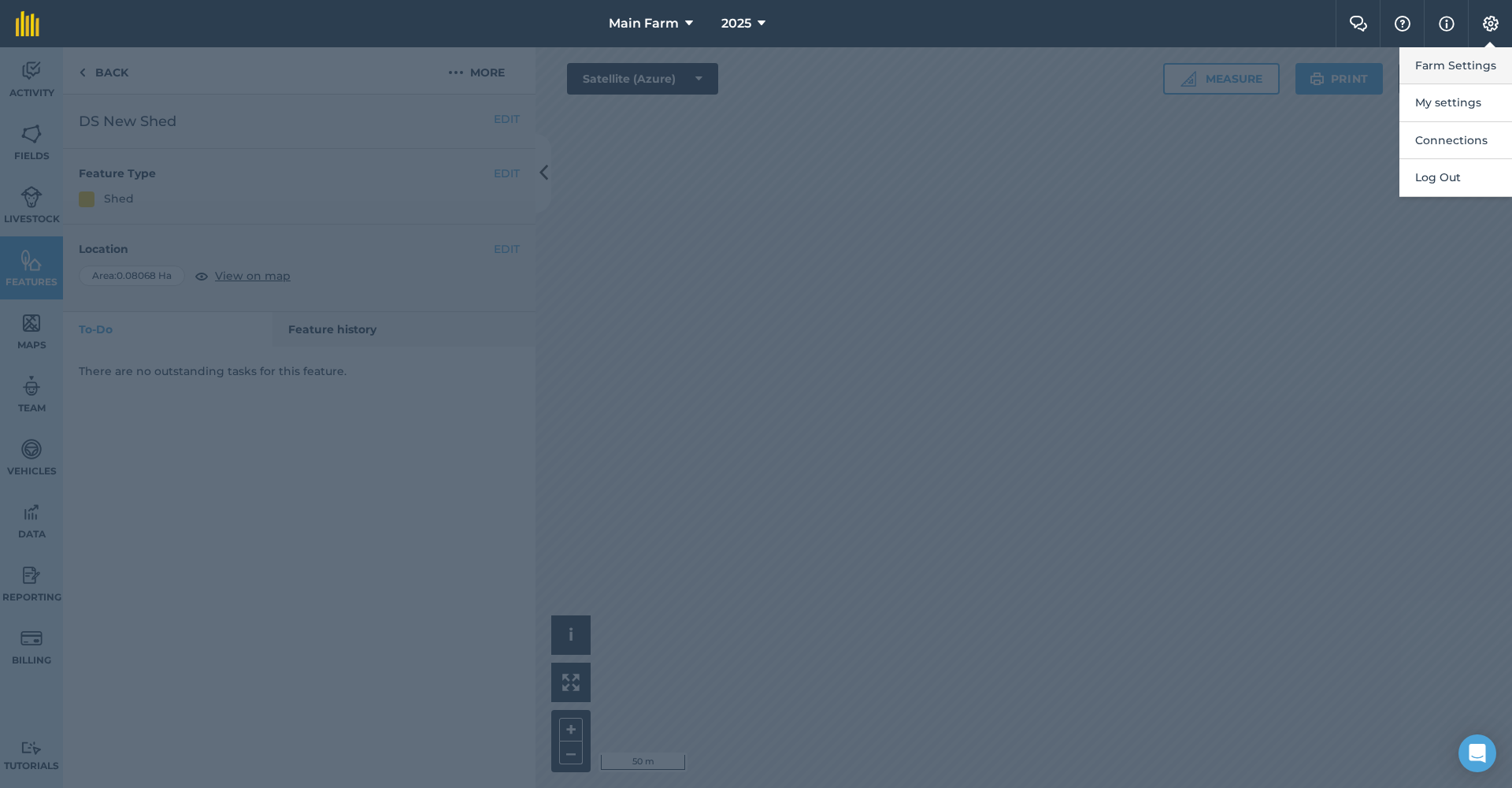
click at [1457, 65] on button "Farm Settings" at bounding box center [1455, 66] width 112 height 37
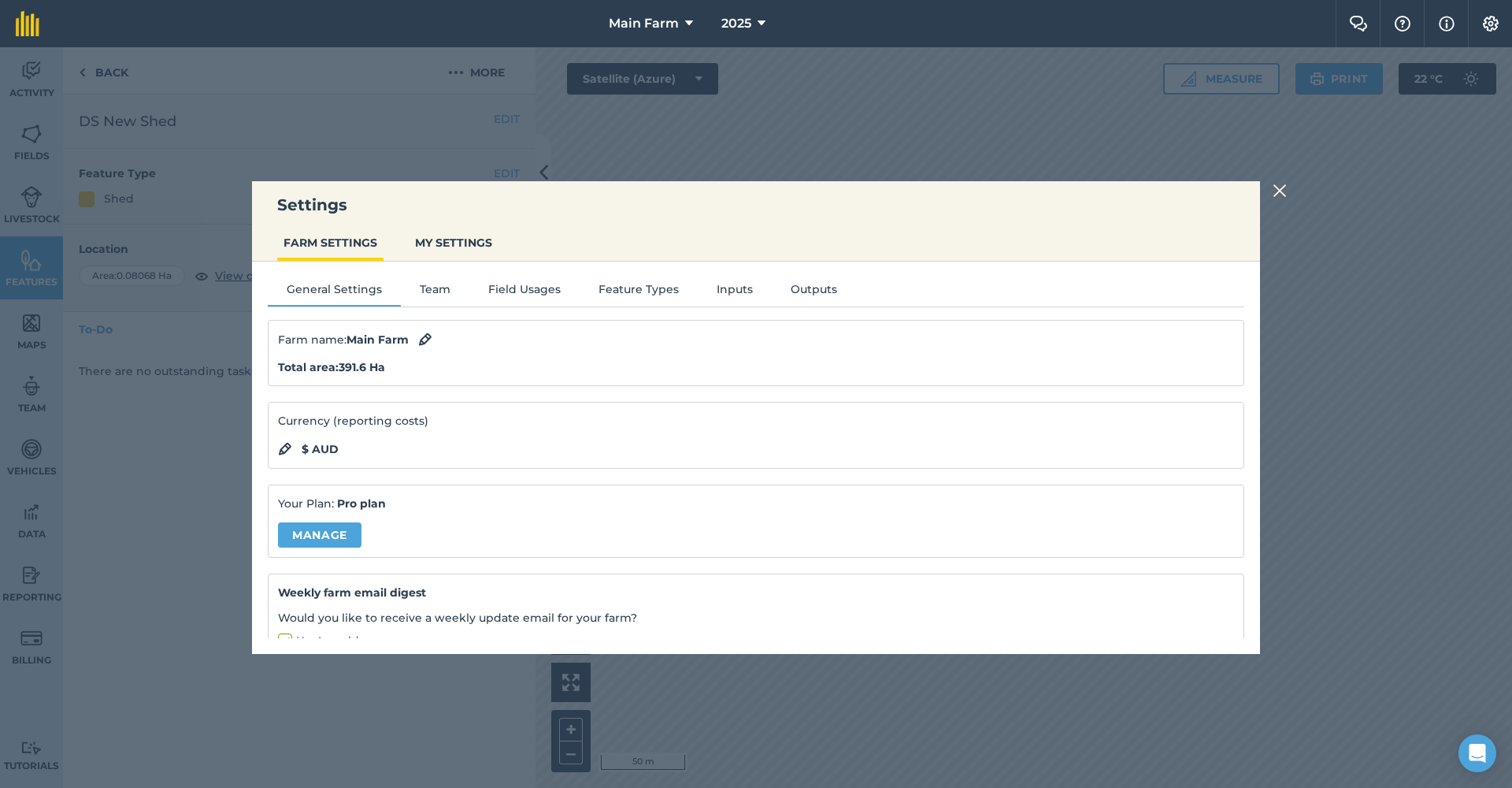
click at [608, 296] on button "Feature Types" at bounding box center [638, 292] width 118 height 23
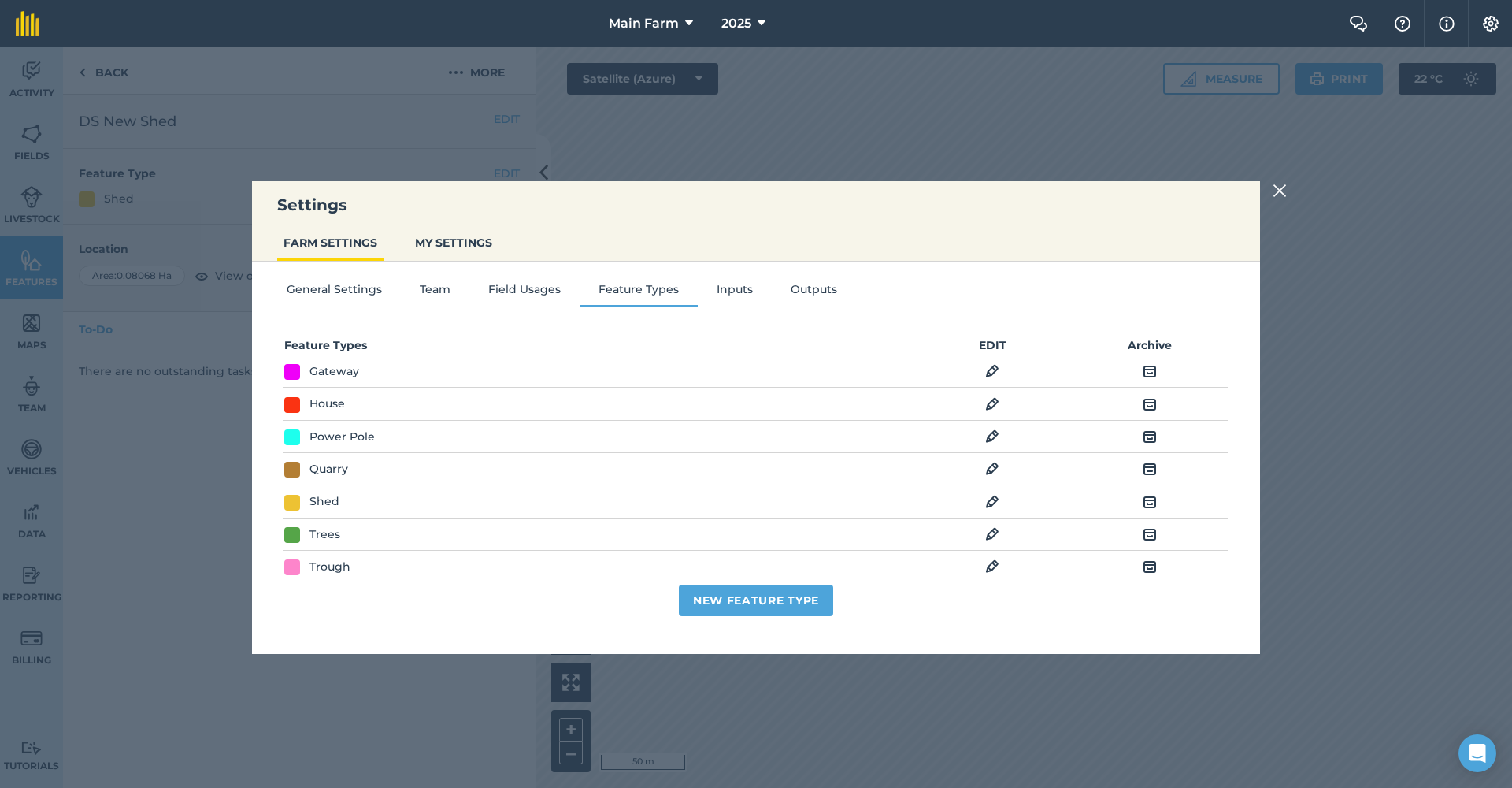
click at [986, 500] on img at bounding box center [993, 501] width 14 height 19
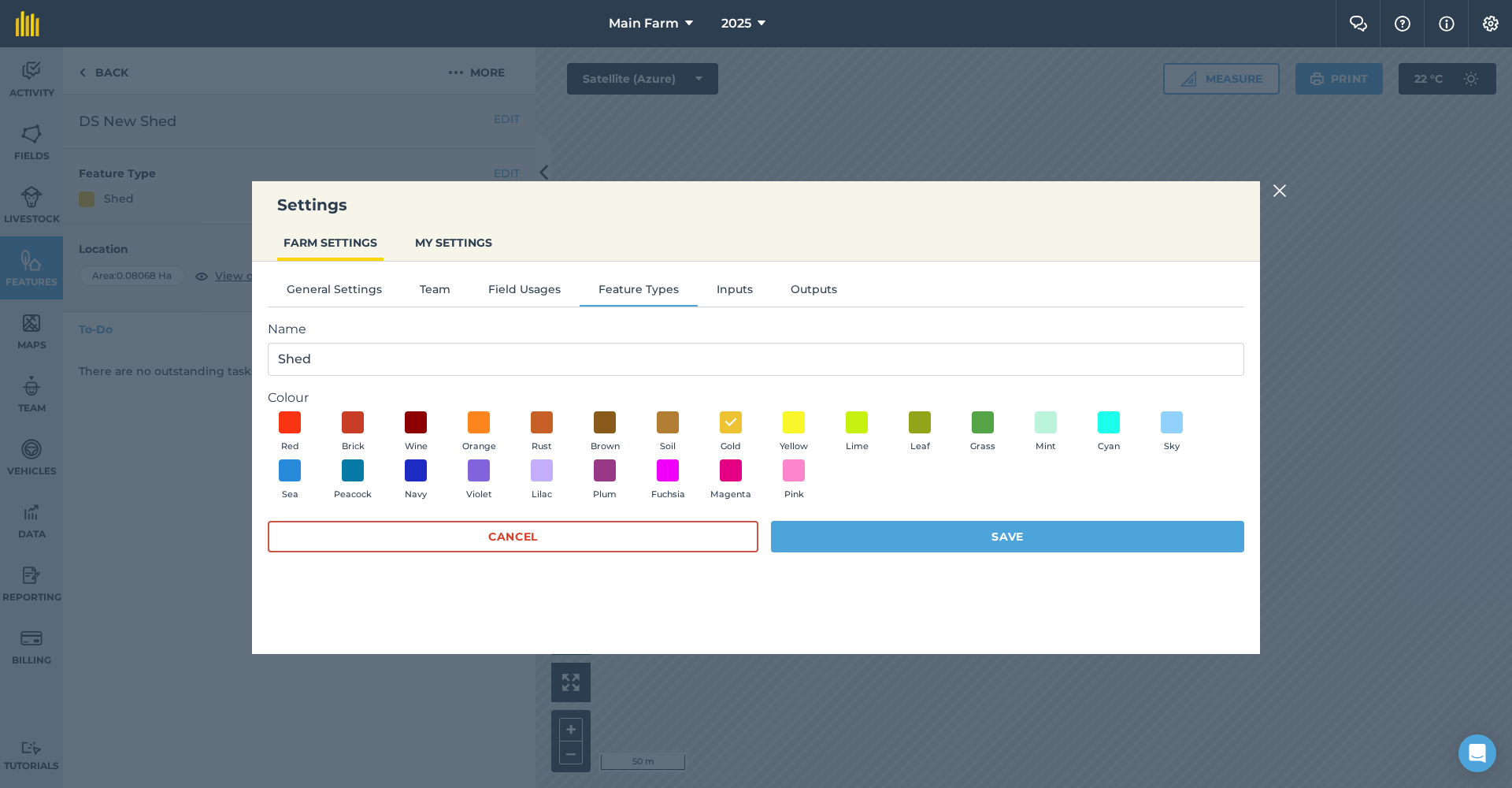
click at [586, 528] on button "Cancel" at bounding box center [513, 536] width 491 height 31
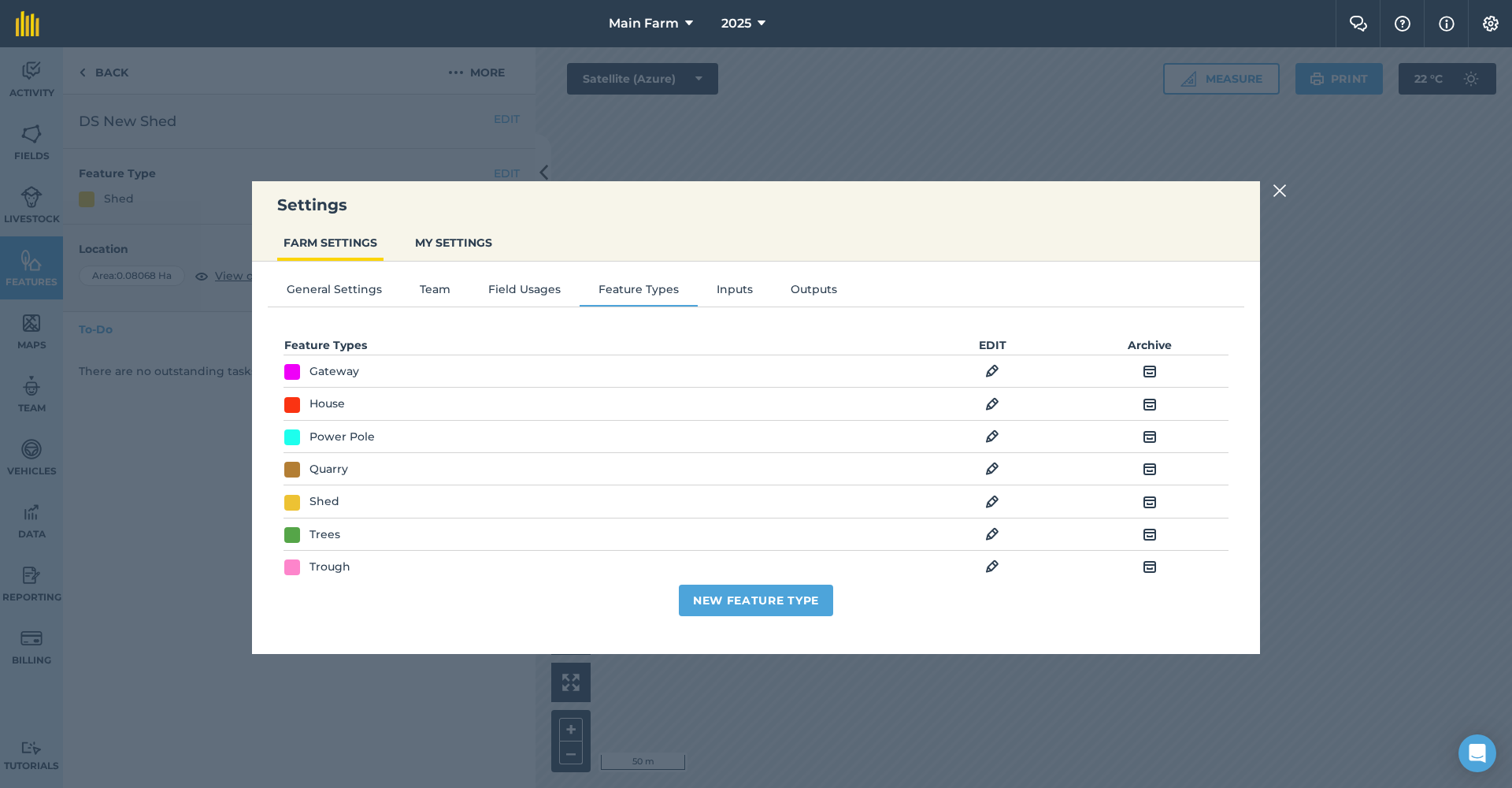
click at [526, 287] on button "Field Usages" at bounding box center [524, 292] width 111 height 23
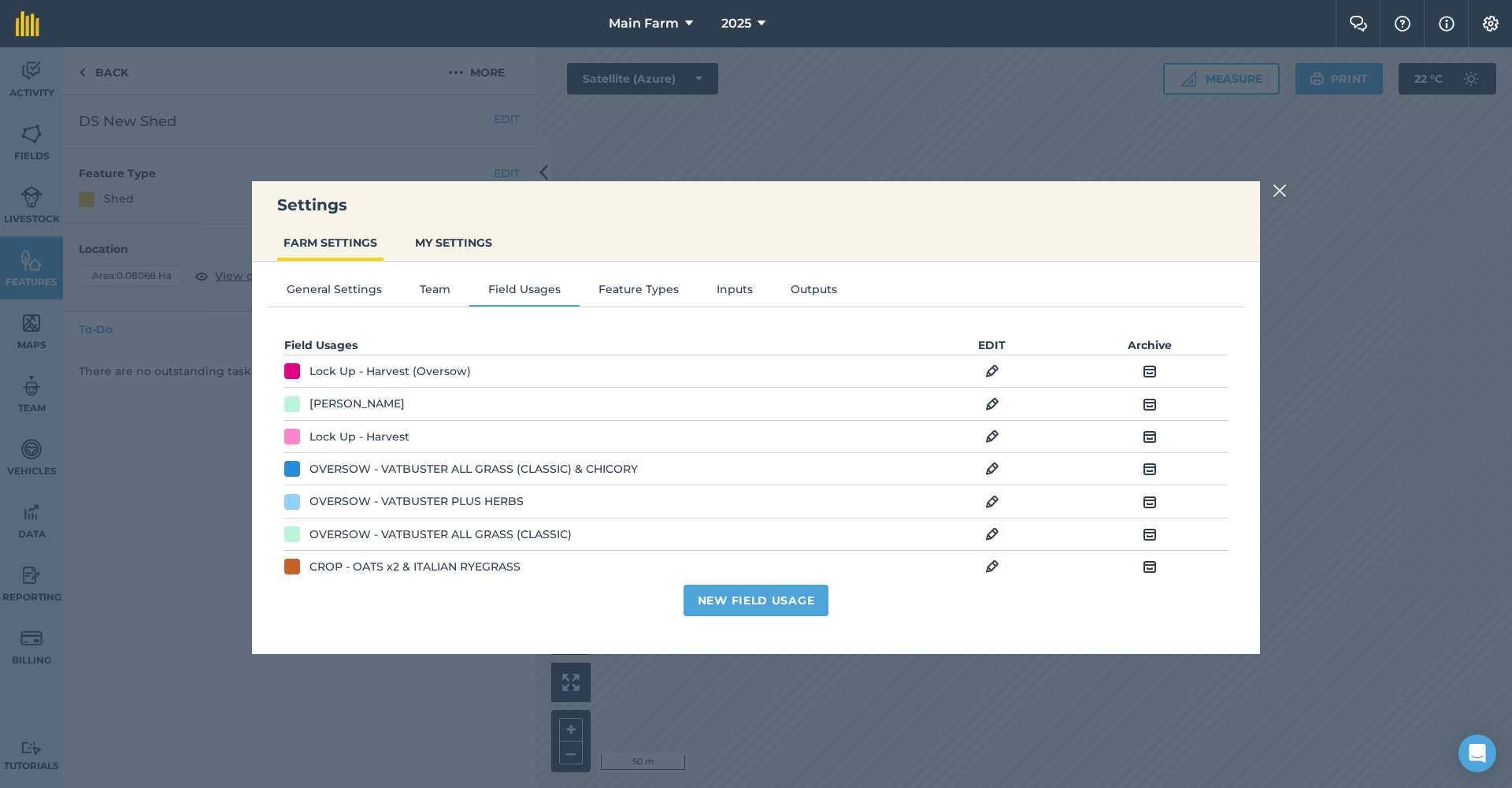
click at [1286, 191] on img at bounding box center [1279, 190] width 14 height 19
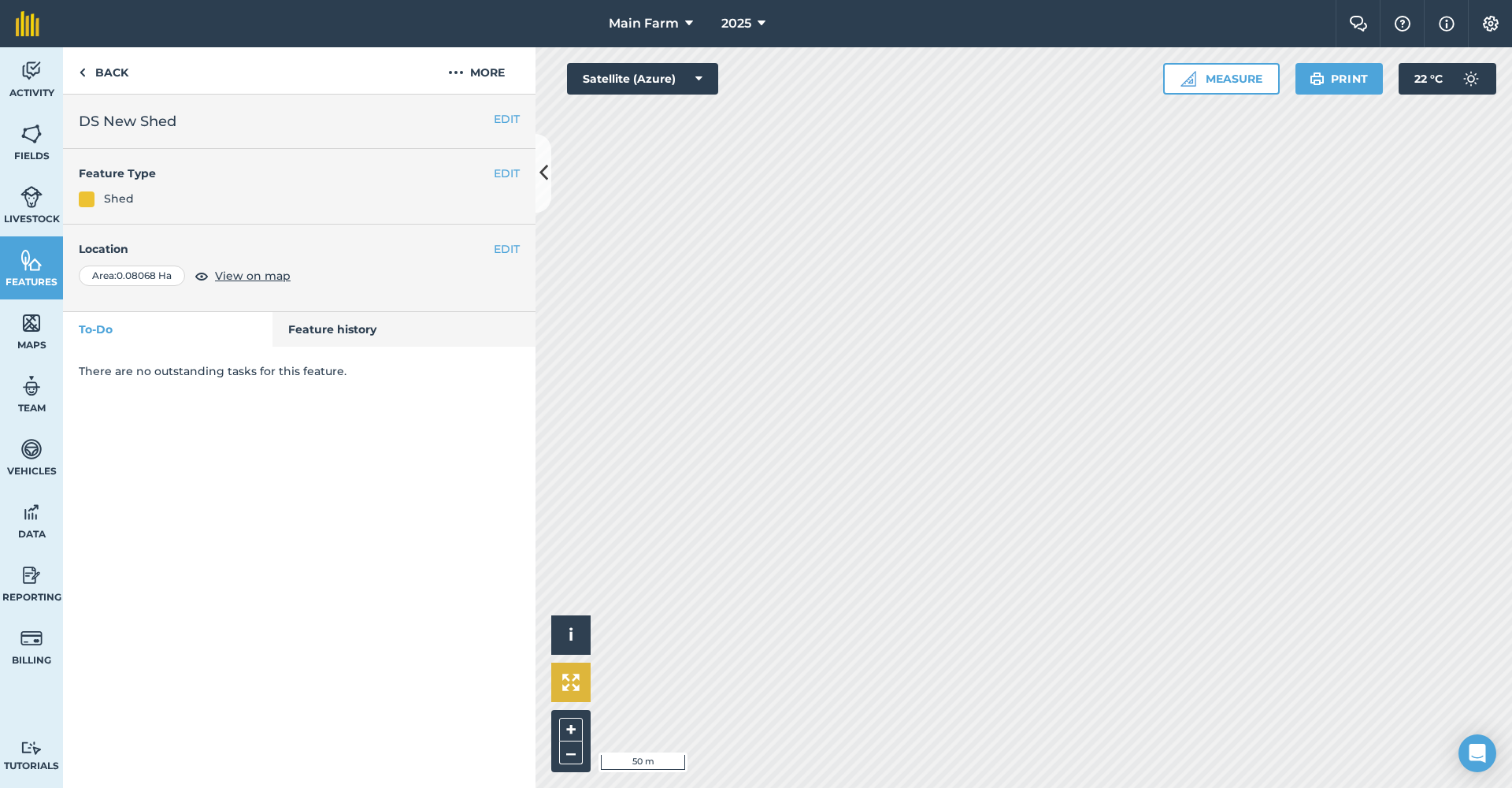
click at [567, 689] on img at bounding box center [570, 681] width 17 height 17
click at [569, 723] on button "+" at bounding box center [570, 730] width 23 height 23
click at [955, 0] on html "Main Farm 2025 Farm Chat Help Info Settings Main Farm - 2025 Reproduced with th…" at bounding box center [756, 394] width 1512 height 788
click at [560, 736] on button "+" at bounding box center [570, 730] width 23 height 23
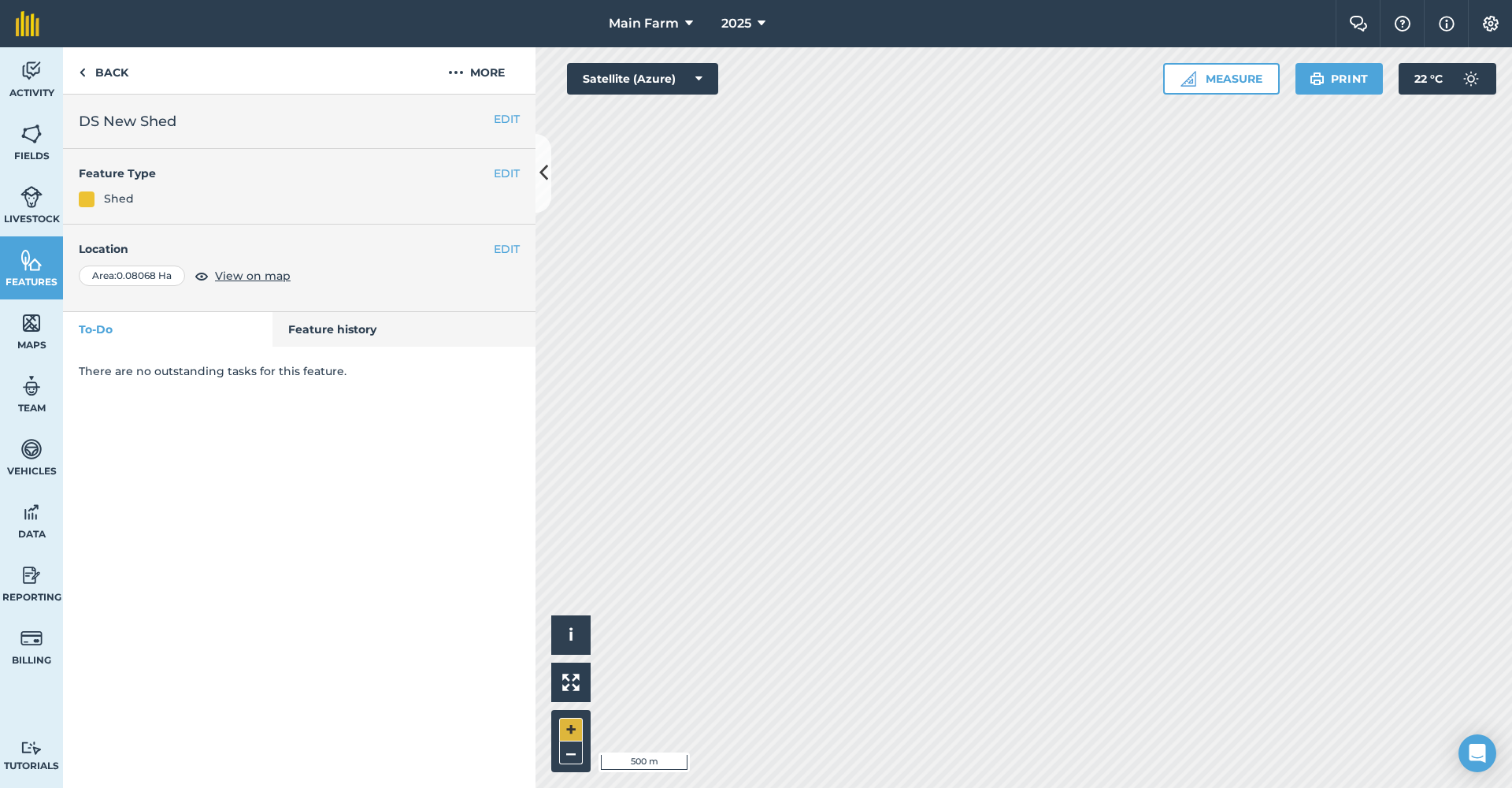
click at [571, 725] on button "+" at bounding box center [570, 730] width 23 height 23
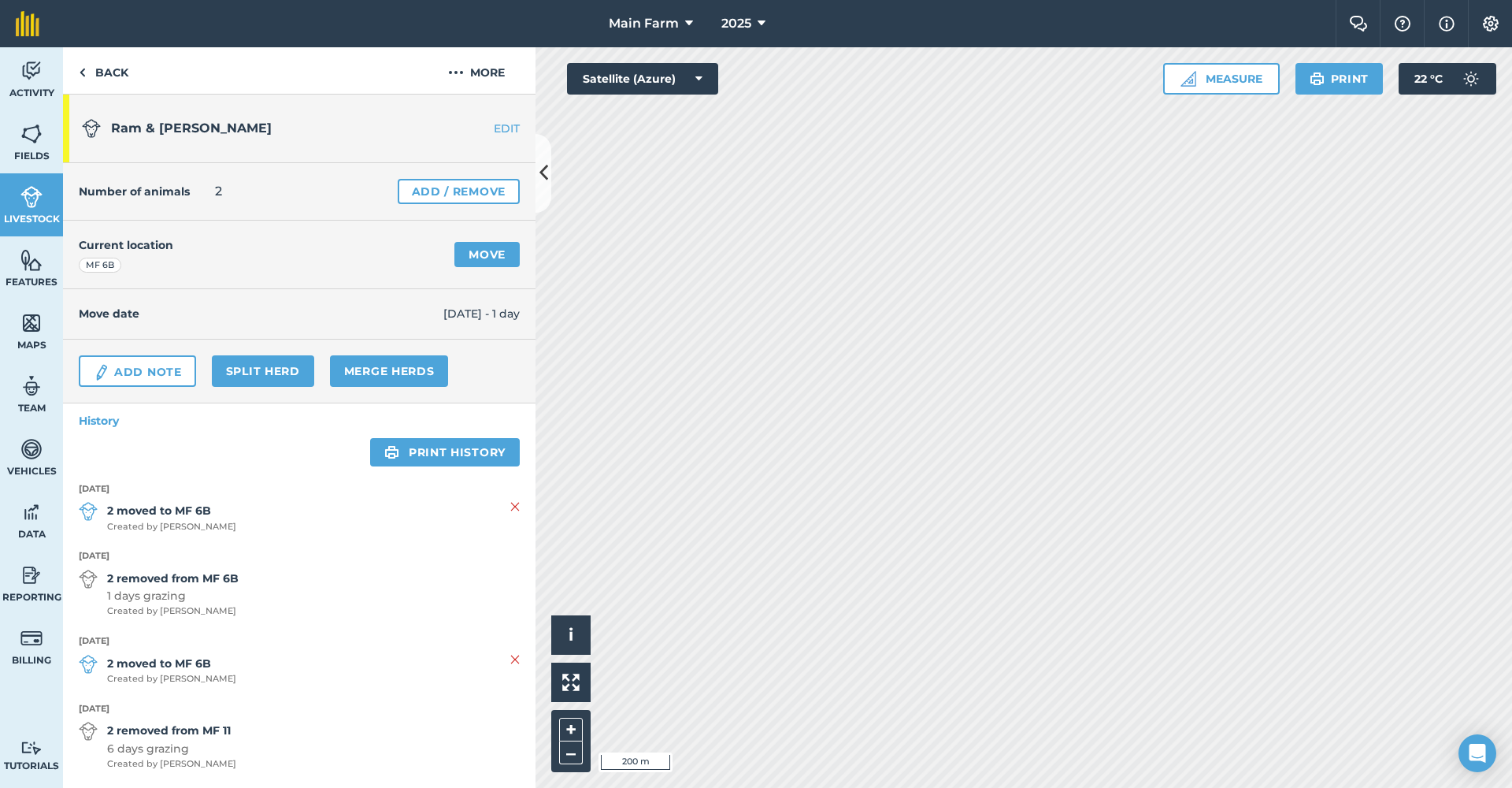
click at [589, 729] on div "+ –" at bounding box center [571, 740] width 40 height 62
click at [578, 729] on button "+" at bounding box center [570, 730] width 23 height 23
click at [23, 279] on span "Features" at bounding box center [31, 282] width 63 height 13
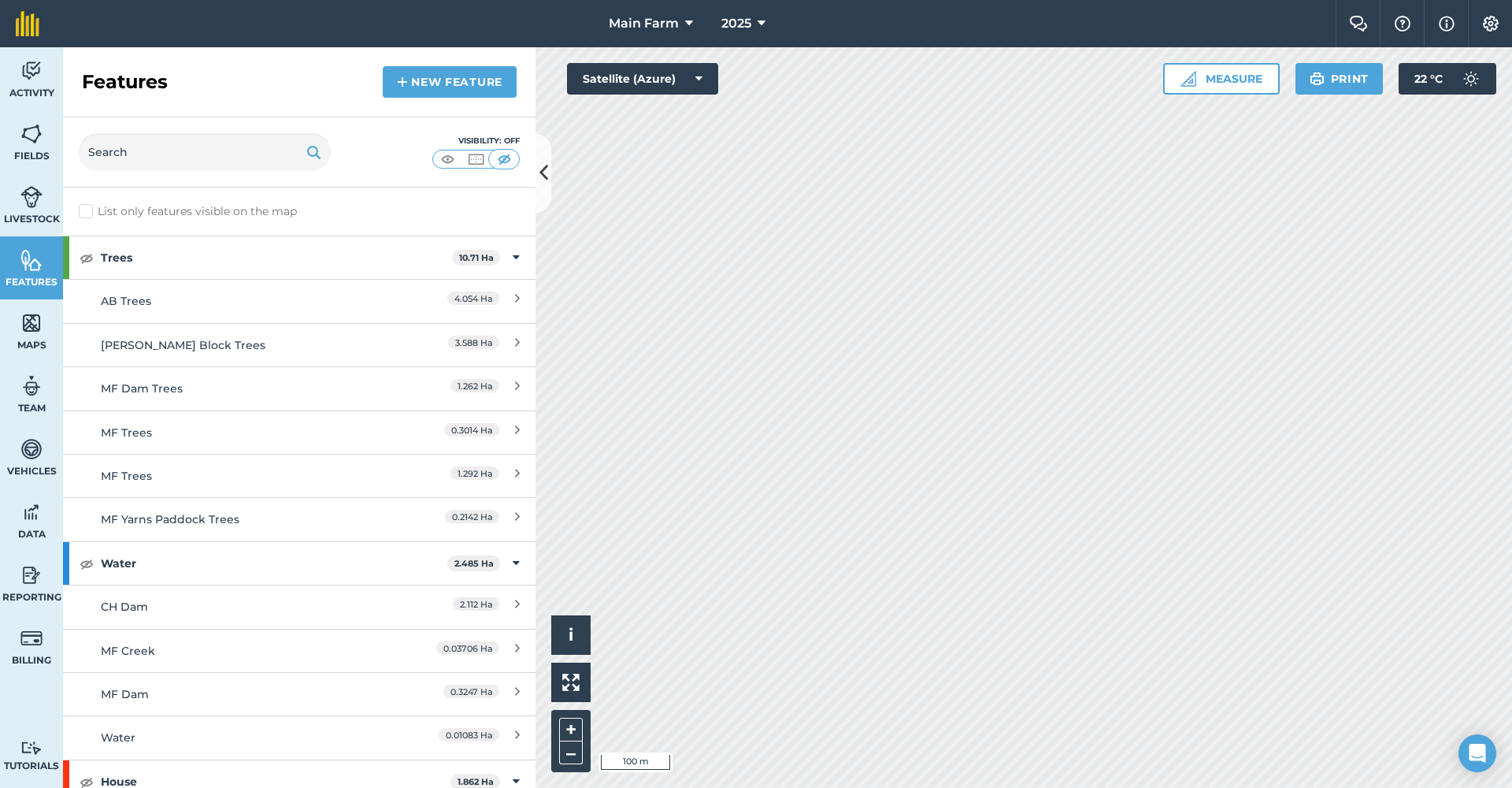
click at [473, 161] on img at bounding box center [476, 159] width 20 height 16
click at [447, 160] on img at bounding box center [447, 159] width 20 height 16
click at [581, 686] on button at bounding box center [571, 682] width 40 height 40
click at [564, 730] on button "+" at bounding box center [570, 730] width 23 height 23
click at [567, 735] on button "+" at bounding box center [570, 730] width 23 height 23
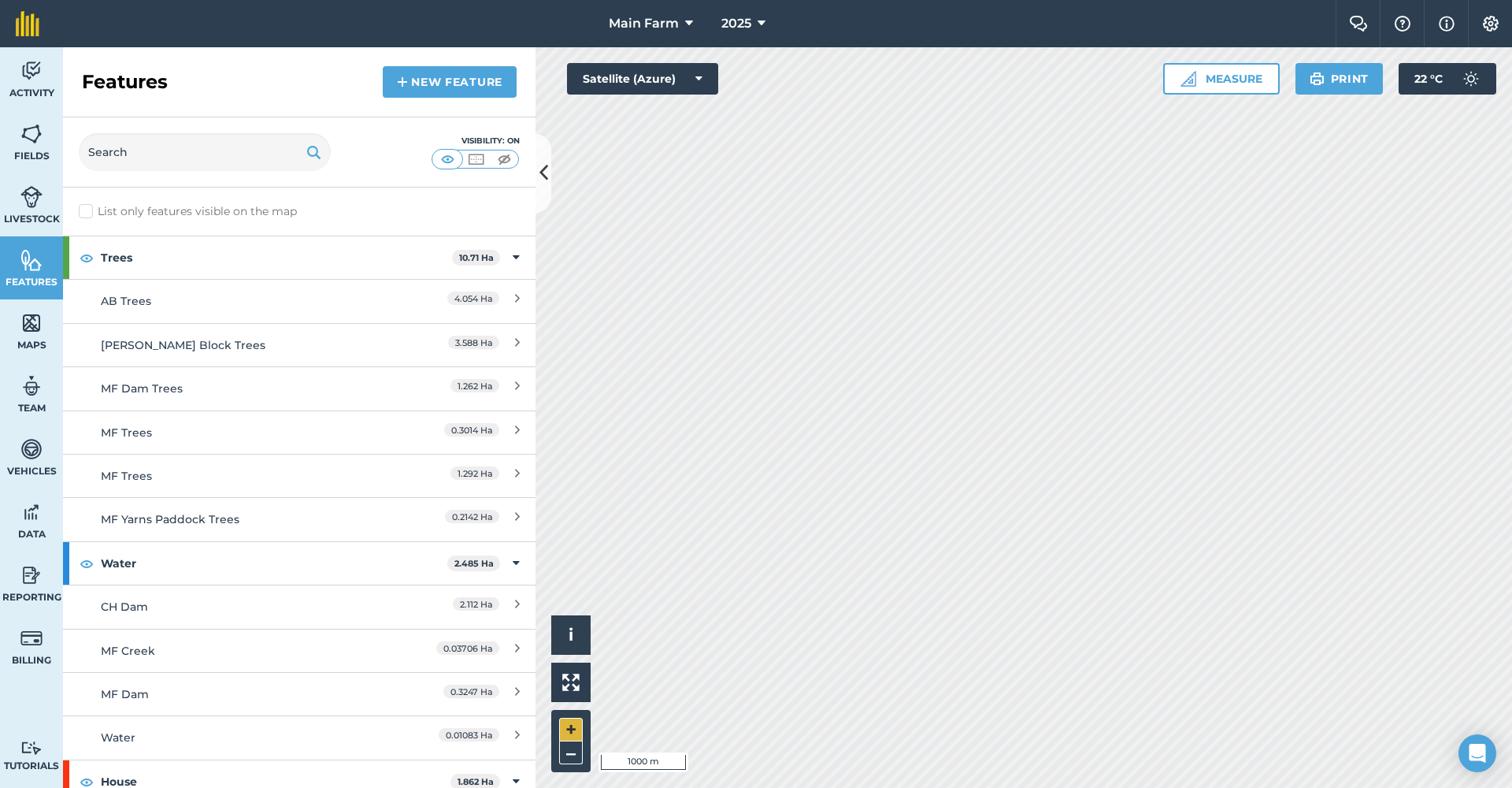
click at [567, 734] on button "+" at bounding box center [570, 730] width 23 height 23
click at [578, 732] on button "+" at bounding box center [570, 730] width 23 height 23
click at [570, 727] on button "+" at bounding box center [570, 730] width 23 height 23
click at [578, 726] on button "+" at bounding box center [570, 730] width 23 height 23
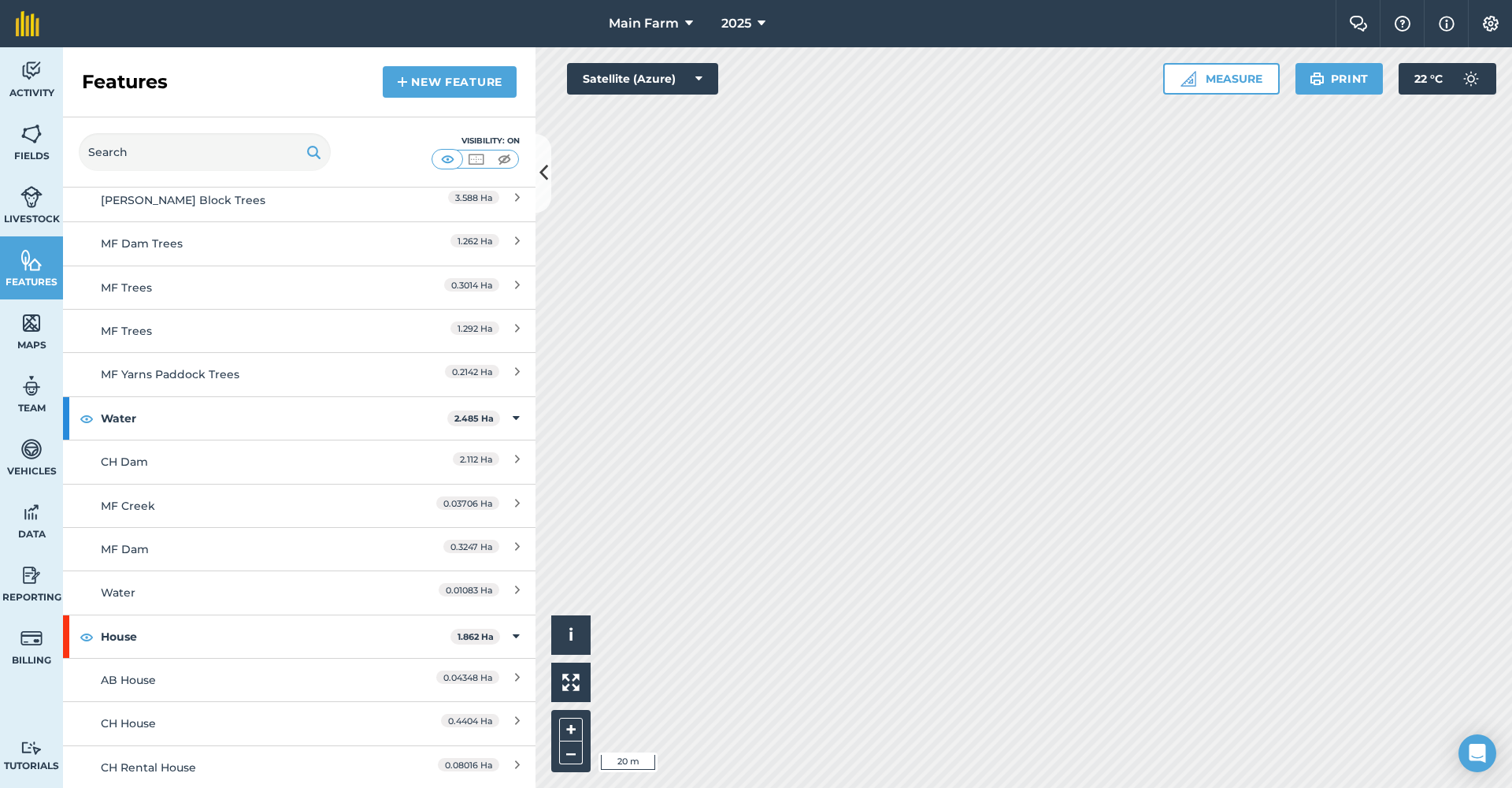
scroll to position [369, 0]
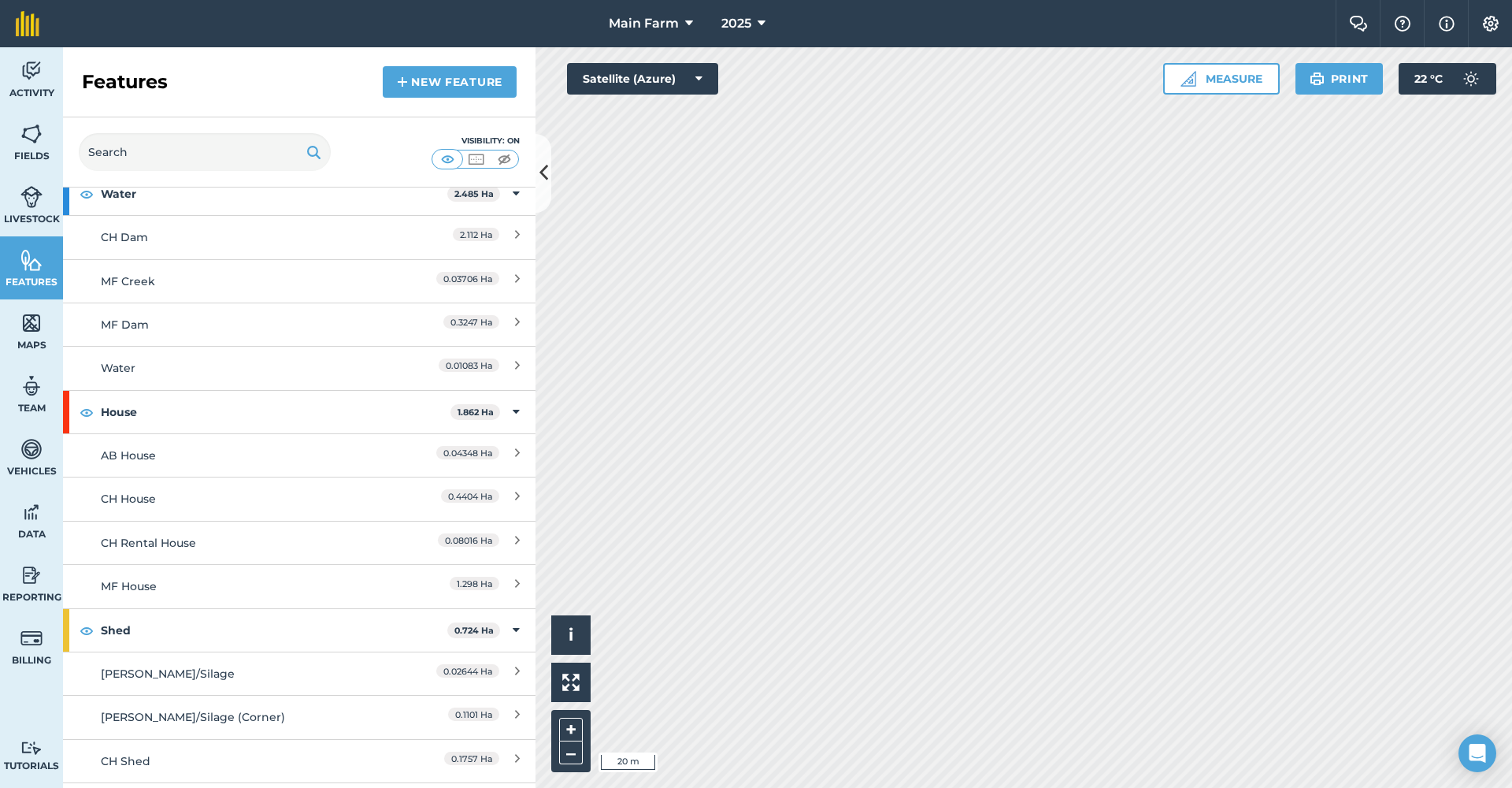
click at [268, 371] on div "Water" at bounding box center [240, 367] width 279 height 17
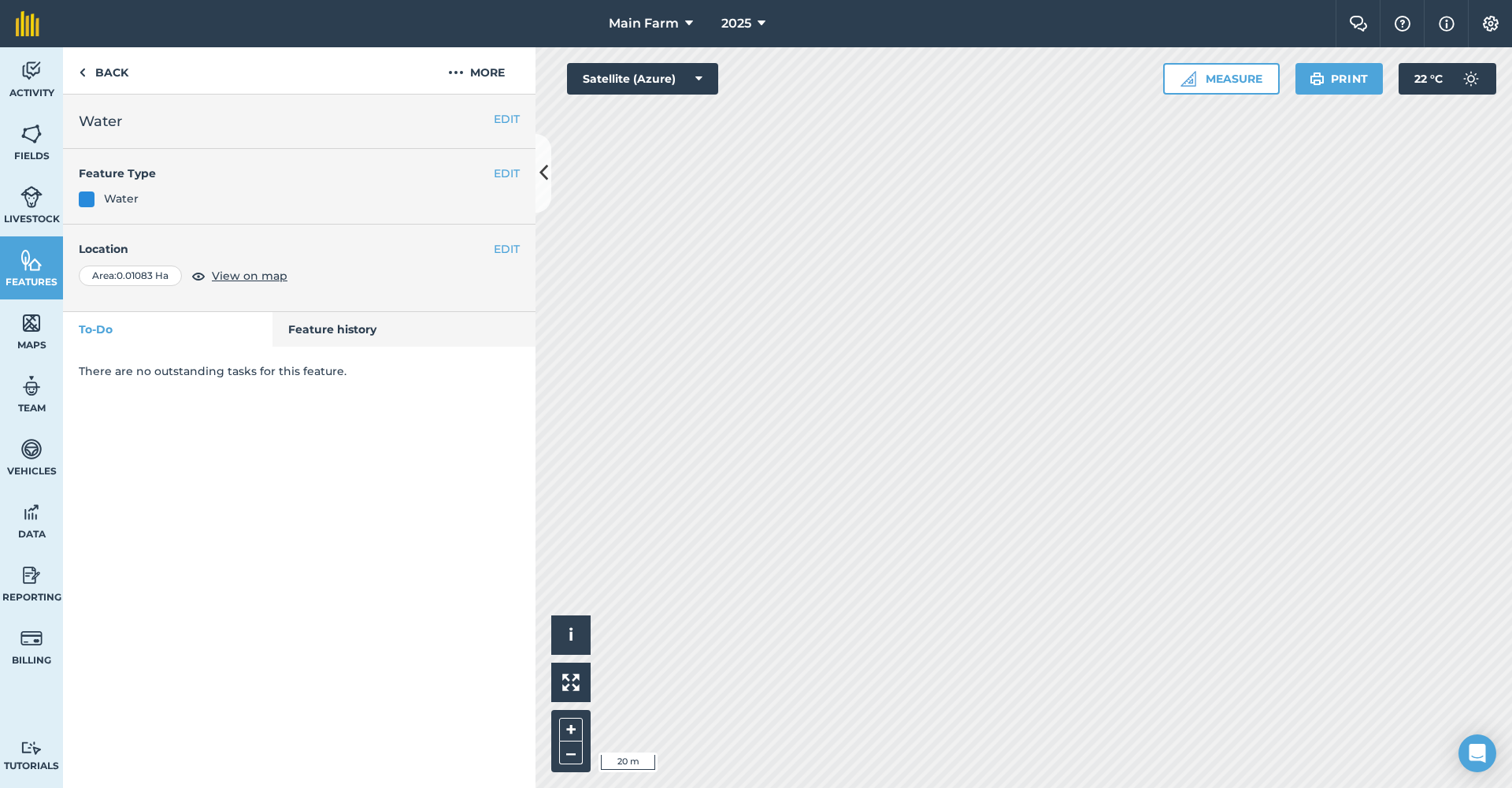
click at [248, 279] on span "View on map" at bounding box center [250, 275] width 75 height 17
click at [569, 756] on button "–" at bounding box center [570, 752] width 23 height 22
click at [570, 730] on button "+" at bounding box center [570, 730] width 23 height 23
click at [502, 248] on button "EDIT" at bounding box center [507, 248] width 26 height 17
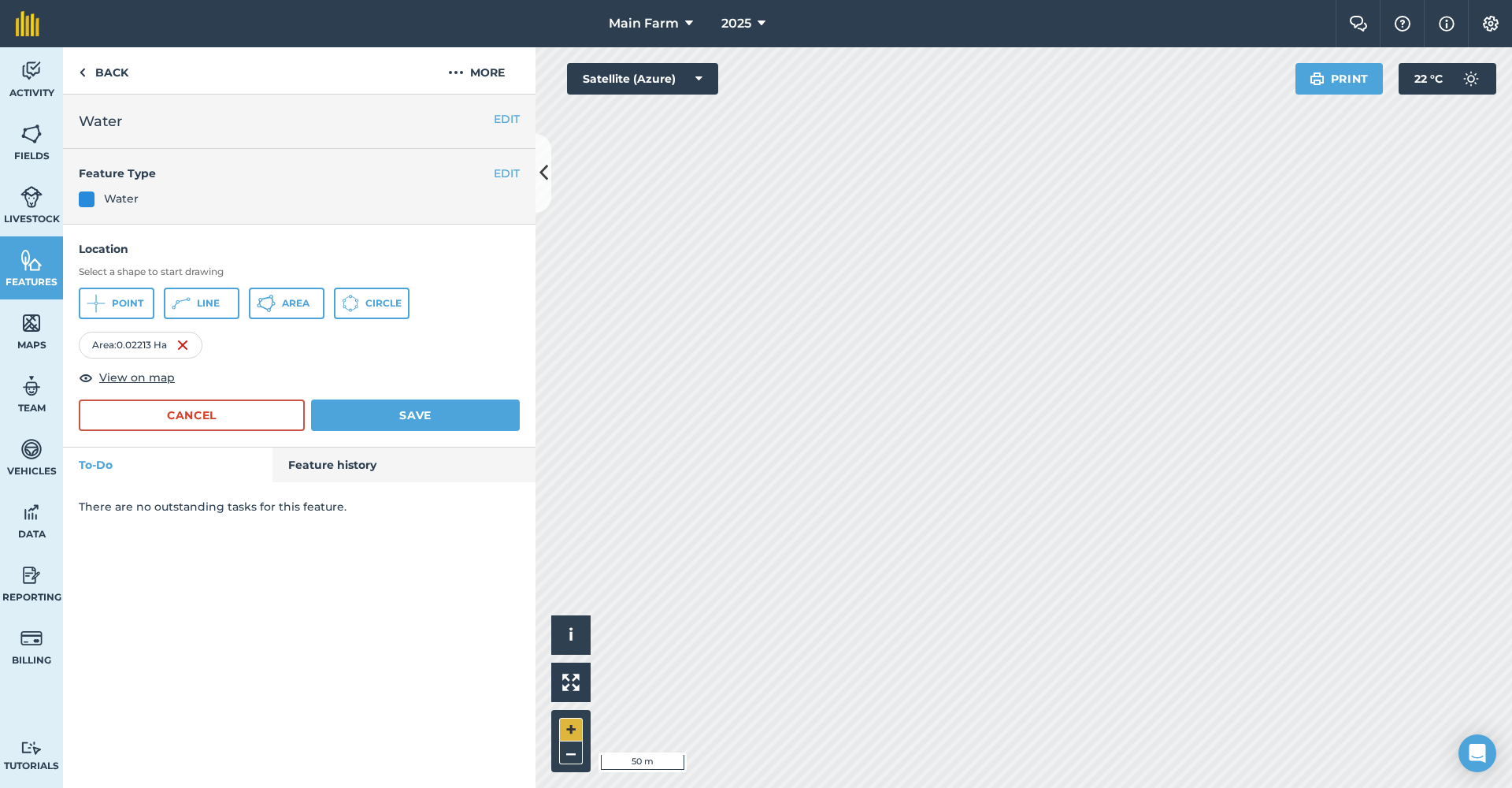
click at [575, 728] on button "+" at bounding box center [570, 730] width 23 height 23
click at [373, 424] on button "Save" at bounding box center [415, 414] width 208 height 31
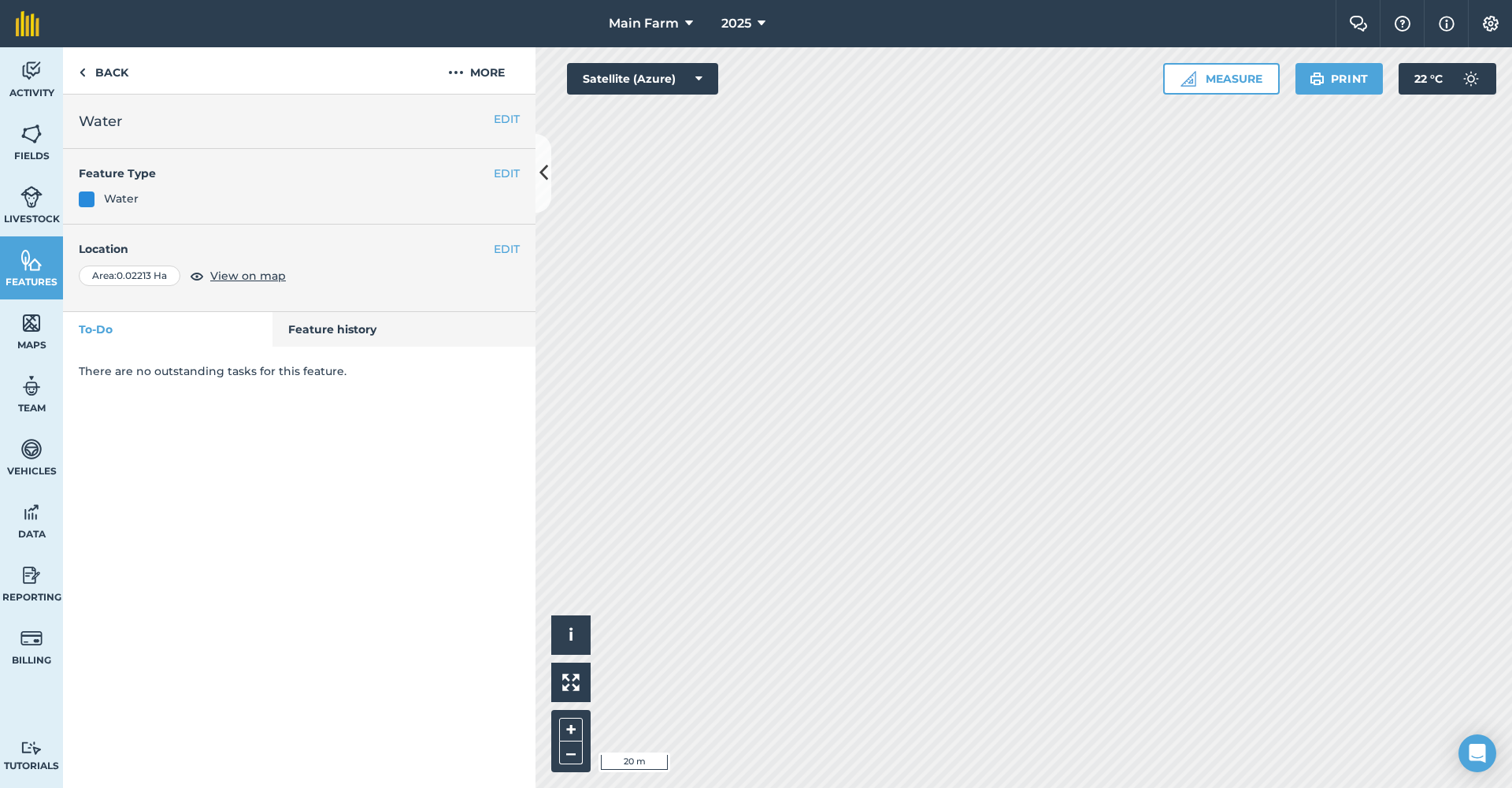
click at [499, 173] on button "EDIT" at bounding box center [507, 173] width 26 height 17
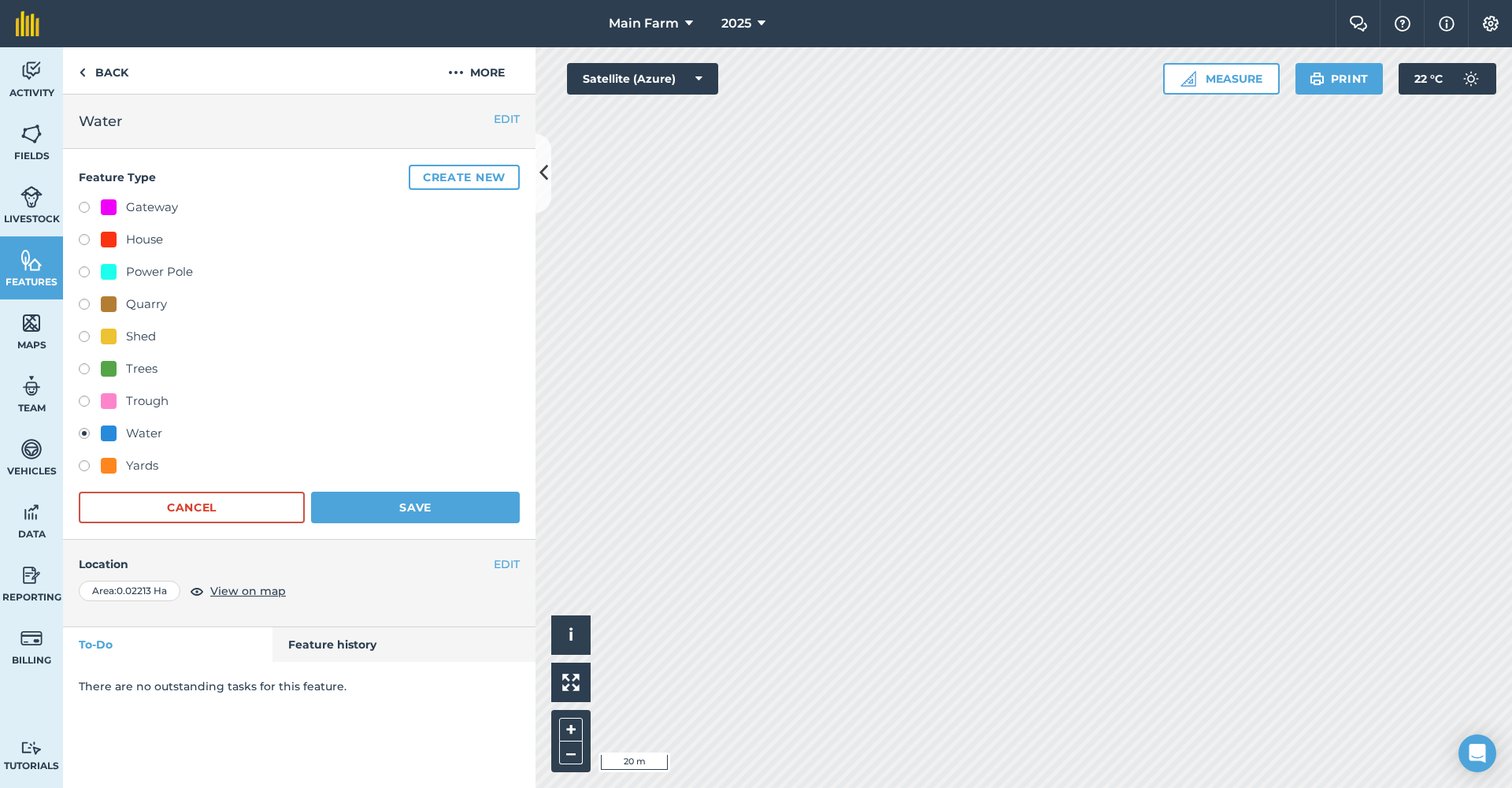
click at [245, 514] on button "Cancel" at bounding box center [192, 507] width 226 height 31
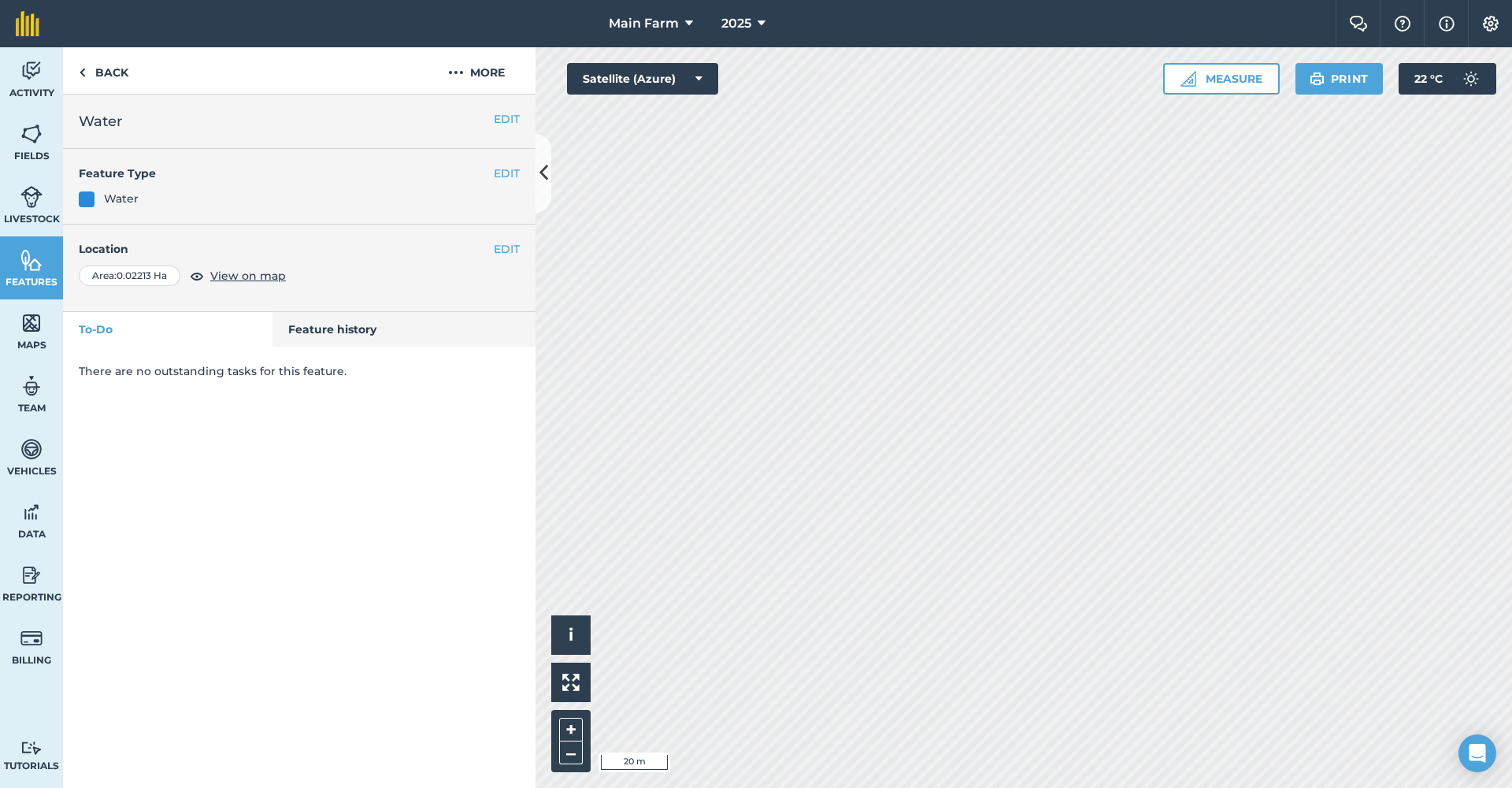
click at [502, 119] on button "EDIT" at bounding box center [507, 119] width 26 height 17
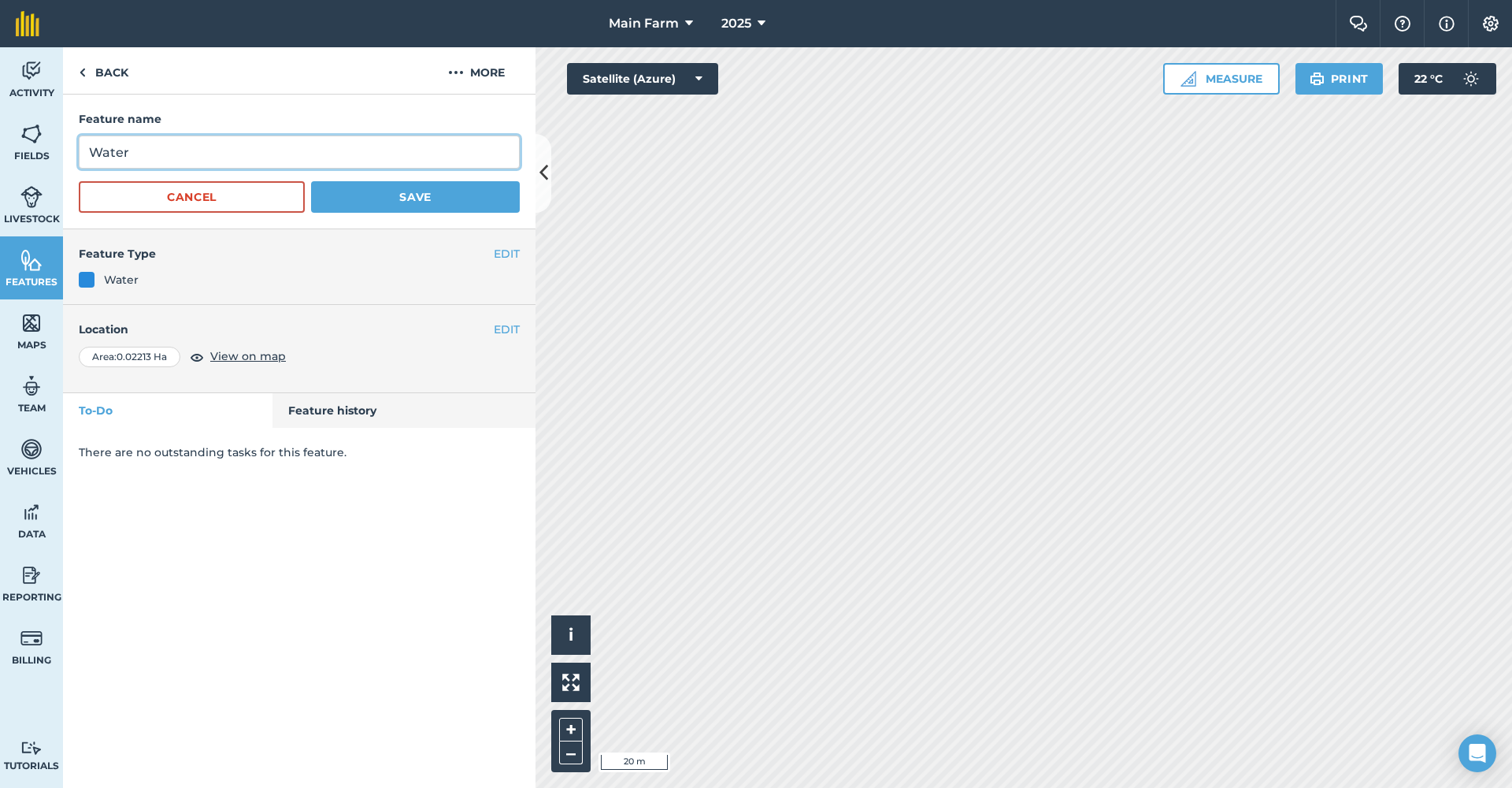
drag, startPoint x: 136, startPoint y: 148, endPoint x: 70, endPoint y: 141, distance: 66.4
click at [70, 141] on div "Feature name Water Cancel Save" at bounding box center [299, 162] width 473 height 135
type input "AB Dam"
click at [346, 192] on button "Save" at bounding box center [415, 197] width 208 height 31
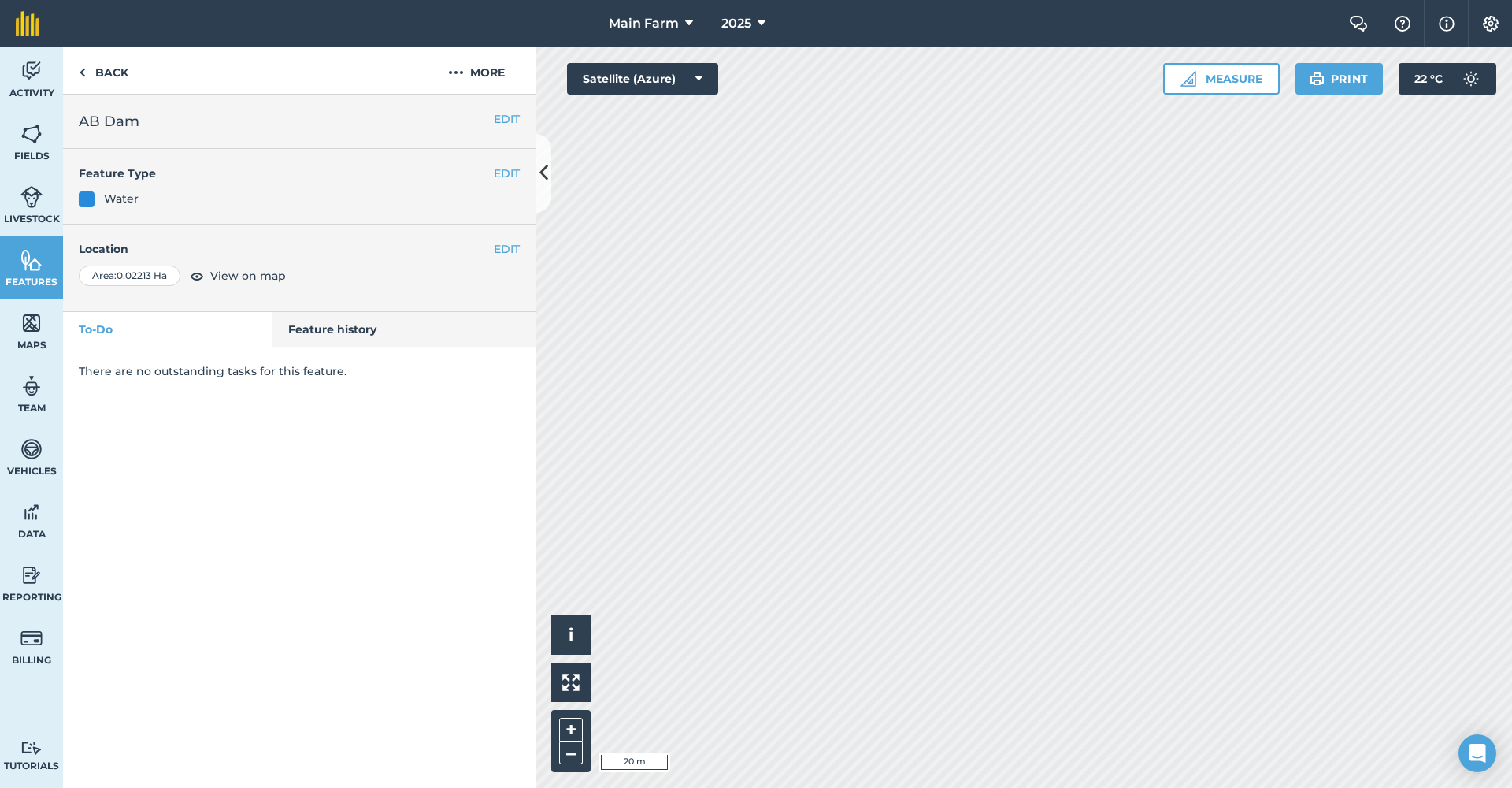
click at [36, 263] on img at bounding box center [31, 260] width 22 height 23
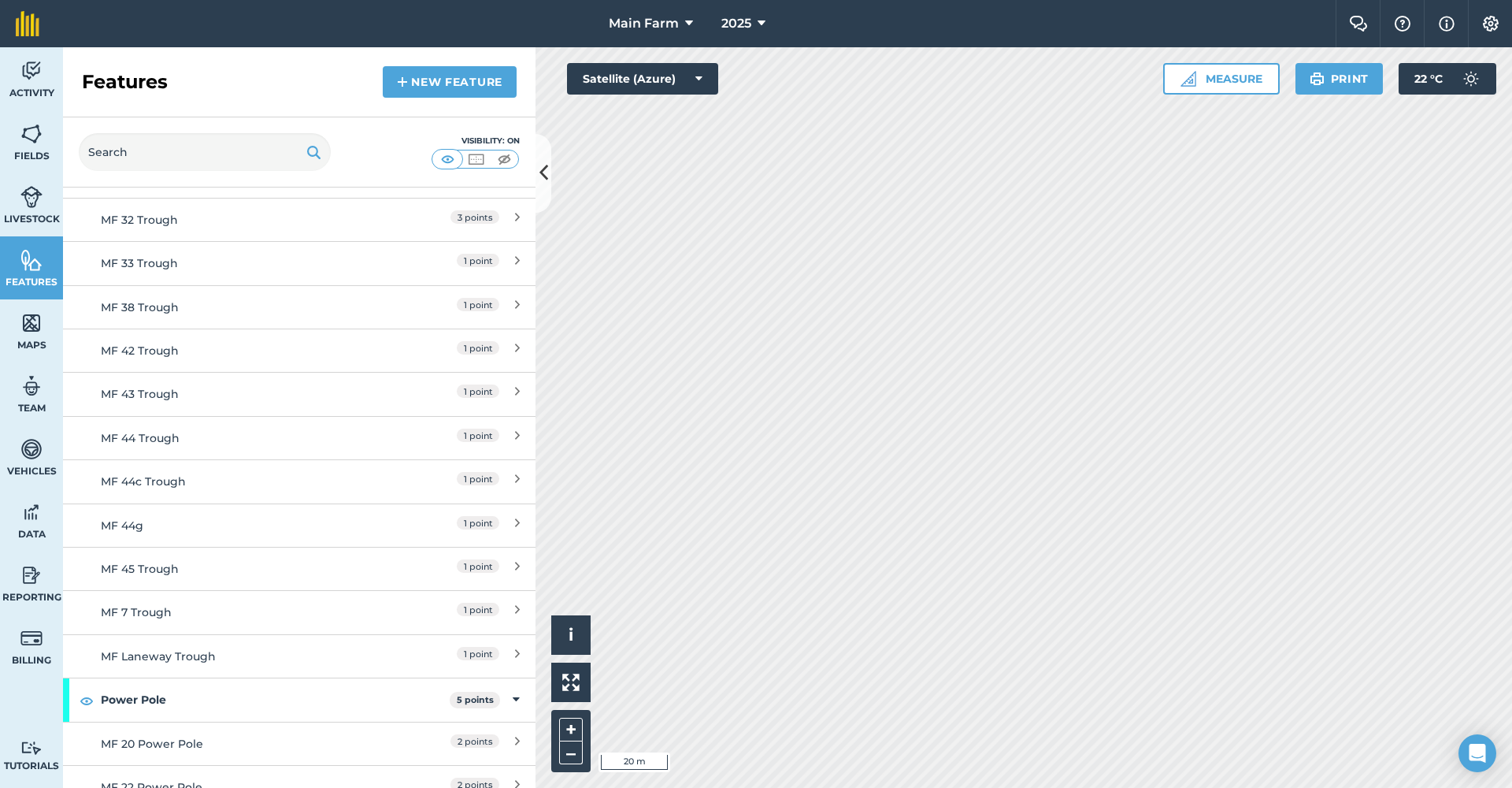
scroll to position [4343, 0]
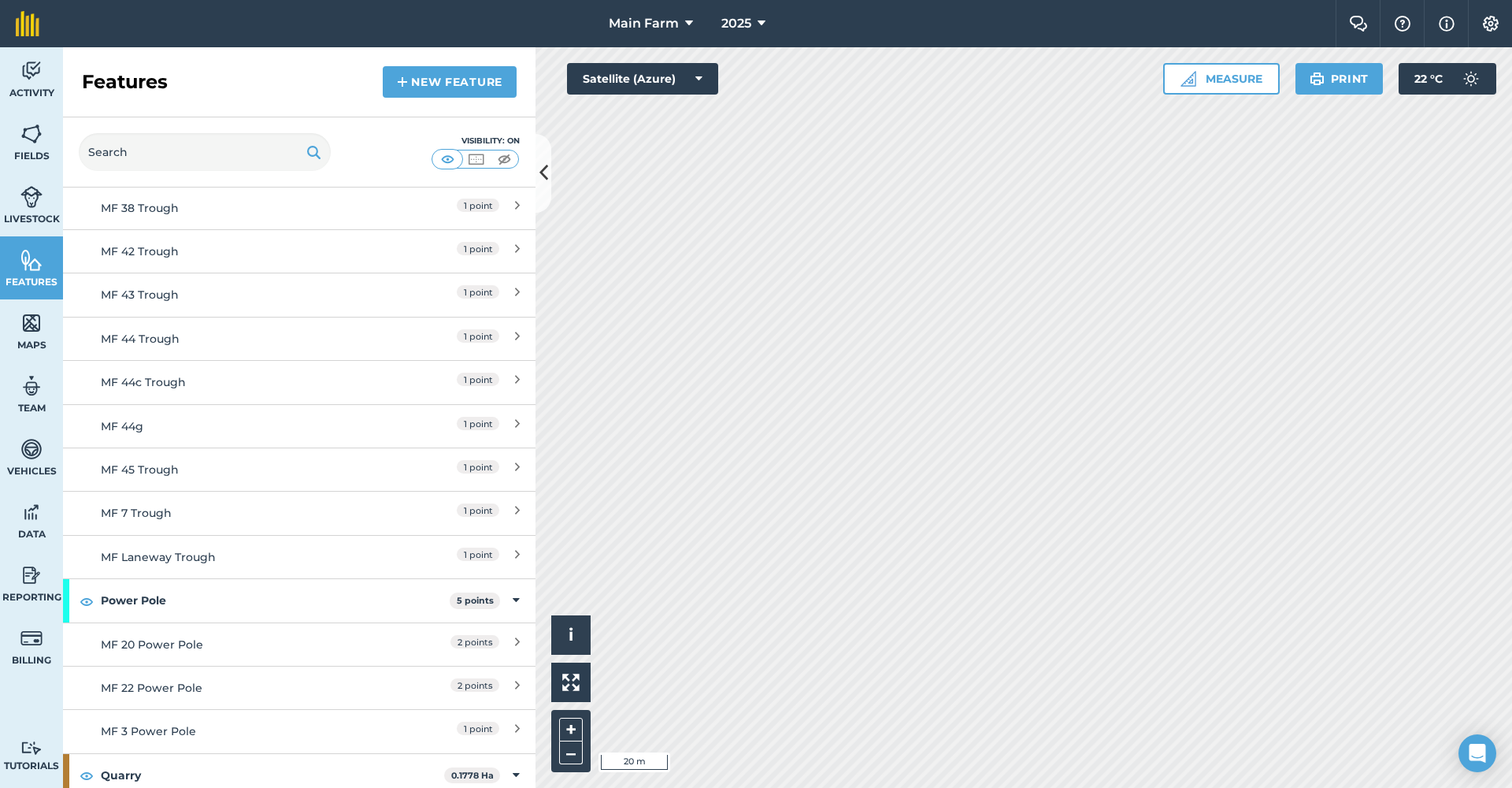
click at [1490, 24] on img at bounding box center [1490, 24] width 19 height 16
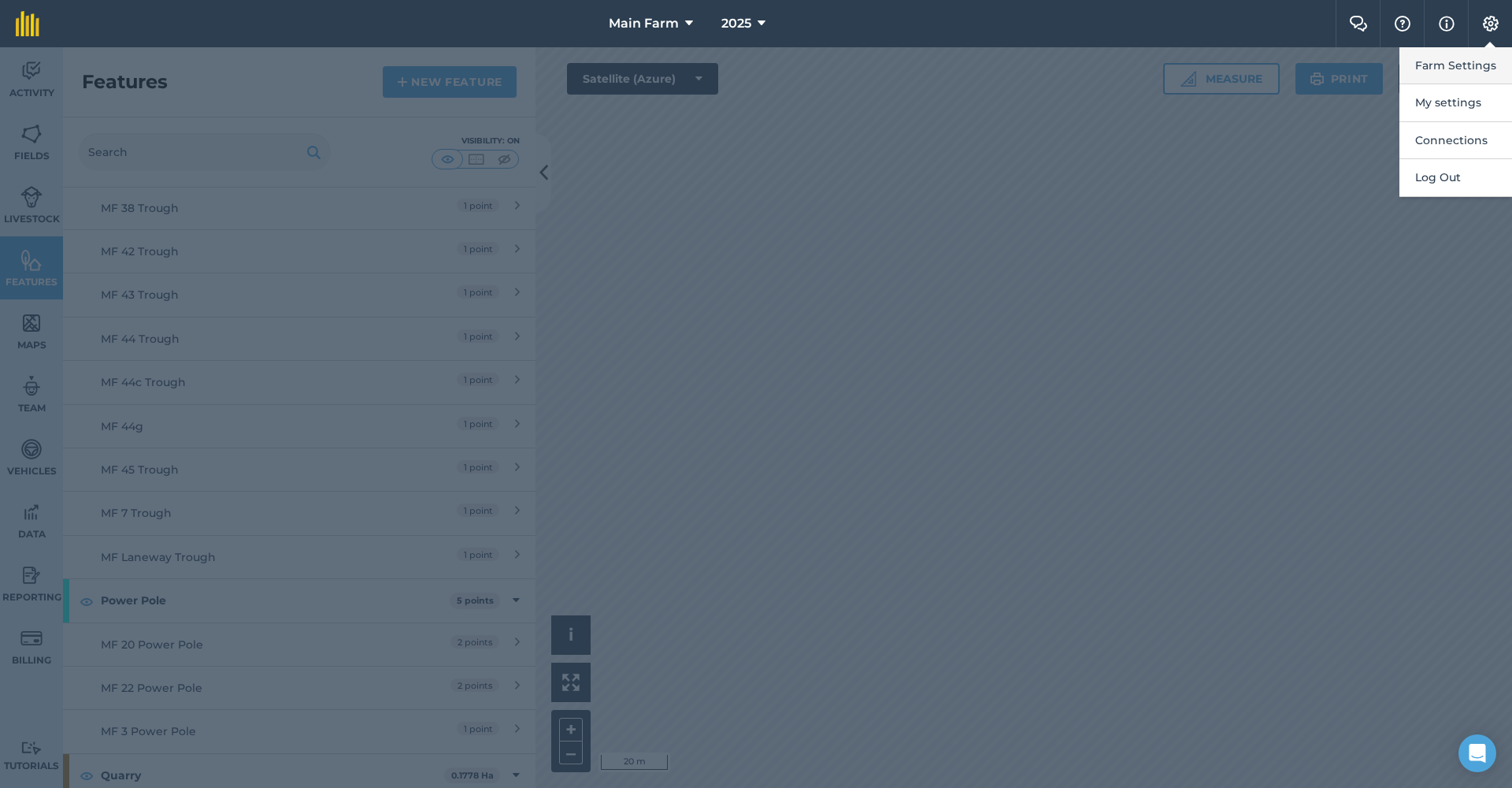
click at [1459, 58] on button "Farm Settings" at bounding box center [1455, 66] width 112 height 37
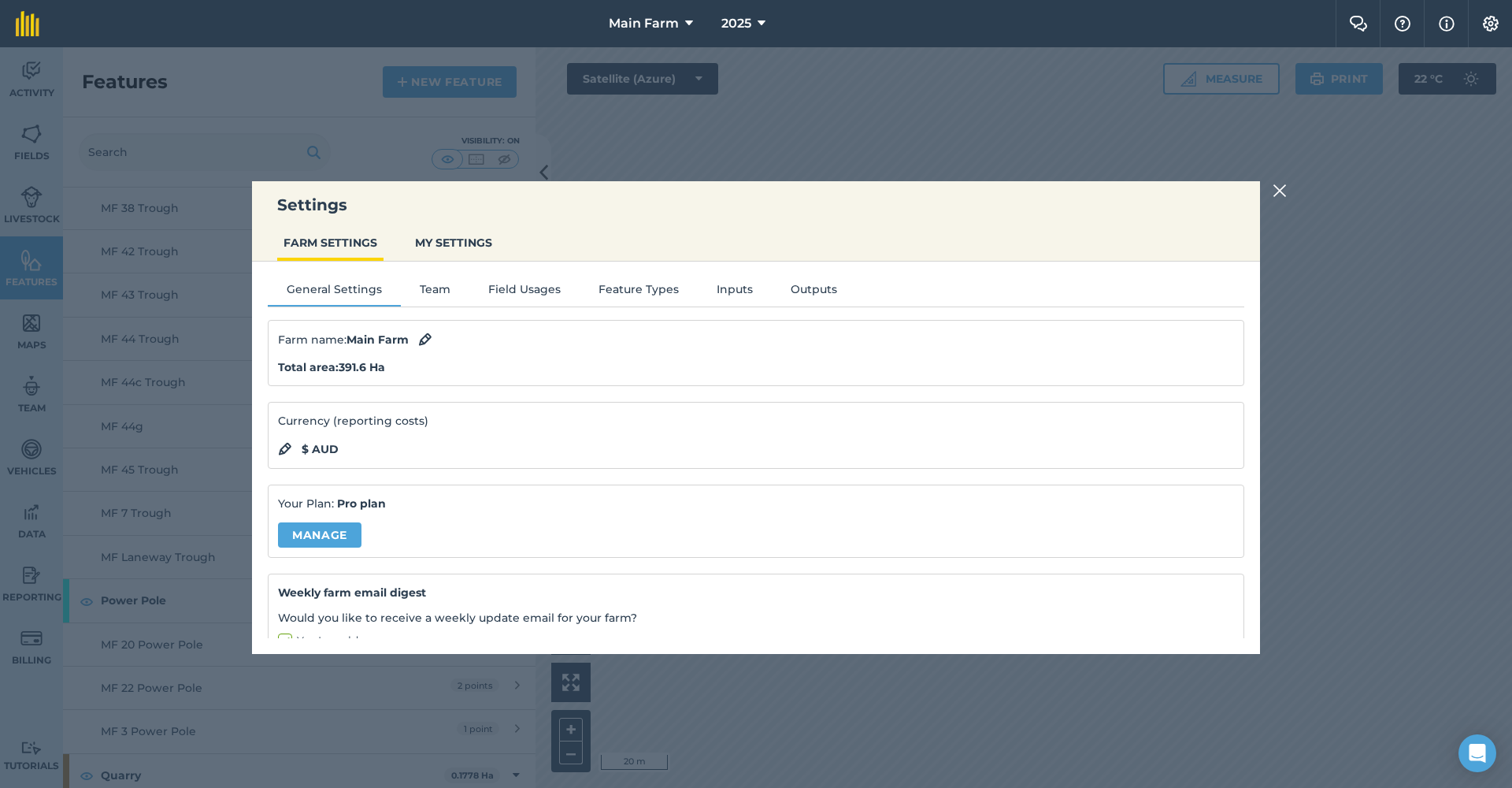
click at [618, 287] on button "Feature Types" at bounding box center [638, 292] width 118 height 23
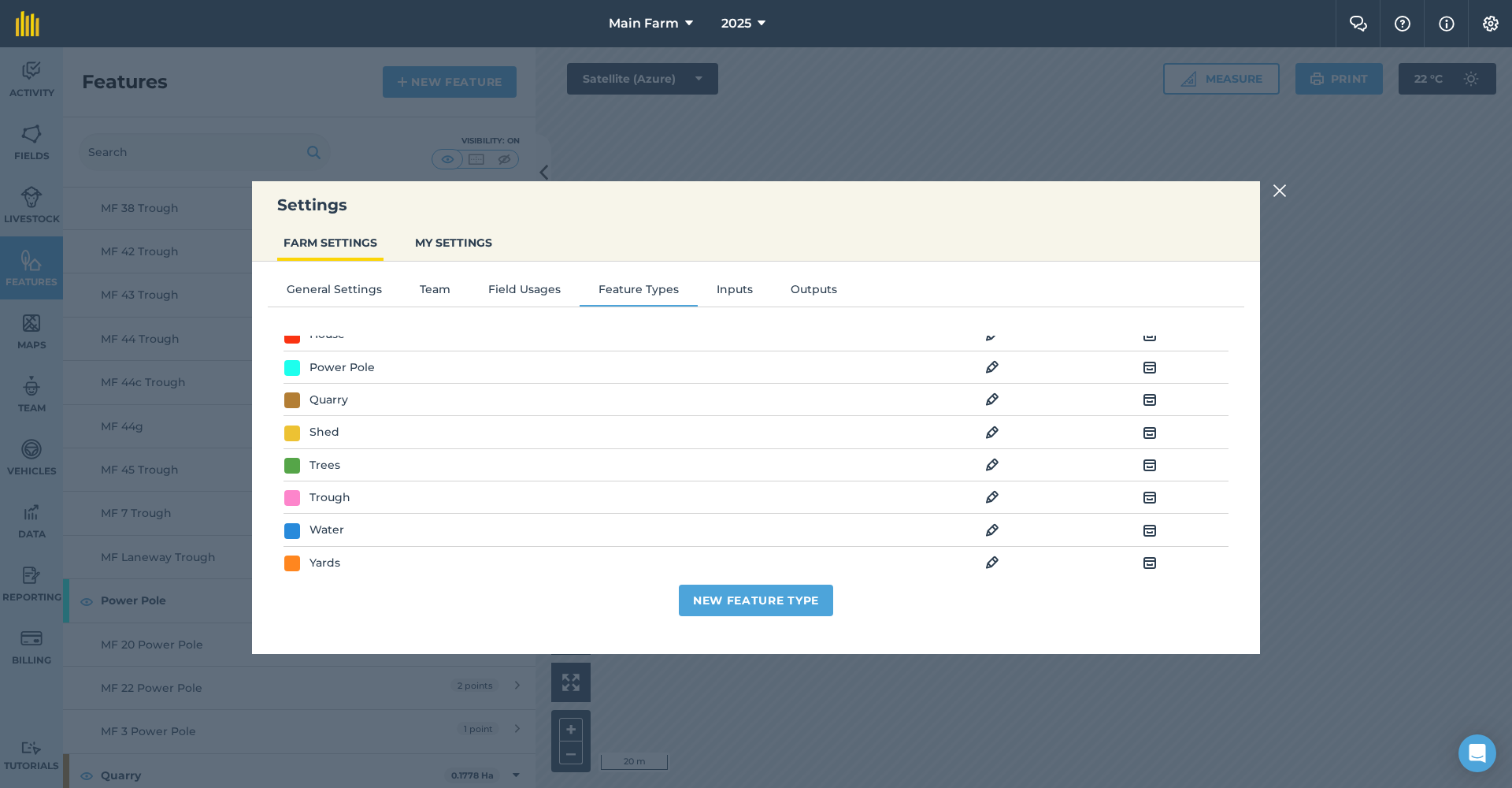
scroll to position [88, 0]
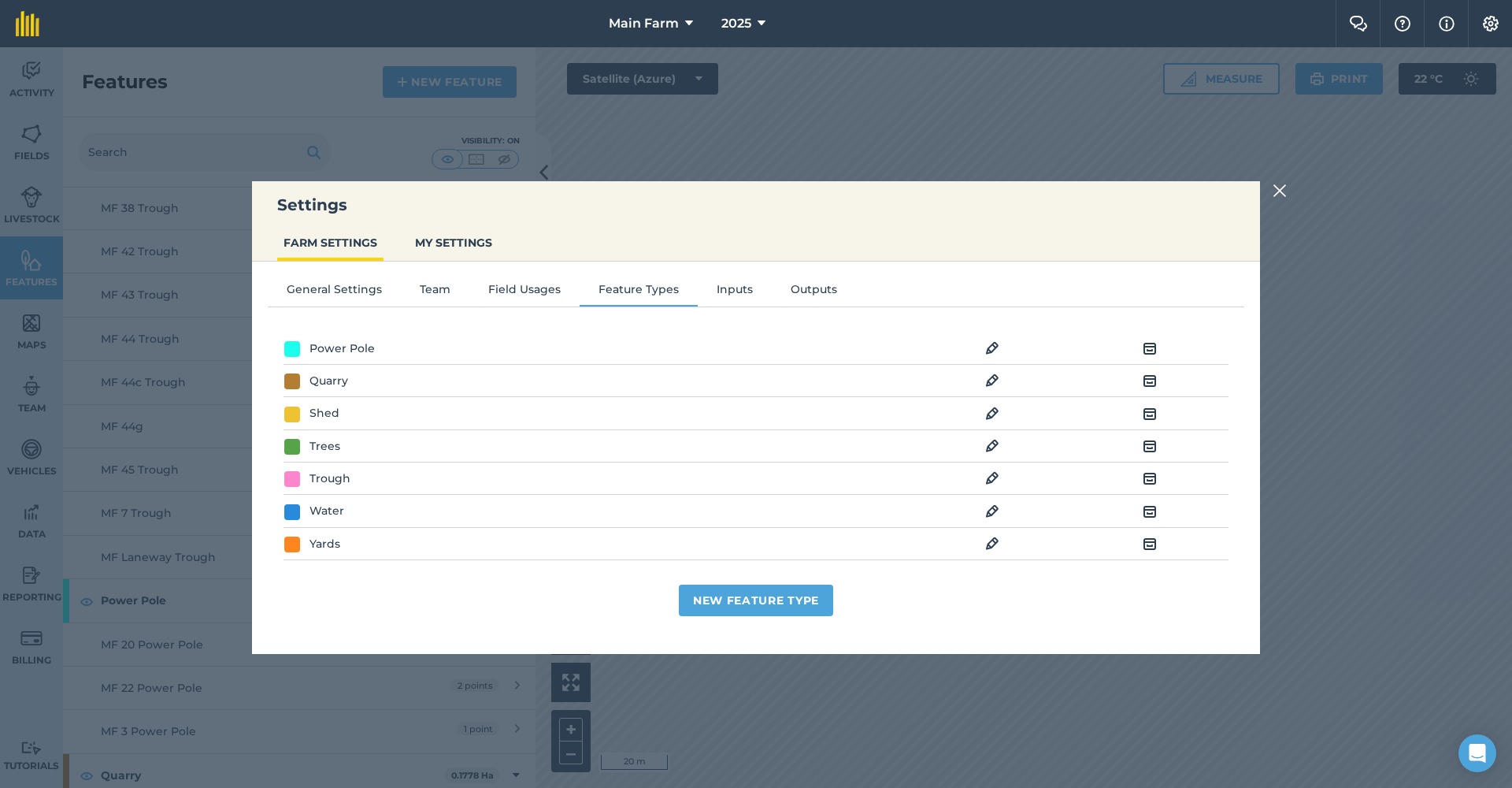
click at [1284, 189] on img at bounding box center [1279, 190] width 14 height 19
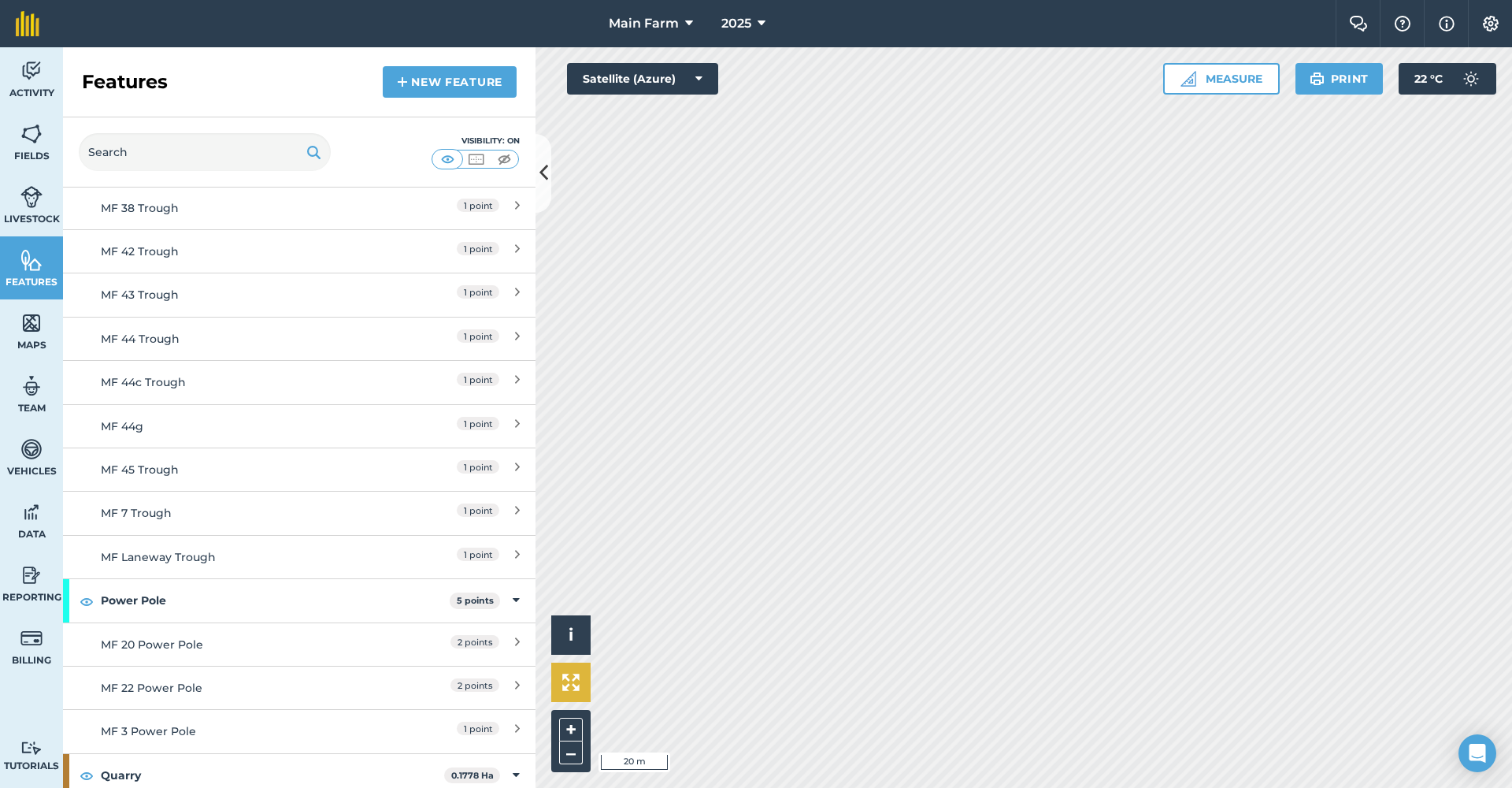
click at [571, 689] on img at bounding box center [570, 681] width 17 height 17
click at [569, 737] on button "+" at bounding box center [570, 730] width 23 height 23
click at [570, 733] on button "+" at bounding box center [570, 730] width 23 height 23
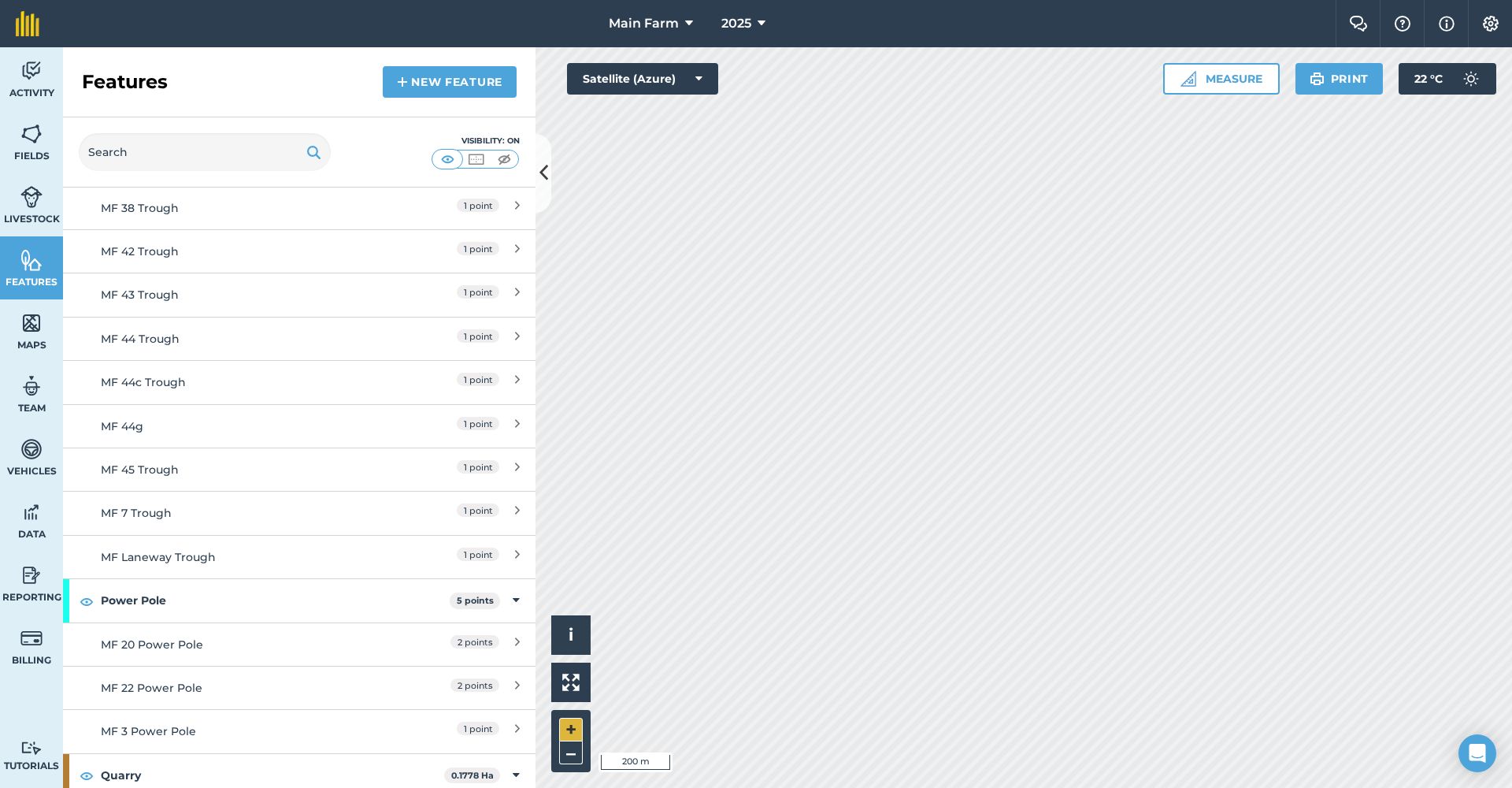
click at [563, 724] on button "+" at bounding box center [570, 730] width 23 height 23
click at [566, 733] on button "+" at bounding box center [570, 730] width 23 height 23
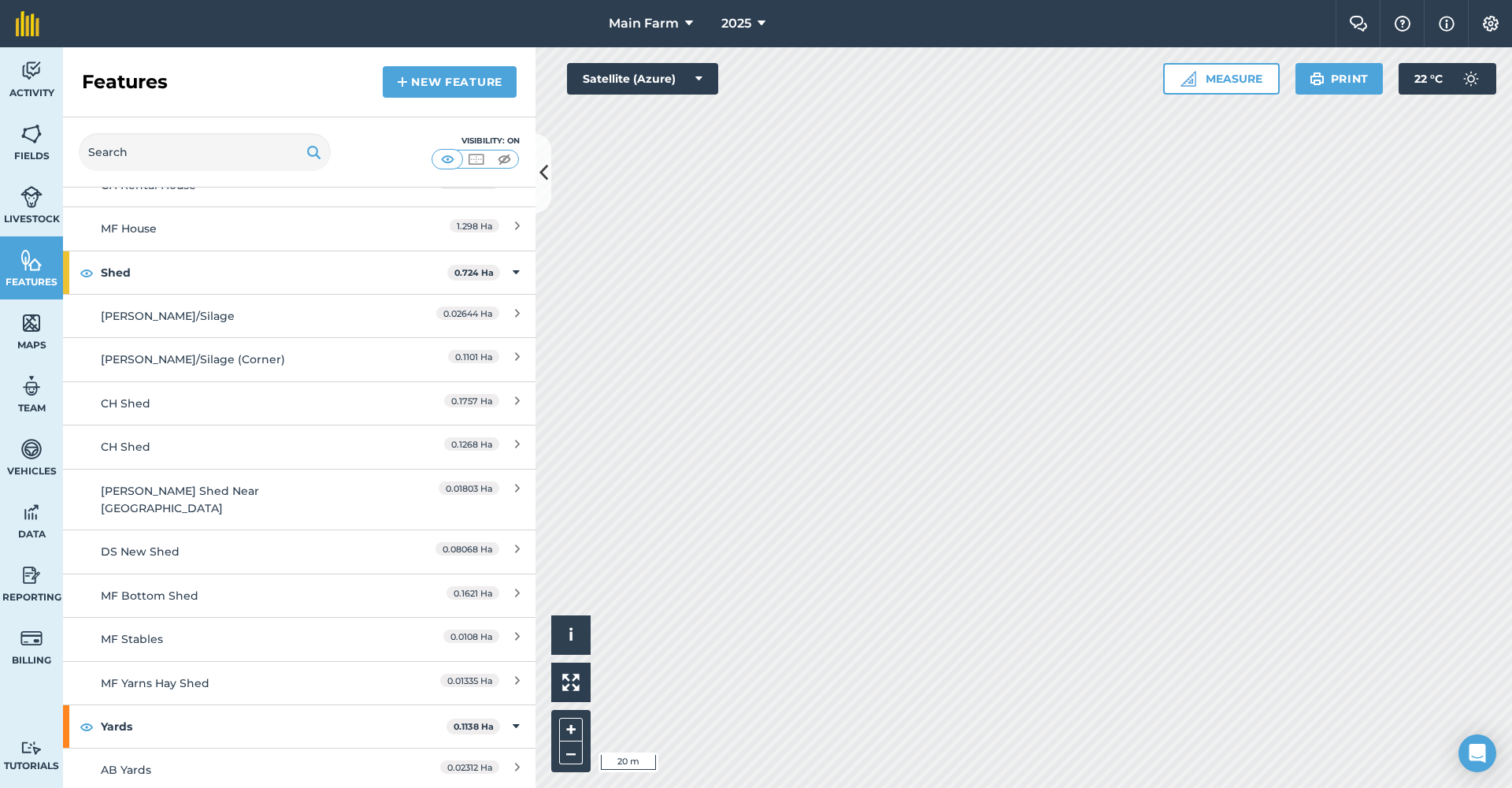
scroll to position [1076, 0]
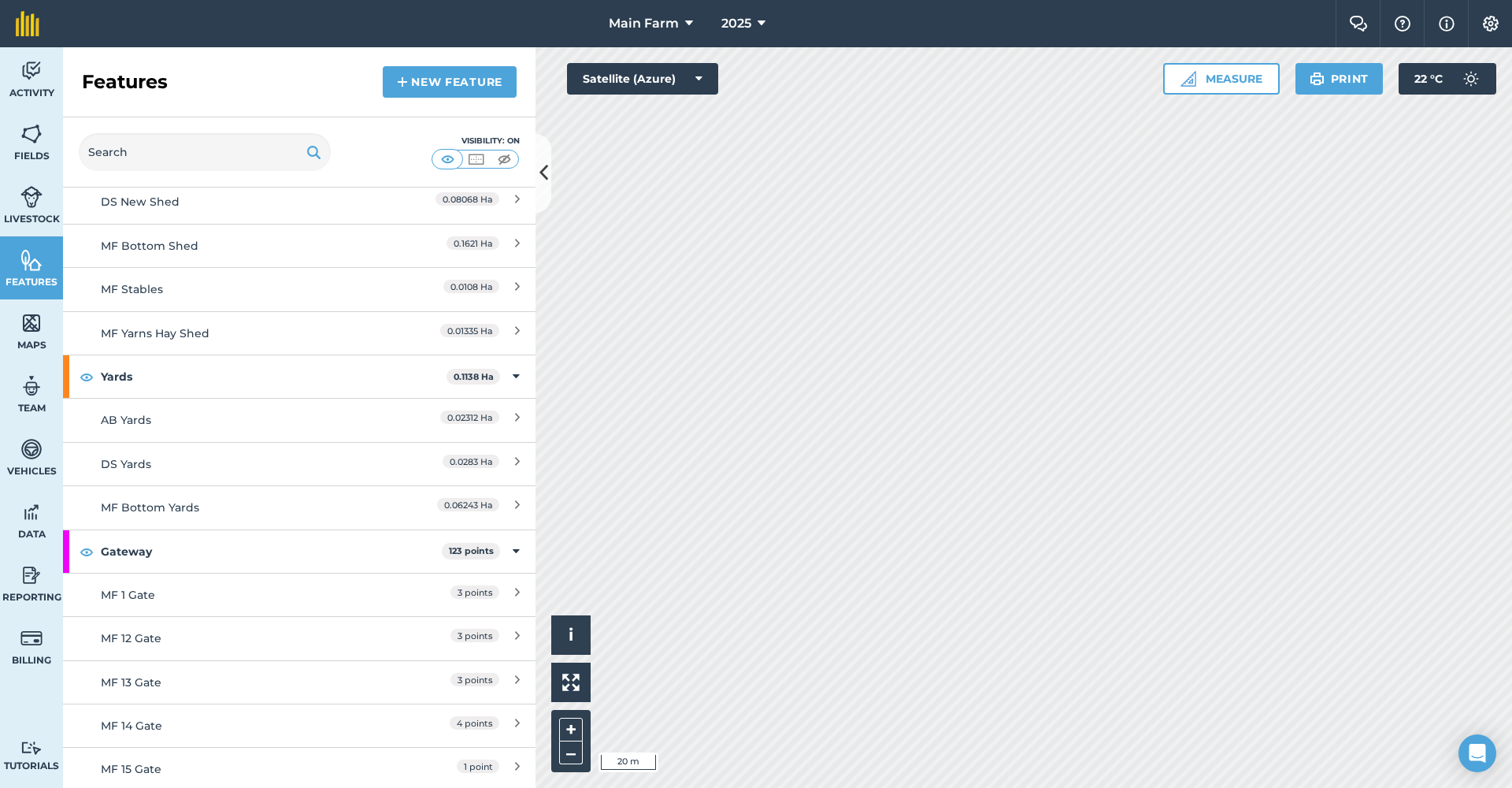
click at [284, 456] on div "DS Yards" at bounding box center [240, 464] width 279 height 17
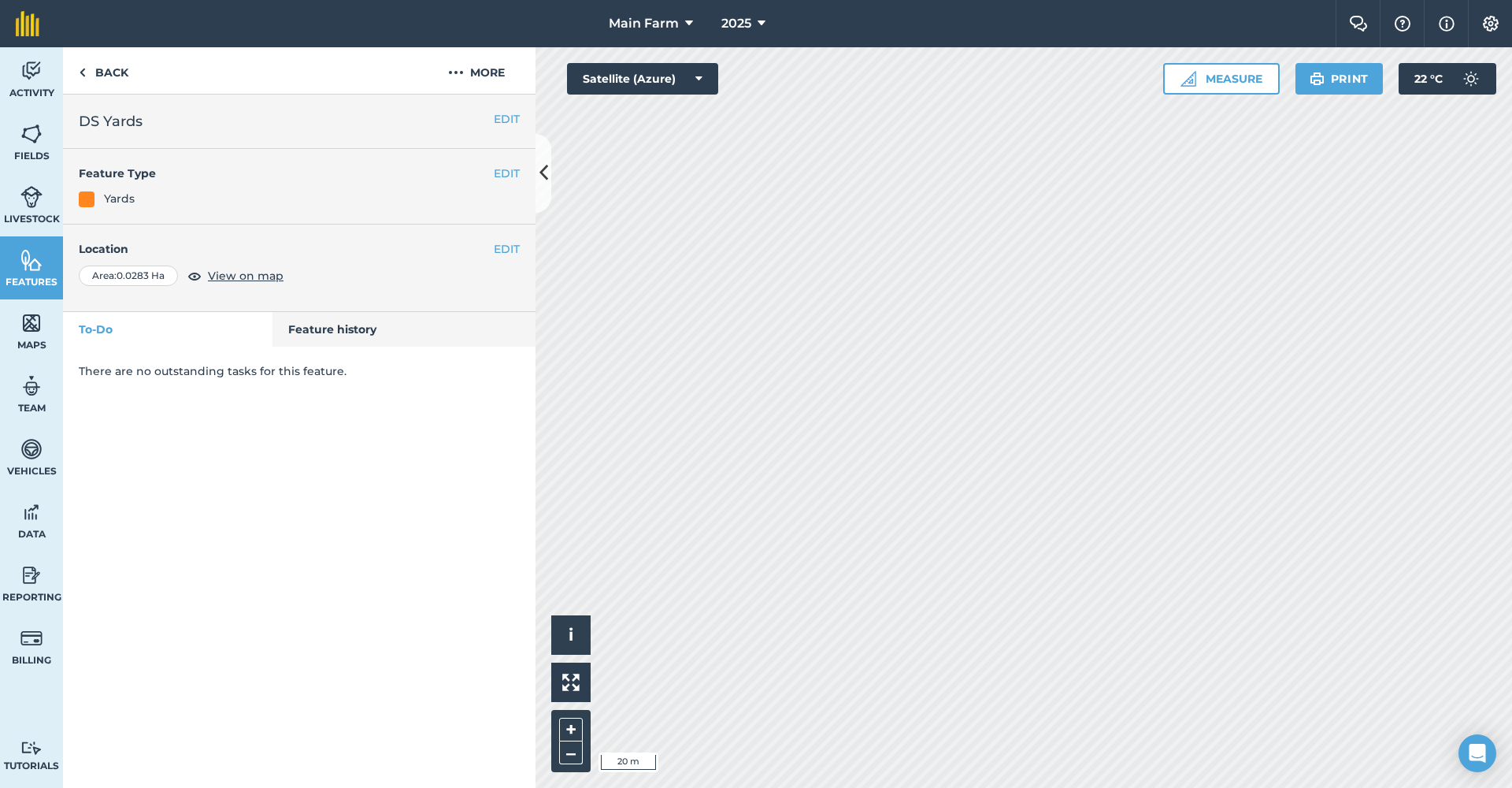
click at [500, 246] on button "EDIT" at bounding box center [507, 248] width 26 height 17
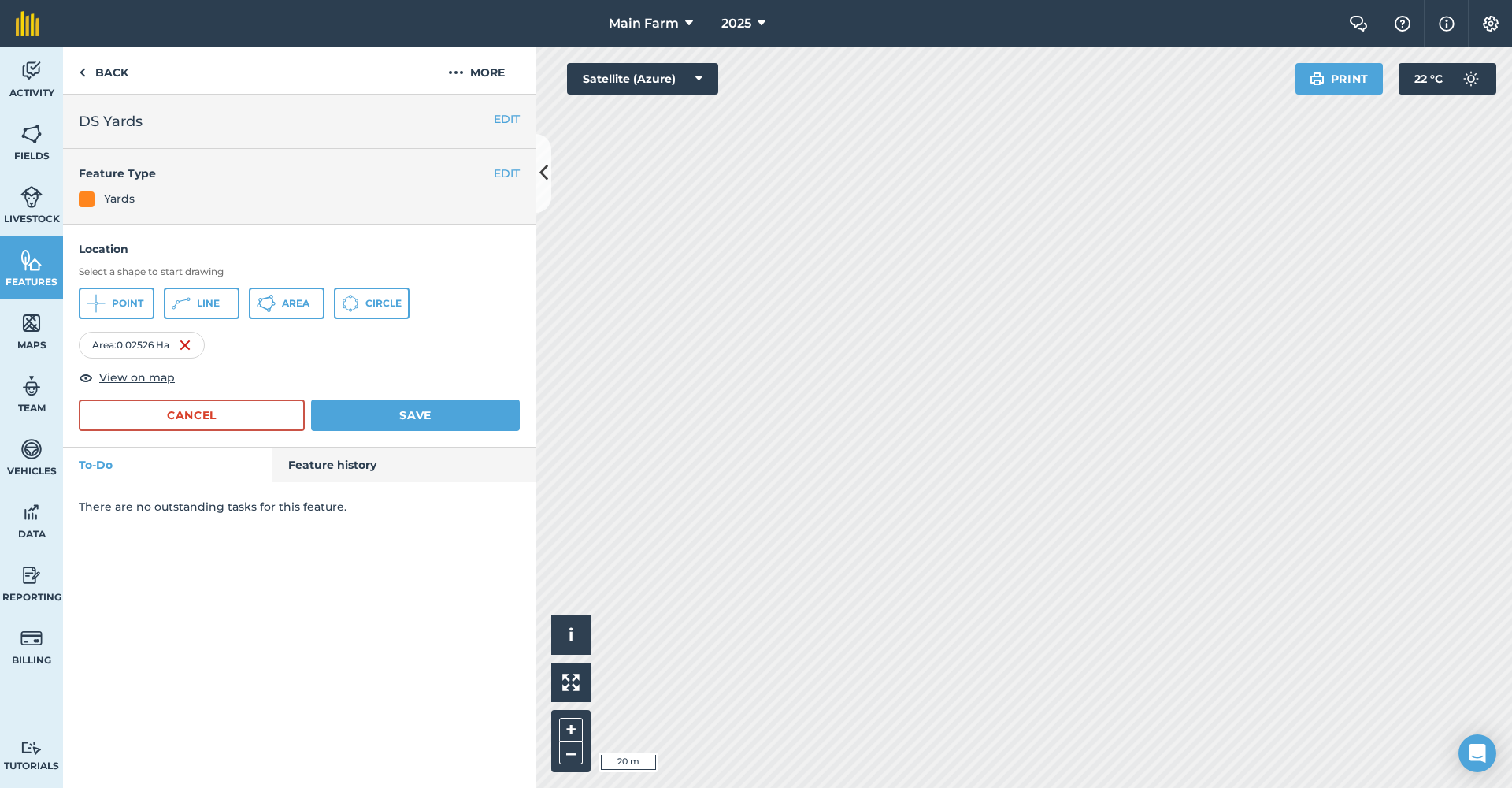
click at [425, 422] on button "Save" at bounding box center [415, 414] width 208 height 31
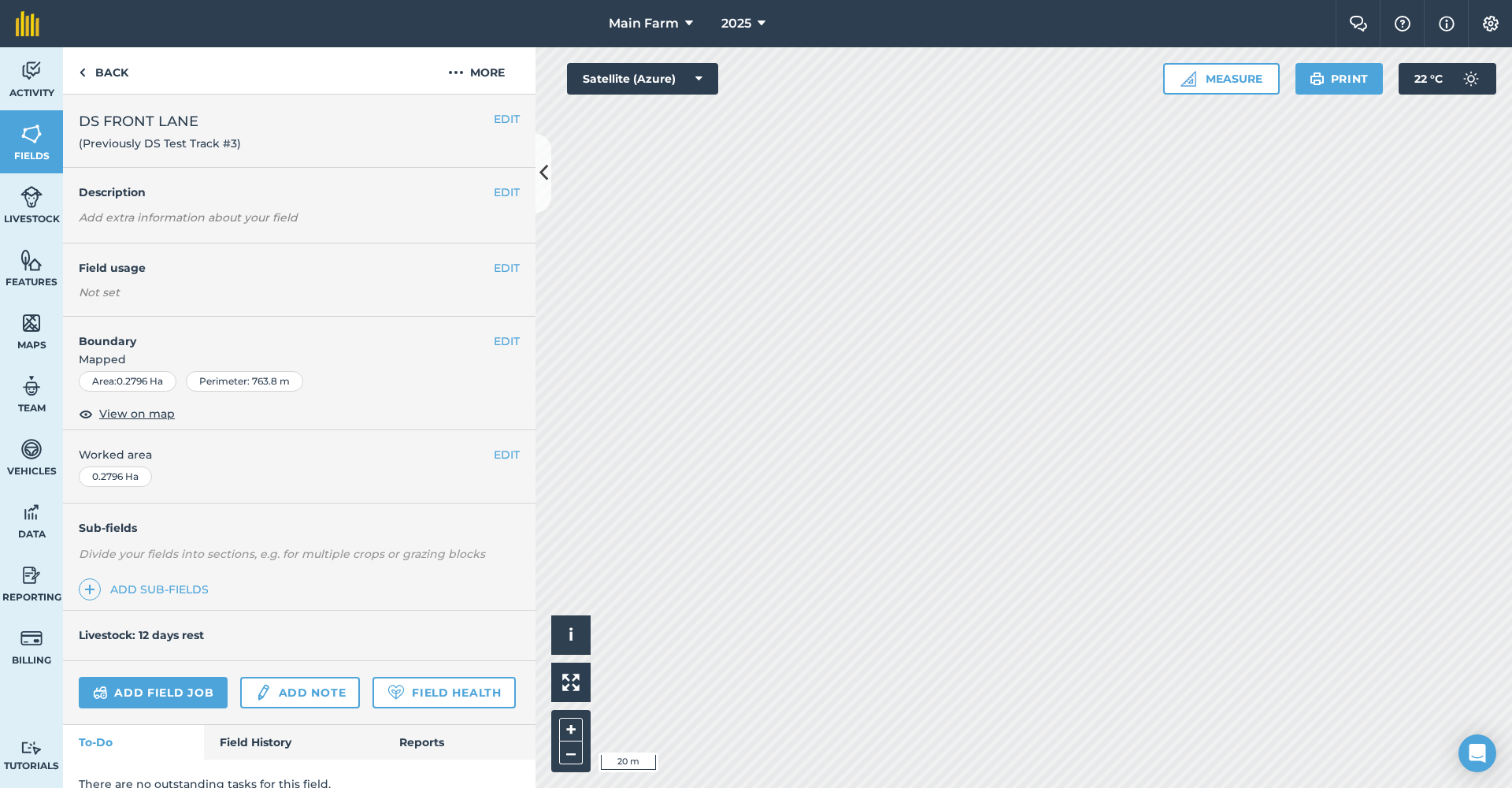
click at [494, 341] on button "EDIT" at bounding box center [507, 341] width 26 height 17
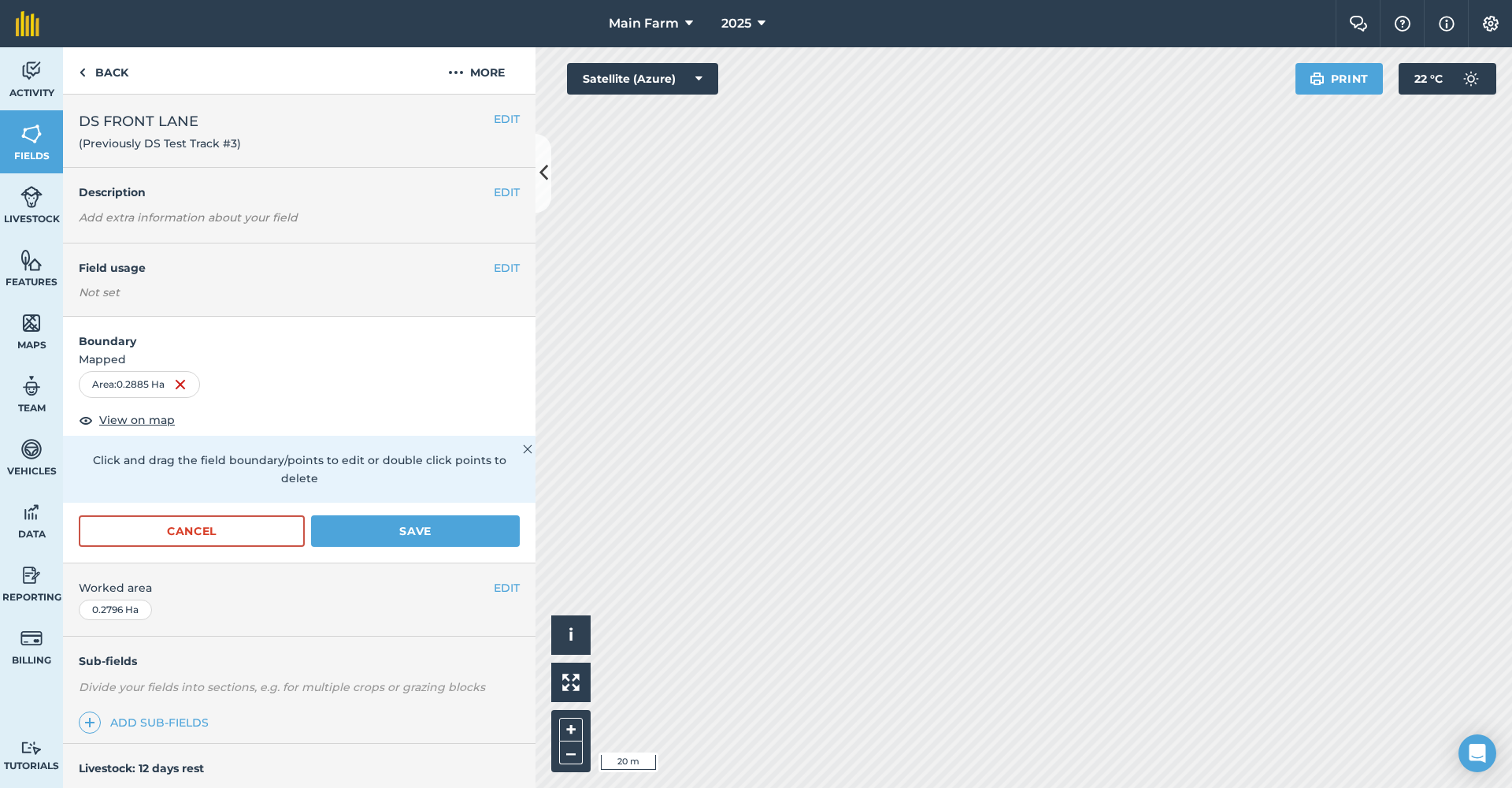
click at [408, 526] on button "Save" at bounding box center [415, 530] width 208 height 31
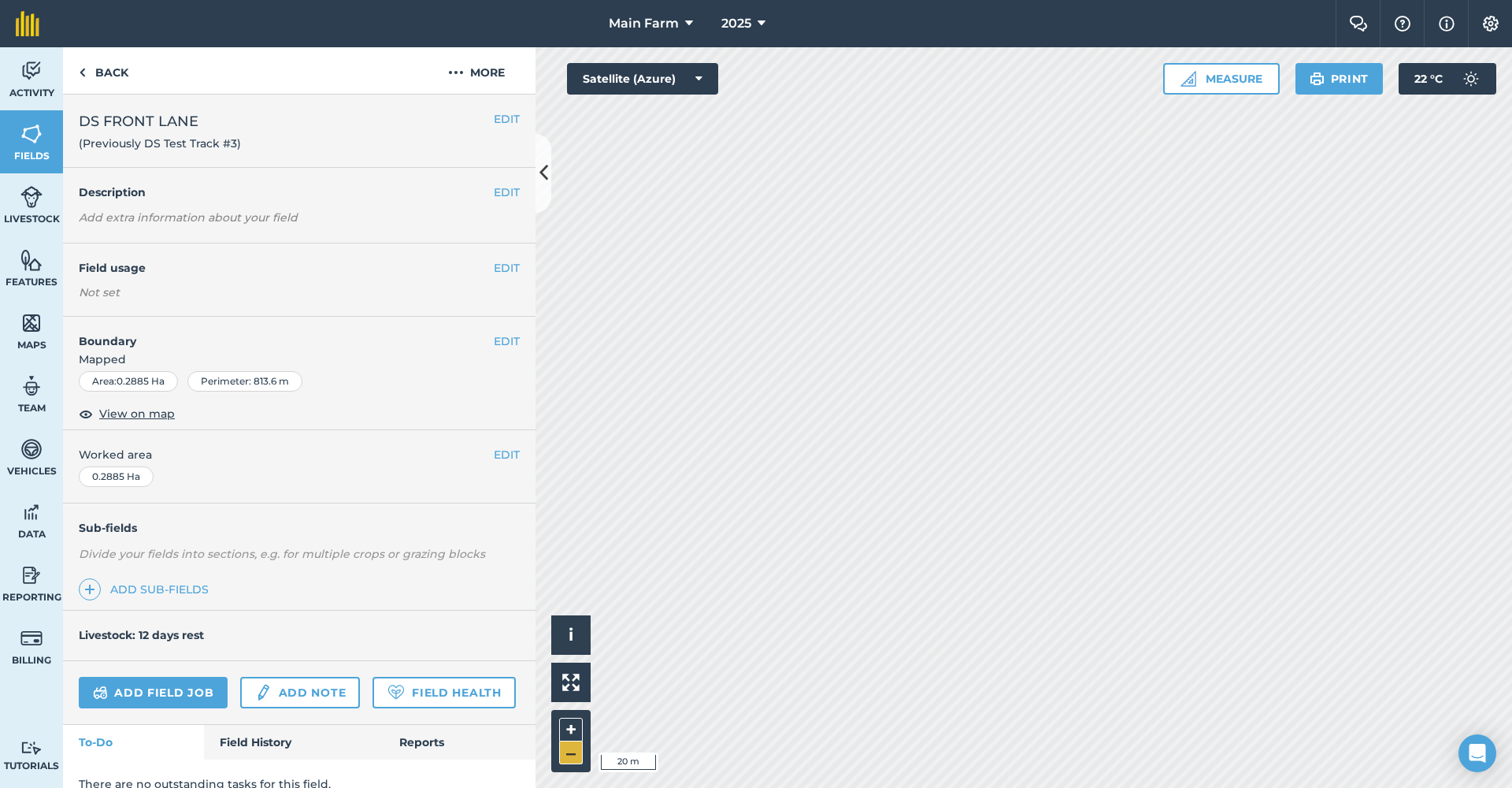
click at [572, 747] on button "–" at bounding box center [570, 752] width 23 height 22
click at [27, 157] on span "Fields" at bounding box center [31, 156] width 63 height 13
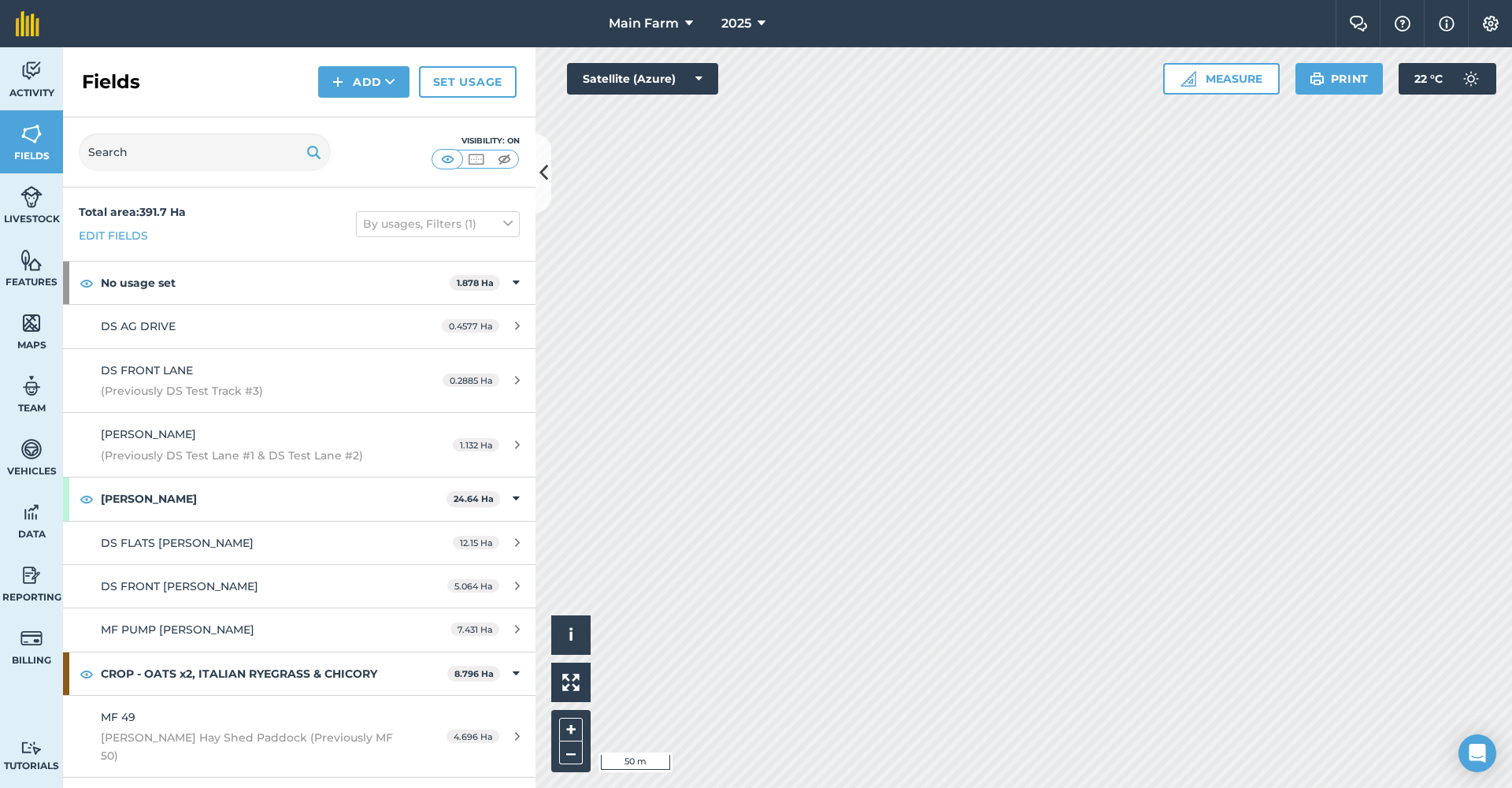
click at [34, 272] on link "Features" at bounding box center [31, 268] width 63 height 63
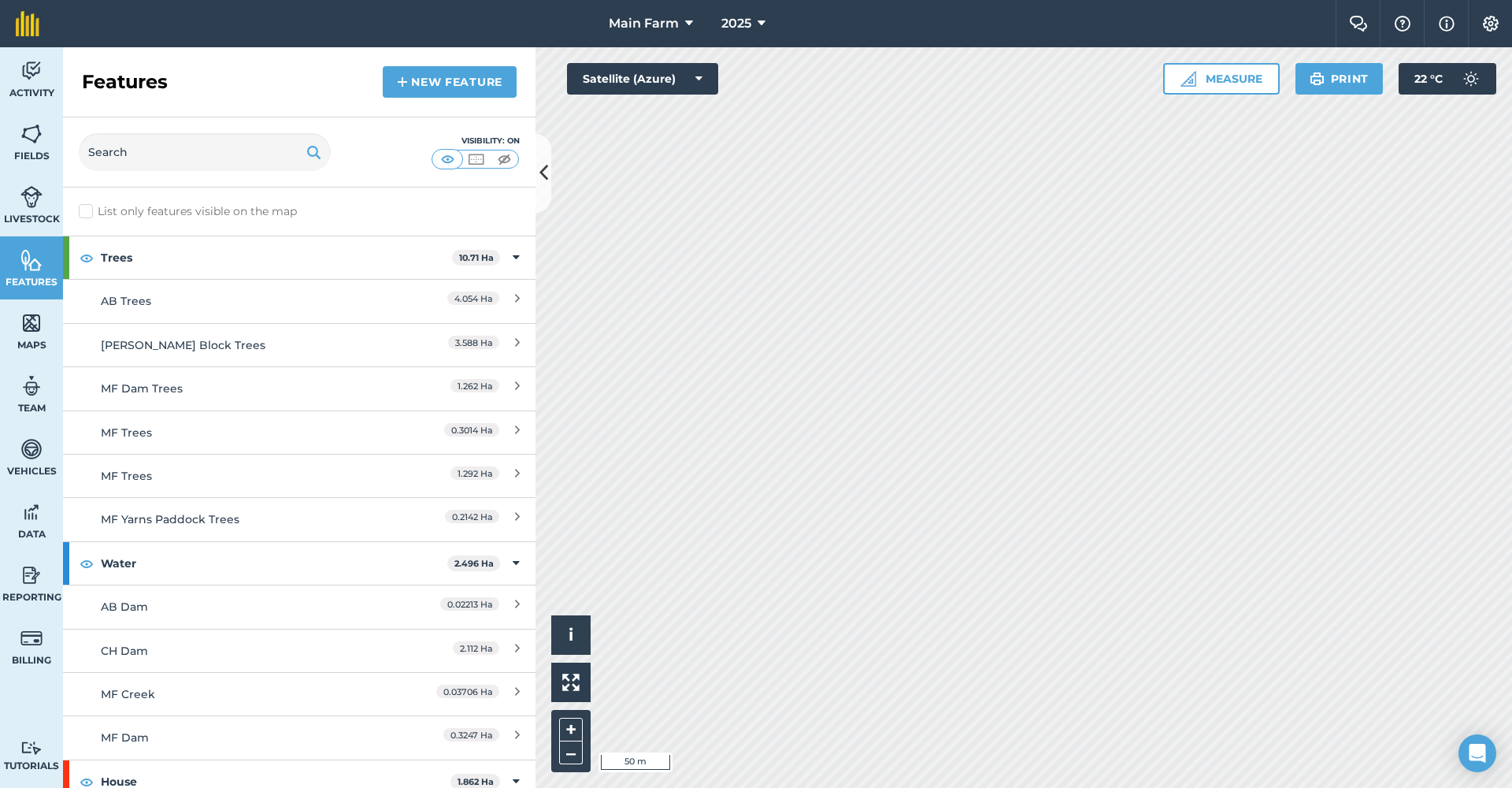
click at [429, 82] on link "New feature" at bounding box center [449, 82] width 134 height 31
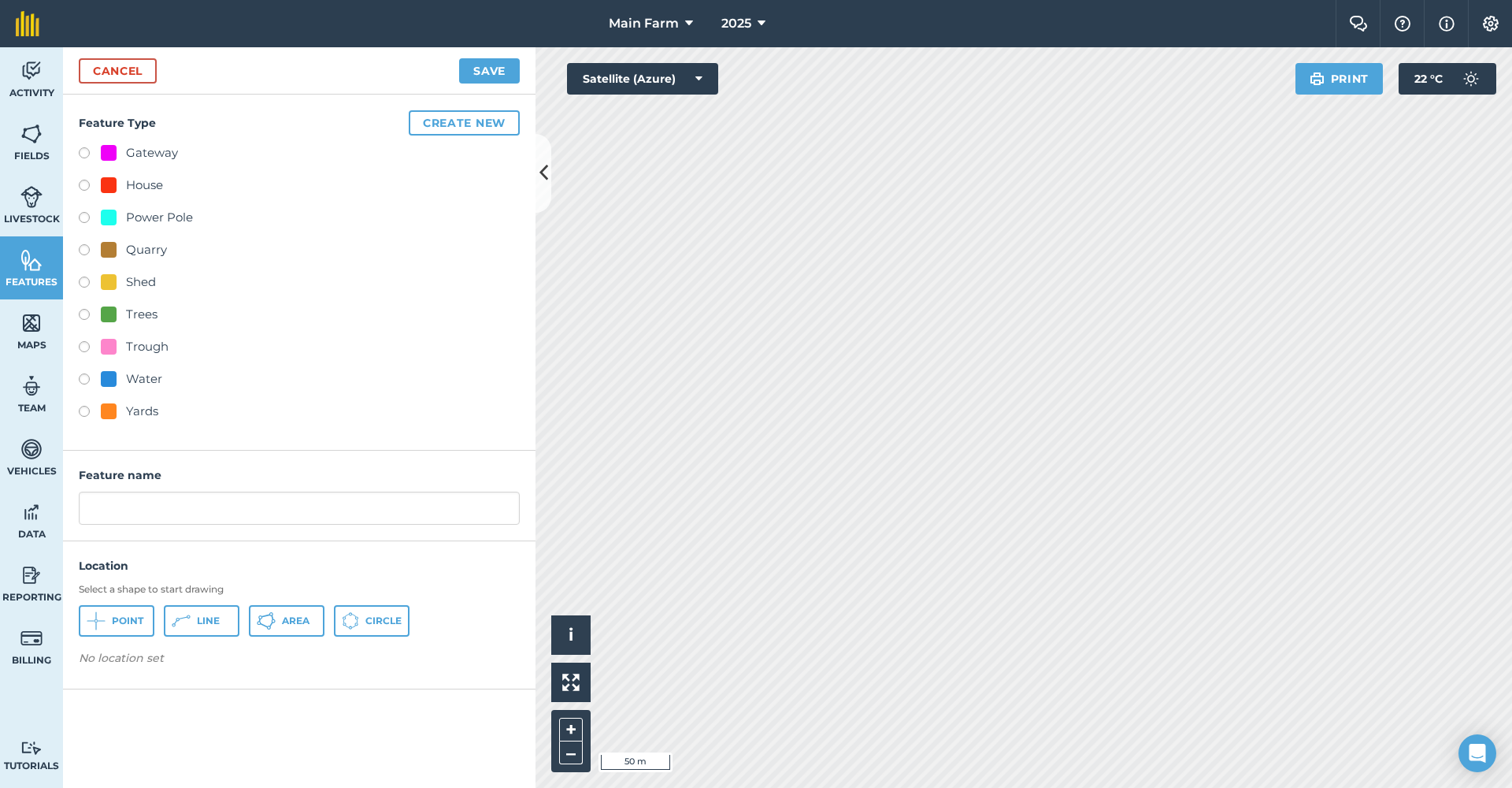
click at [278, 624] on button "Area" at bounding box center [287, 620] width 75 height 31
click at [385, 622] on span "Circle" at bounding box center [384, 621] width 36 height 13
click at [194, 660] on img at bounding box center [192, 662] width 13 height 19
click at [353, 619] on icon at bounding box center [349, 620] width 17 height 17
click at [195, 665] on img at bounding box center [192, 662] width 13 height 19
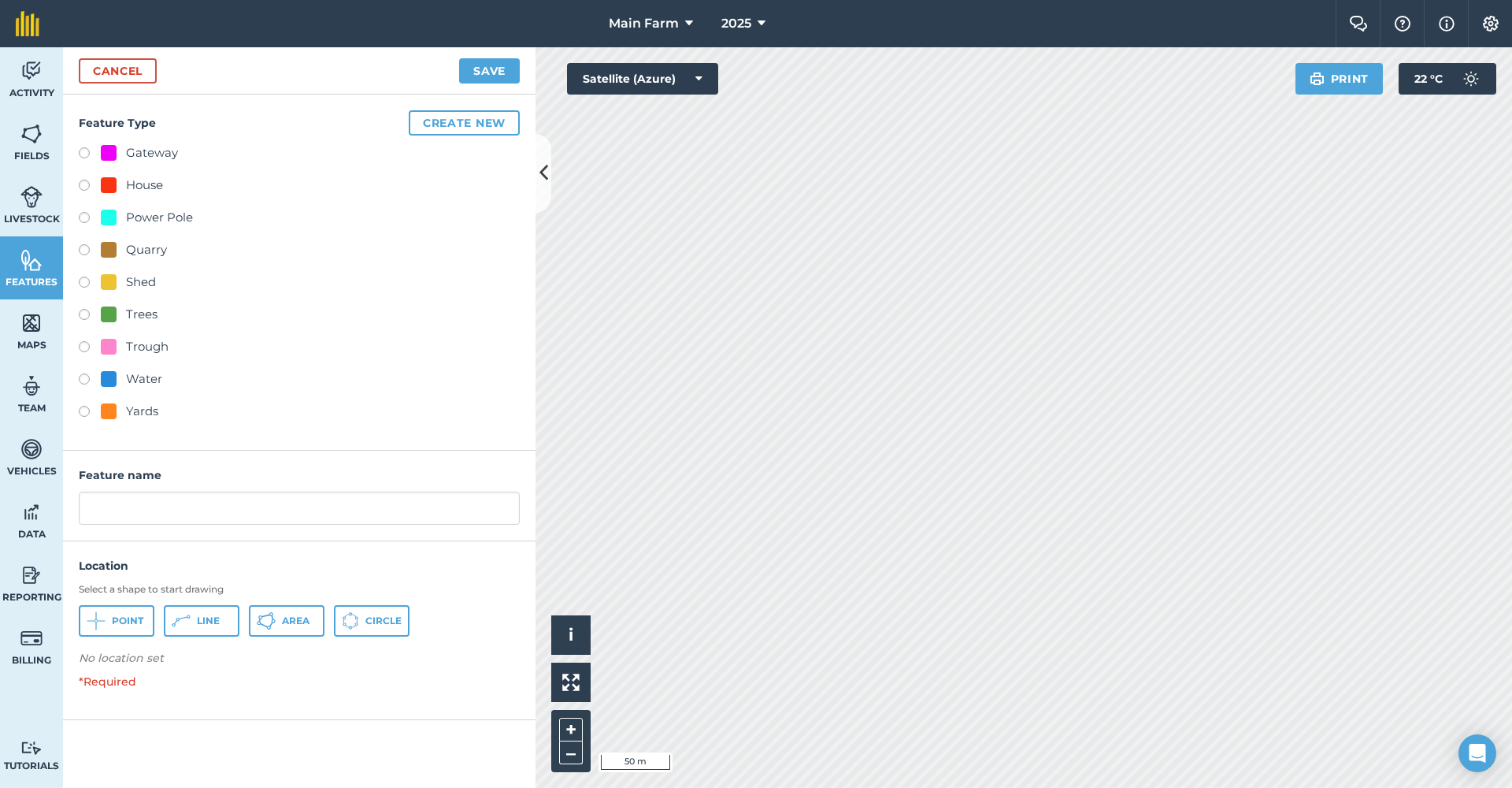
click at [369, 615] on span "Circle" at bounding box center [384, 621] width 36 height 13
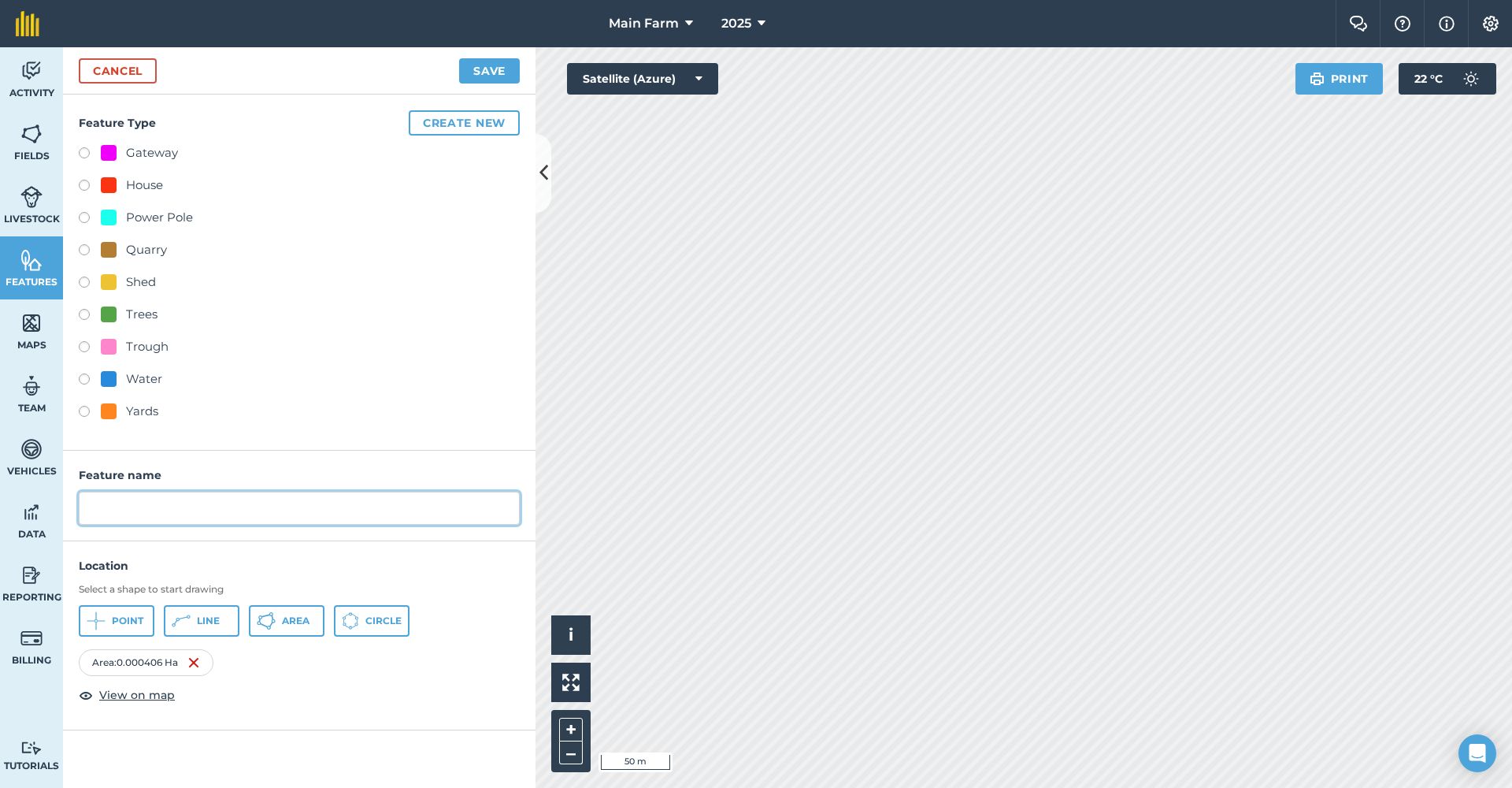
click at [168, 513] on input "text" at bounding box center [299, 508] width 441 height 33
click at [115, 514] on input "DS Water Tank" at bounding box center [299, 508] width 441 height 33
type input "DS New Shed Water Tank"
click at [126, 377] on div "Water" at bounding box center [144, 378] width 36 height 19
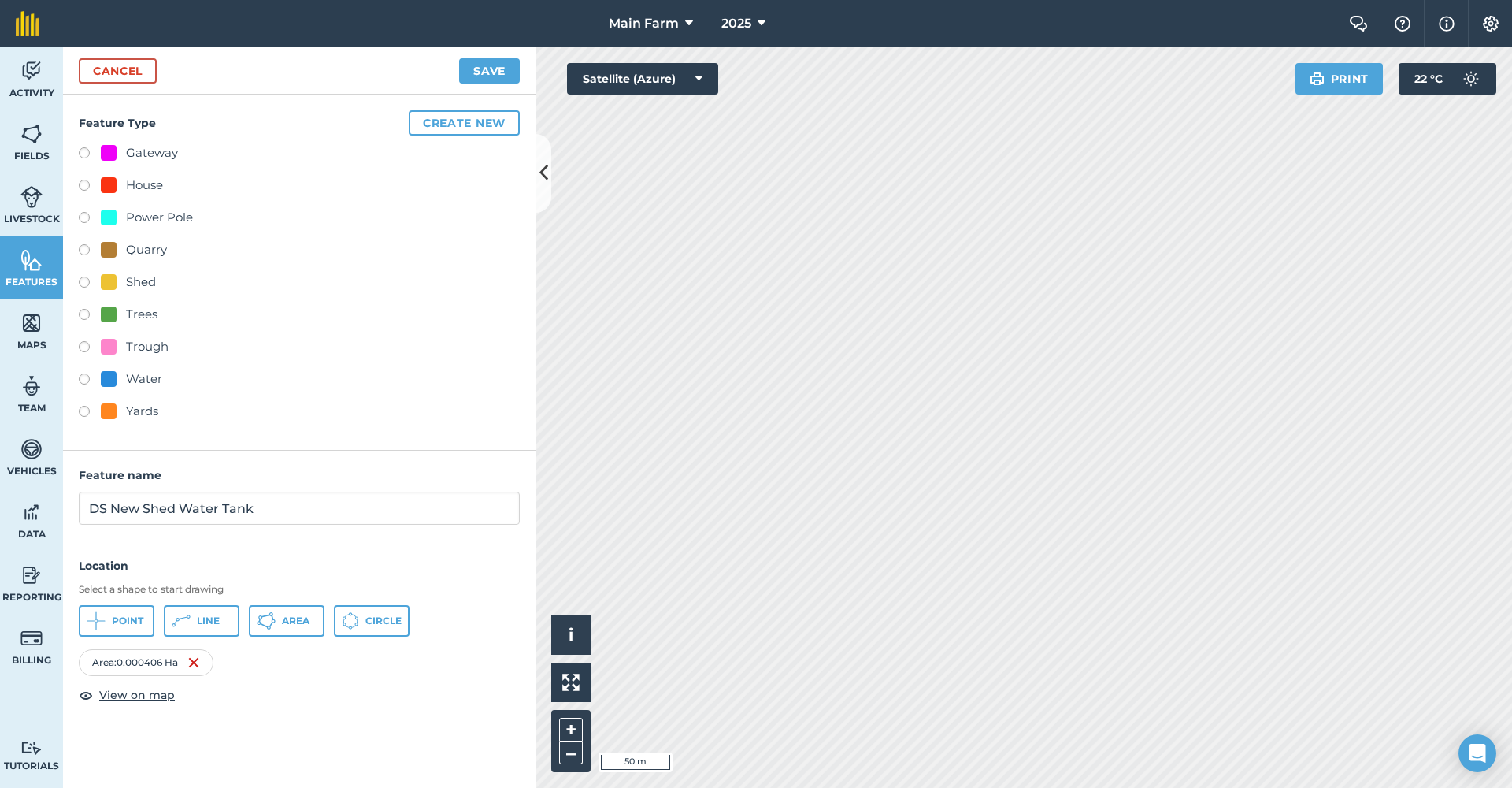
radio input "true"
click at [507, 76] on button "Save" at bounding box center [489, 71] width 60 height 25
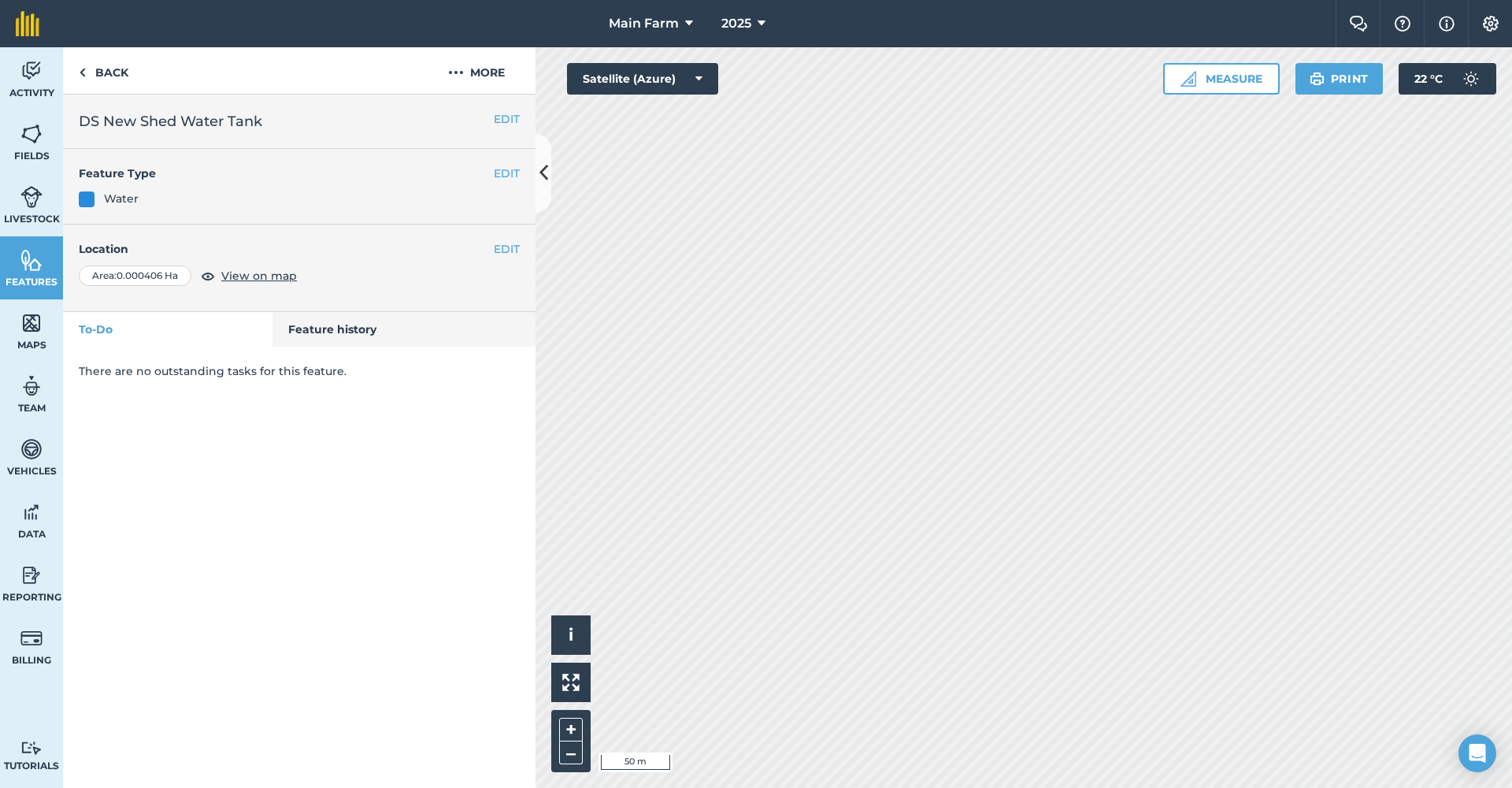
click at [50, 279] on span "Features" at bounding box center [31, 282] width 63 height 13
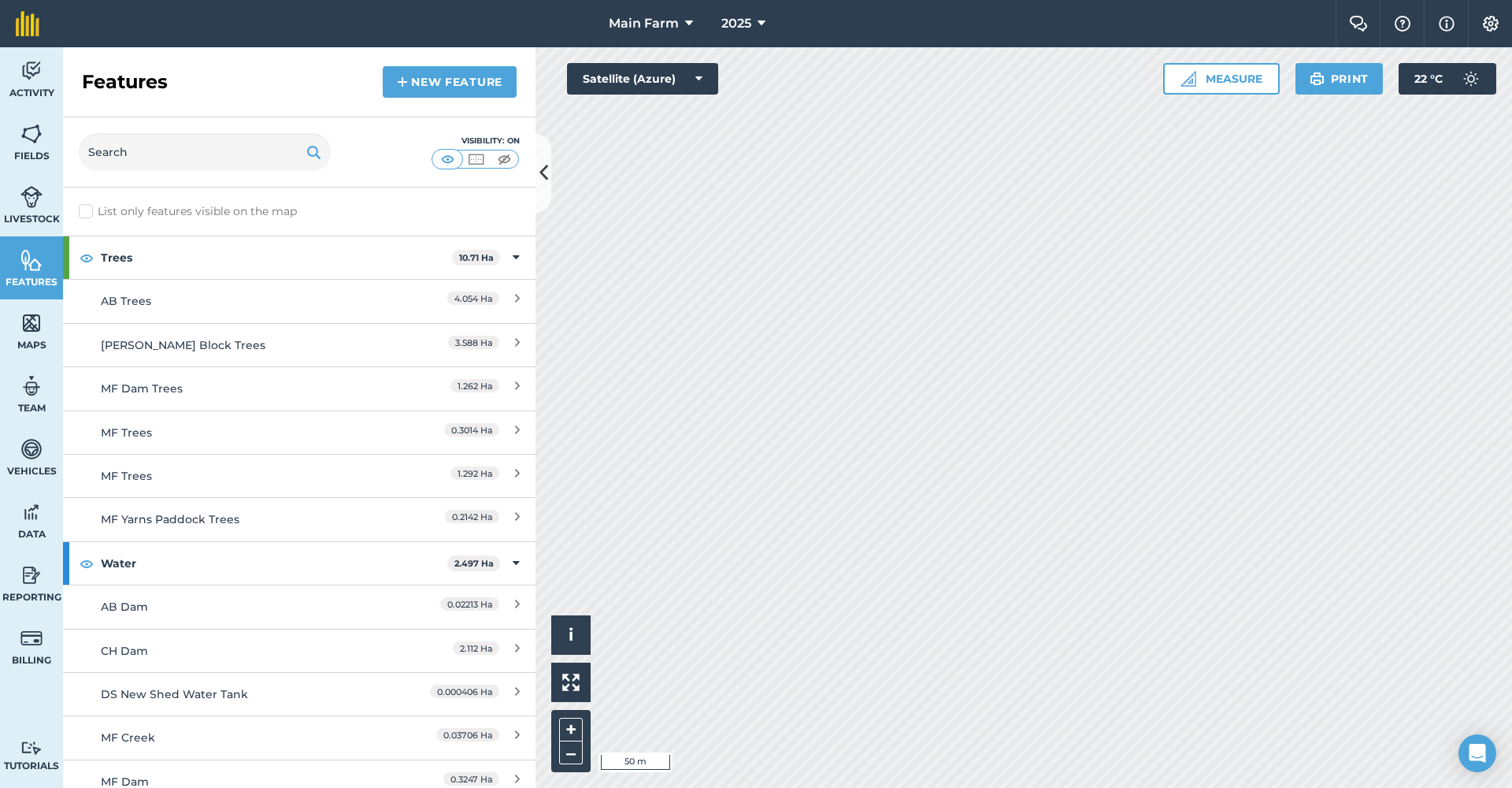
click at [437, 88] on link "New feature" at bounding box center [449, 82] width 134 height 31
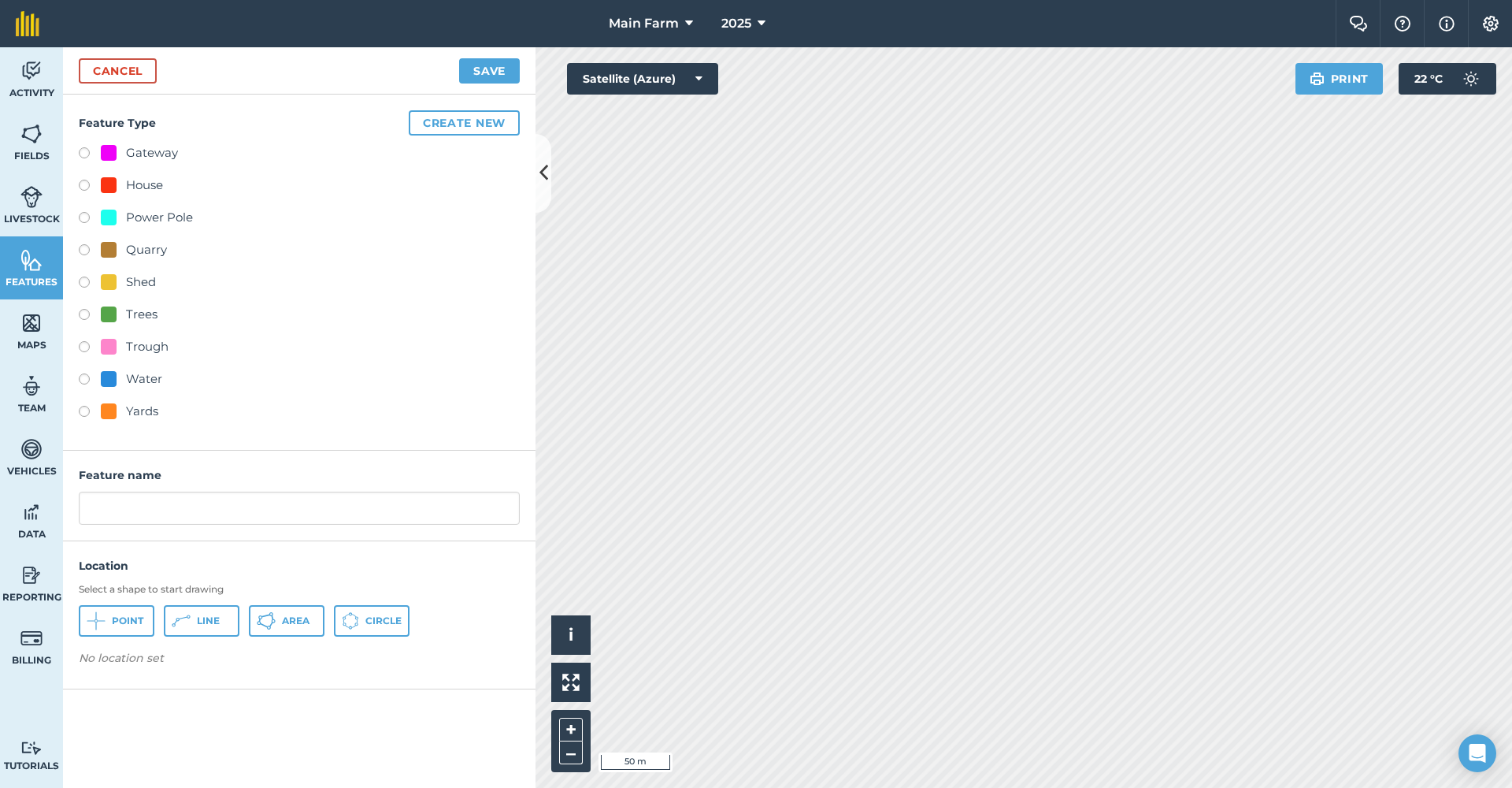
click at [136, 376] on div "Water" at bounding box center [144, 378] width 36 height 19
radio input "true"
click at [90, 511] on input "Water" at bounding box center [299, 508] width 441 height 33
click at [308, 503] on input "DS New Shed Water" at bounding box center [299, 508] width 441 height 33
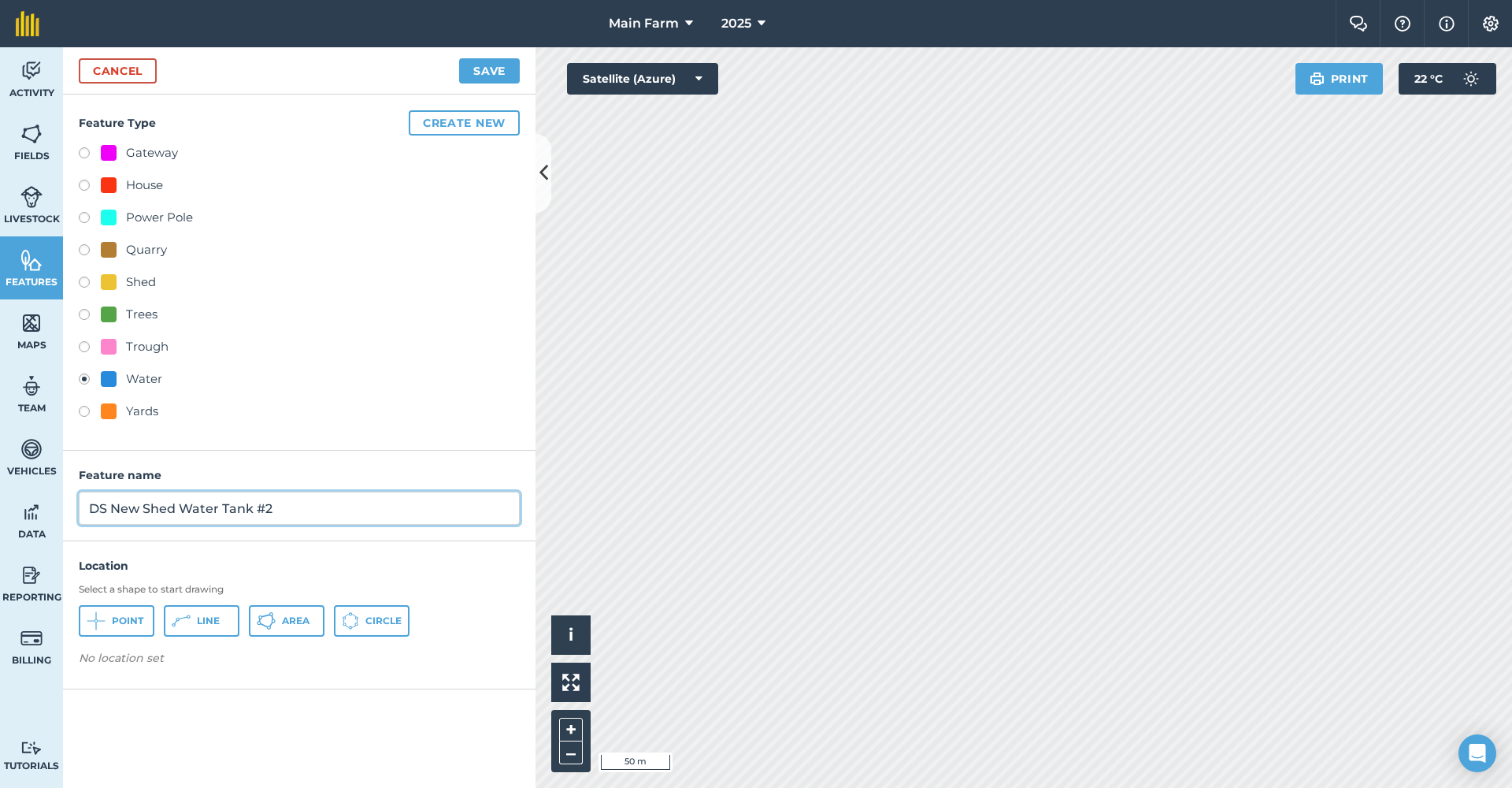
type input "DS New Shed Water Tank #2"
click at [384, 618] on span "Circle" at bounding box center [384, 621] width 36 height 13
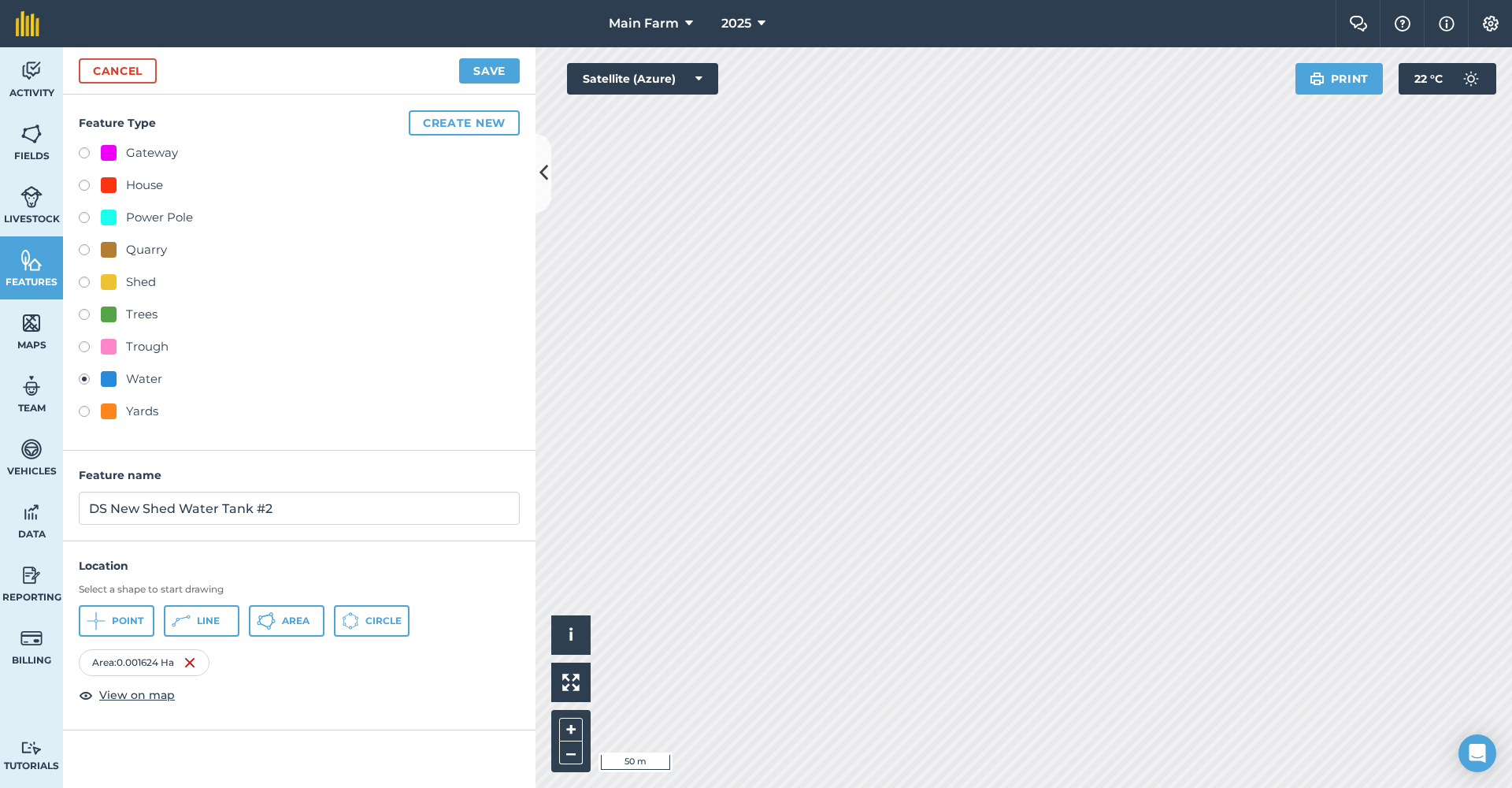
click at [481, 78] on button "Save" at bounding box center [489, 71] width 60 height 25
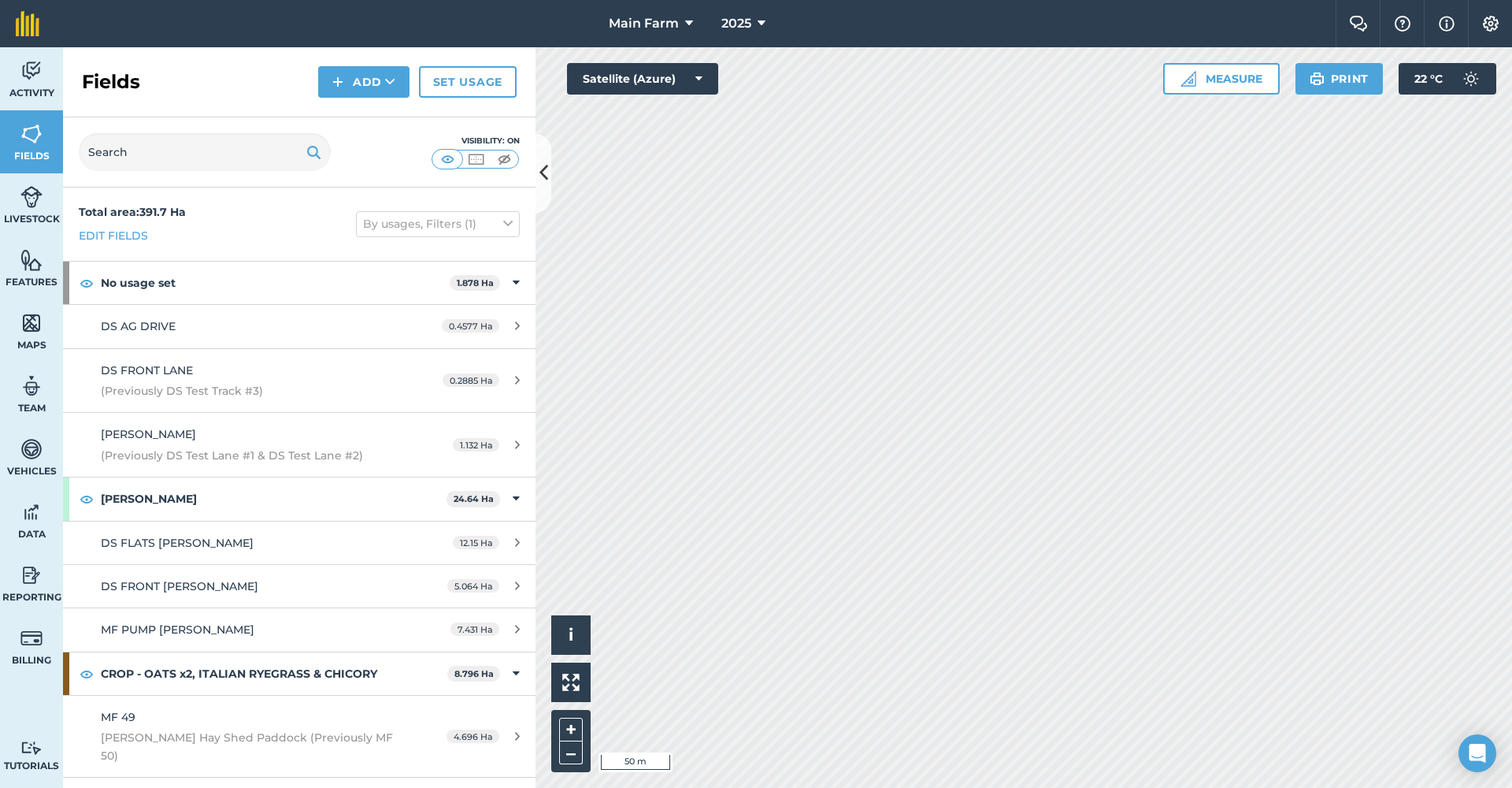
click at [16, 267] on link "Features" at bounding box center [31, 268] width 63 height 63
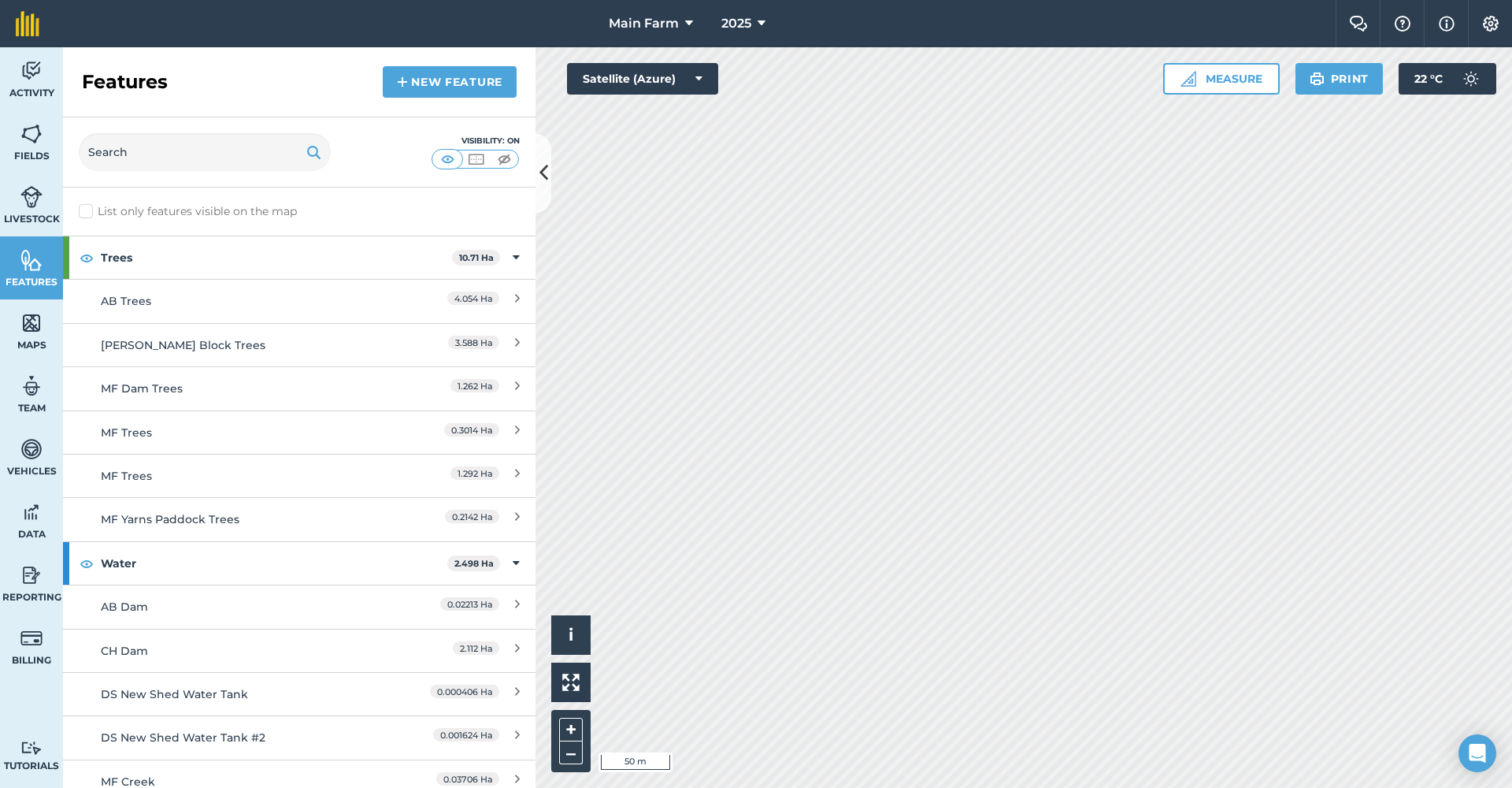
scroll to position [303, 0]
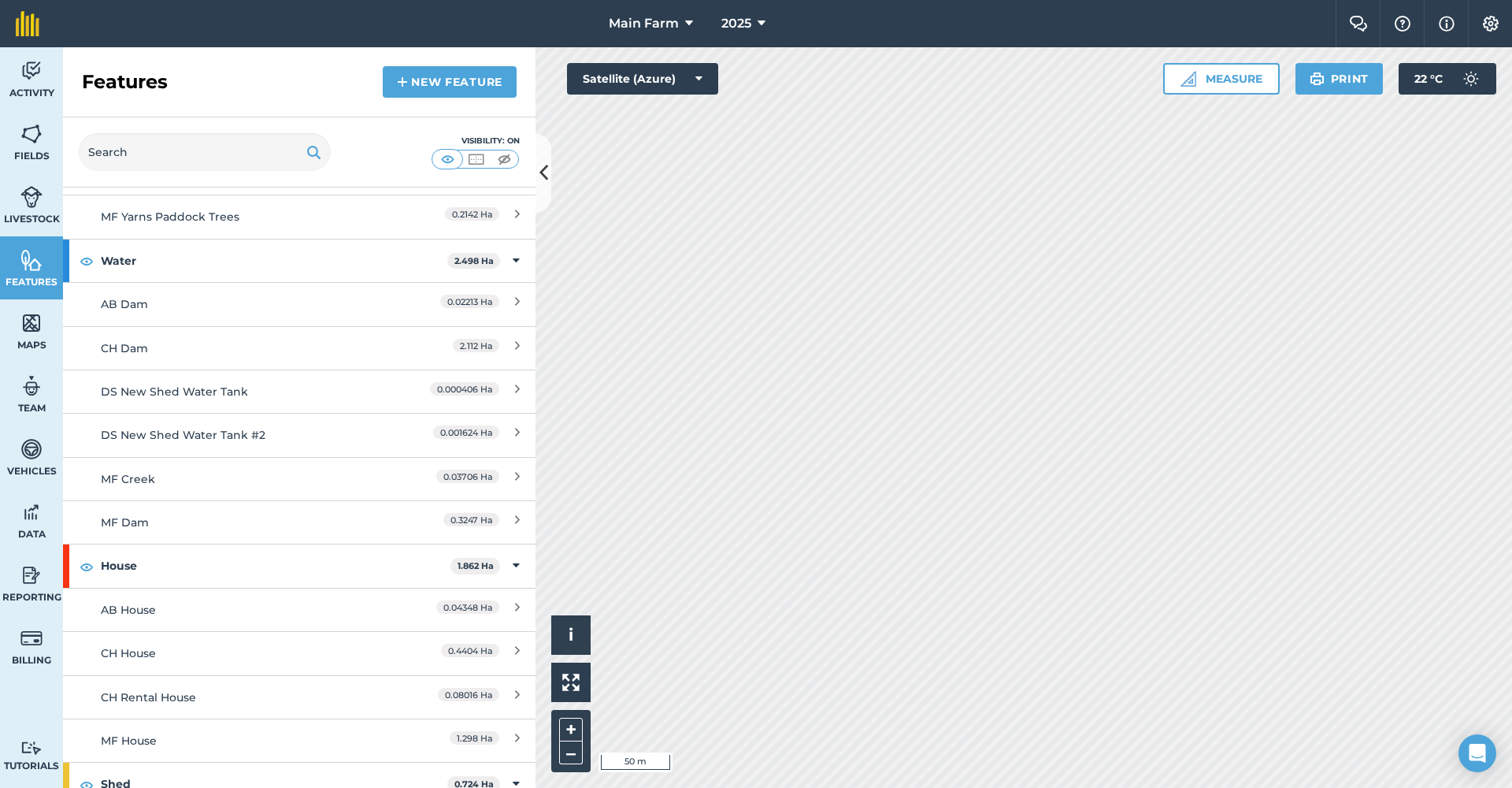
click at [181, 390] on div "DS New Shed Water Tank" at bounding box center [240, 391] width 279 height 17
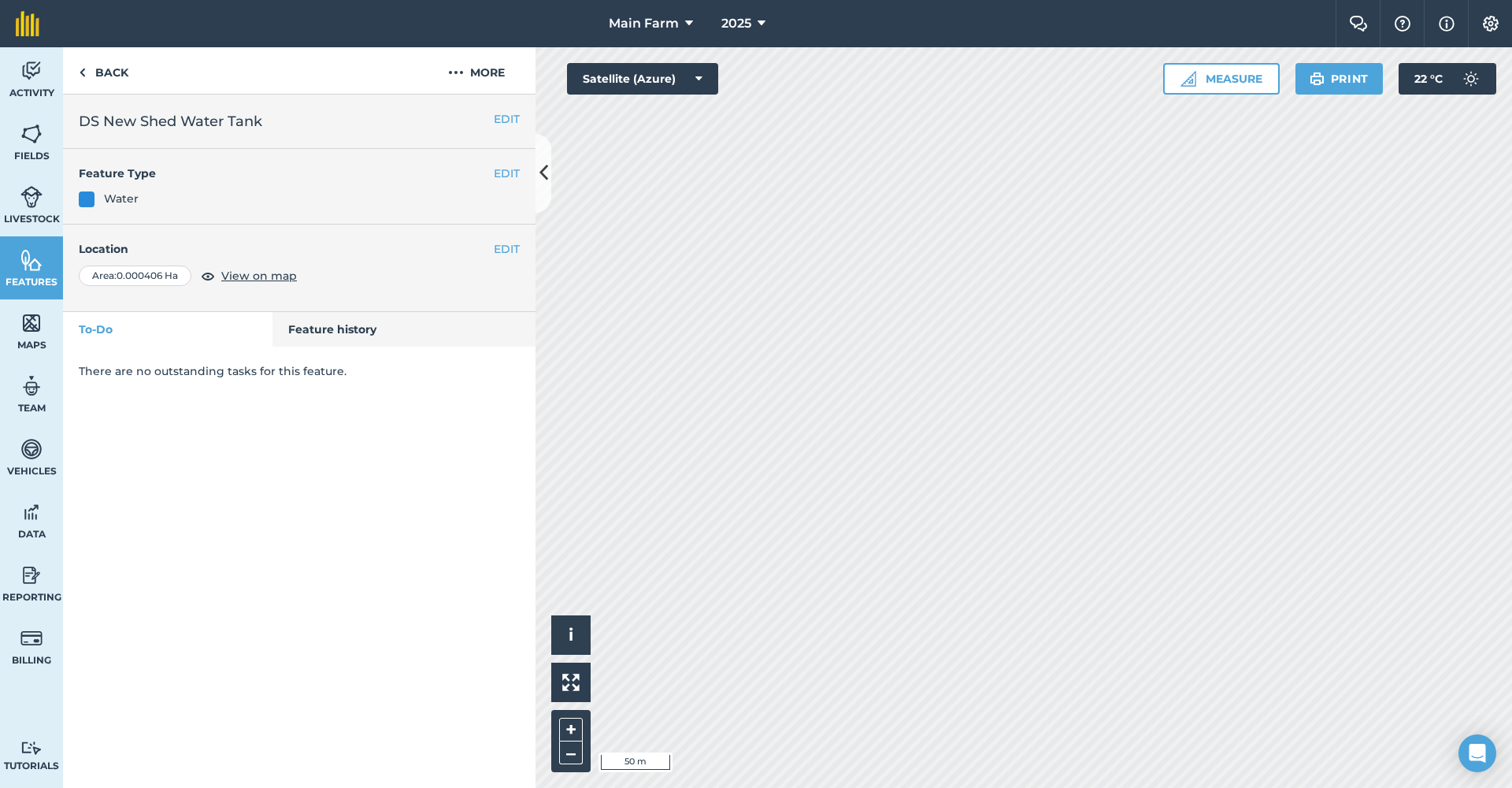
click at [500, 249] on button "EDIT" at bounding box center [507, 248] width 26 height 17
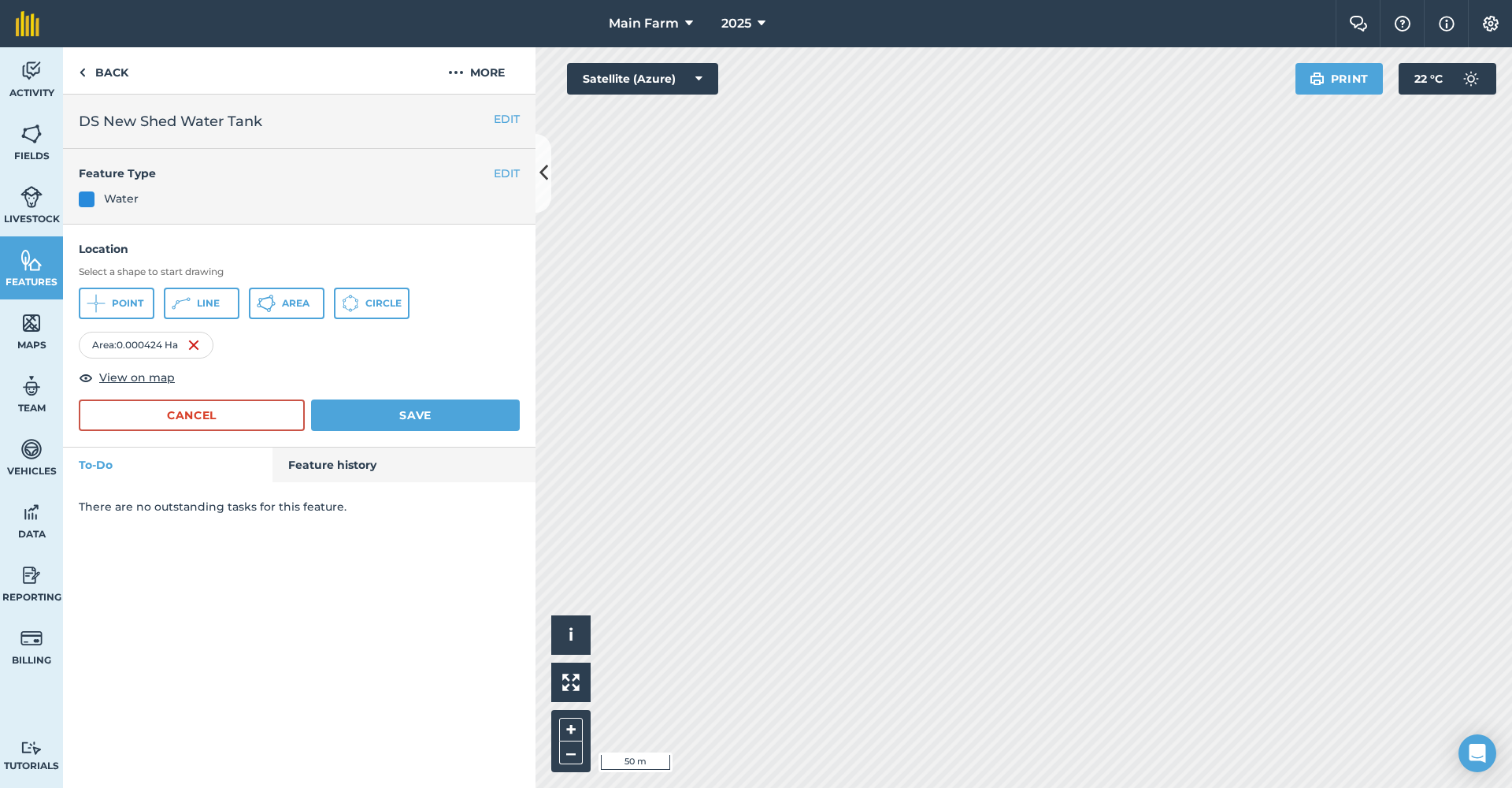
click at [207, 415] on button "Cancel" at bounding box center [192, 414] width 226 height 31
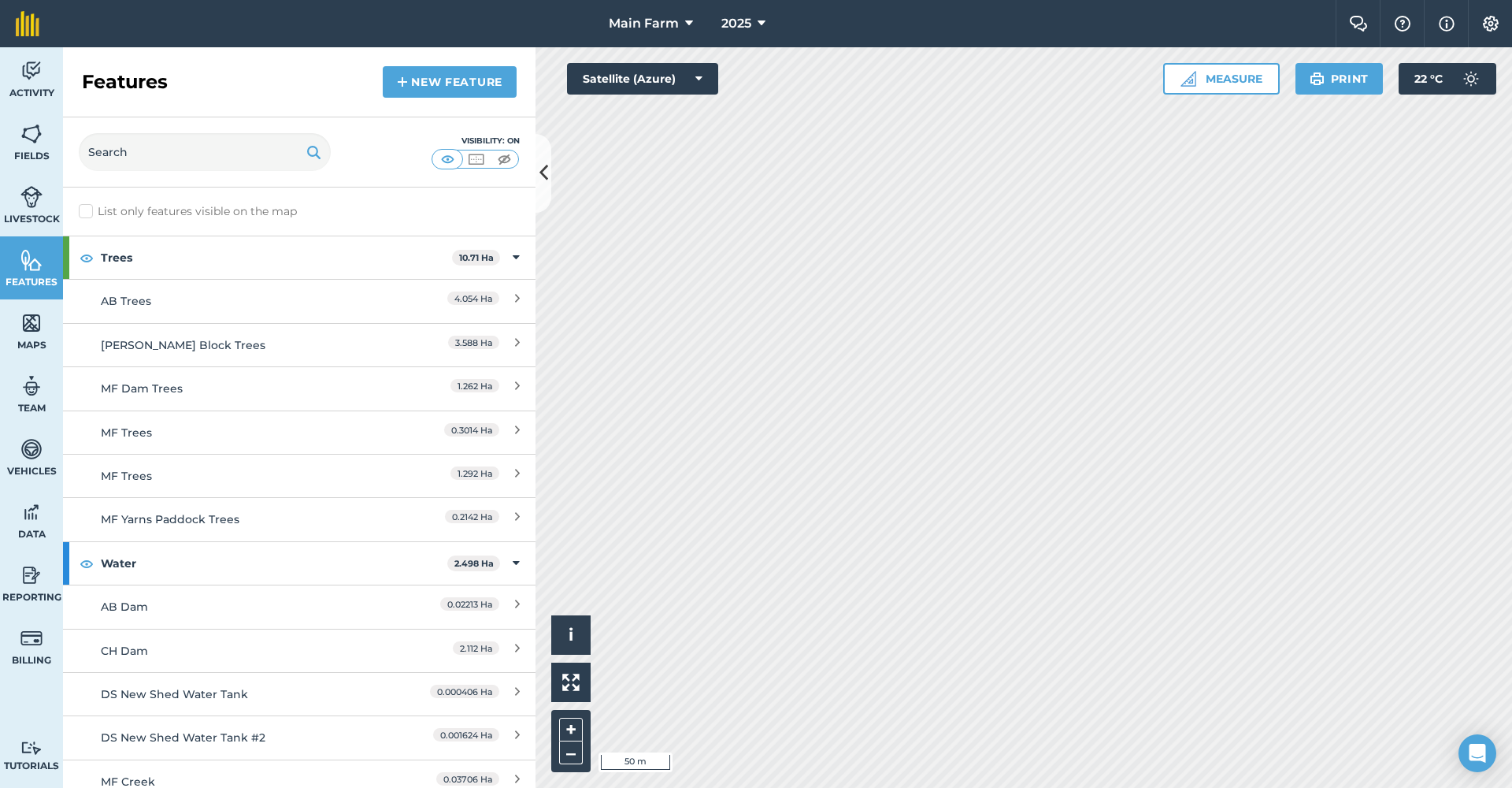
scroll to position [195, 0]
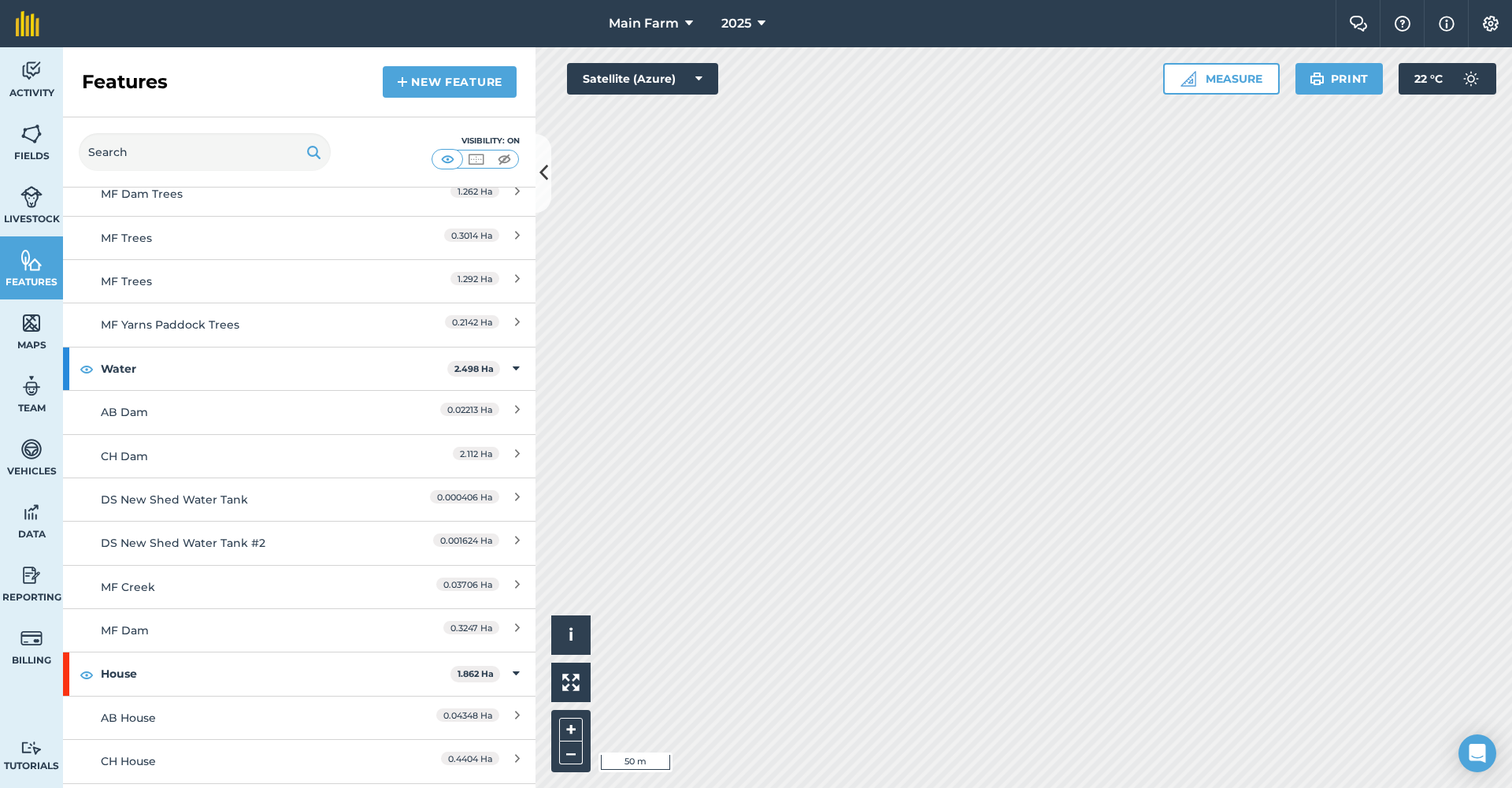
click at [221, 500] on div "DS New Shed Water Tank" at bounding box center [240, 499] width 279 height 17
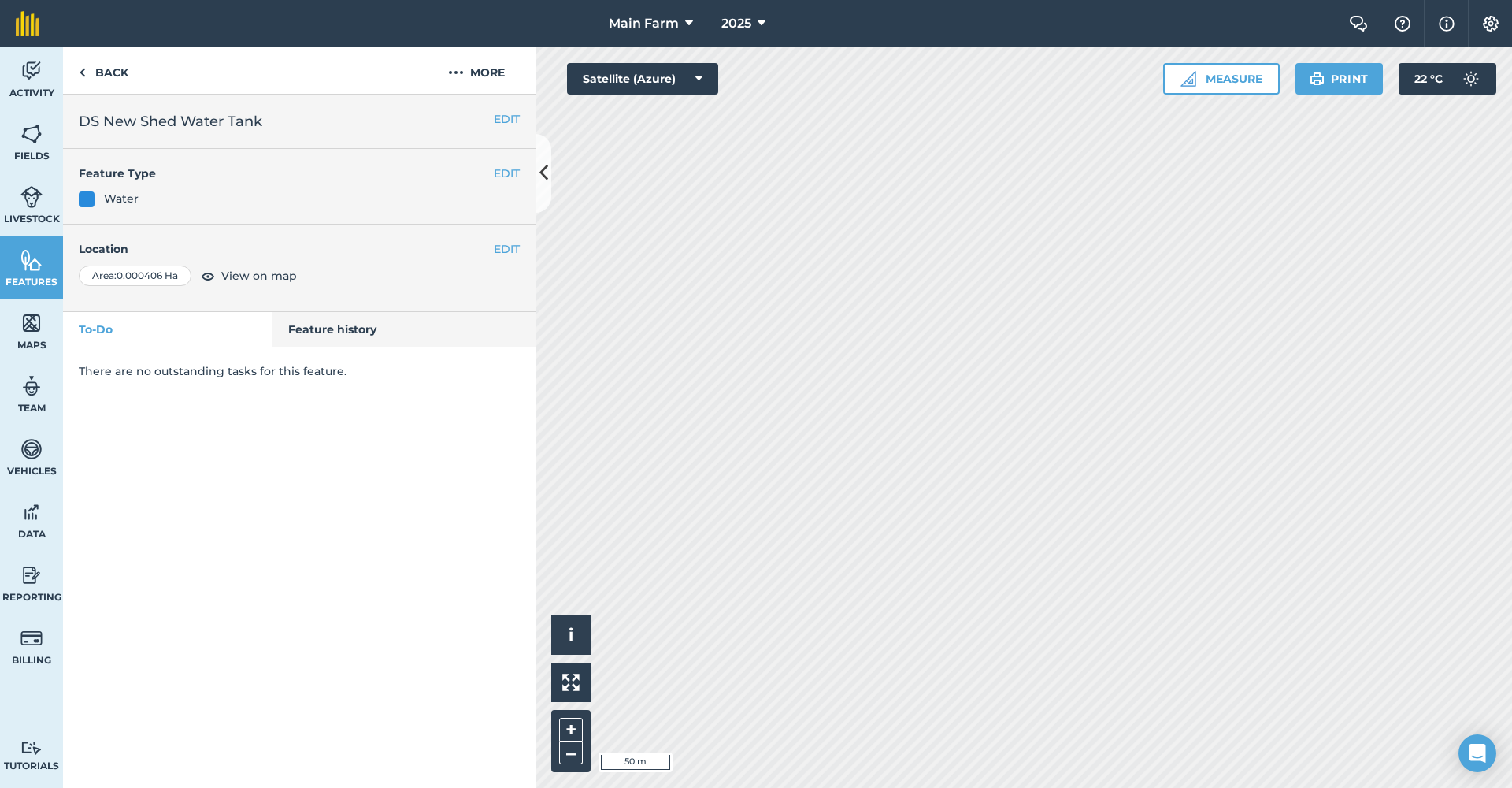
click at [508, 247] on button "EDIT" at bounding box center [507, 248] width 26 height 17
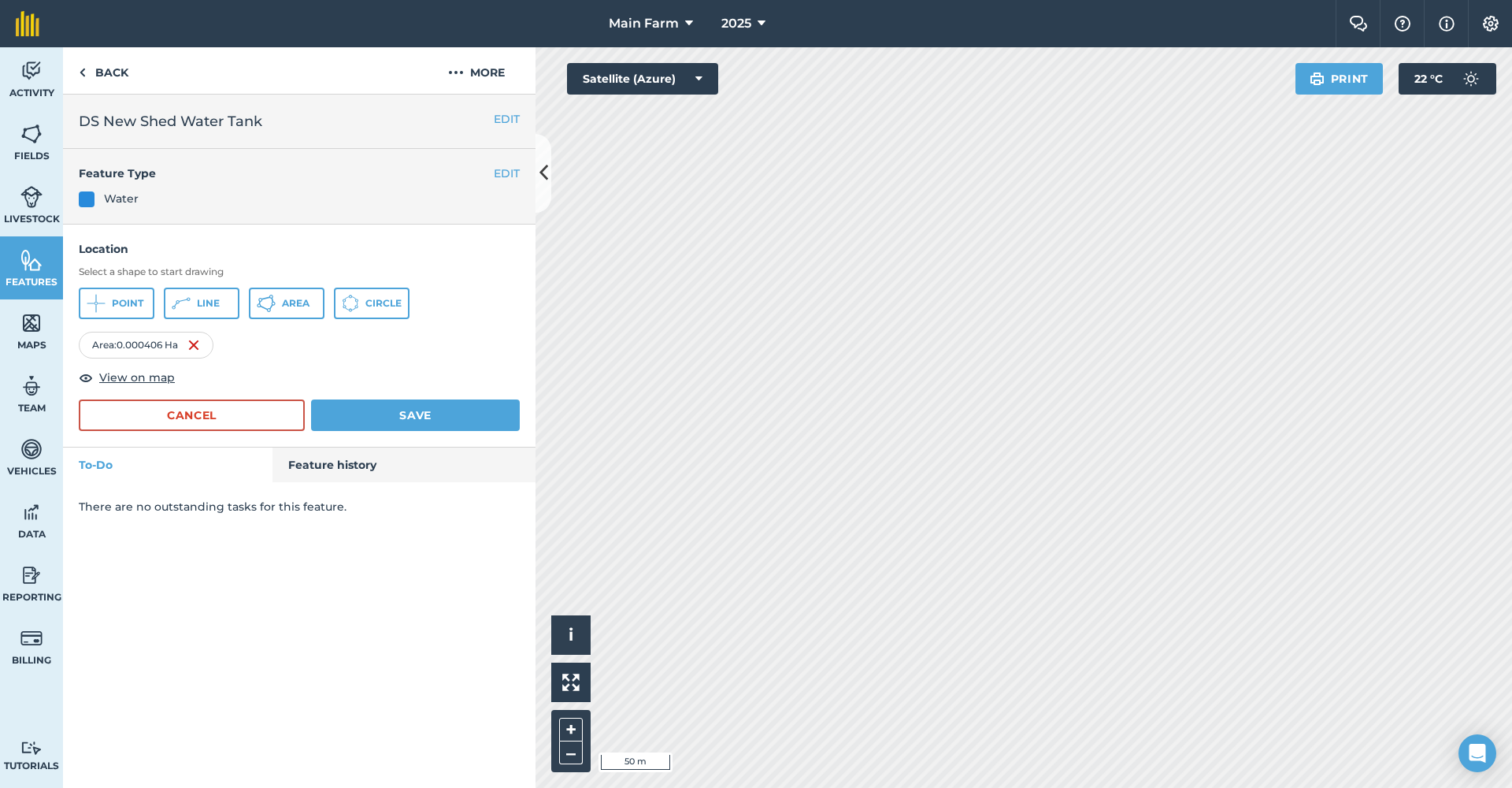
click at [380, 305] on span "Circle" at bounding box center [384, 303] width 36 height 13
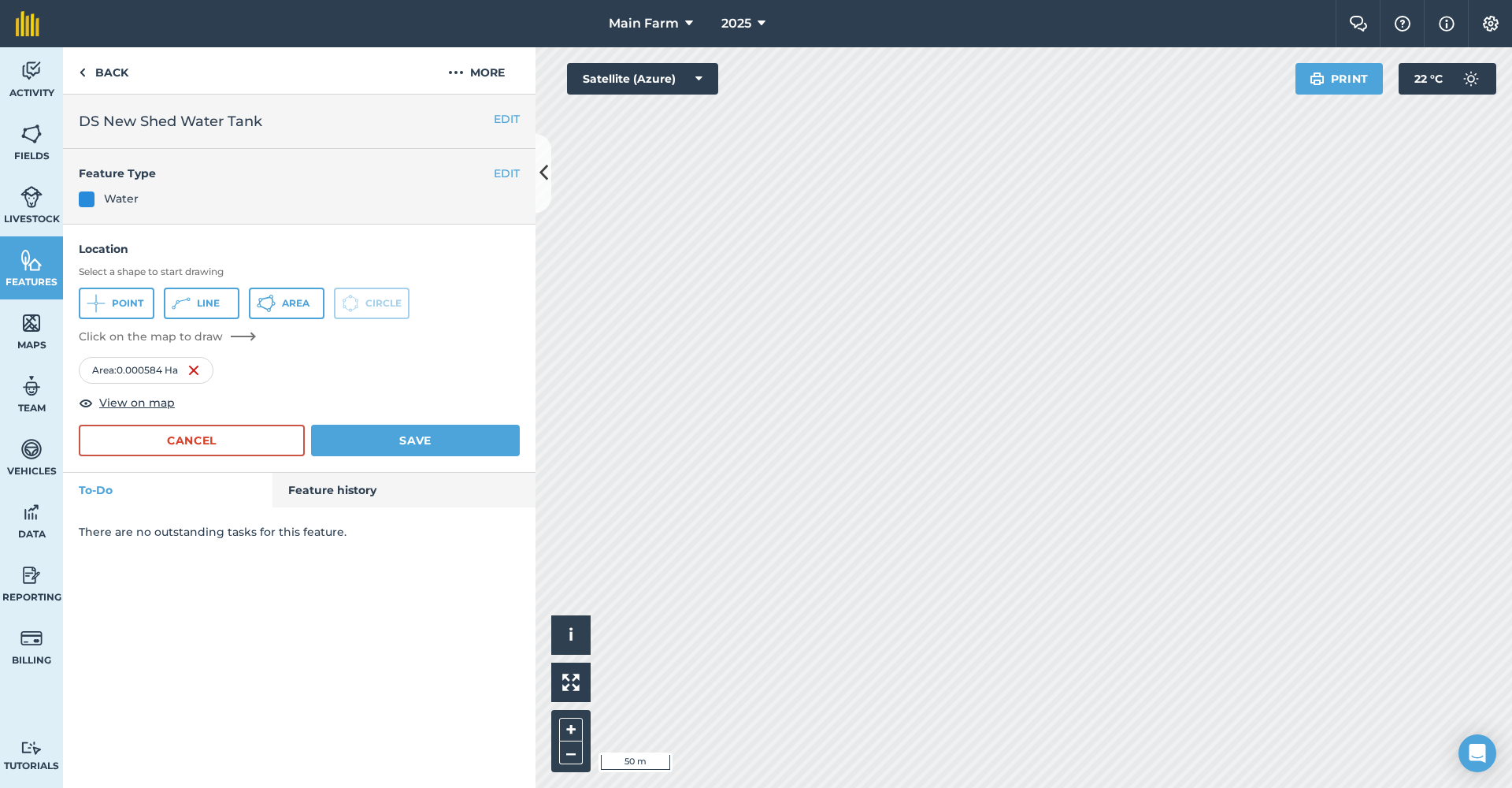
click at [208, 442] on button "Cancel" at bounding box center [192, 439] width 226 height 31
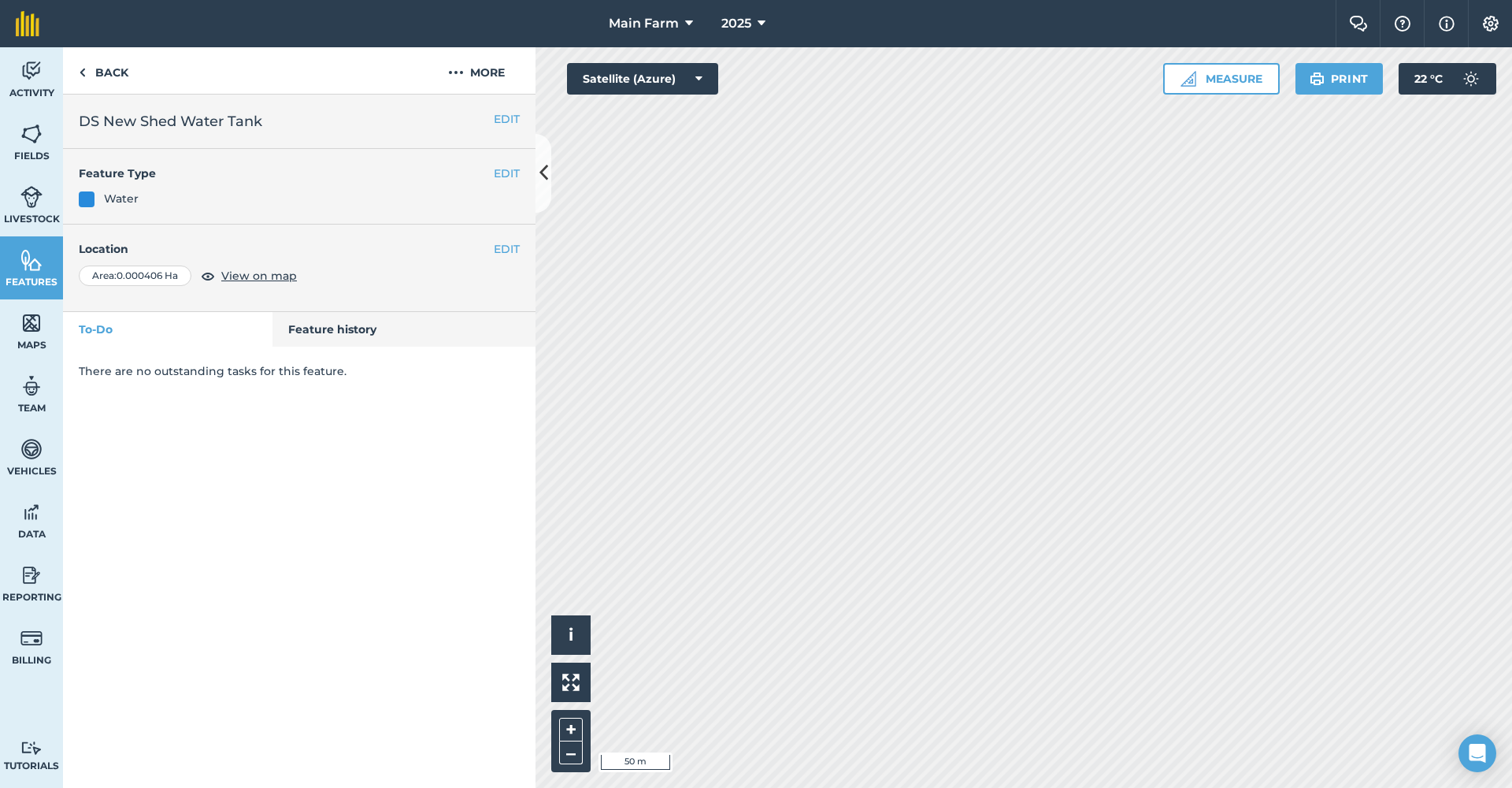
click at [40, 249] on img at bounding box center [31, 260] width 22 height 23
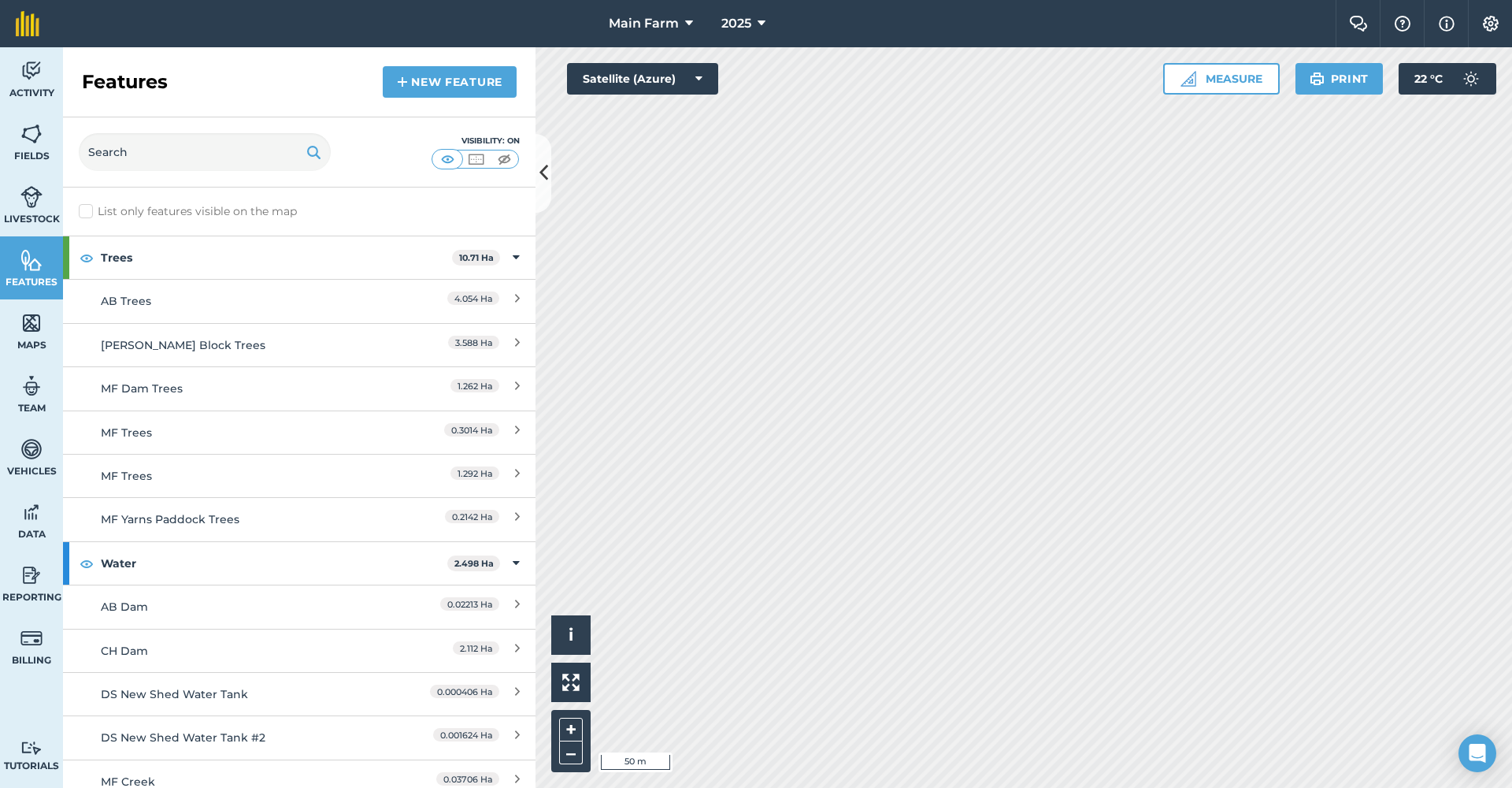
scroll to position [275, 0]
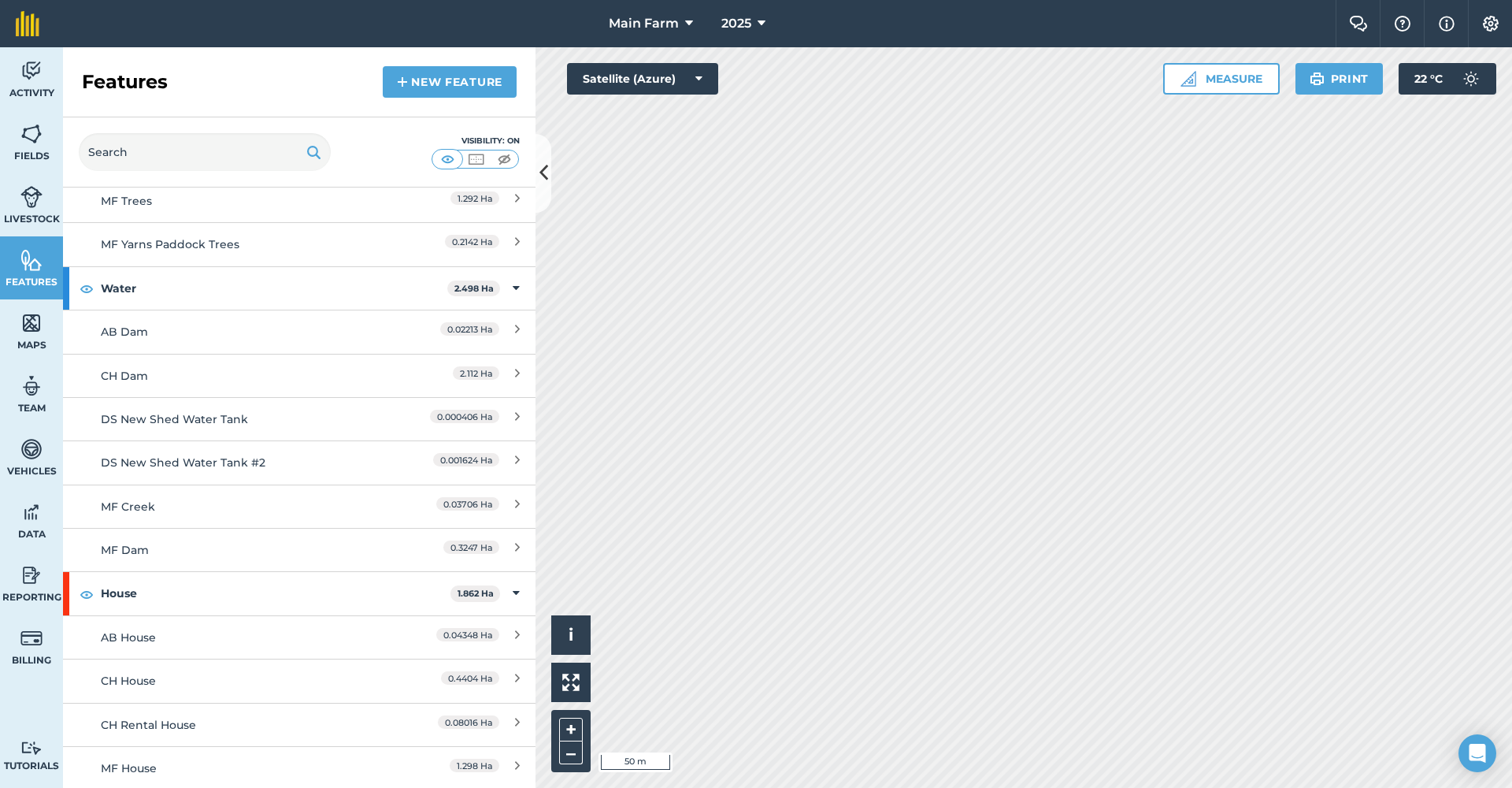
click at [236, 459] on div "DS New Shed Water Tank #2" at bounding box center [240, 462] width 279 height 17
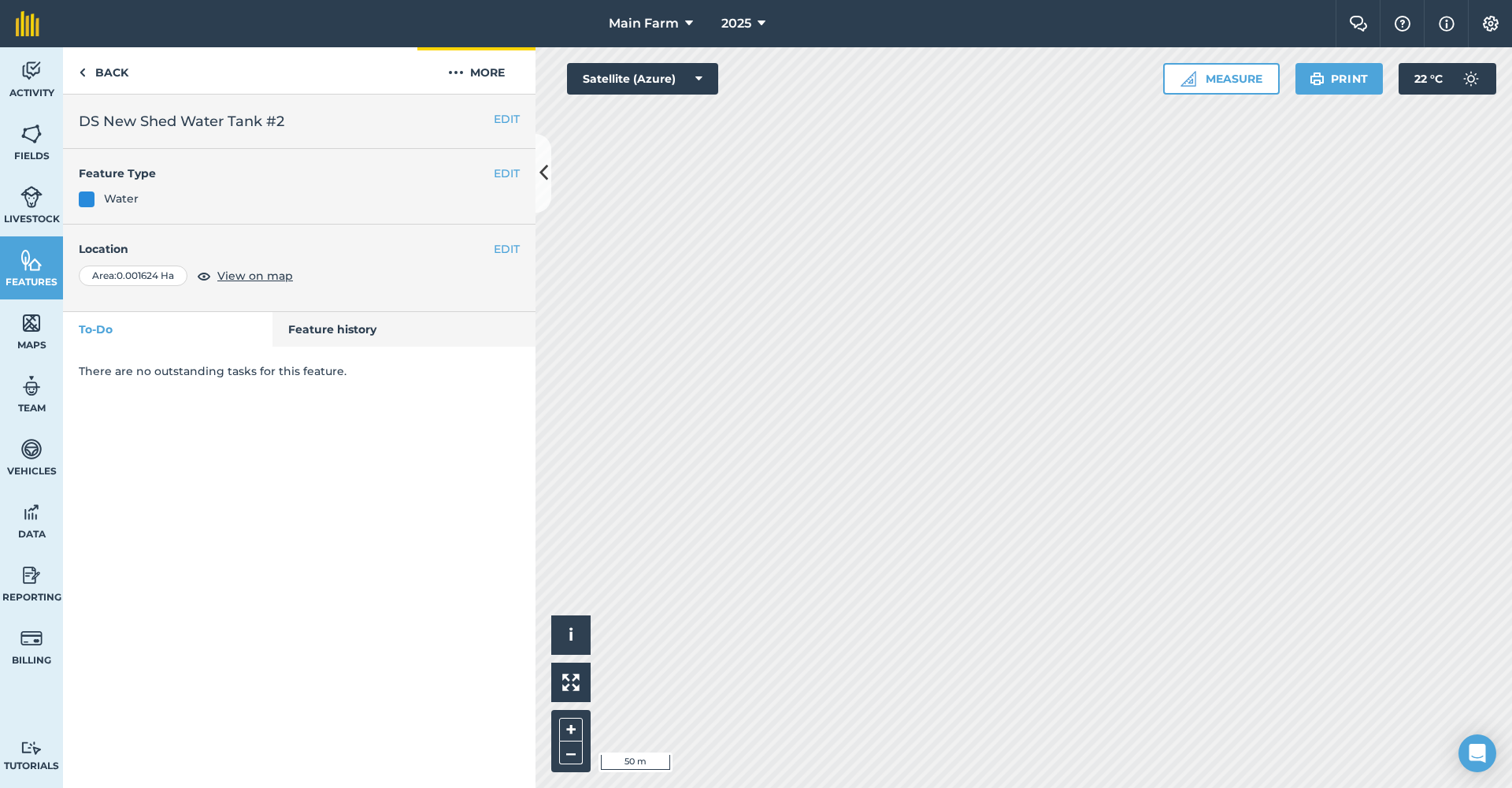
click at [468, 72] on button "More" at bounding box center [476, 71] width 118 height 47
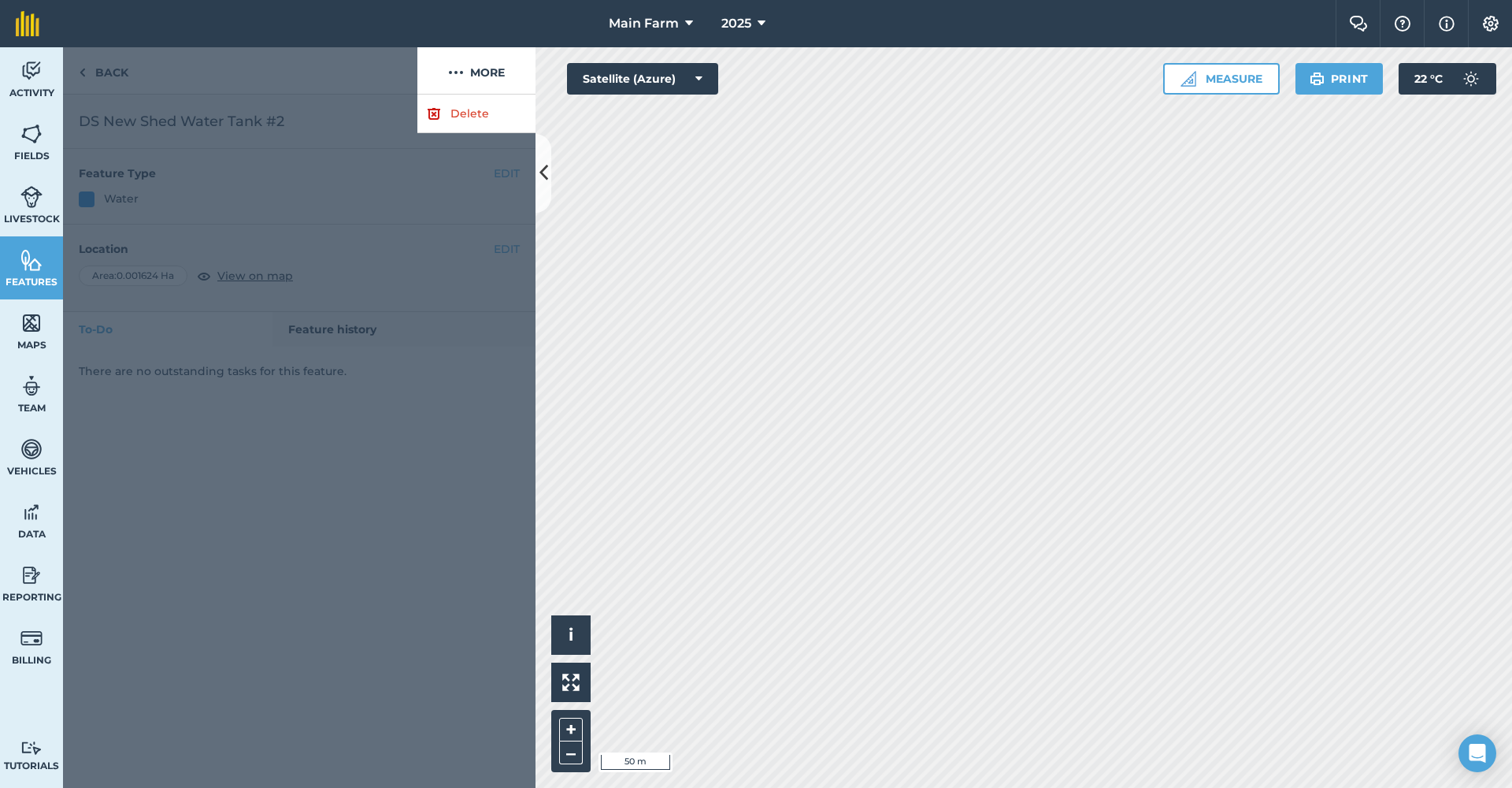
click at [457, 110] on link "Delete" at bounding box center [476, 113] width 118 height 39
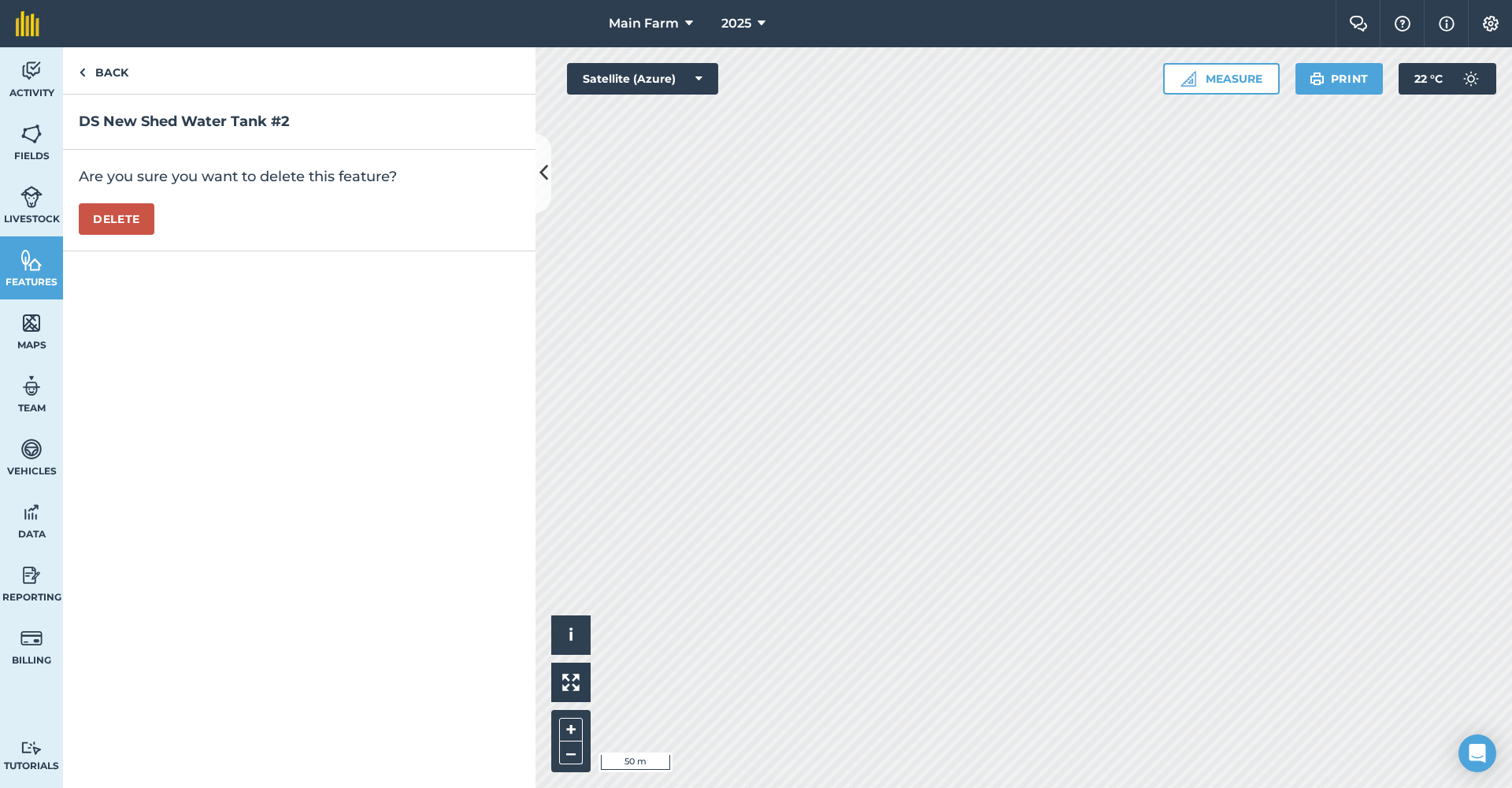
click at [114, 217] on button "Delete" at bounding box center [117, 218] width 75 height 31
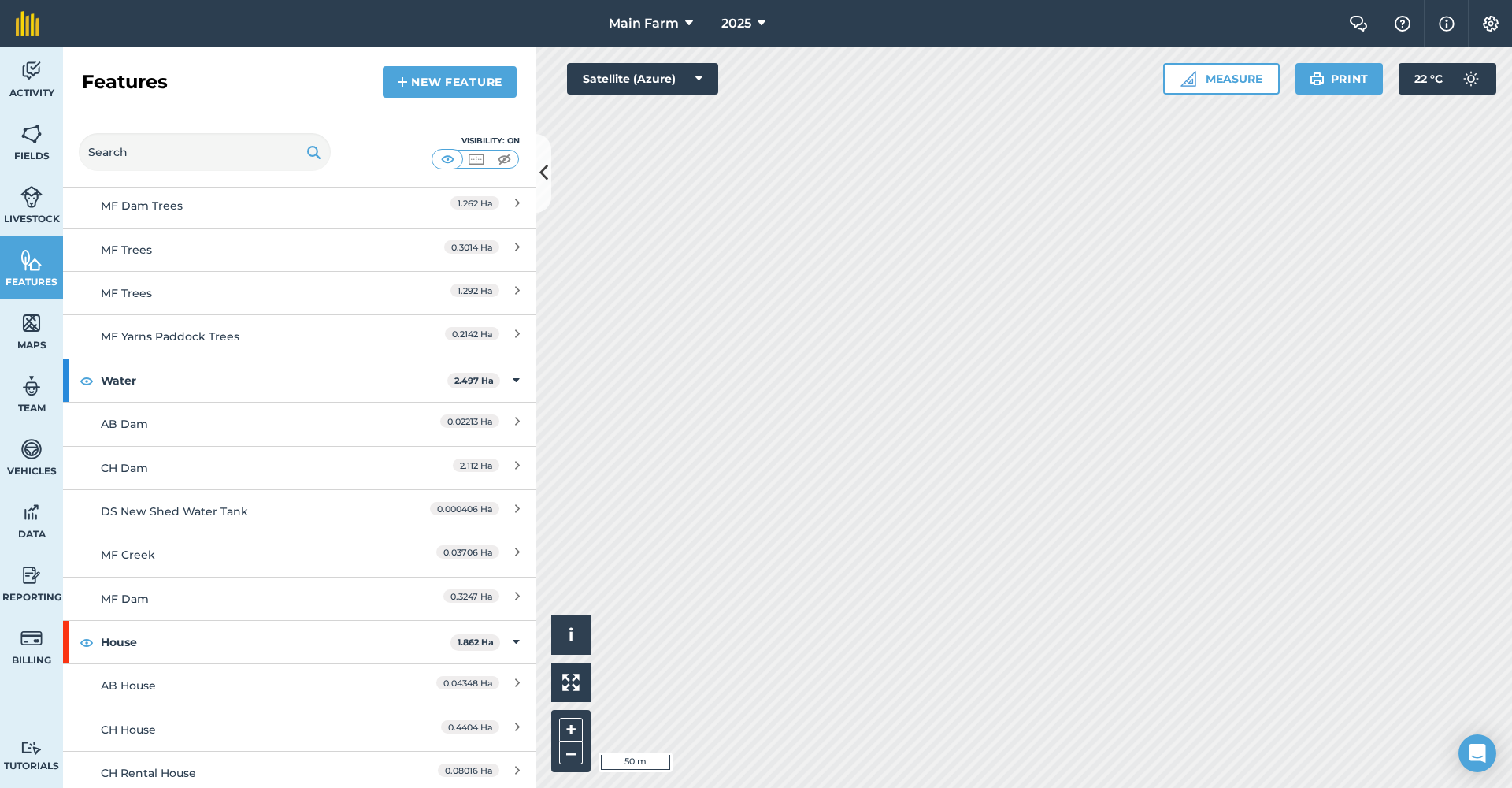
scroll to position [263, 0]
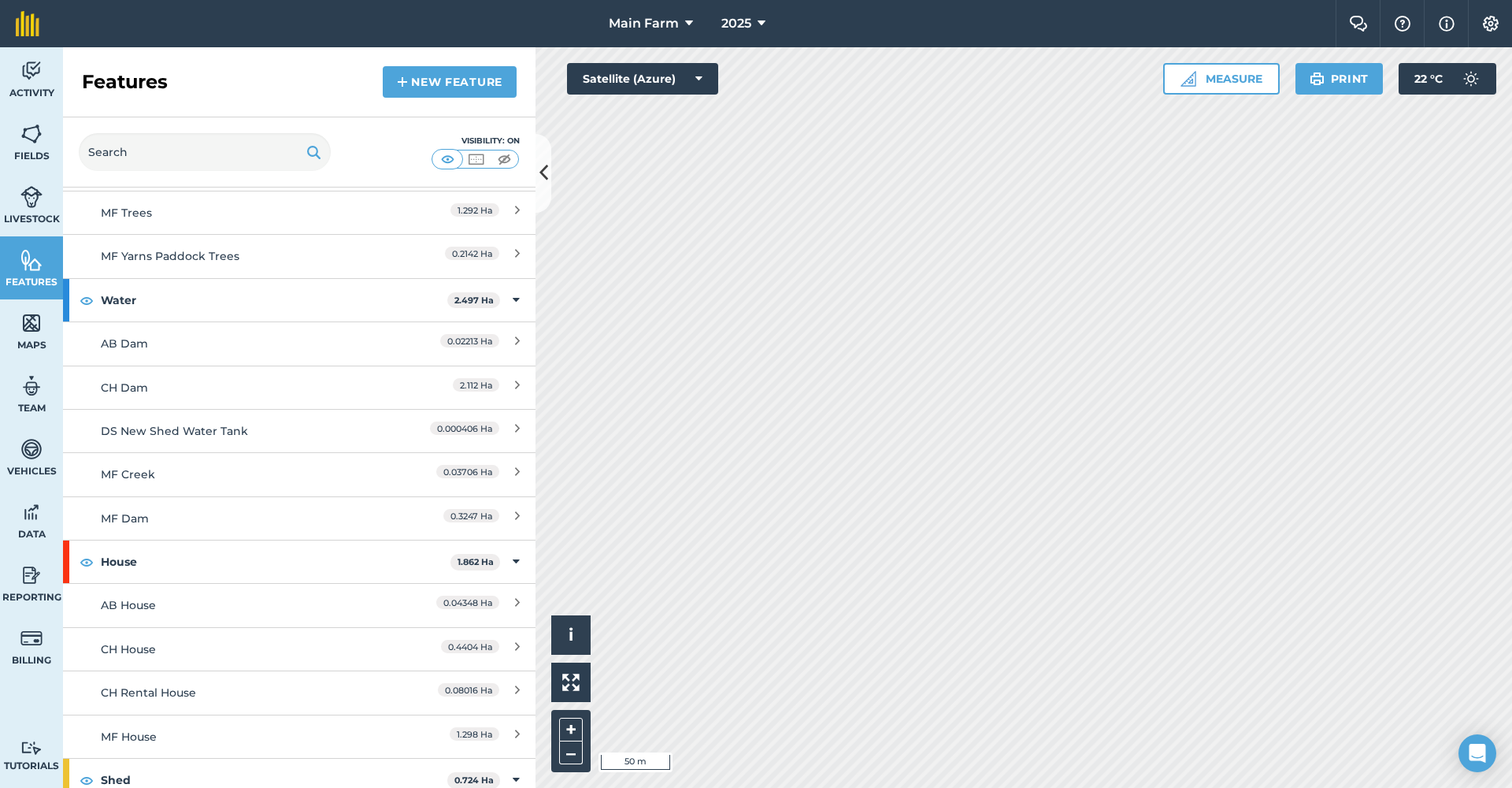
click at [172, 422] on div "DS New Shed Water Tank" at bounding box center [240, 430] width 279 height 17
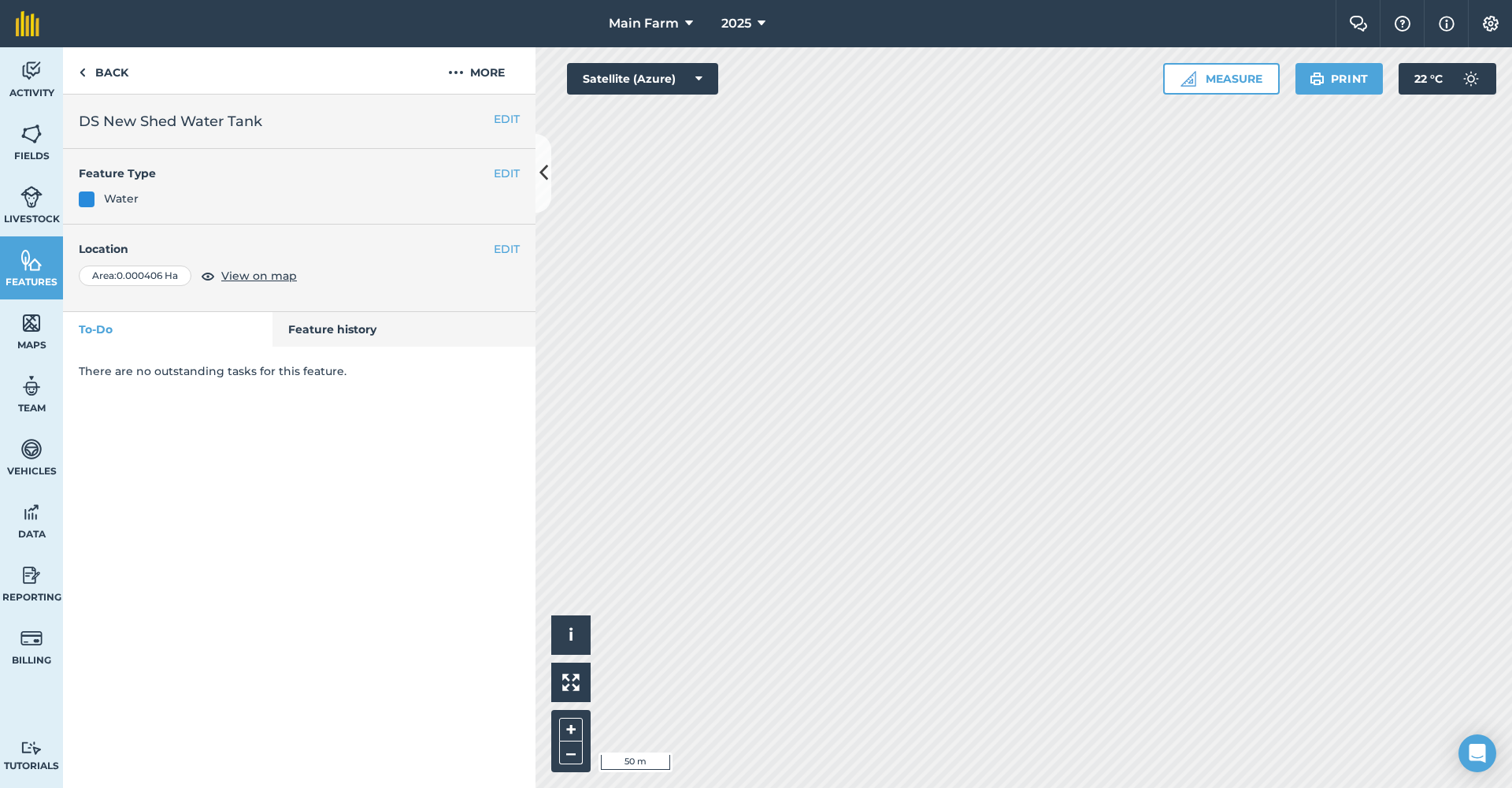
click at [494, 246] on button "EDIT" at bounding box center [507, 248] width 26 height 17
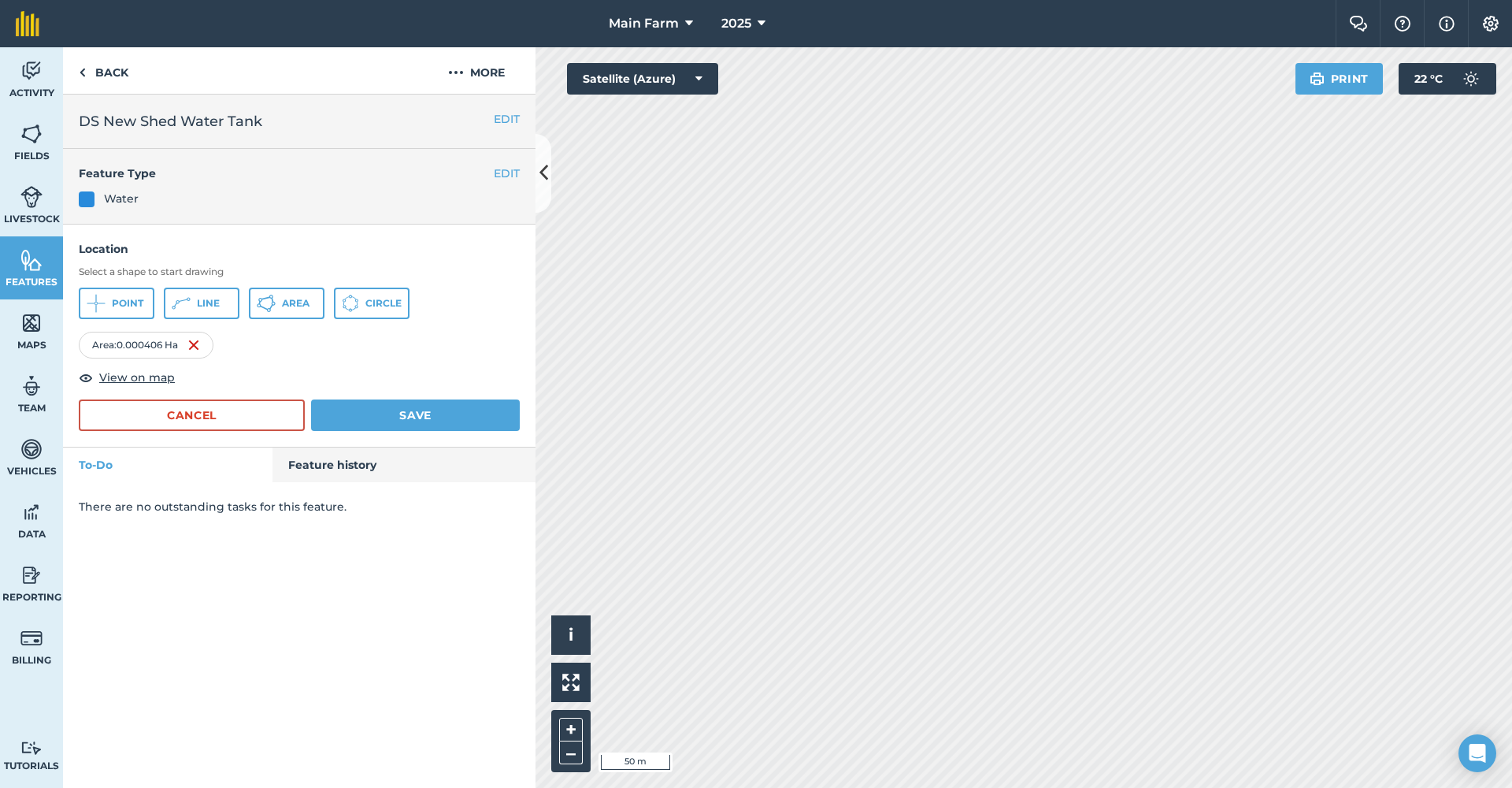
click at [194, 343] on img at bounding box center [194, 344] width 13 height 19
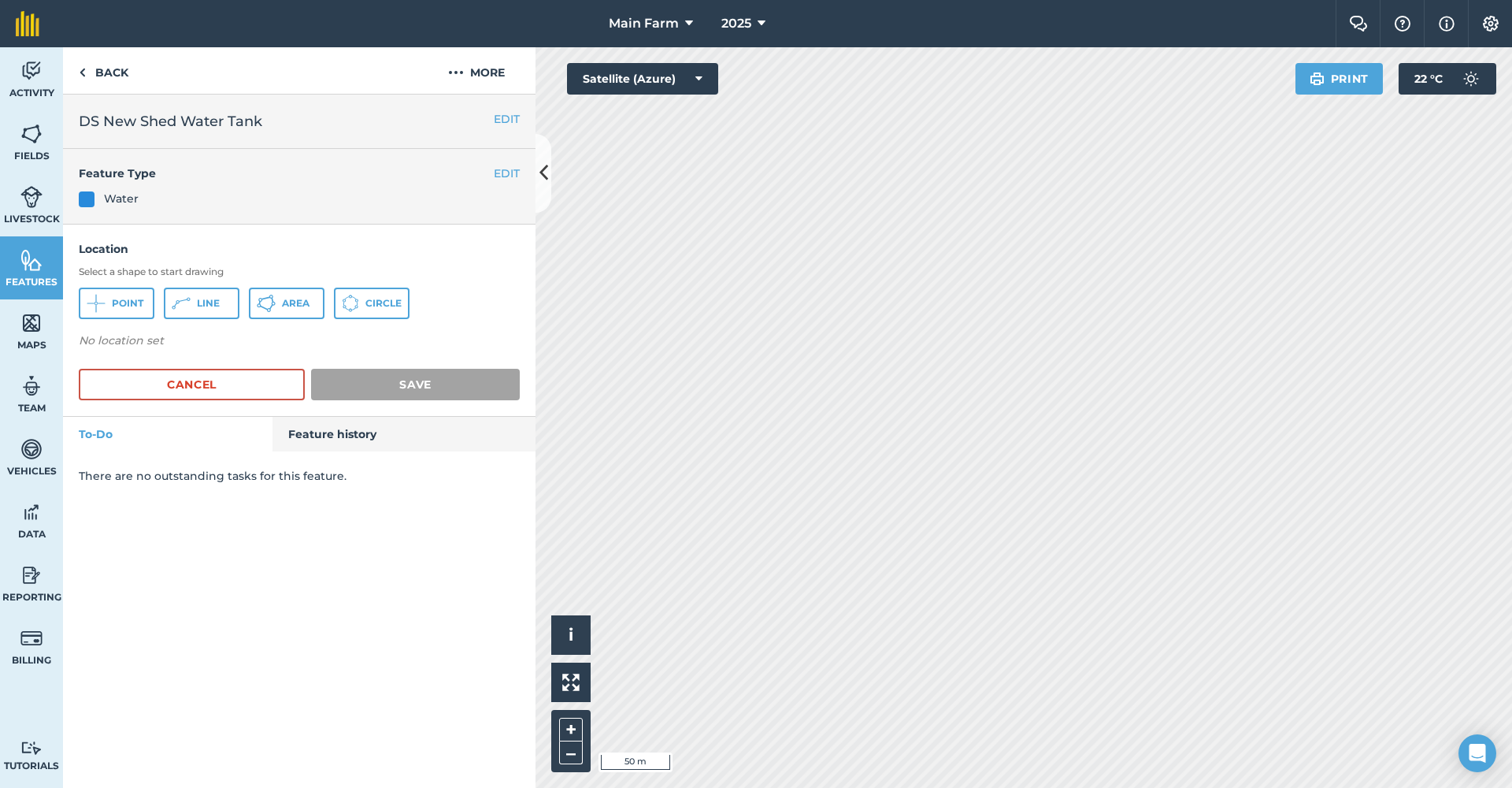
click at [349, 297] on icon at bounding box center [349, 303] width 17 height 17
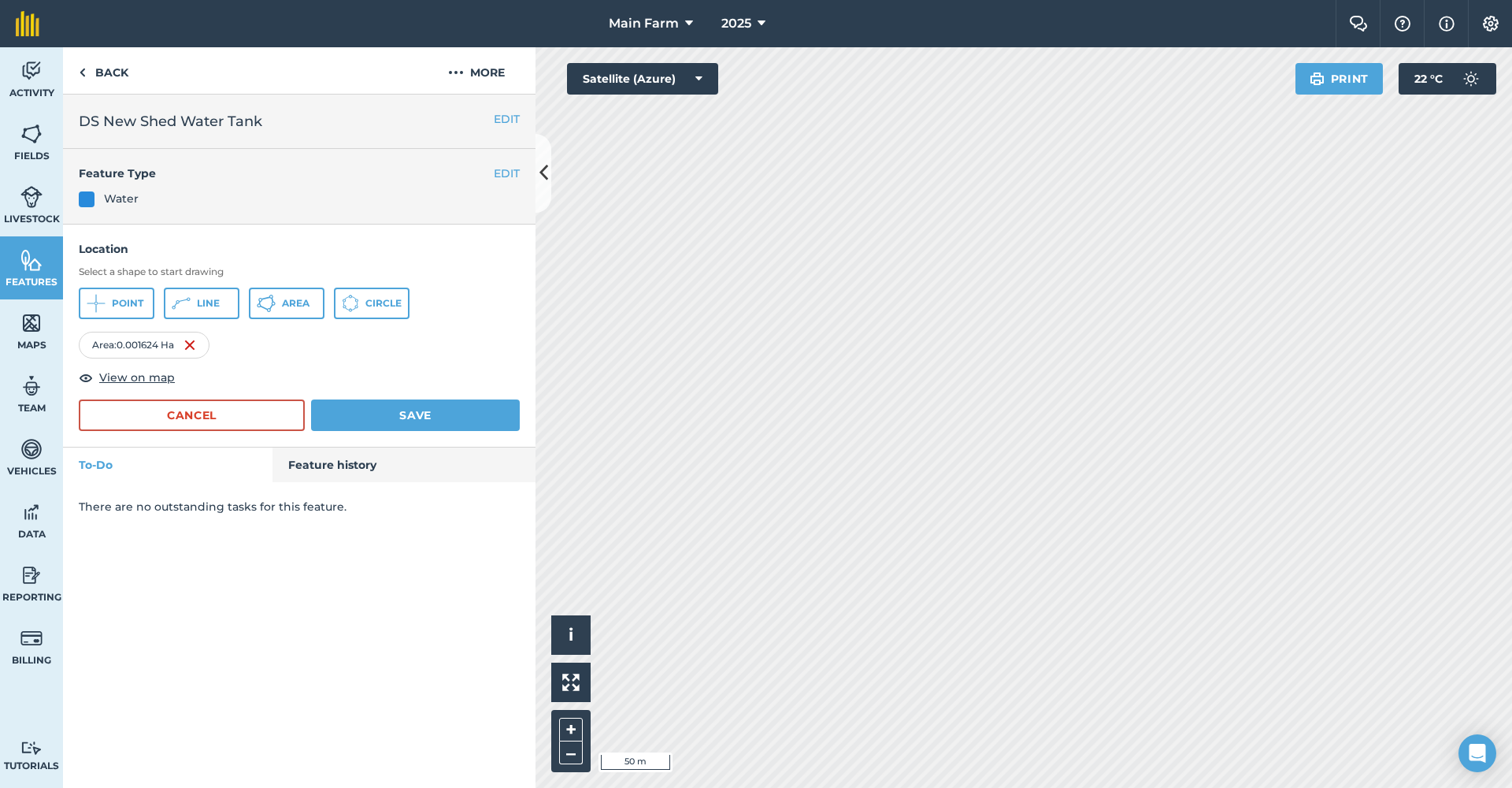
click at [420, 412] on button "Save" at bounding box center [415, 414] width 208 height 31
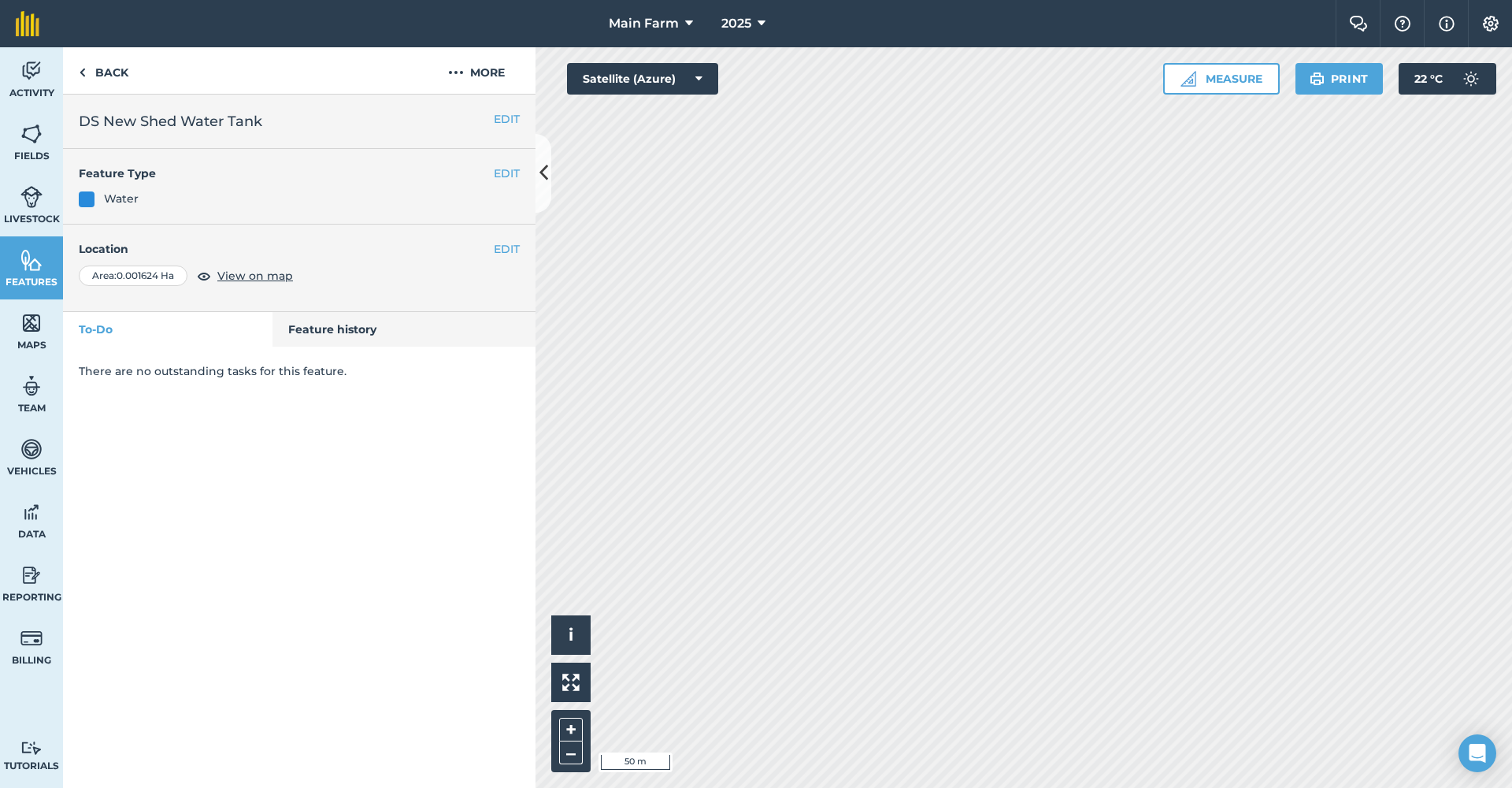
click at [508, 249] on button "EDIT" at bounding box center [507, 248] width 26 height 17
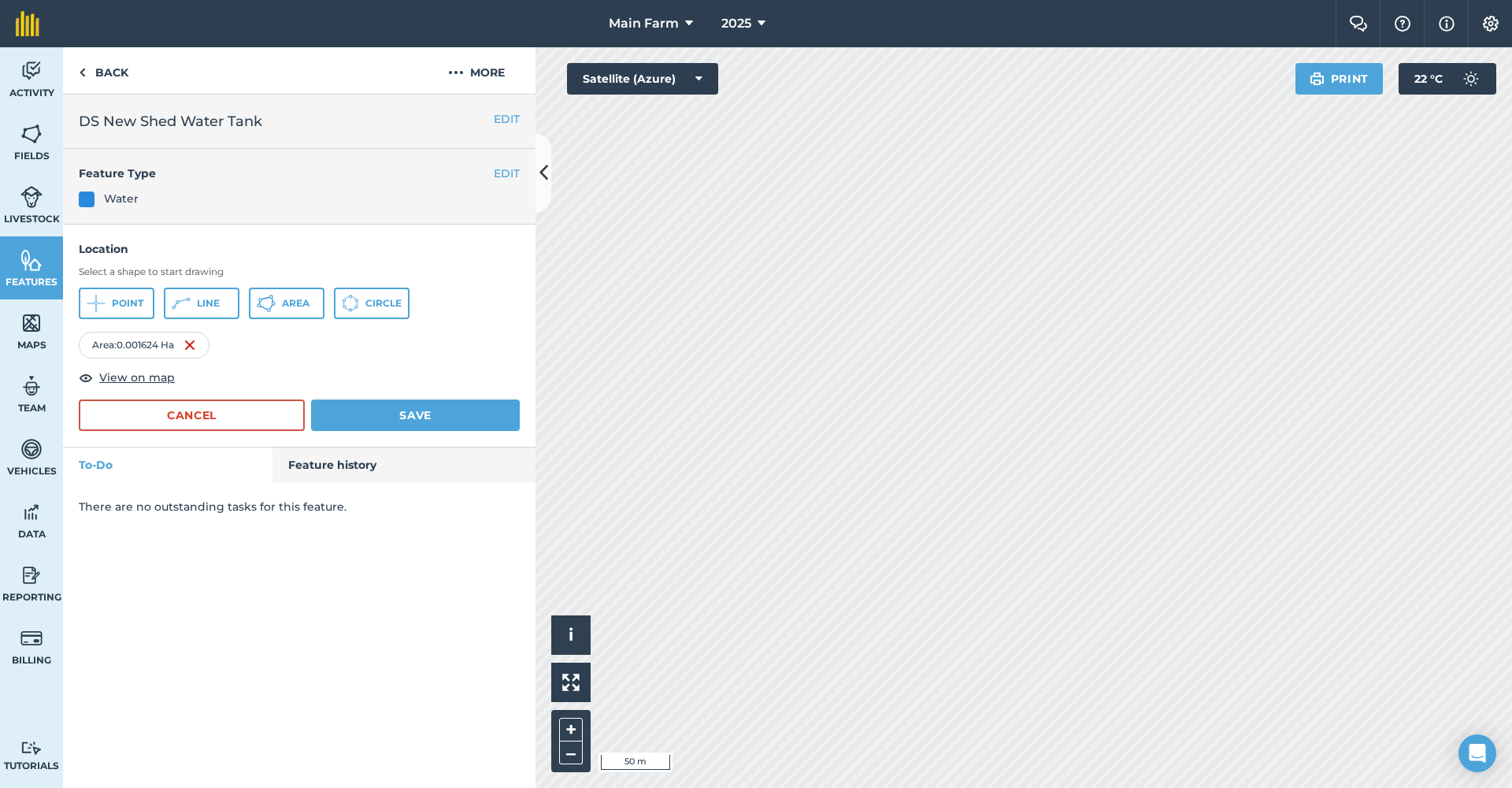
click at [365, 309] on button "Circle" at bounding box center [372, 303] width 75 height 31
click at [345, 409] on button "Save" at bounding box center [415, 414] width 208 height 31
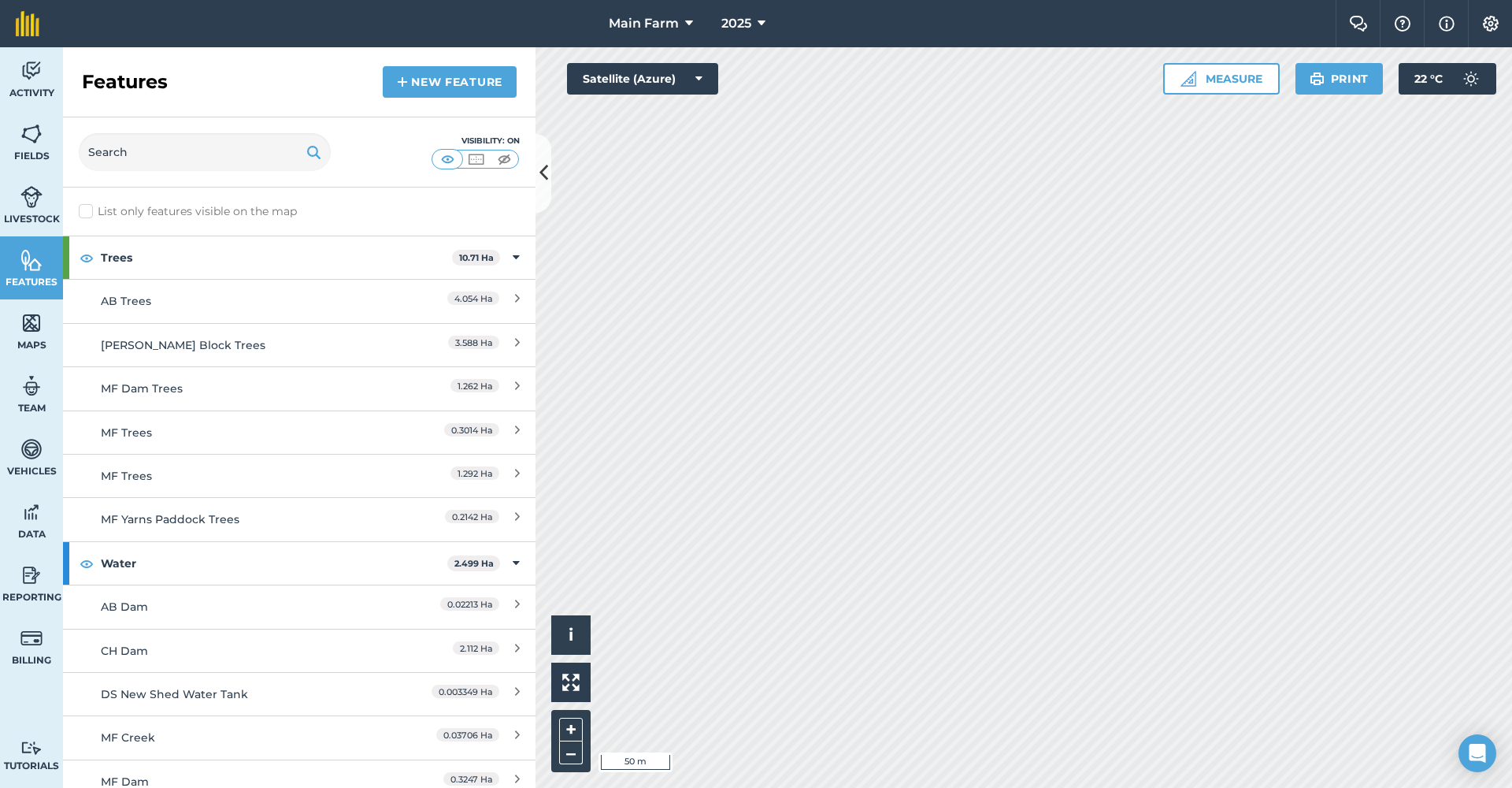
click at [164, 697] on div "DS New Shed Water Tank" at bounding box center [240, 694] width 279 height 17
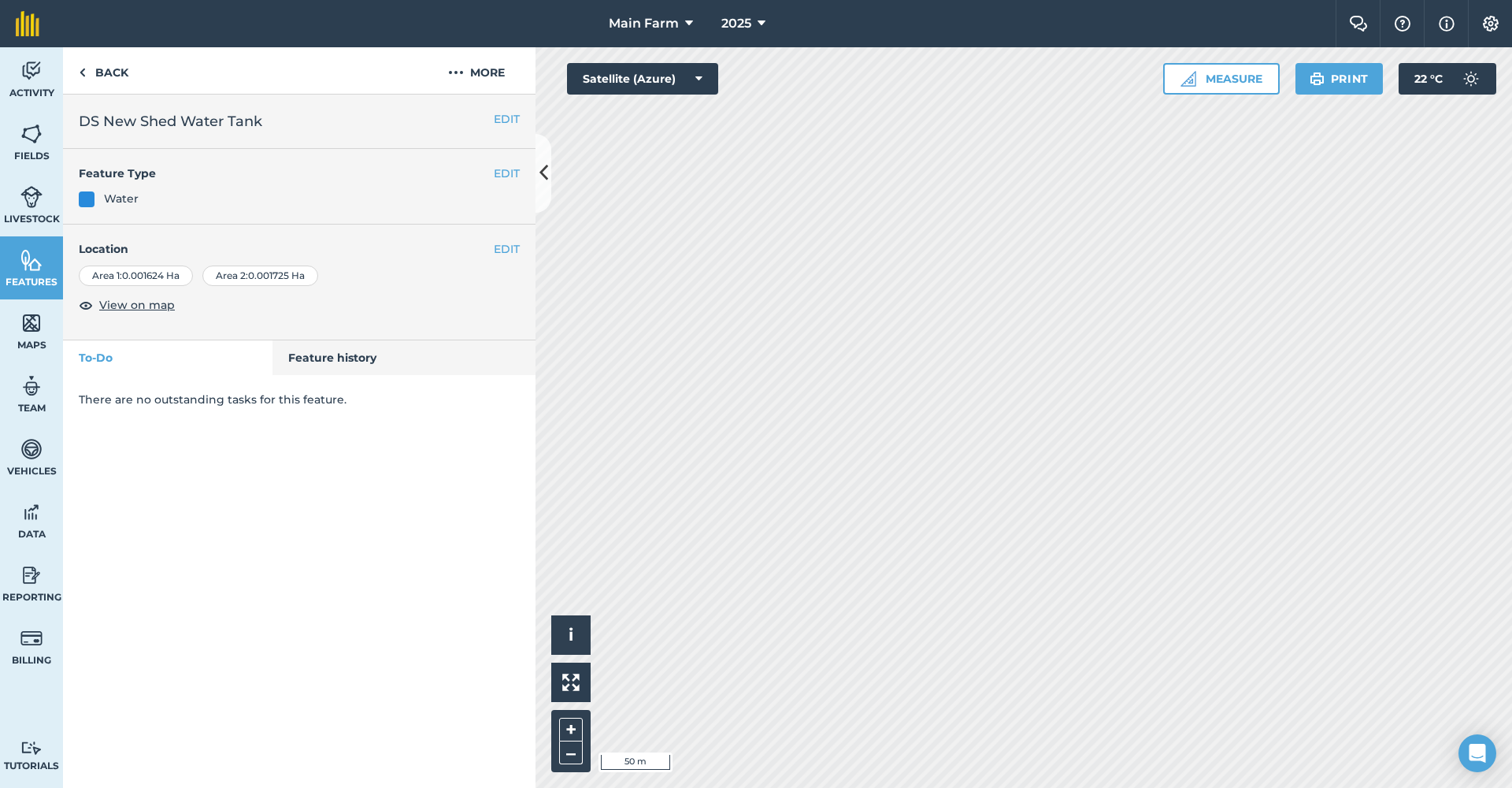
click at [35, 137] on img at bounding box center [31, 134] width 22 height 23
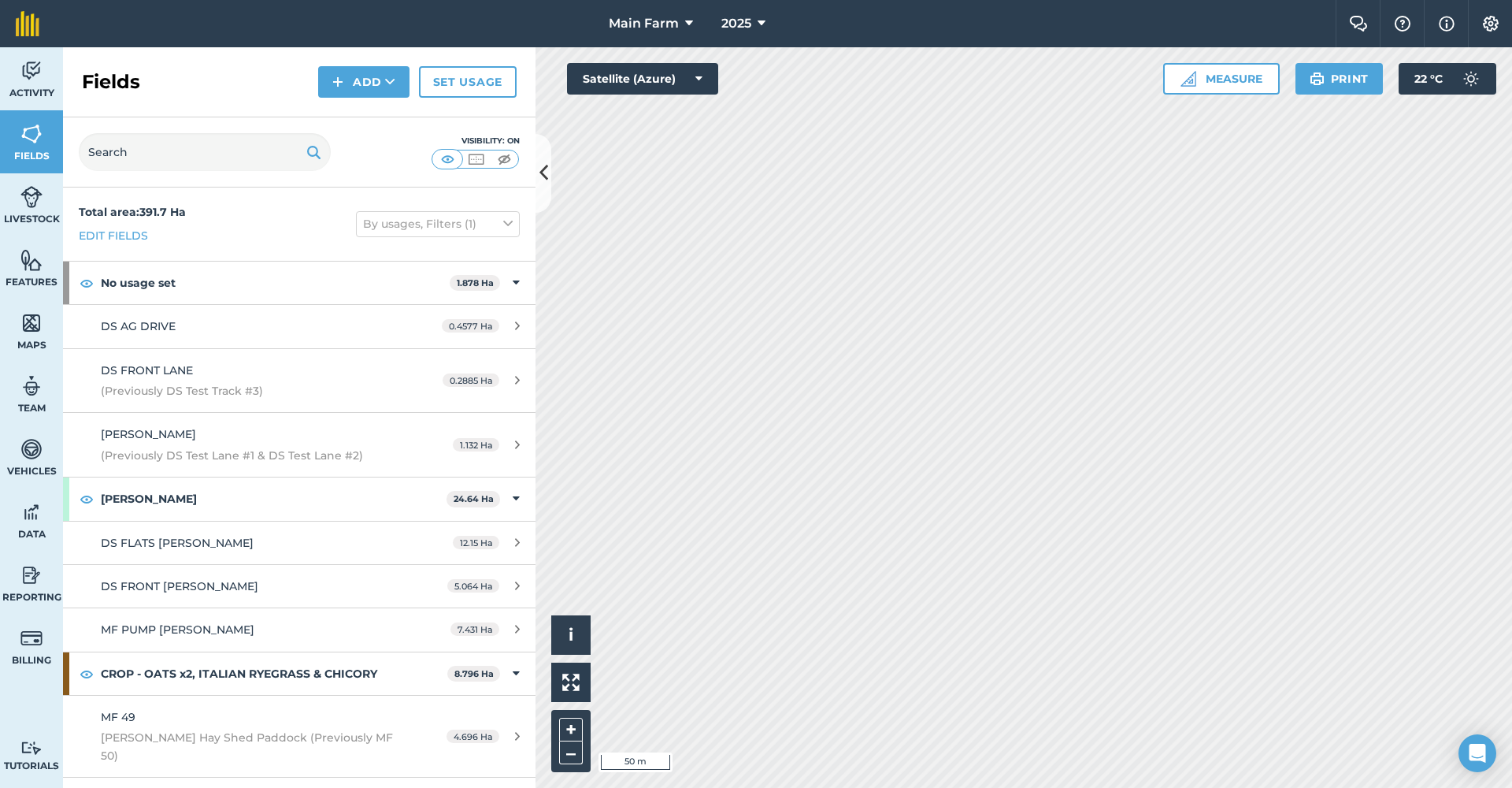
click at [27, 289] on link "Features" at bounding box center [31, 268] width 63 height 63
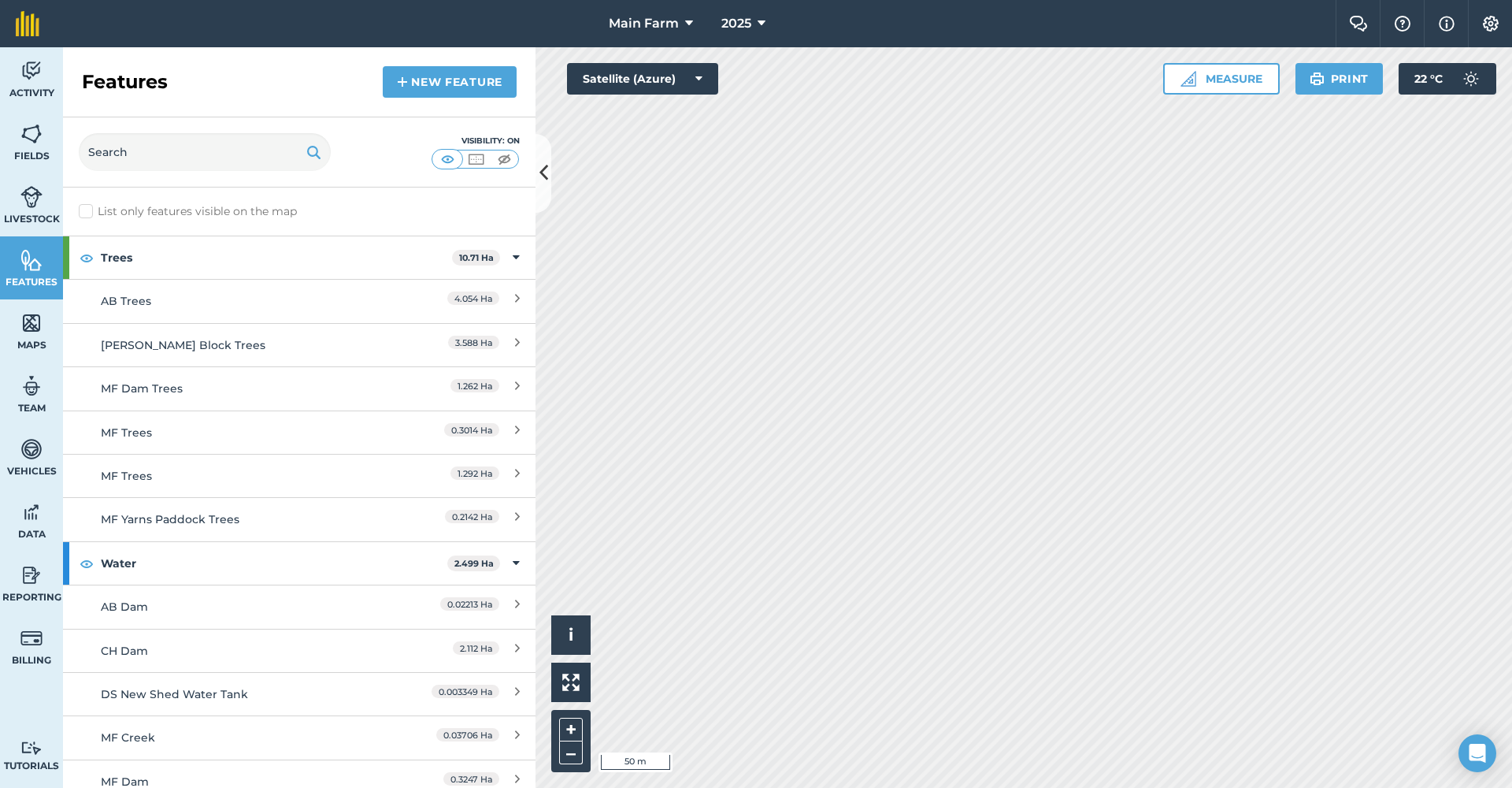
click at [436, 80] on link "New feature" at bounding box center [449, 82] width 134 height 31
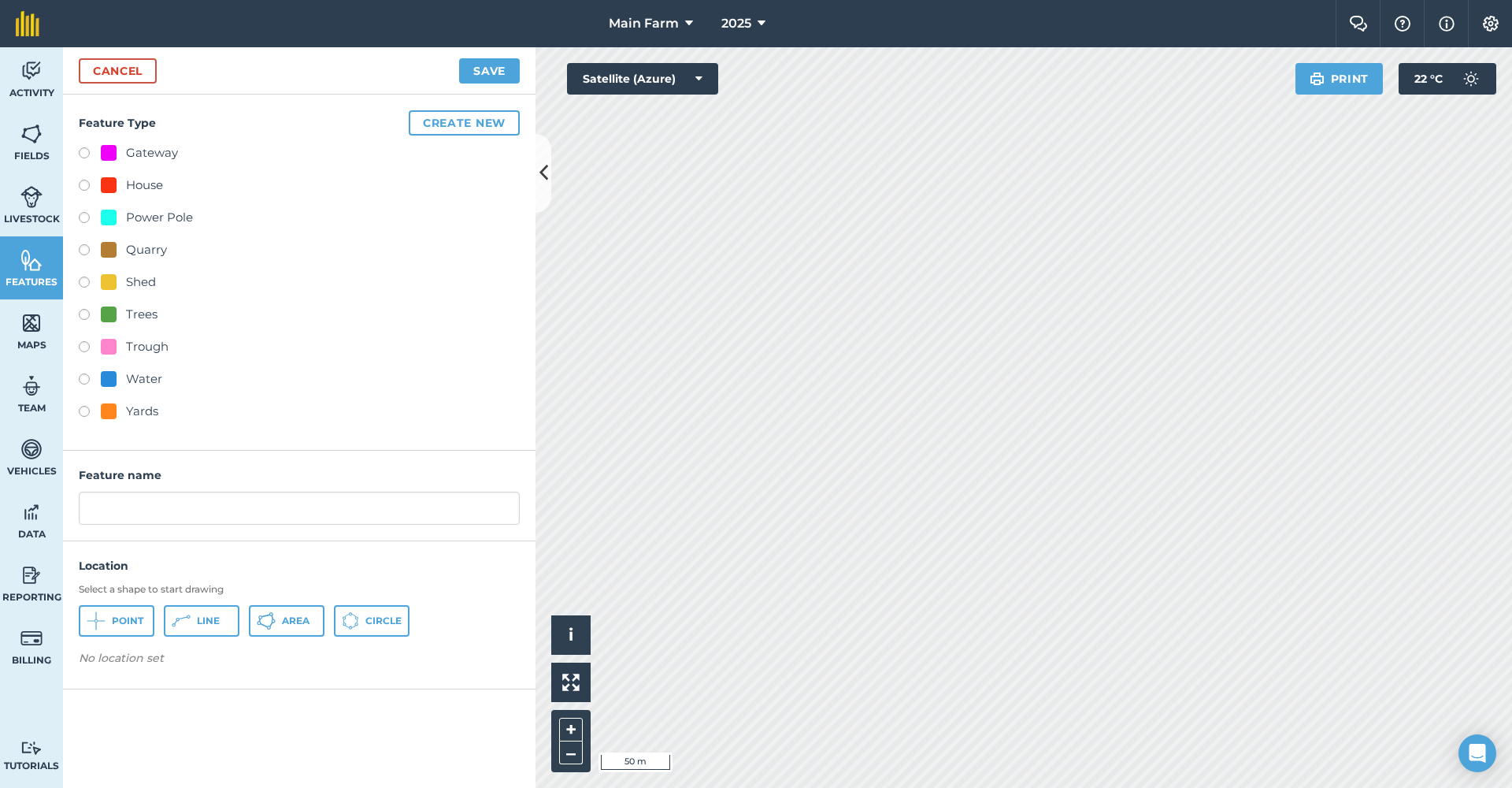
click at [144, 381] on div "Water" at bounding box center [144, 378] width 36 height 19
radio input "true"
click at [91, 509] on input "Water" at bounding box center [299, 508] width 441 height 33
click at [272, 499] on input "DS Office Shed Water" at bounding box center [299, 508] width 441 height 33
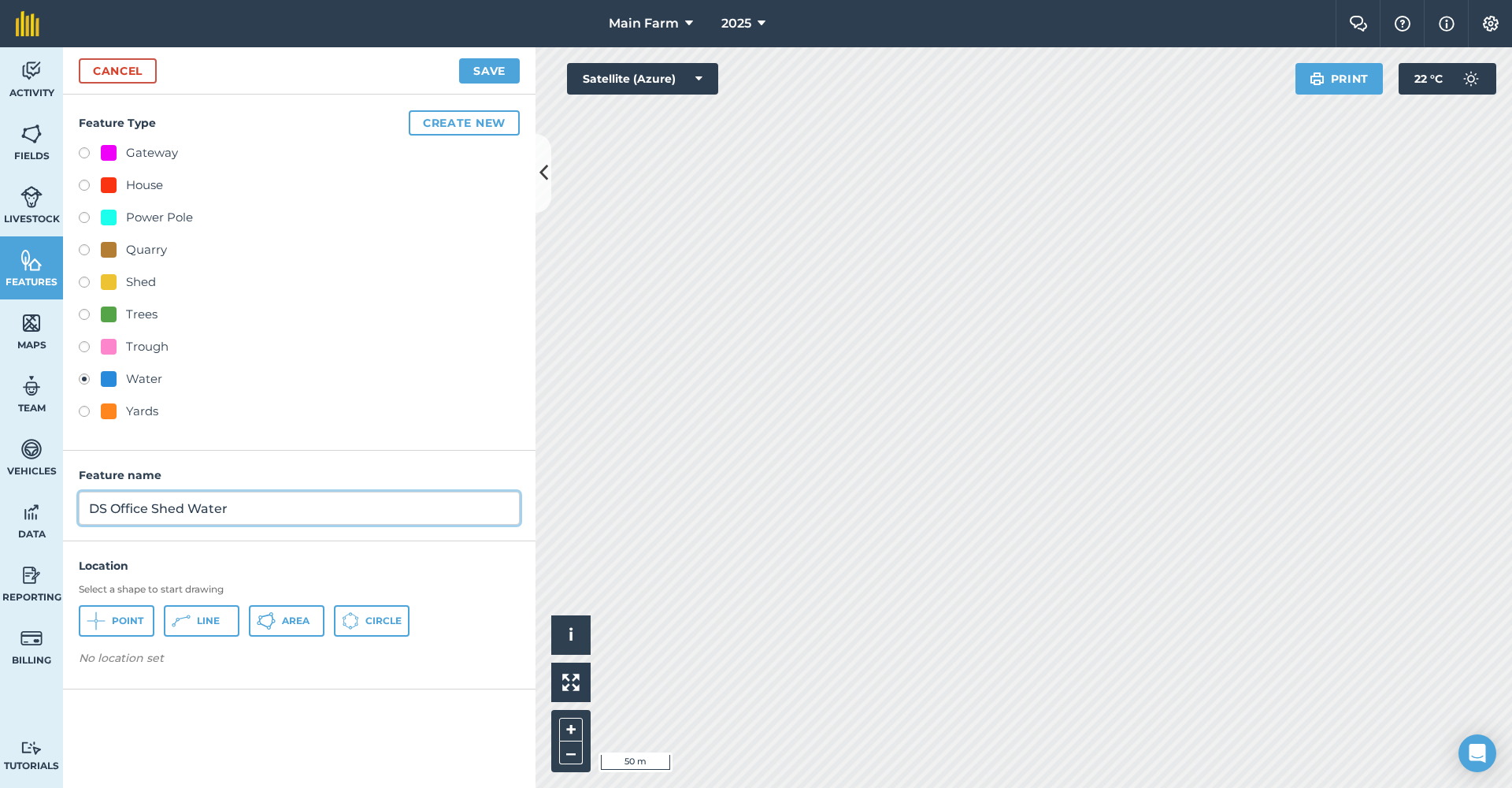
click at [273, 506] on input "DS Office Shed Water" at bounding box center [299, 508] width 441 height 33
type input "DS Office Shed Water Tank"
click at [356, 627] on icon at bounding box center [349, 620] width 17 height 17
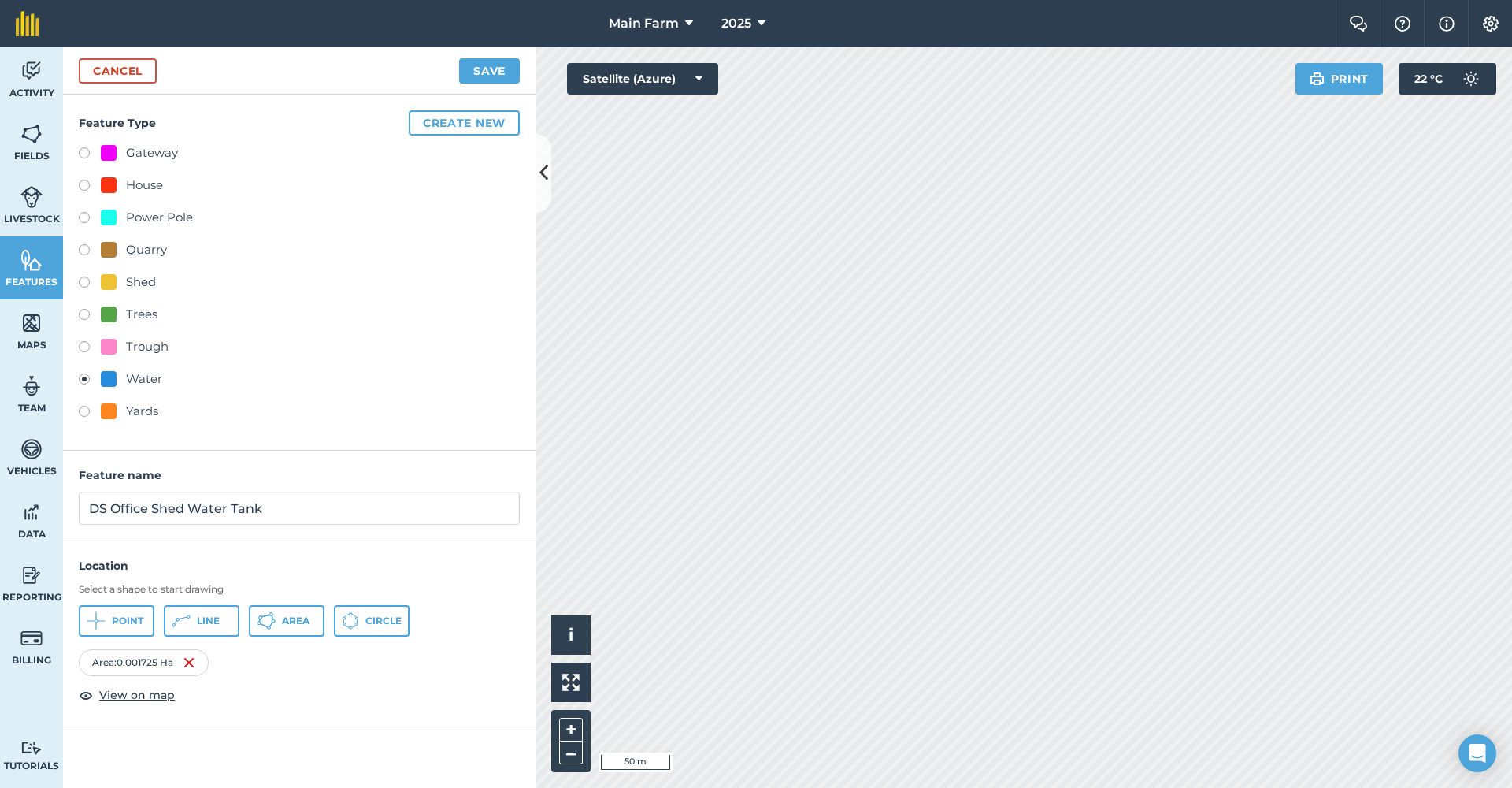
click at [484, 69] on button "Save" at bounding box center [489, 71] width 60 height 25
